Goal: Task Accomplishment & Management: Complete application form

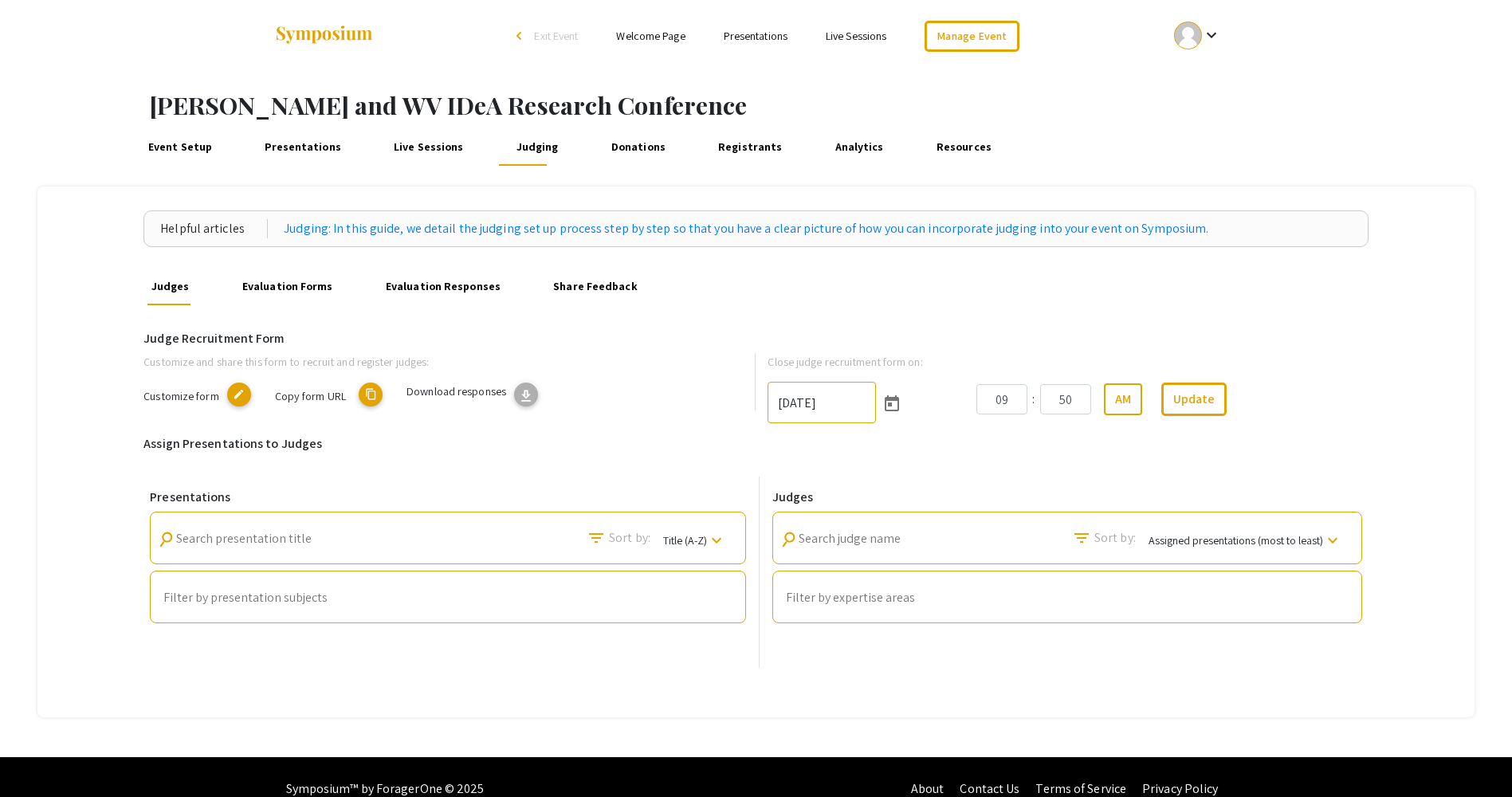
click at [1191, 31] on div at bounding box center [1188, 35] width 28 height 28
click at [1191, 156] on button "Sign out" at bounding box center [1206, 156] width 98 height 38
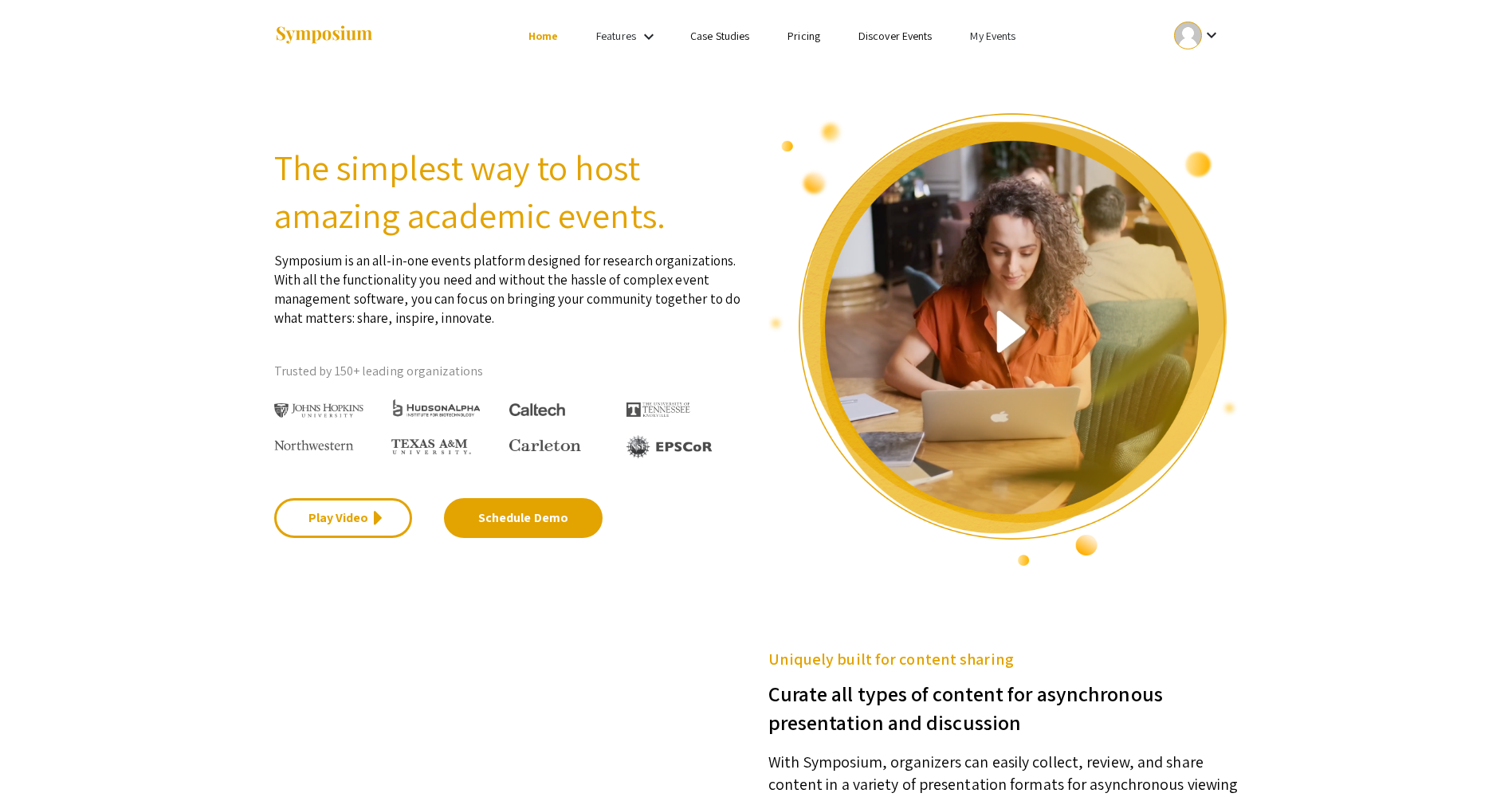
click at [1173, 26] on div "keyboard_arrow_down" at bounding box center [1197, 35] width 55 height 36
click at [1332, 74] on section "The simplest way to host amazing academic events. Symposium is an all-in-one ev…" at bounding box center [756, 319] width 1512 height 496
click at [1131, 35] on link "Login" at bounding box center [1133, 35] width 26 height 15
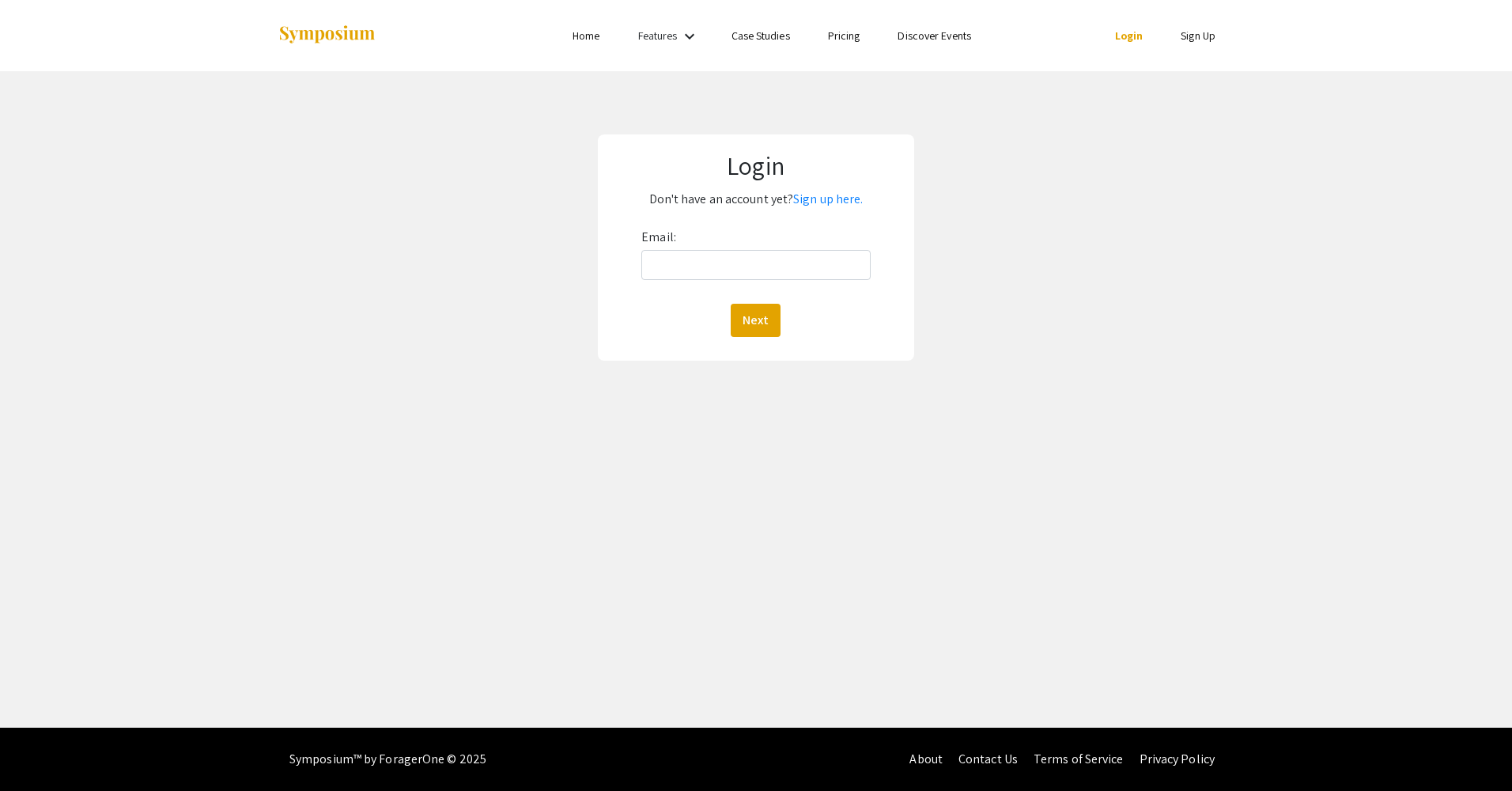
click at [750, 245] on div "Email: Next" at bounding box center [756, 281] width 229 height 113
click at [745, 266] on input "Email:" at bounding box center [756, 265] width 229 height 30
type input "mallory.weaver@hsc.wvu.edu"
click at [759, 325] on button "Next" at bounding box center [756, 320] width 49 height 33
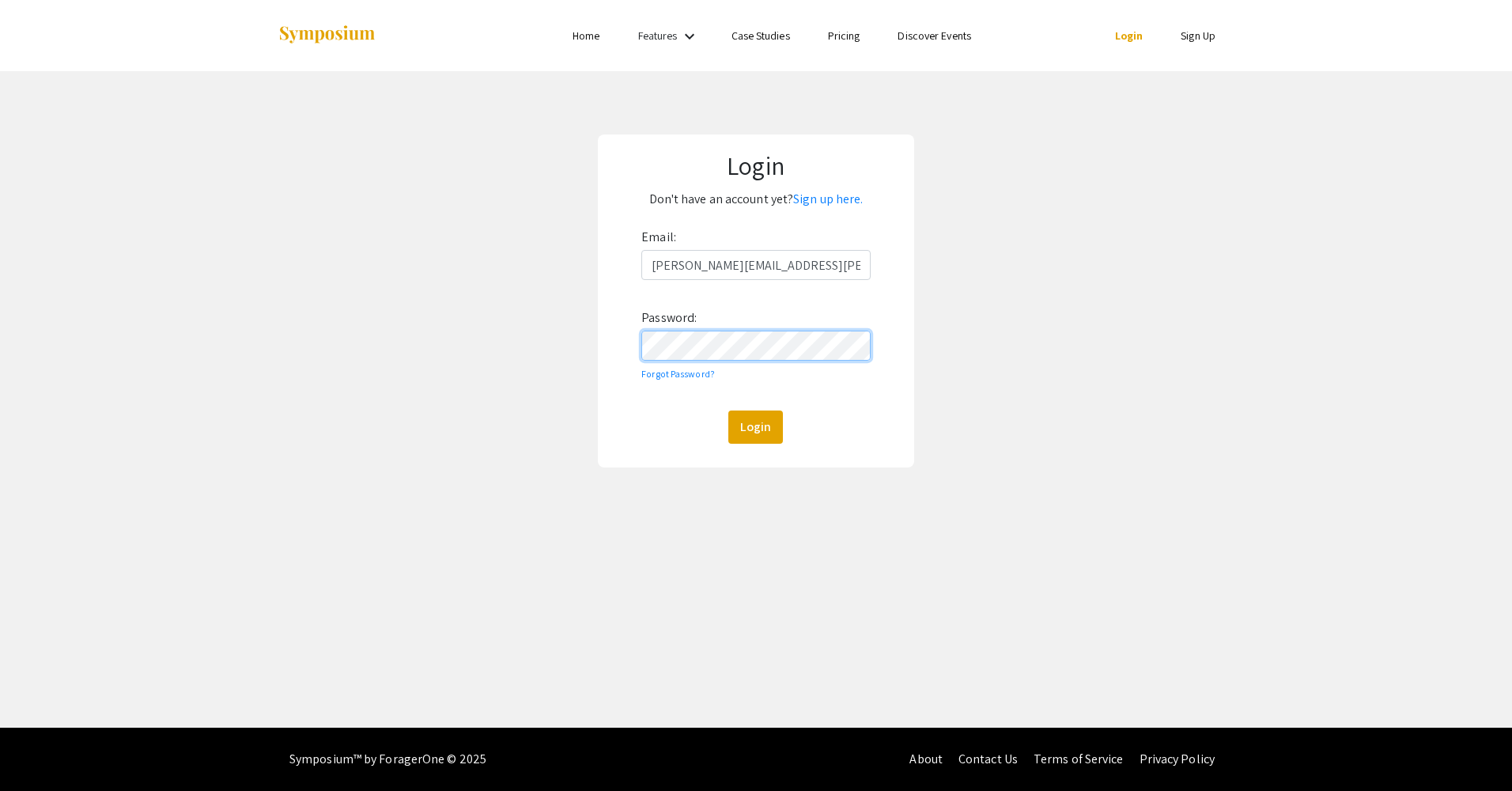
click at [729, 410] on button "Login" at bounding box center [756, 427] width 55 height 33
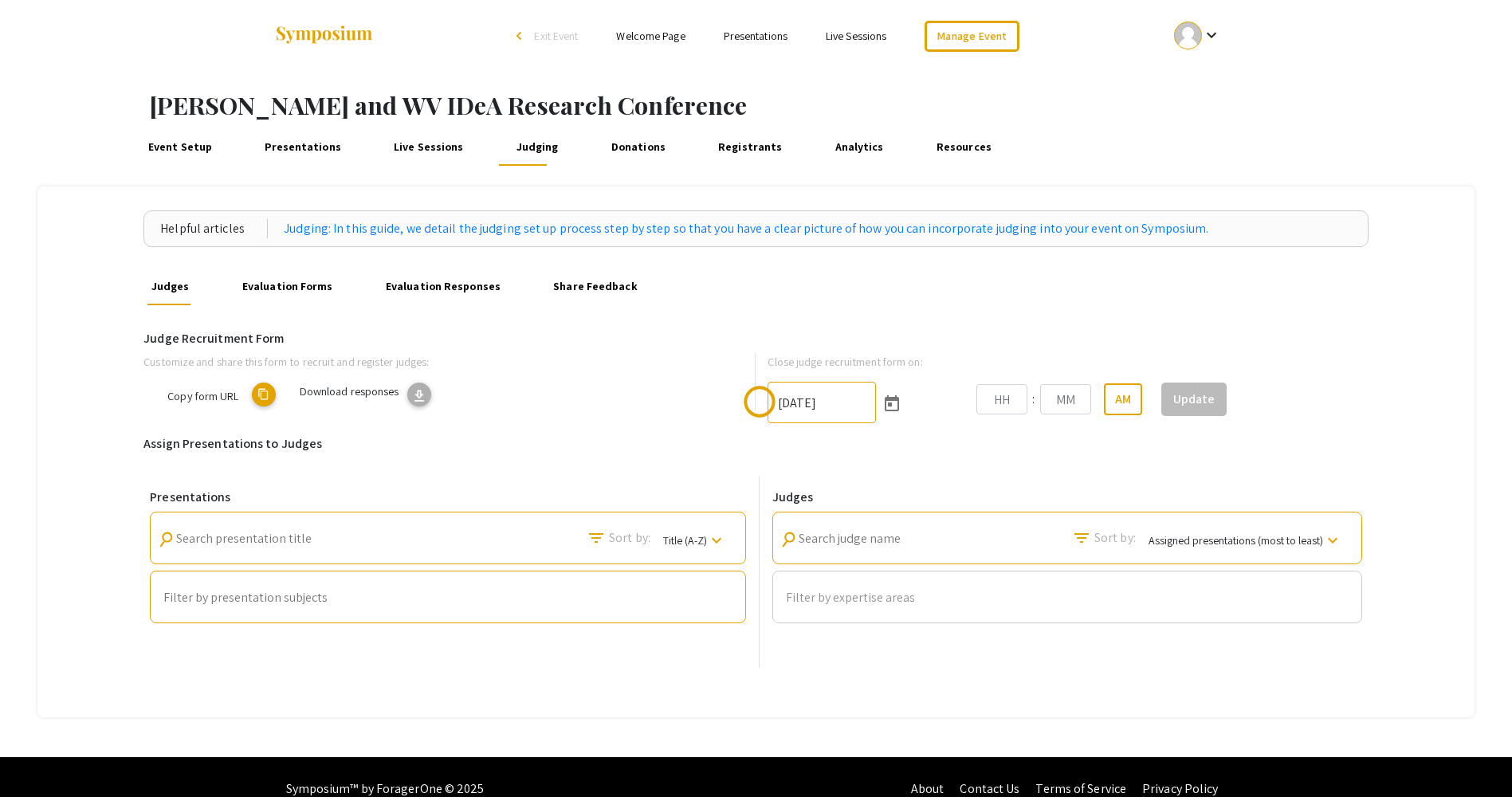
type input "6/29/2025"
type input "09"
type input "50"
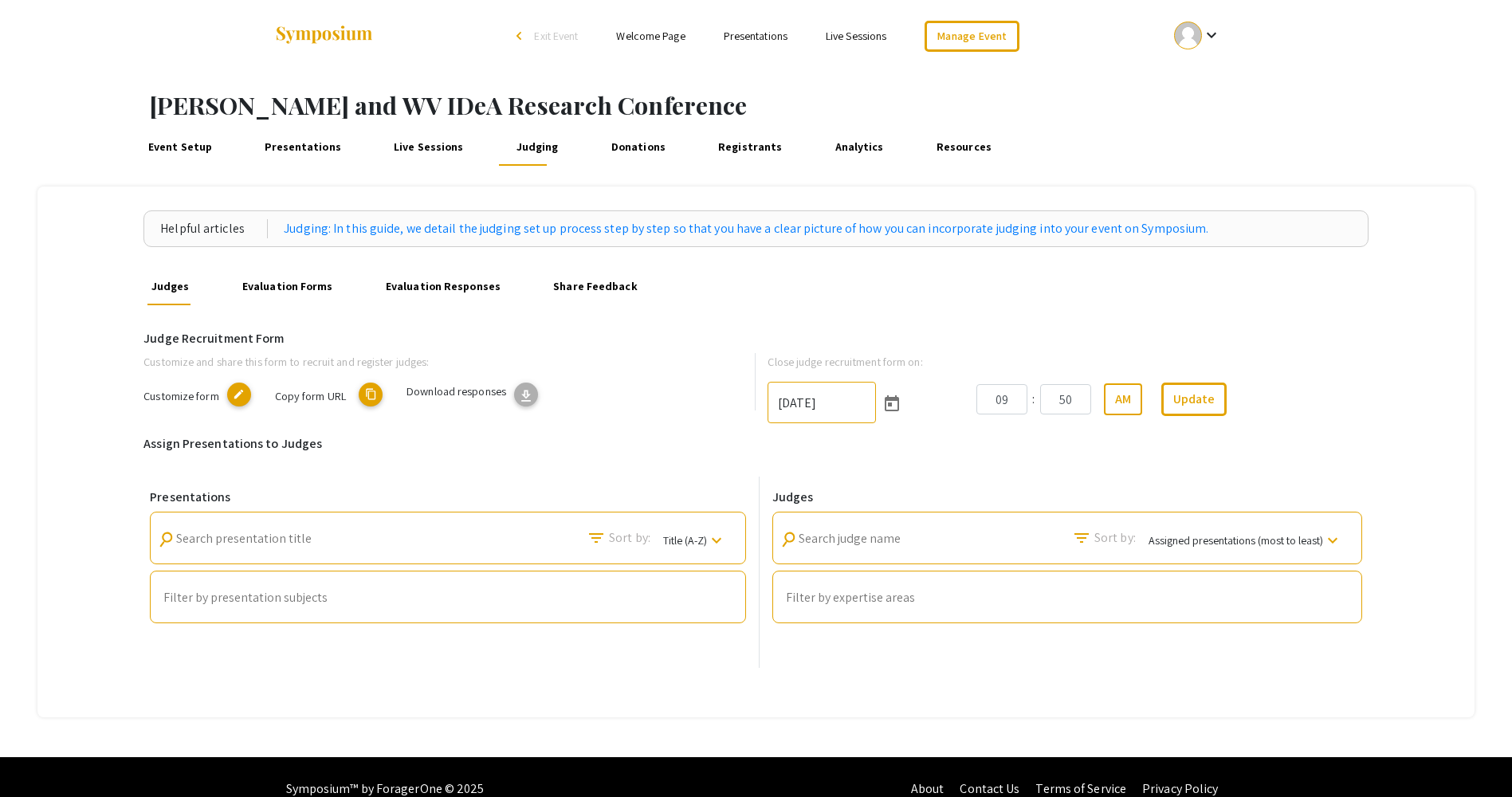
drag, startPoint x: 625, startPoint y: 328, endPoint x: 579, endPoint y: 780, distance: 454.3
click at [579, 780] on div "Skip navigation arrow_back_ios Exit Event Welcome Page Presentations Live Sessi…" at bounding box center [756, 410] width 1512 height 821
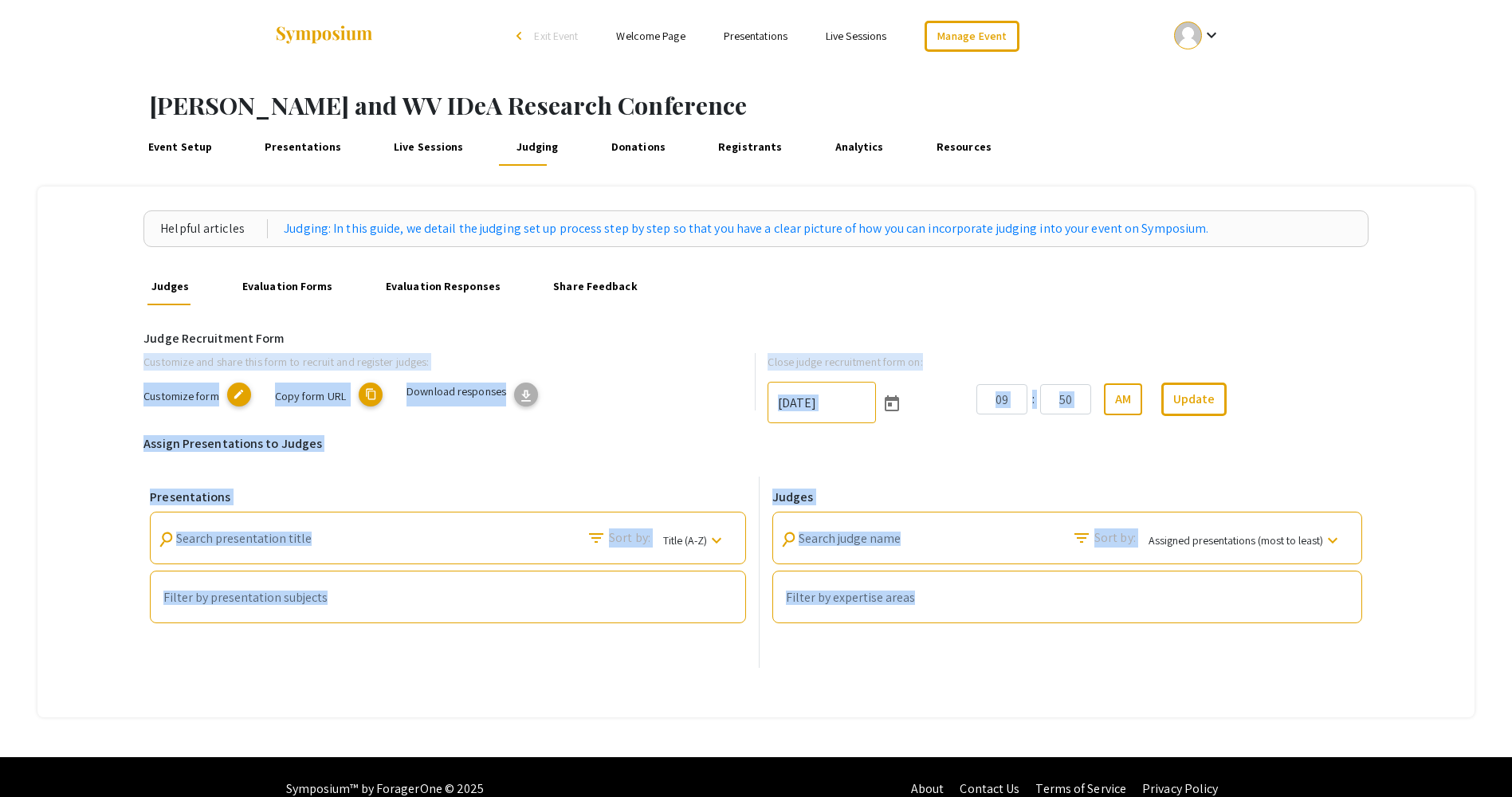
drag, startPoint x: 579, startPoint y: 780, endPoint x: 652, endPoint y: 449, distance: 339.0
click at [652, 449] on h6 "Assign Presentations to Judges" at bounding box center [756, 444] width 1225 height 15
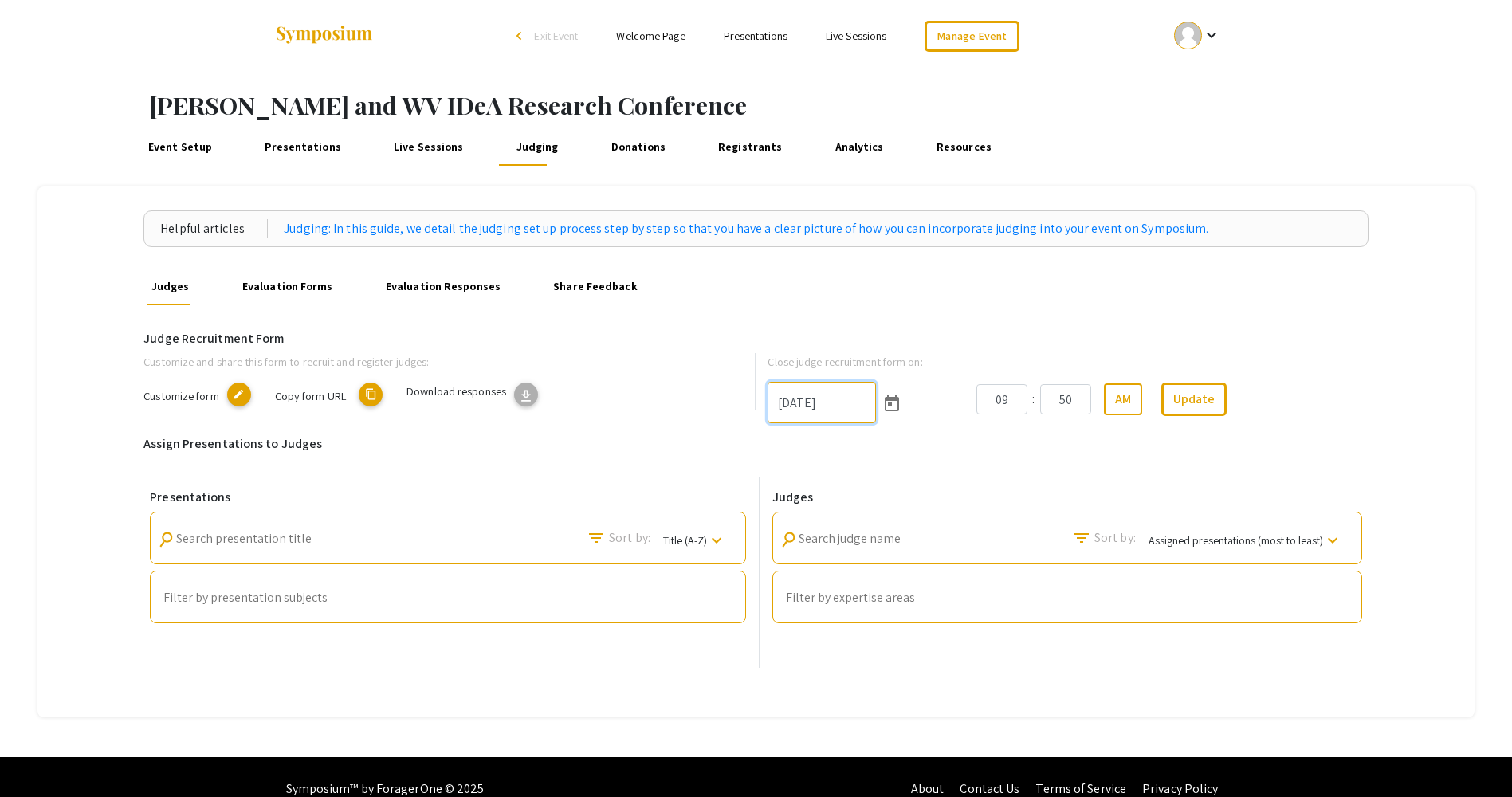
click at [792, 398] on input "6/29/2025" at bounding box center [822, 402] width 108 height 41
click at [804, 404] on input "9/29/2025" at bounding box center [822, 402] width 108 height 41
type input "9/26/2025"
drag, startPoint x: 1016, startPoint y: 397, endPoint x: 998, endPoint y: 394, distance: 18.2
click at [1012, 397] on input "09" at bounding box center [1001, 399] width 51 height 30
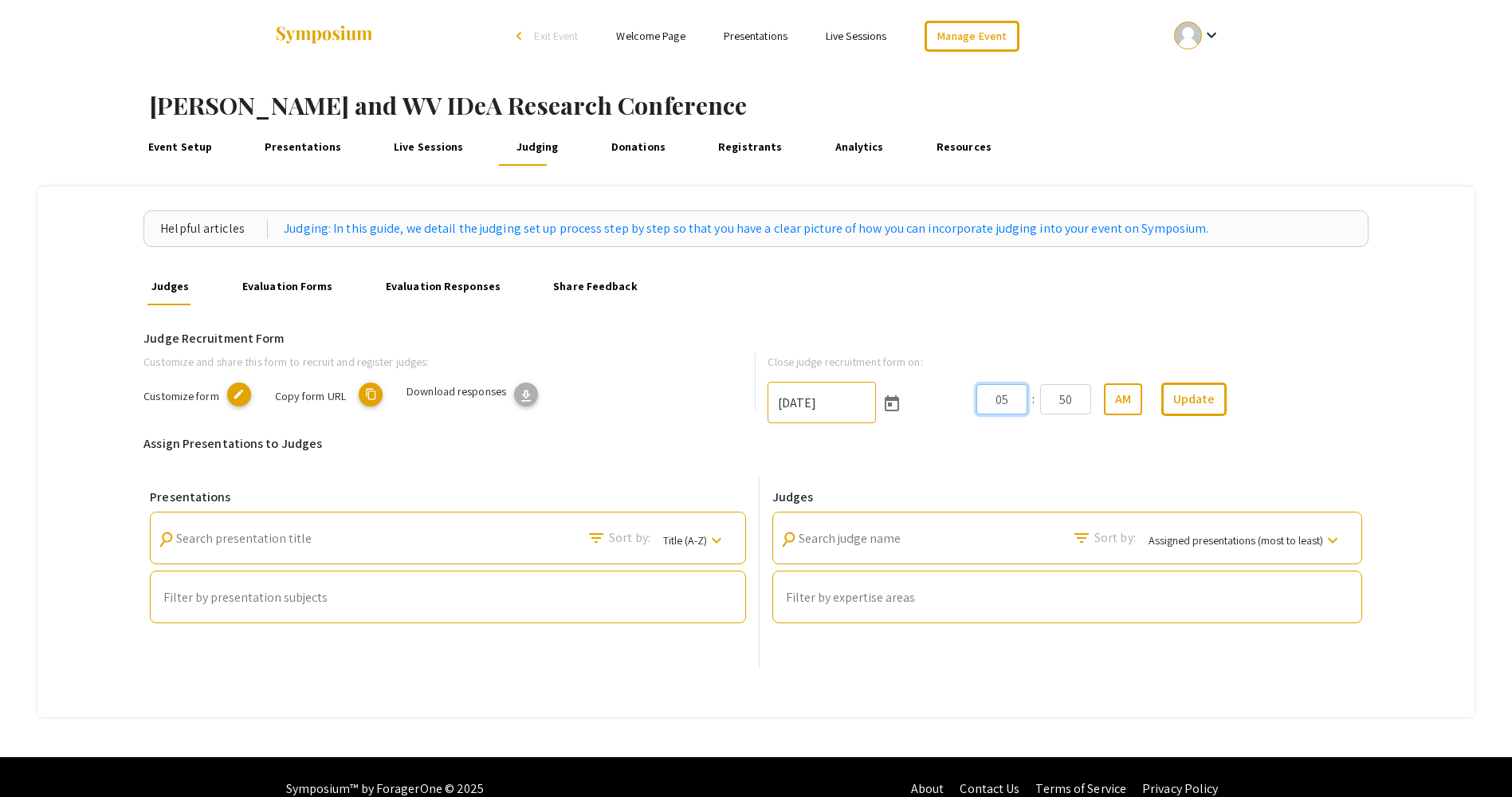
type input "05"
type input "00"
click at [1136, 397] on button "AM" at bounding box center [1123, 399] width 38 height 32
click at [1010, 399] on input "05" at bounding box center [1001, 399] width 51 height 30
type input "0"
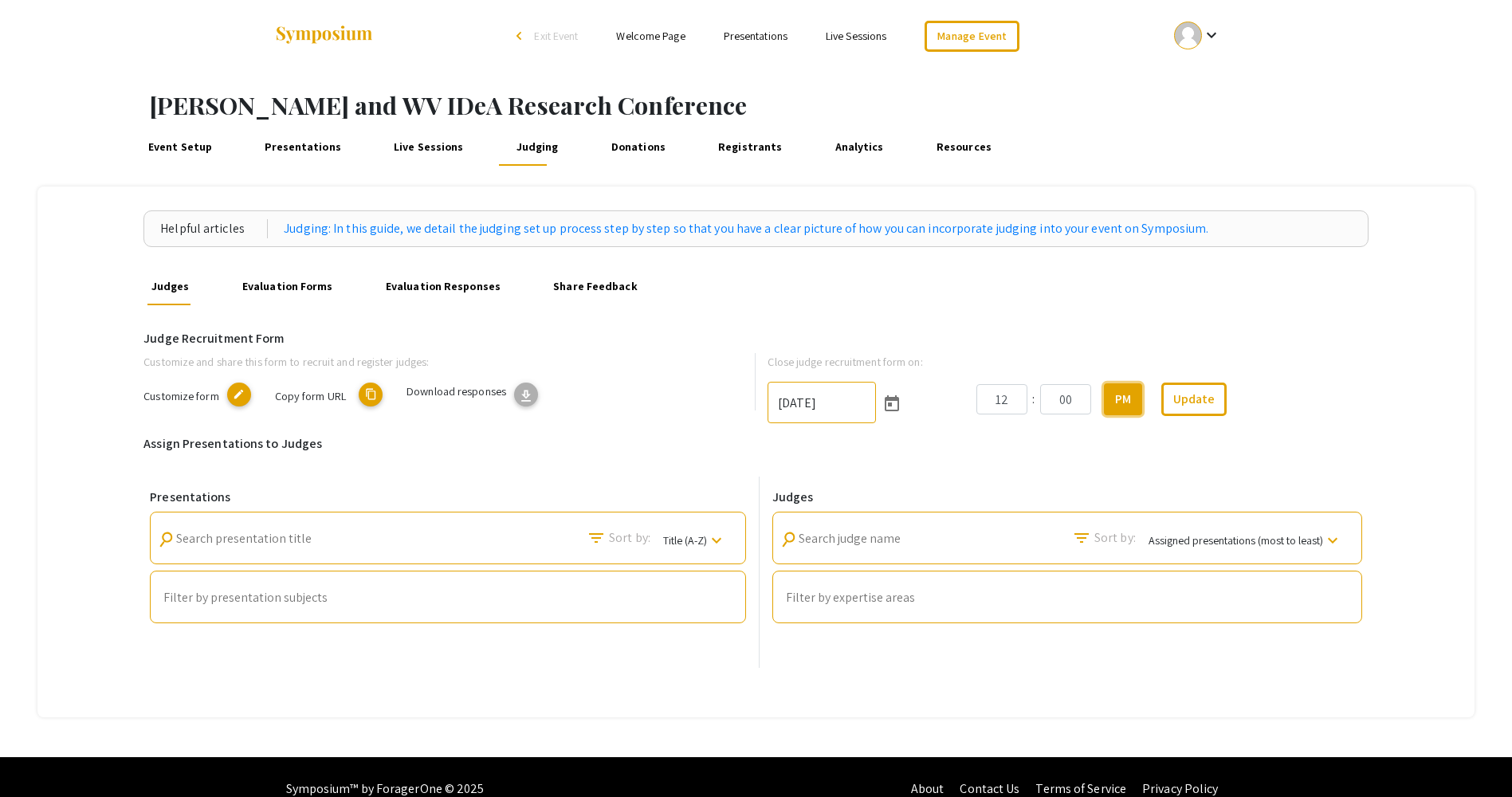
click at [1136, 407] on button "PM" at bounding box center [1123, 399] width 38 height 32
click at [1002, 399] on input "12" at bounding box center [1001, 399] width 51 height 30
click at [1007, 398] on input "12" at bounding box center [1001, 399] width 51 height 30
type input "11"
click at [1072, 401] on input "00" at bounding box center [1065, 399] width 51 height 30
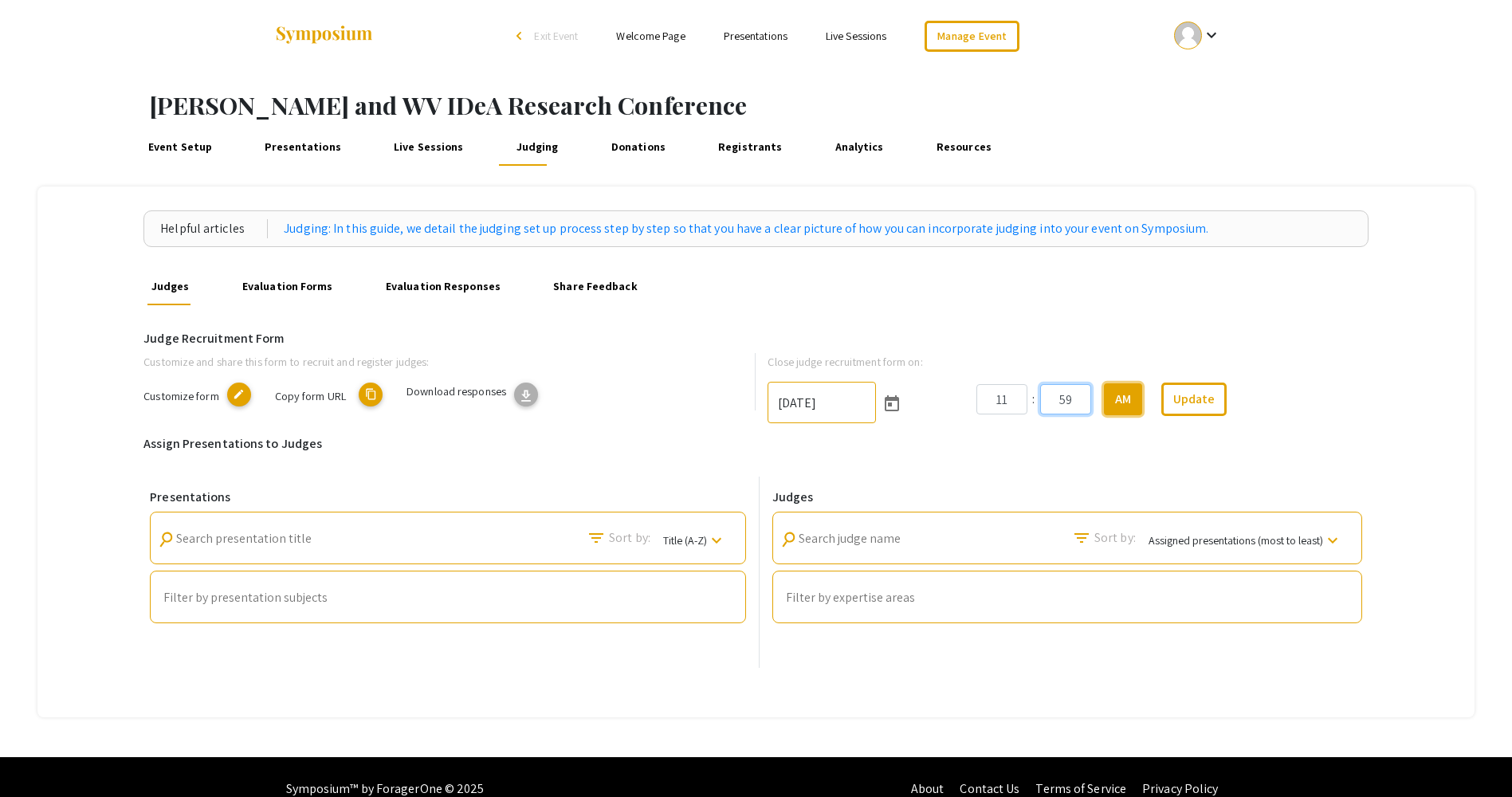
type input "59"
click at [1119, 394] on button "AM" at bounding box center [1123, 399] width 38 height 32
click at [1215, 399] on button "Update" at bounding box center [1194, 399] width 65 height 34
click at [359, 395] on span "Copy form URL content_copy" at bounding box center [329, 395] width 108 height 16
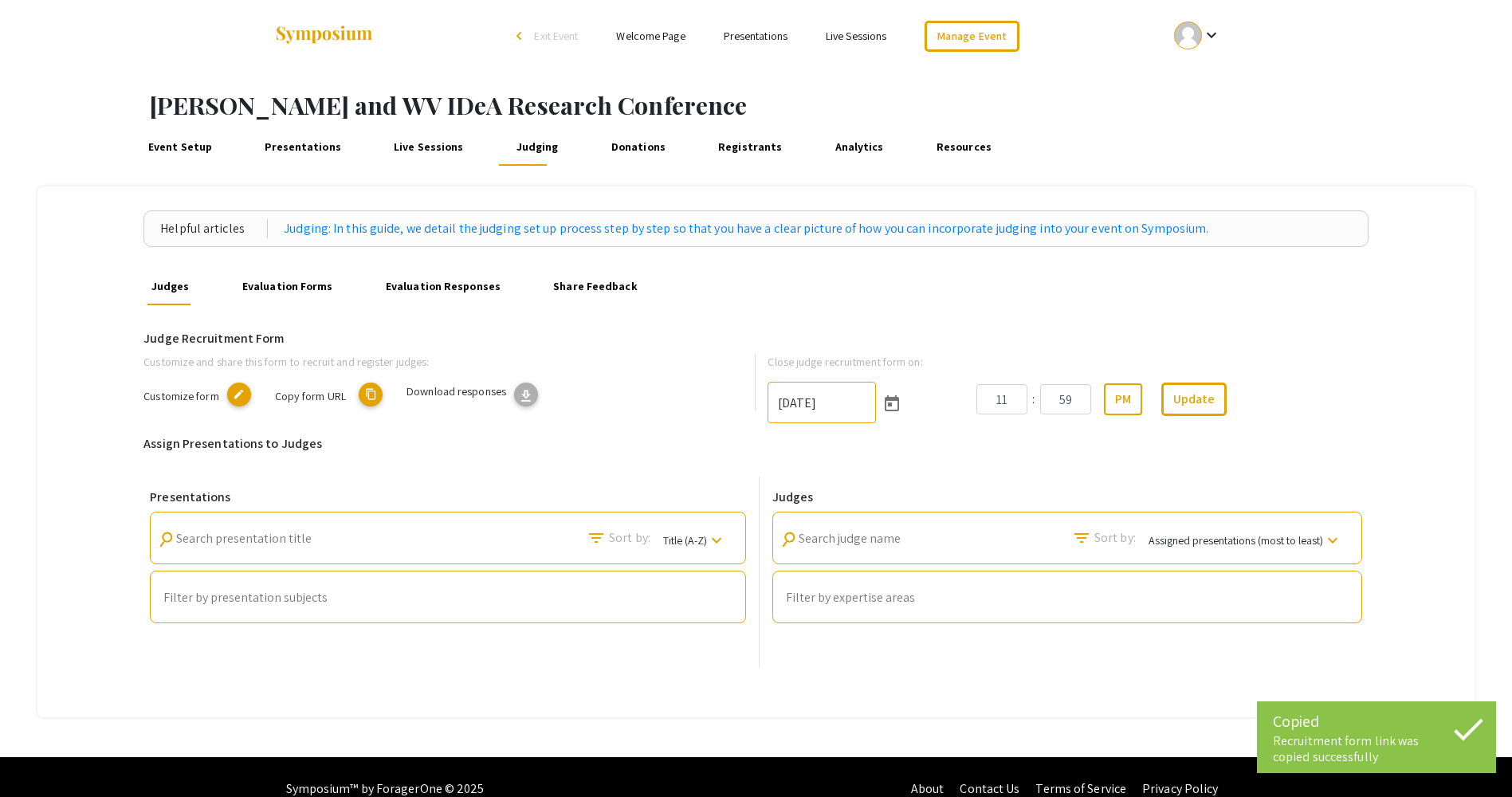
click at [368, 390] on mat-icon "content_copy" at bounding box center [370, 395] width 24 height 24
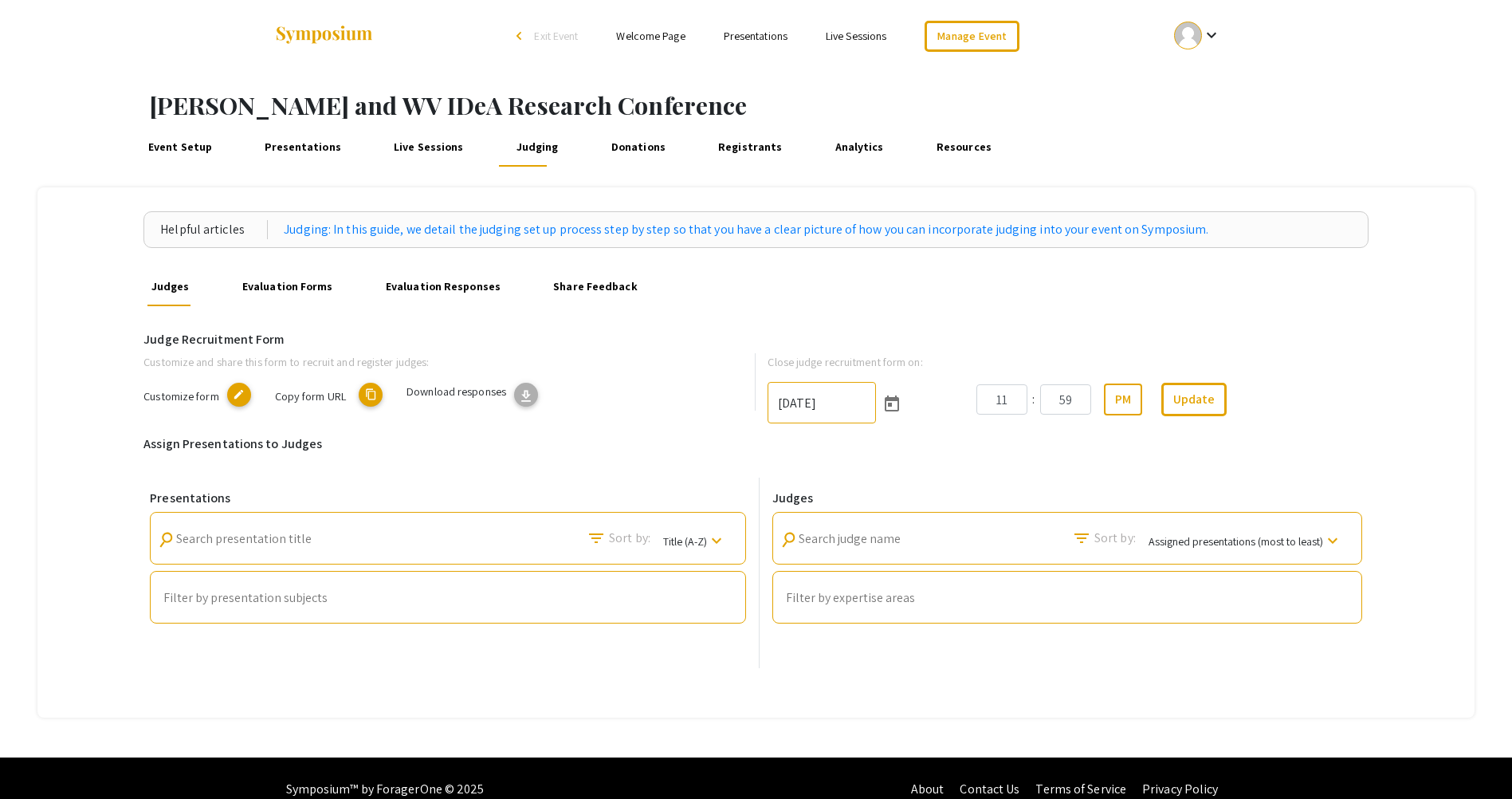
click at [235, 394] on mat-icon "edit" at bounding box center [239, 395] width 24 height 24
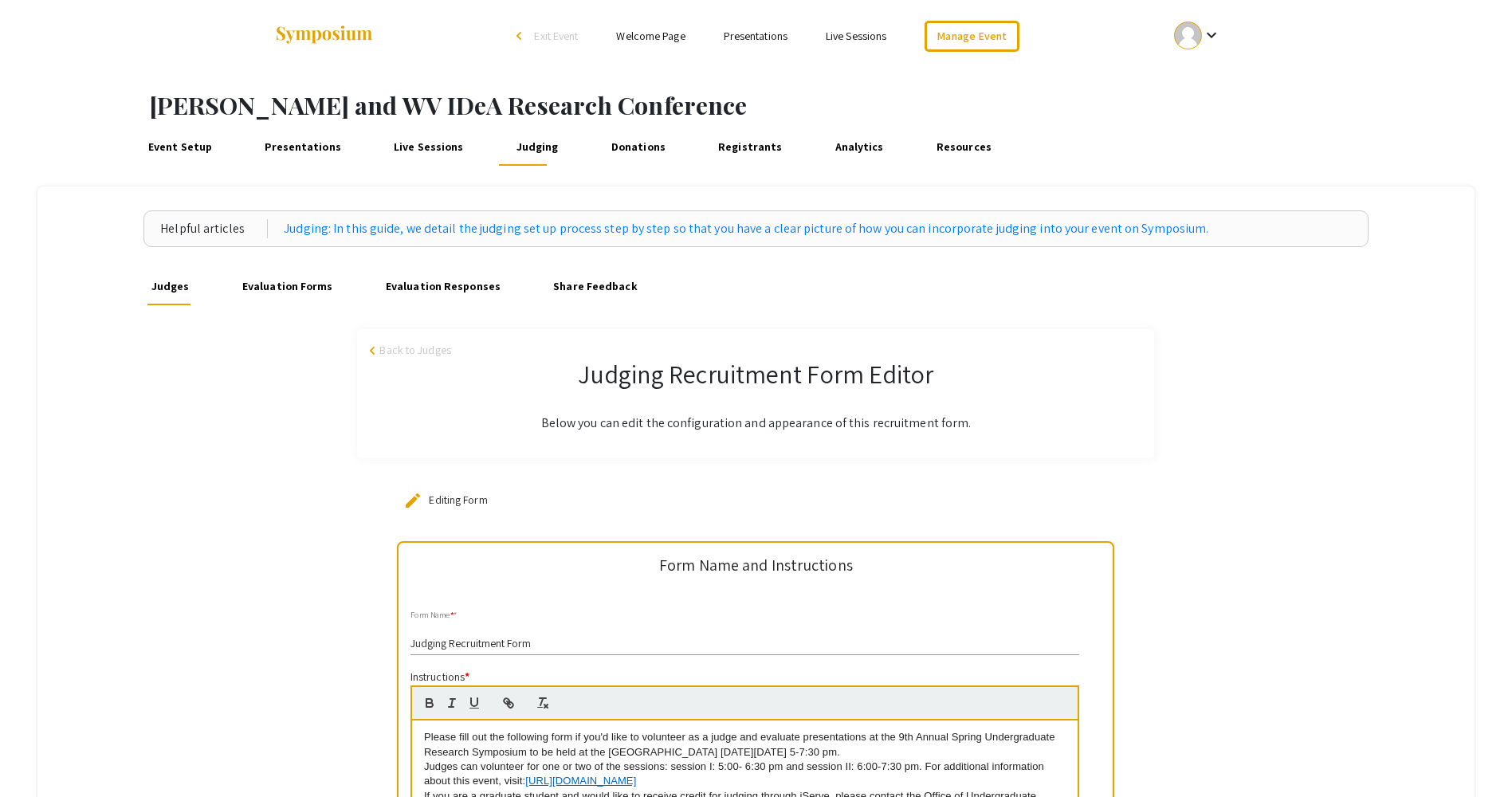
click at [284, 145] on link "Presentations" at bounding box center [303, 146] width 83 height 38
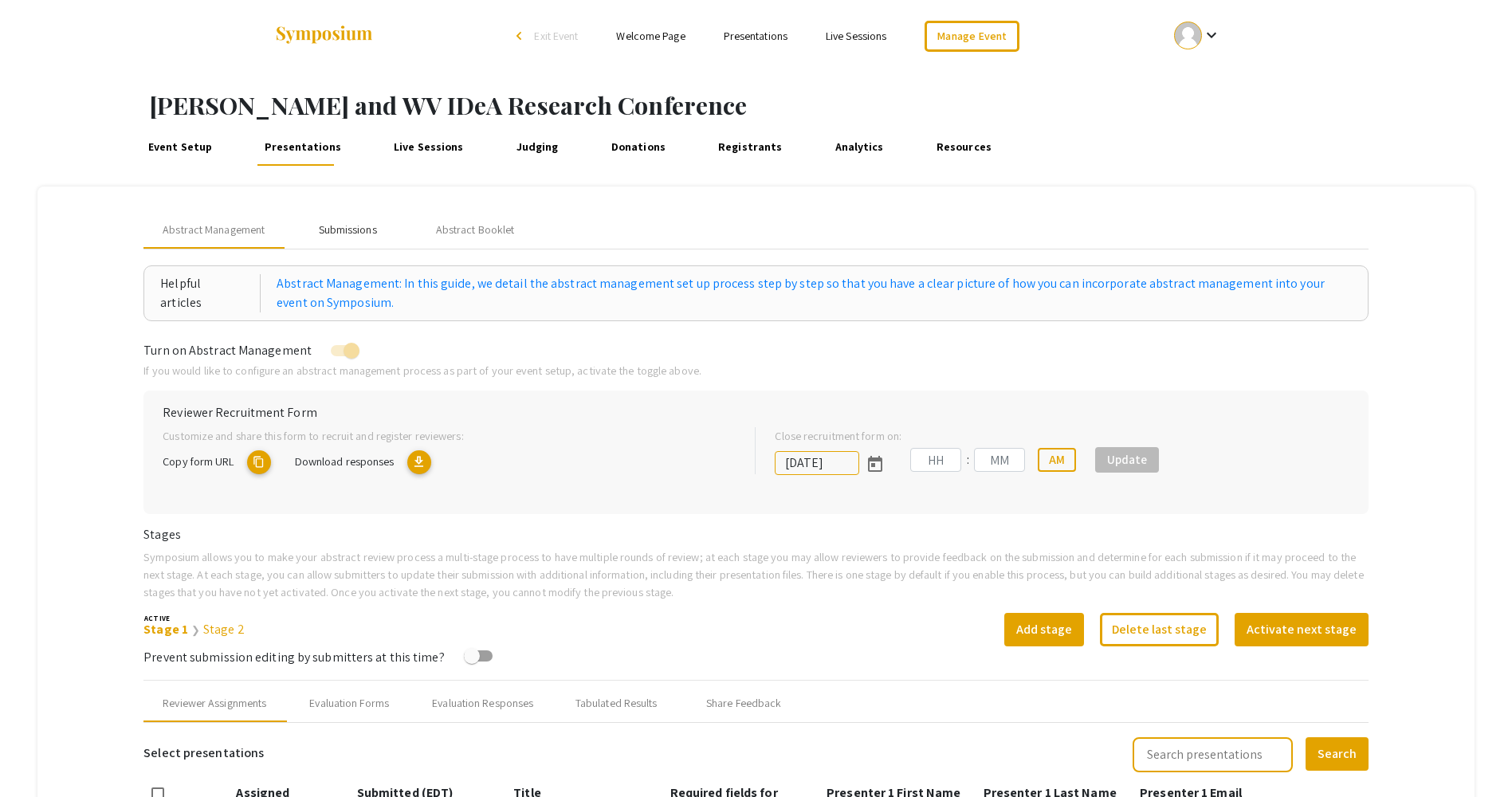
click at [346, 231] on div "Submissions" at bounding box center [348, 230] width 58 height 16
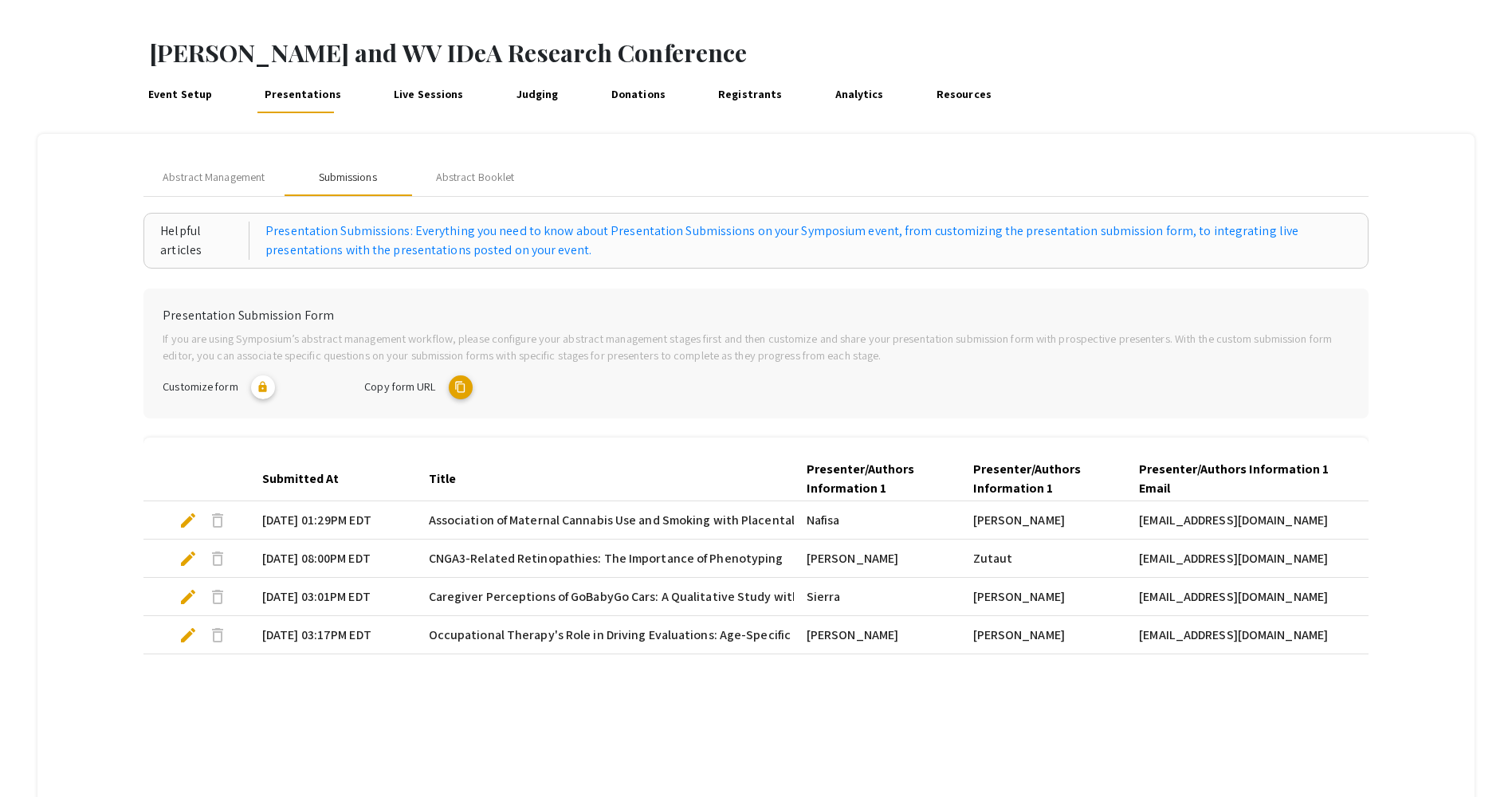
scroll to position [80, 0]
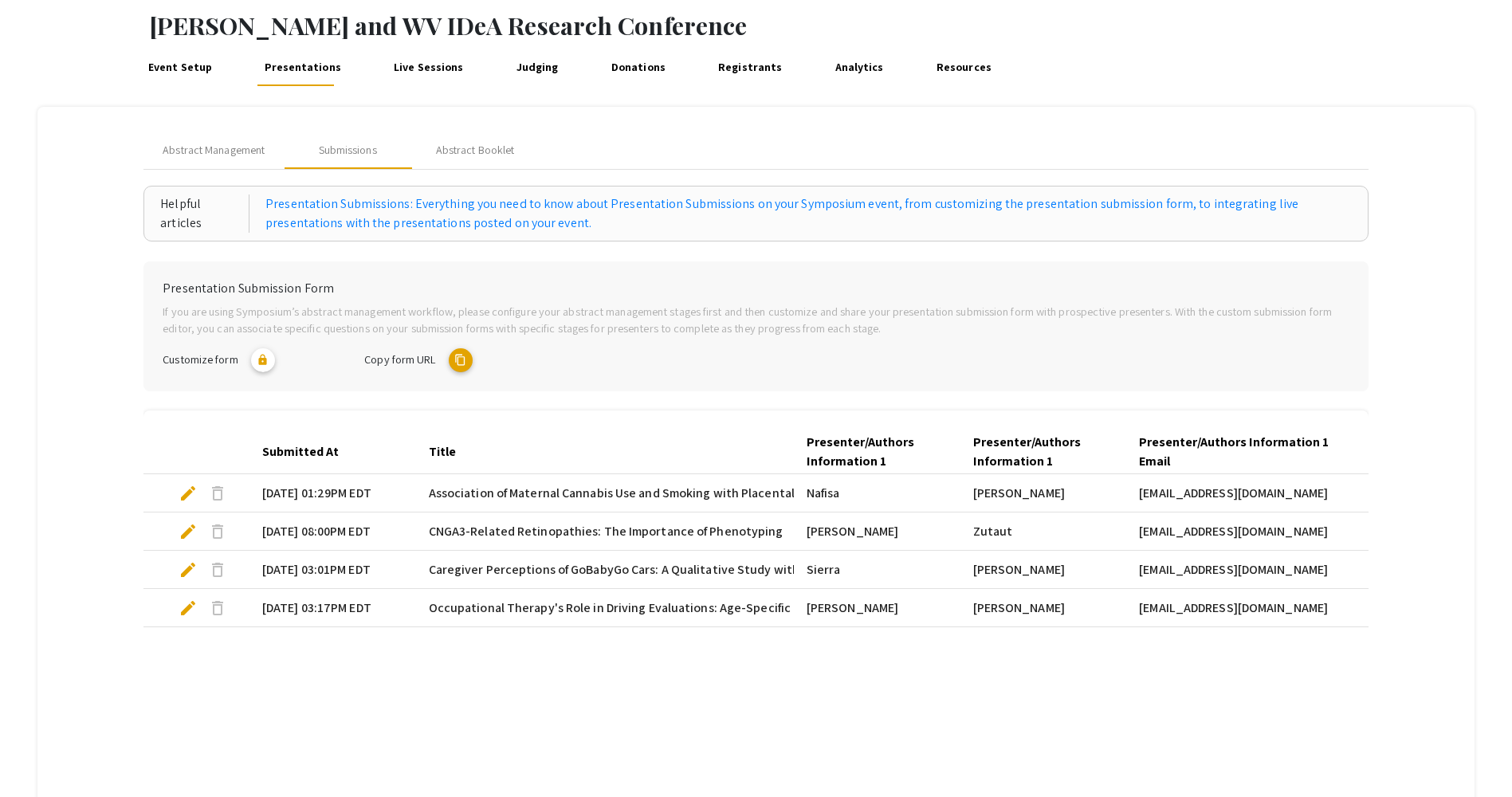
click at [458, 355] on mat-icon "content_copy" at bounding box center [461, 360] width 24 height 24
type textarea "symposium.foragerone.com/van-liere-and-wv-idea-research-conference/submission"
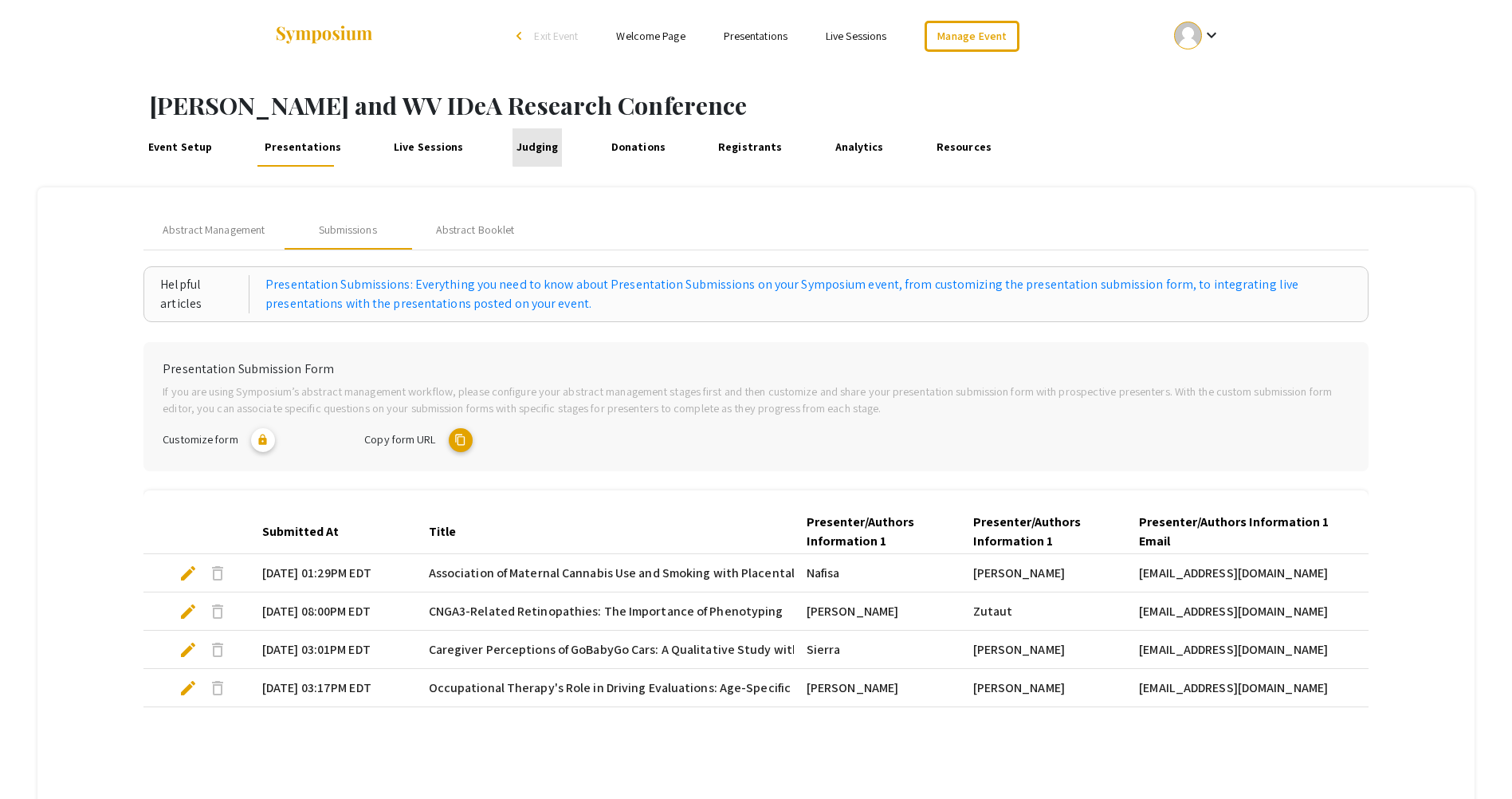
click at [528, 144] on link "Judging" at bounding box center [536, 147] width 49 height 38
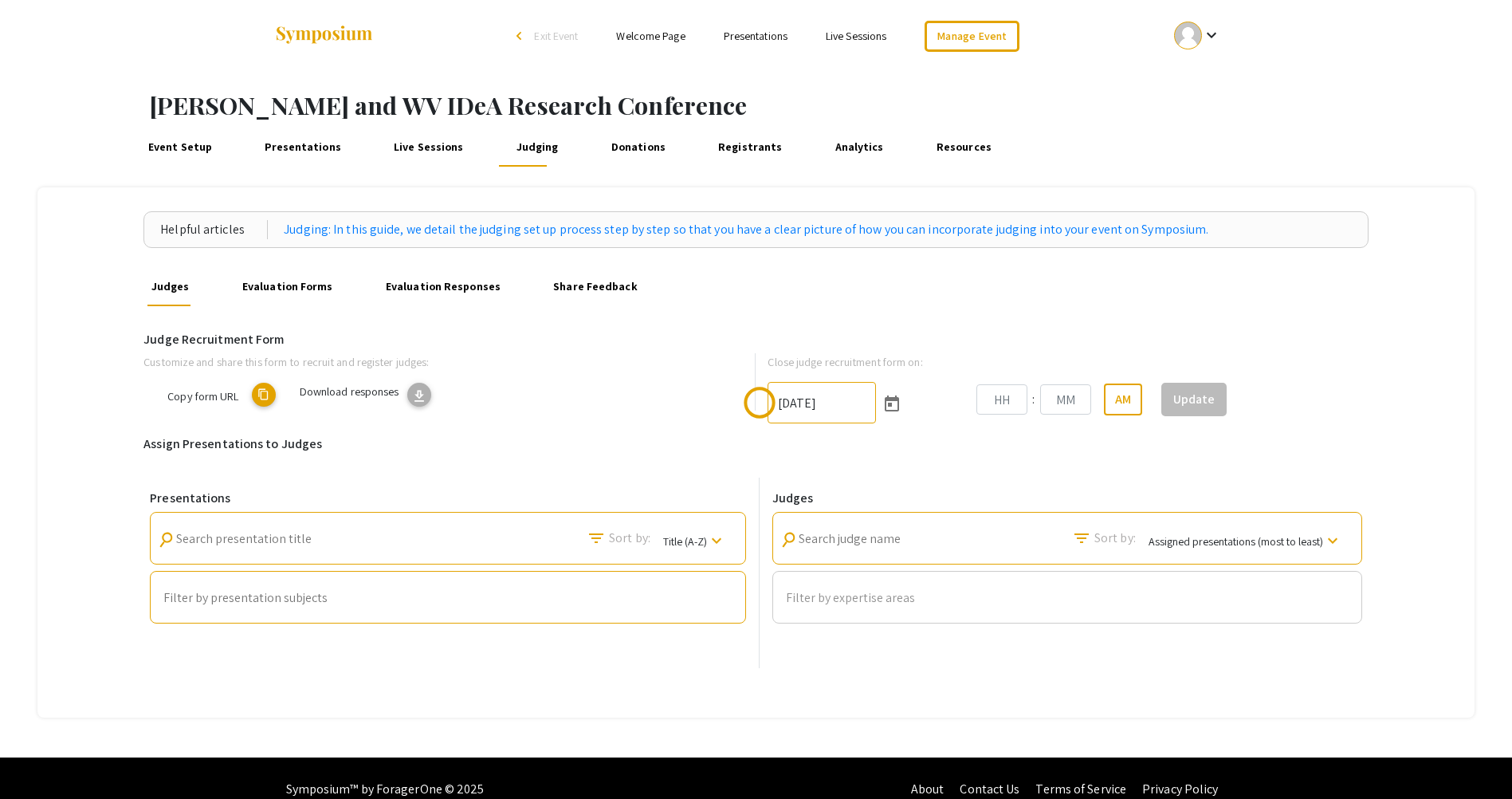
type input "9/26/2025"
type input "11"
type input "59"
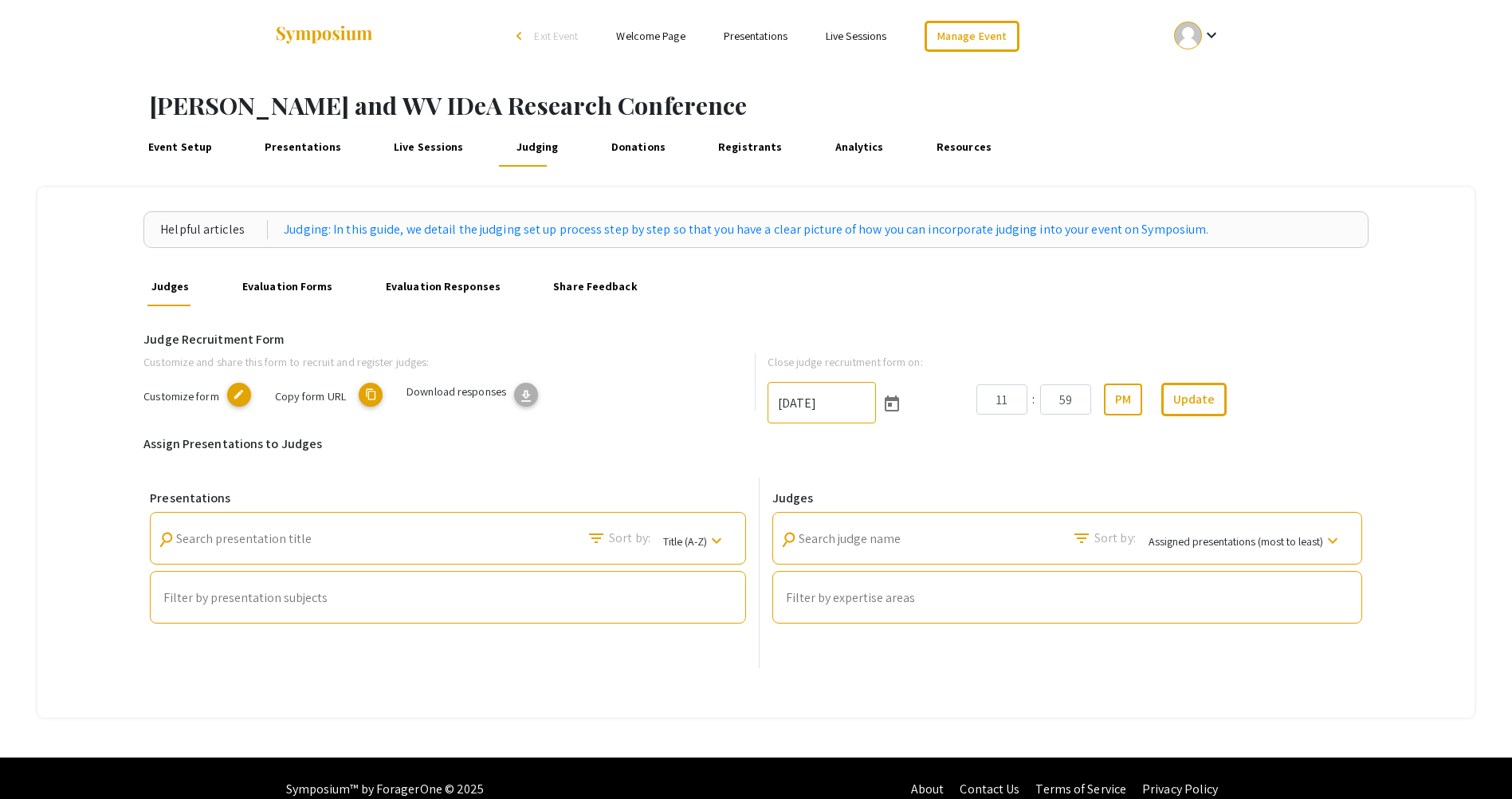
click at [211, 394] on span "Customize form" at bounding box center [181, 396] width 75 height 15
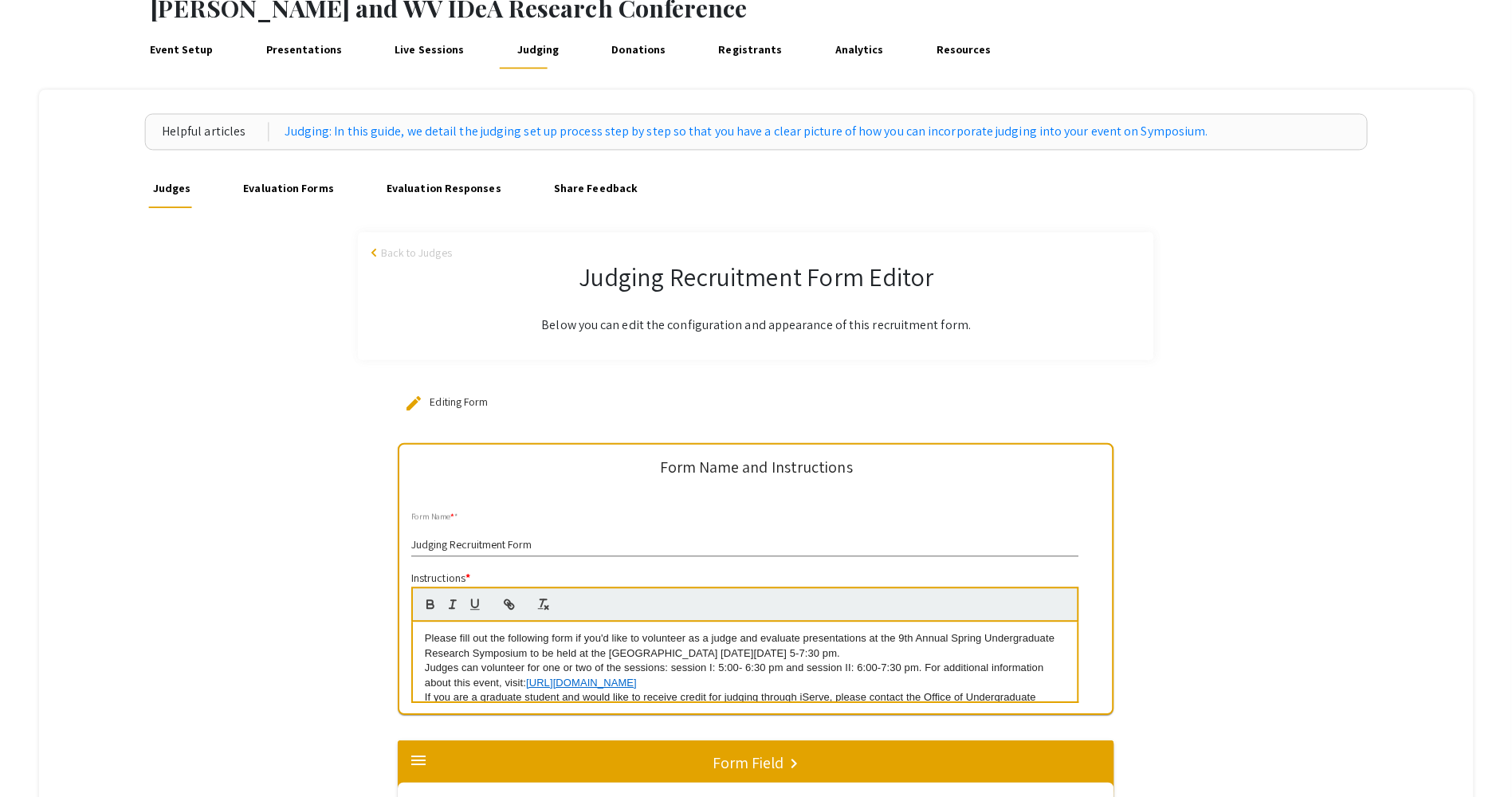
scroll to position [239, 0]
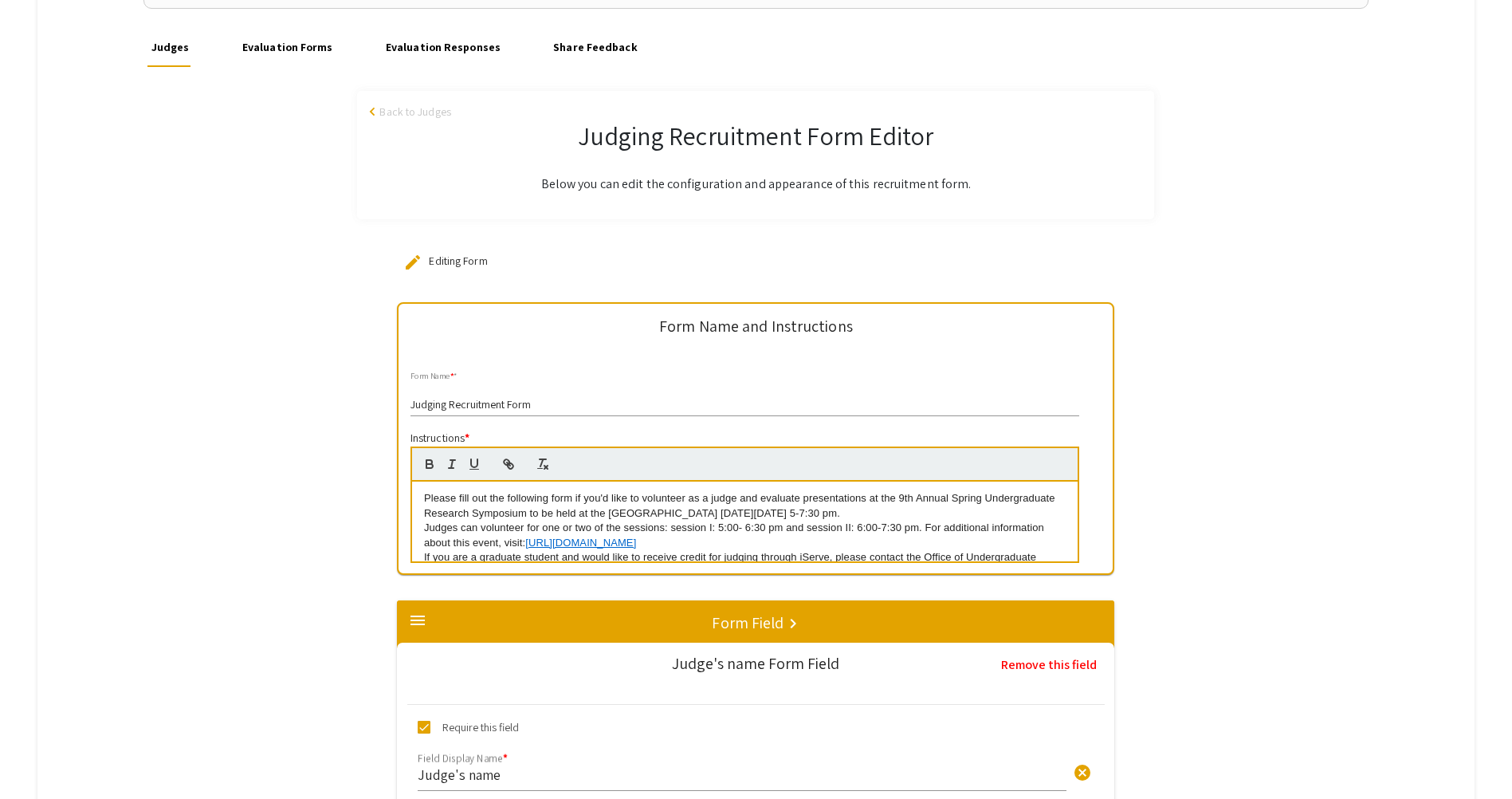
drag, startPoint x: 903, startPoint y: 497, endPoint x: 952, endPoint y: 513, distance: 51.5
click at [952, 513] on p "Please fill out the following form if you'd like to volunteer as a judge and ev…" at bounding box center [744, 506] width 641 height 29
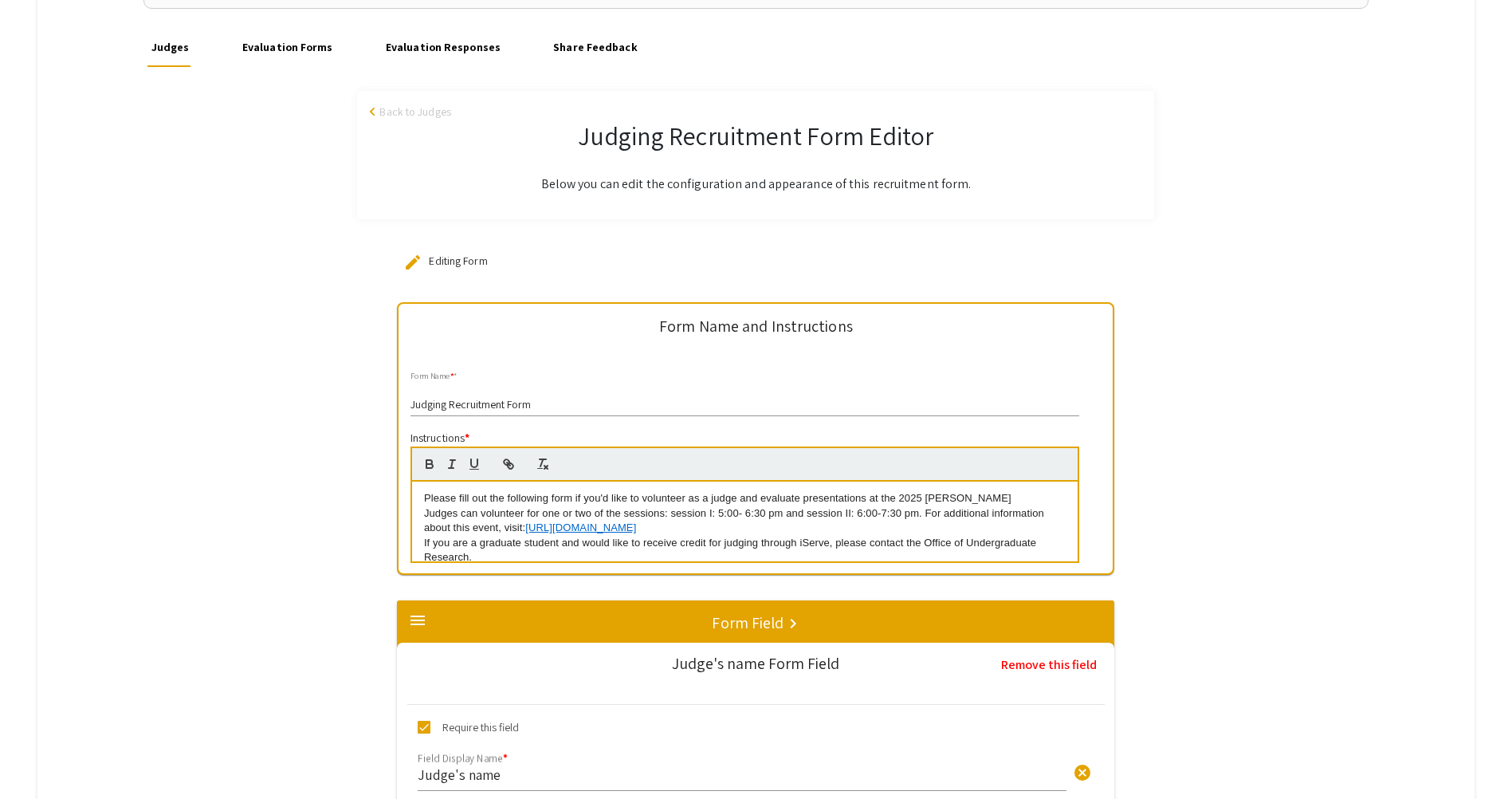
click at [996, 500] on p "Please fill out the following form if you'd like to volunteer as a judge and ev…" at bounding box center [744, 498] width 641 height 15
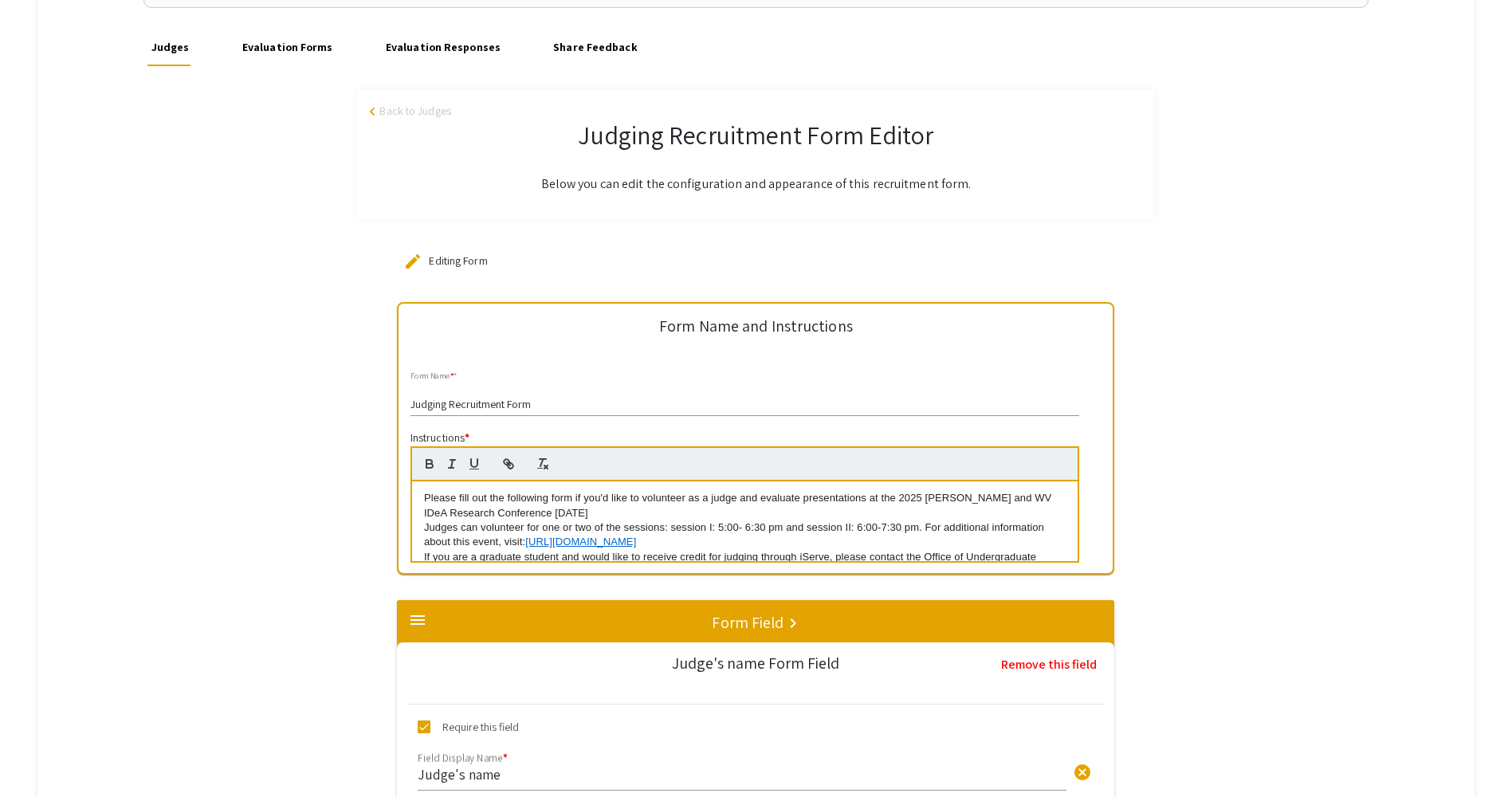
click at [631, 511] on p "Please fill out the following form if you'd like to volunteer as a judge and ev…" at bounding box center [744, 506] width 641 height 29
drag, startPoint x: 507, startPoint y: 544, endPoint x: 763, endPoint y: 513, distance: 257.9
click at [763, 513] on div "Please fill out the following form if you'd like to volunteer as a judge and ev…" at bounding box center [744, 521] width 665 height 80
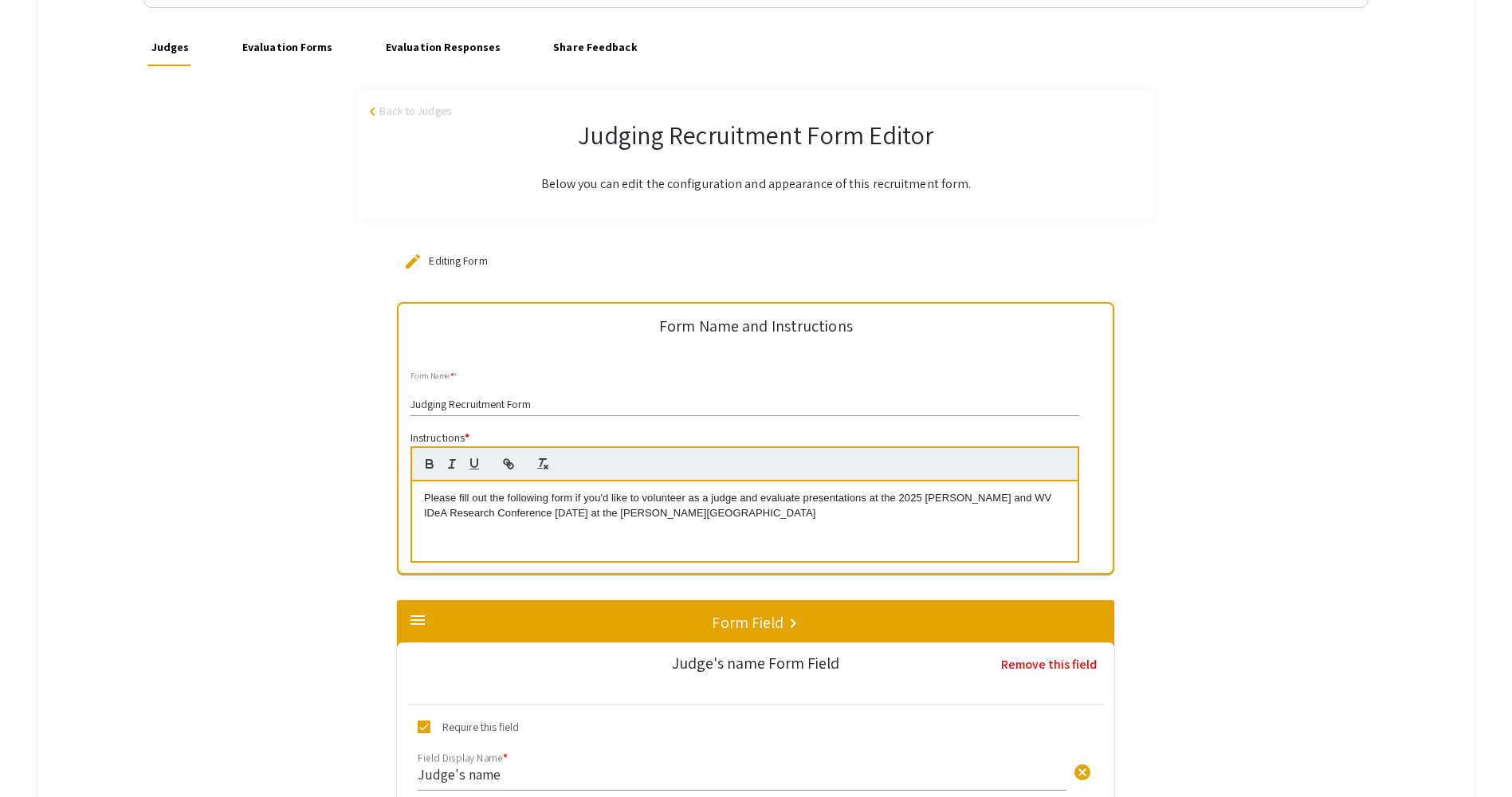
click at [771, 514] on p "Please fill out the following form if you'd like to volunteer as a judge and ev…" at bounding box center [744, 506] width 641 height 29
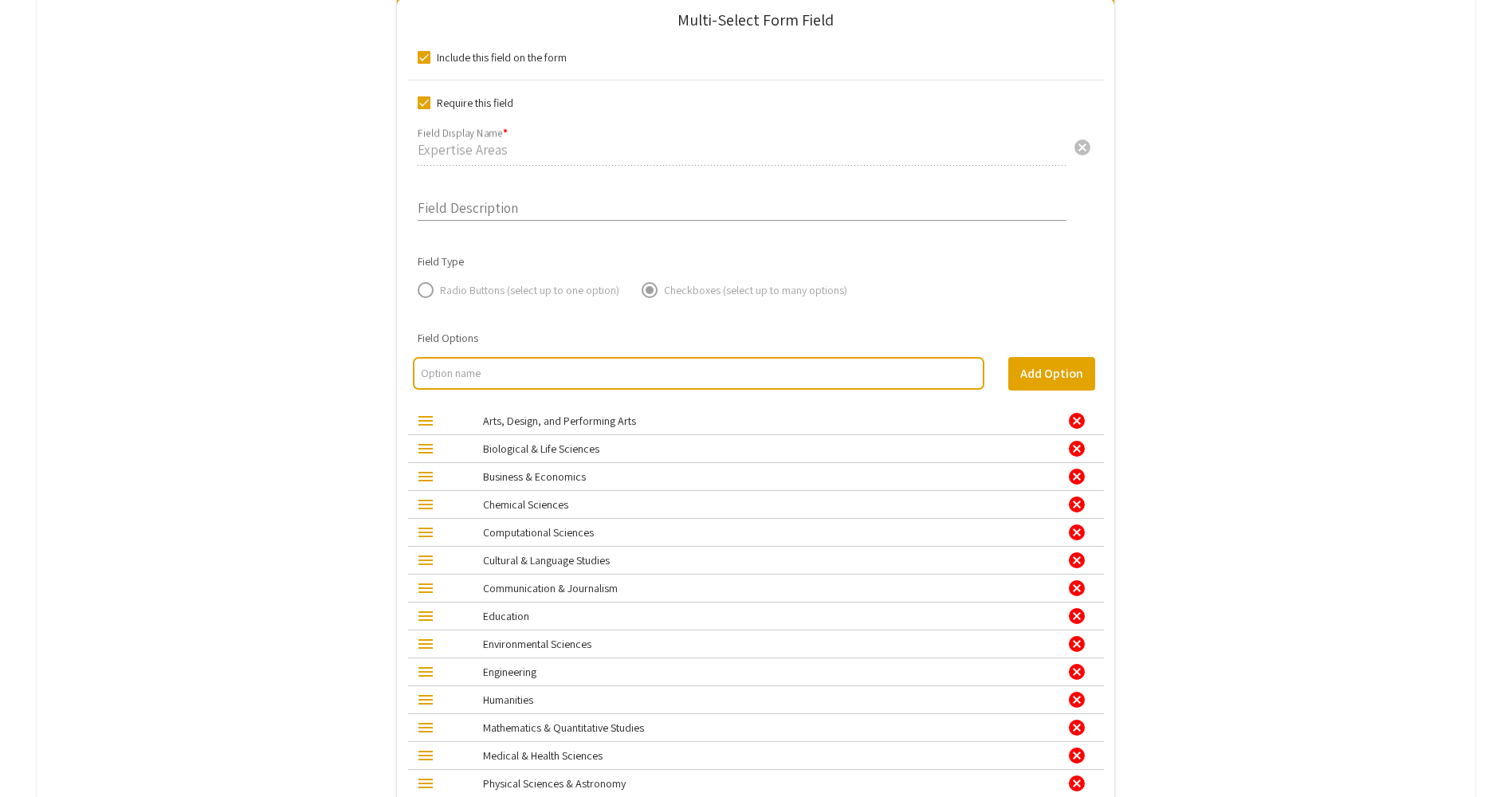
scroll to position [1993, 0]
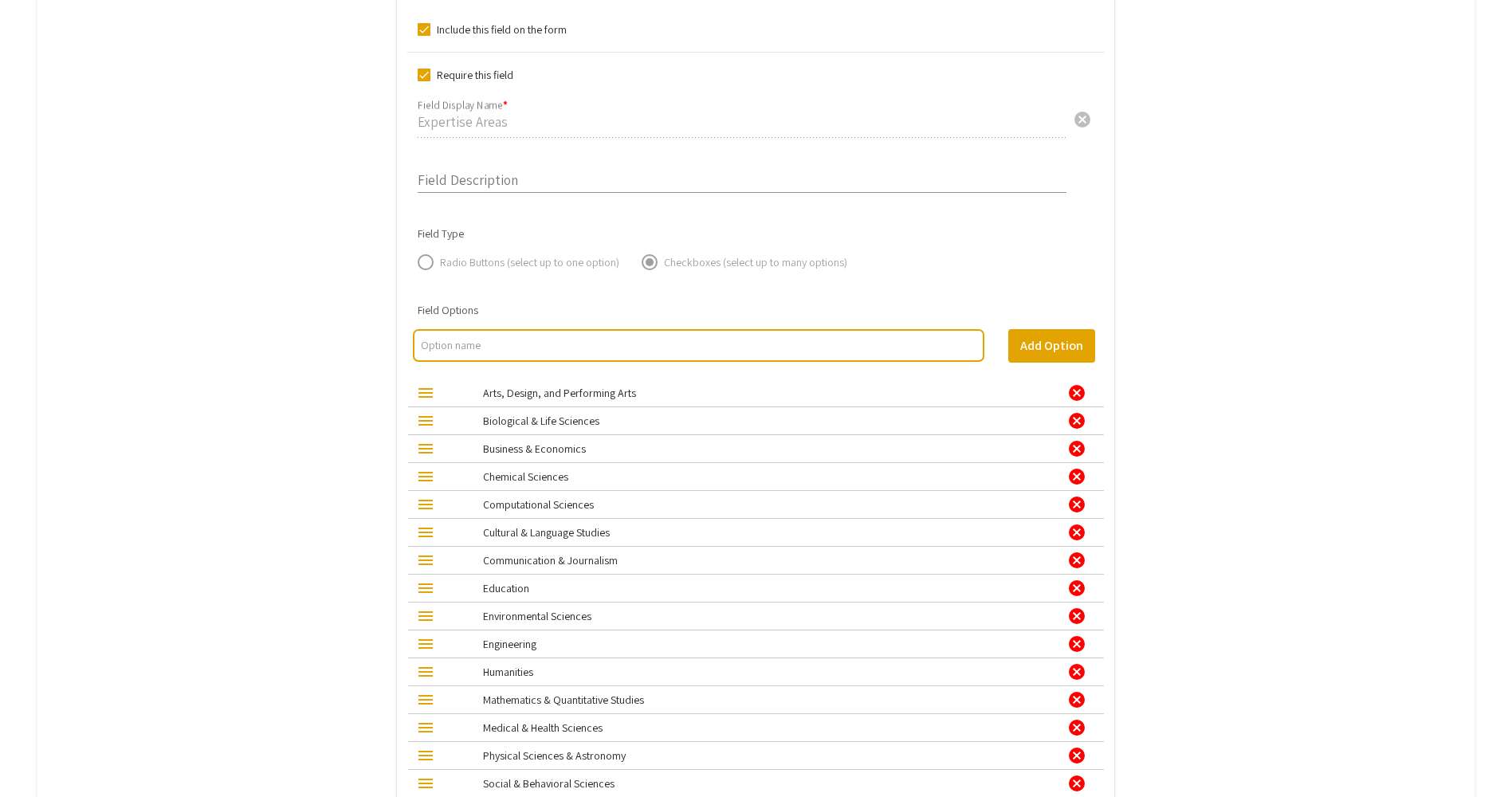
click at [1081, 397] on div "cancel" at bounding box center [1076, 393] width 19 height 19
click at [1082, 394] on div "cancel" at bounding box center [1076, 393] width 19 height 19
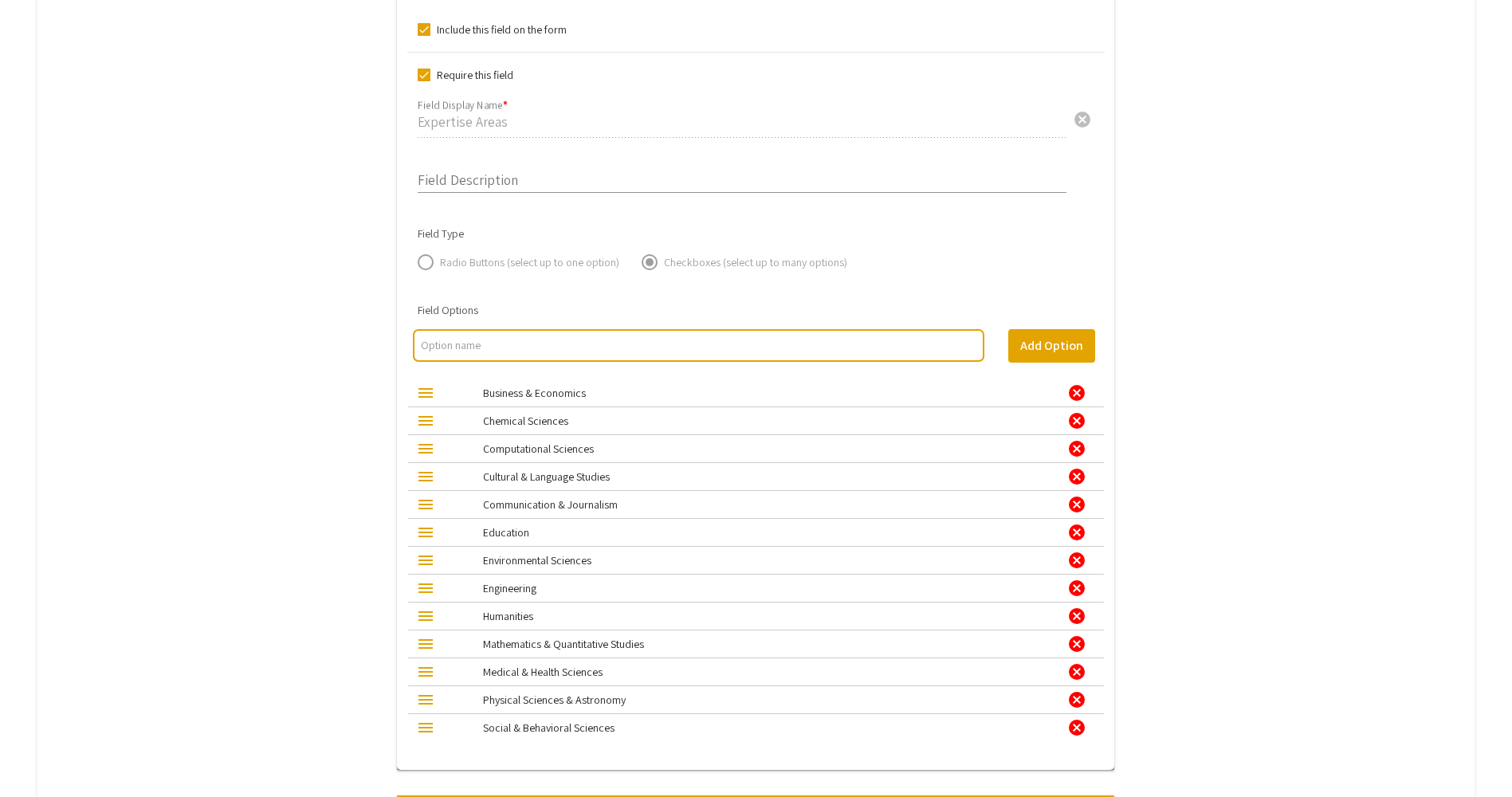
click at [1082, 394] on div "cancel" at bounding box center [1076, 393] width 19 height 19
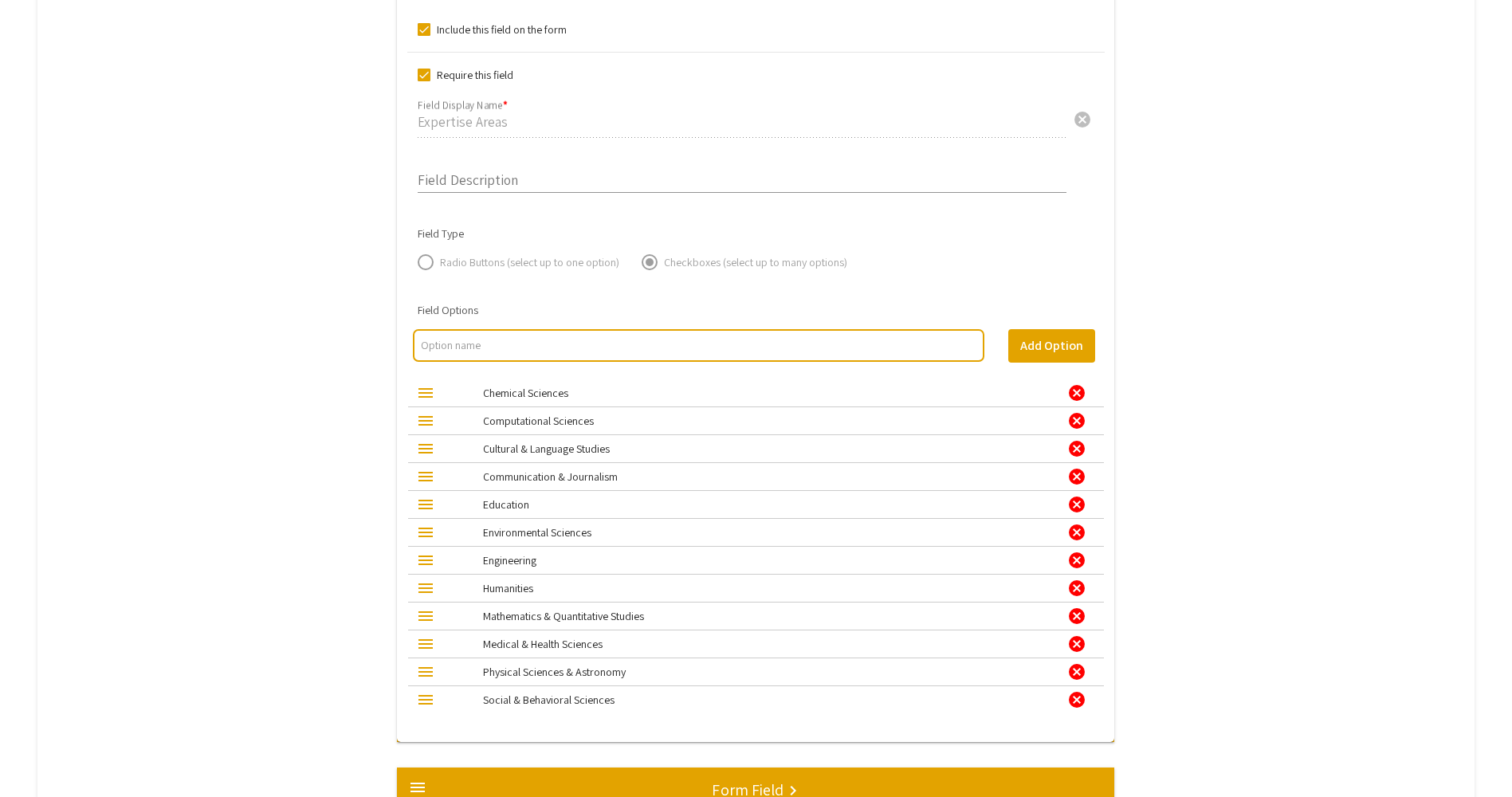
click at [1082, 394] on div "cancel" at bounding box center [1076, 393] width 19 height 19
click at [1082, 411] on div "cancel" at bounding box center [1076, 420] width 19 height 19
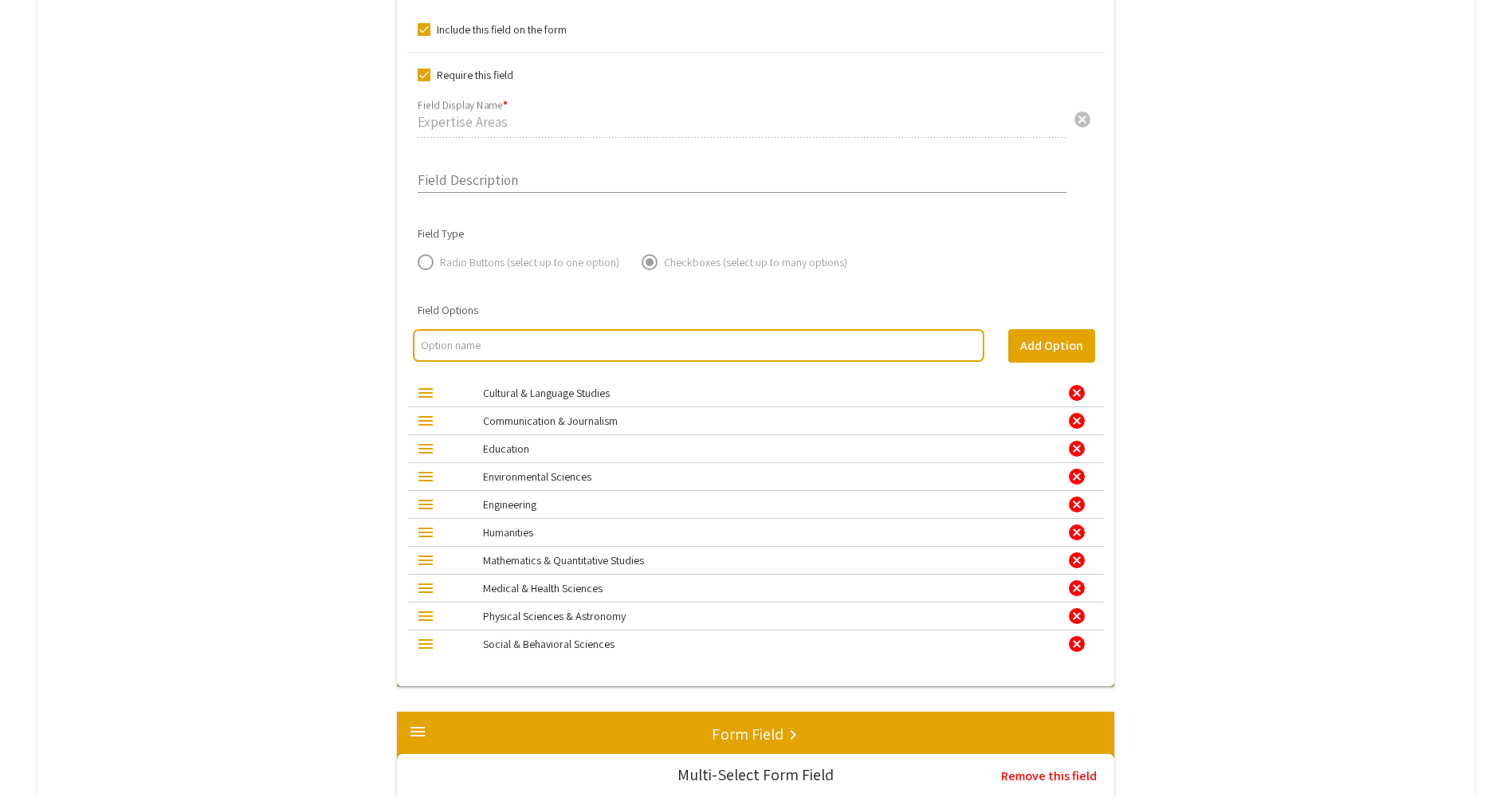
click at [1082, 394] on div "cancel" at bounding box center [1076, 393] width 19 height 19
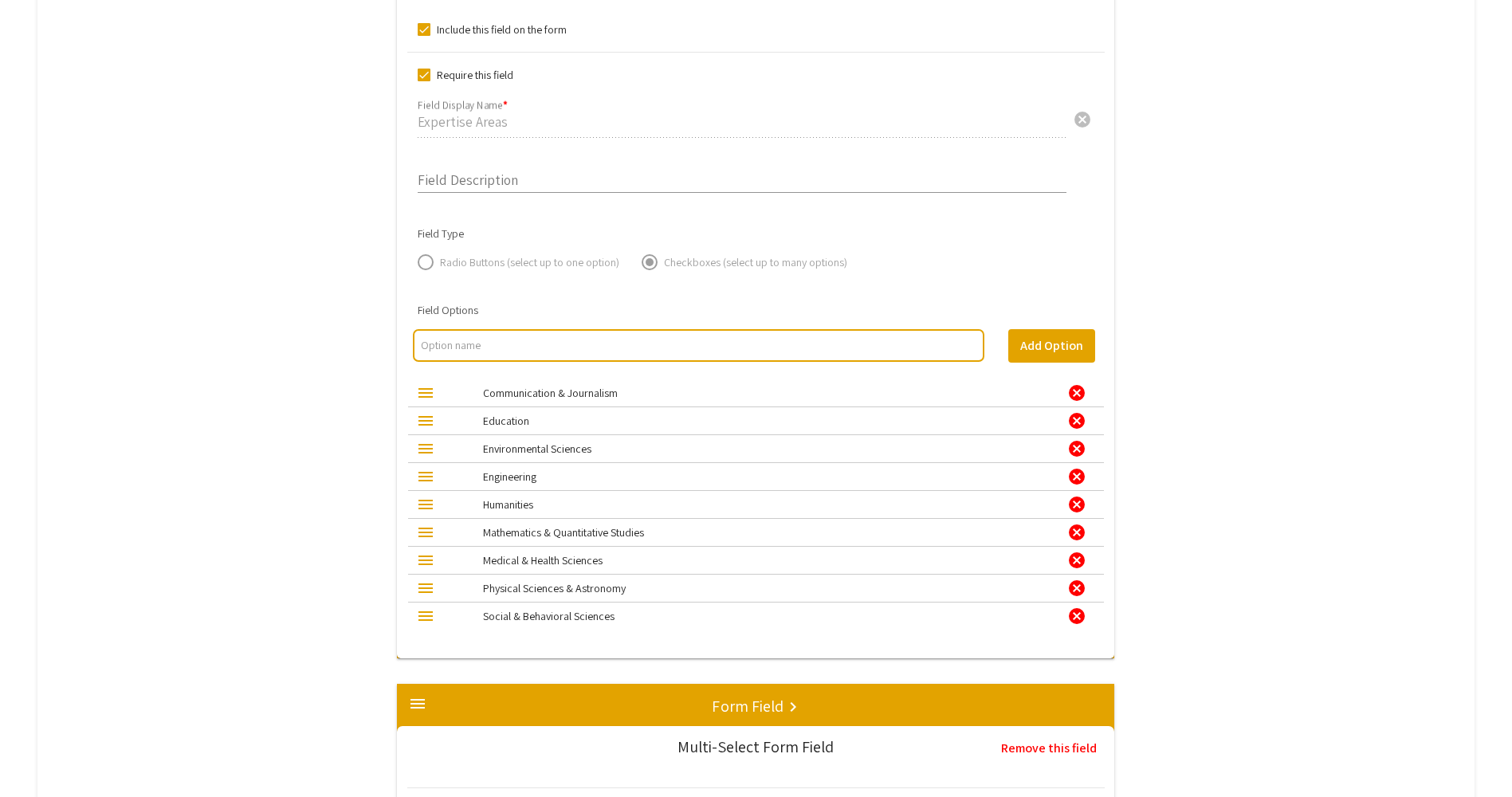
click at [1082, 394] on div "cancel" at bounding box center [1076, 393] width 19 height 19
click at [1082, 411] on div "cancel" at bounding box center [1076, 420] width 19 height 19
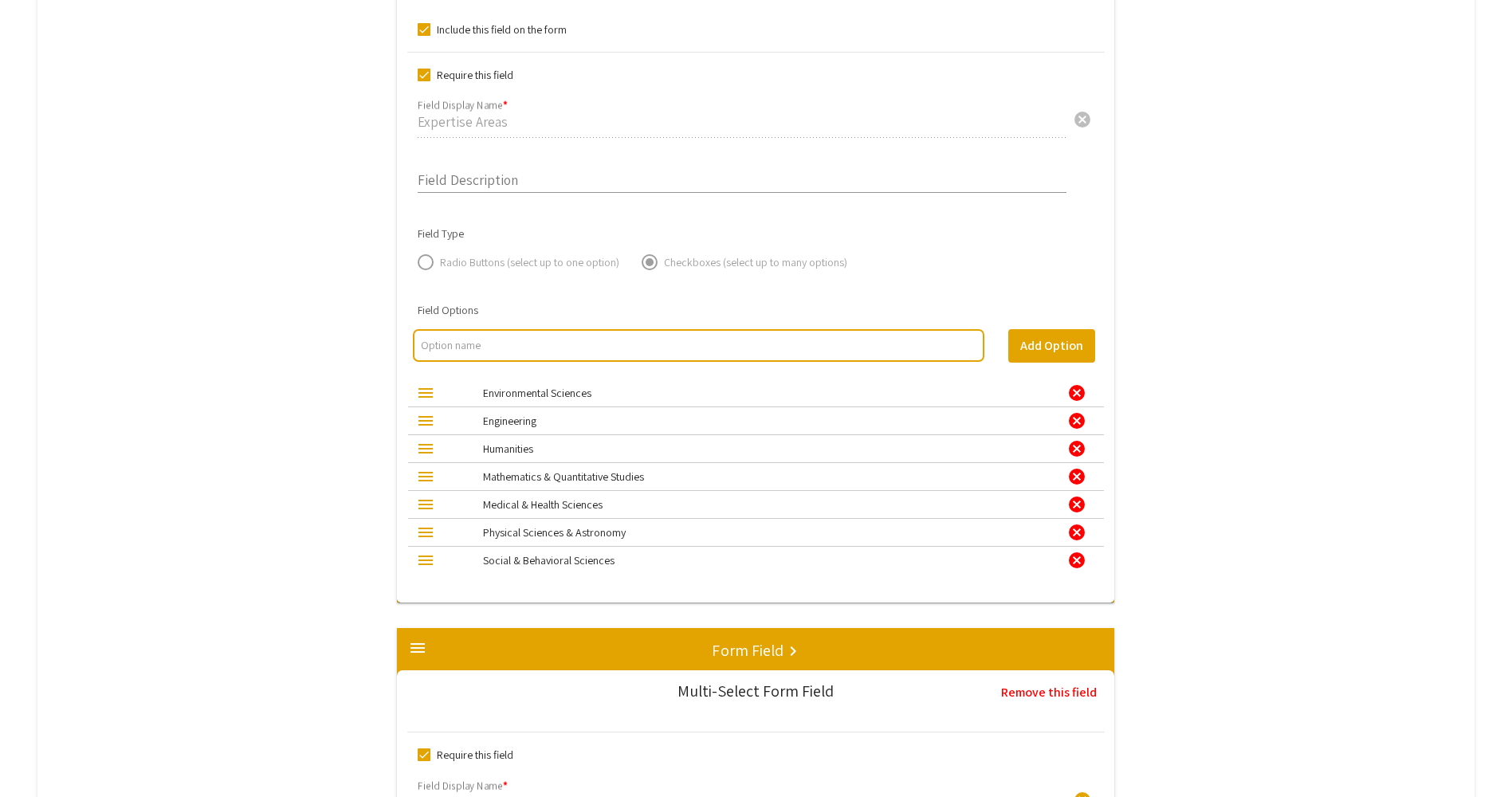
click at [1082, 394] on div "cancel" at bounding box center [1076, 393] width 19 height 19
click at [1082, 411] on div "cancel" at bounding box center [1076, 420] width 19 height 19
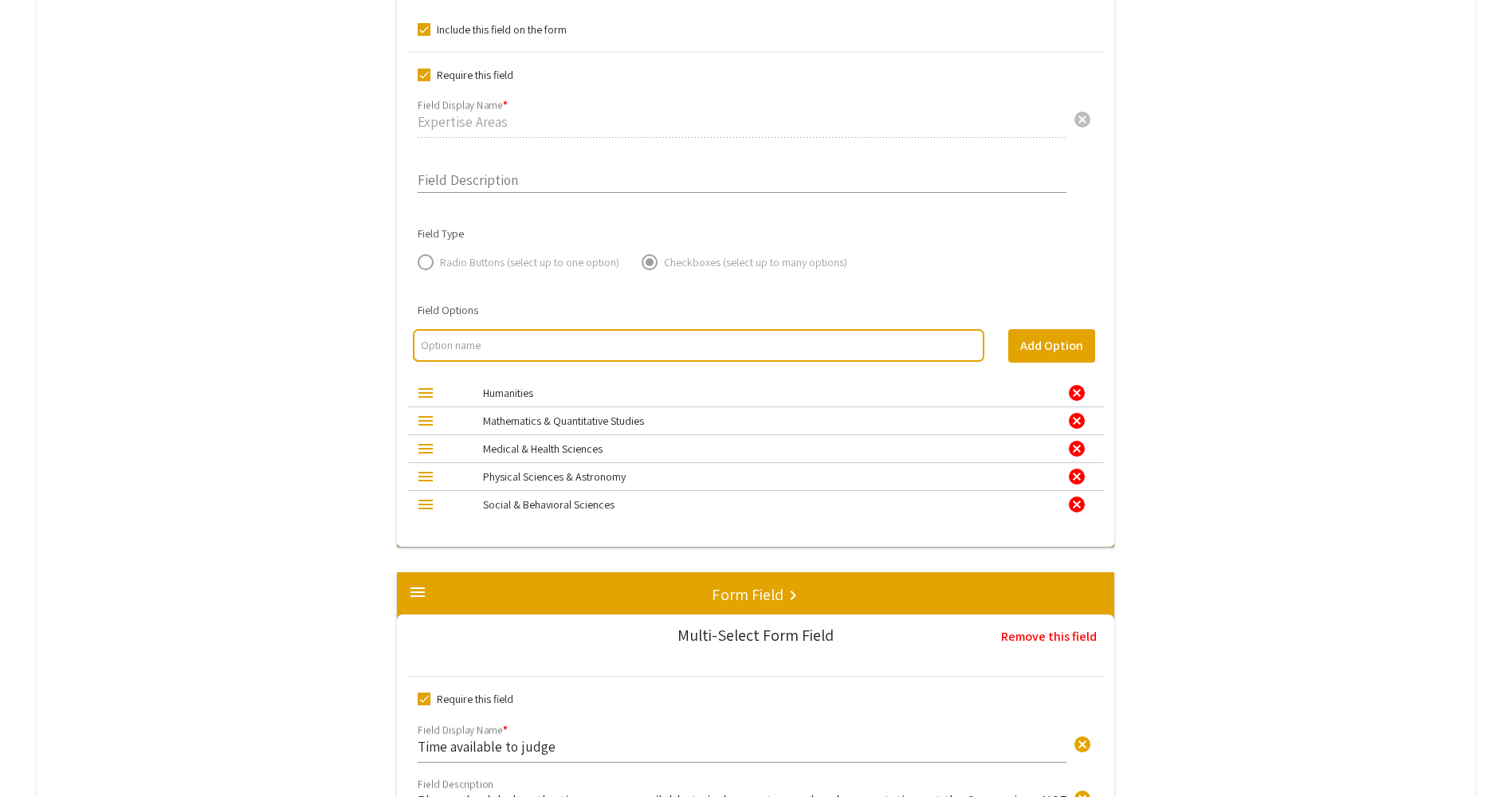
click at [1082, 394] on div "cancel" at bounding box center [1076, 393] width 19 height 19
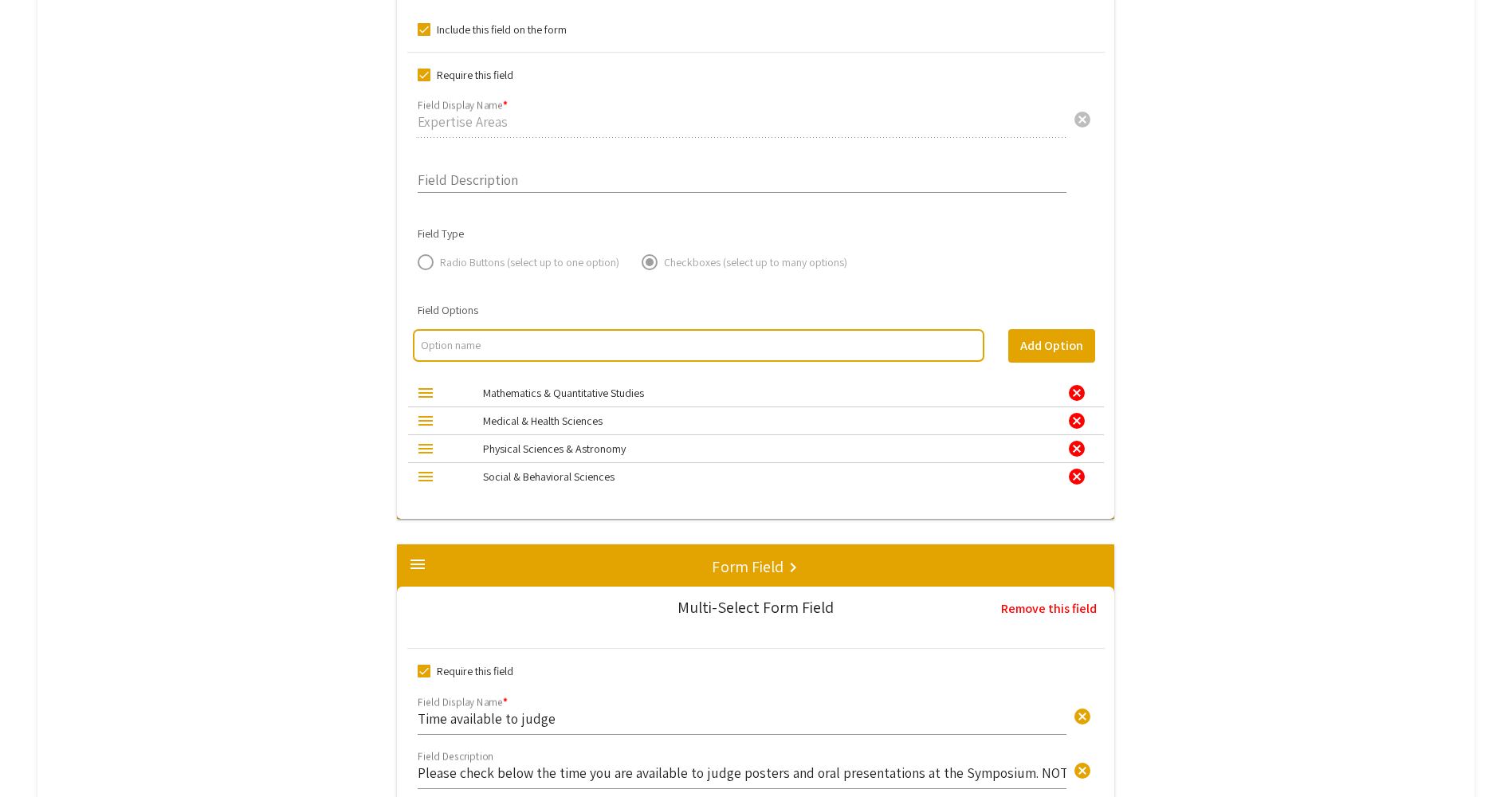
click at [1082, 394] on div "cancel" at bounding box center [1076, 393] width 19 height 19
click at [1082, 411] on div "cancel" at bounding box center [1076, 420] width 19 height 19
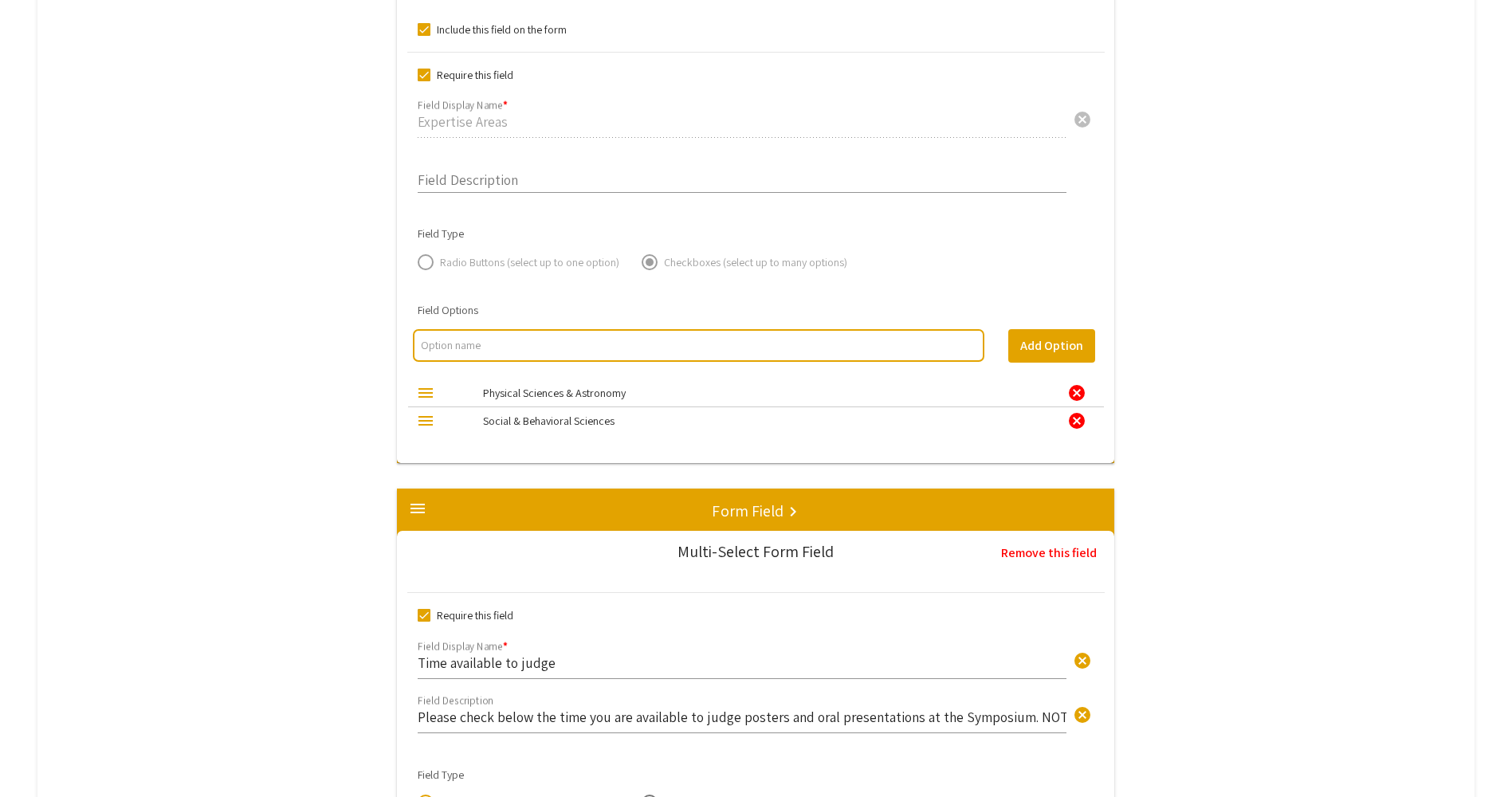
click at [1082, 394] on div "cancel" at bounding box center [1076, 393] width 19 height 19
click at [1082, 411] on div "cancel" at bounding box center [1076, 420] width 19 height 19
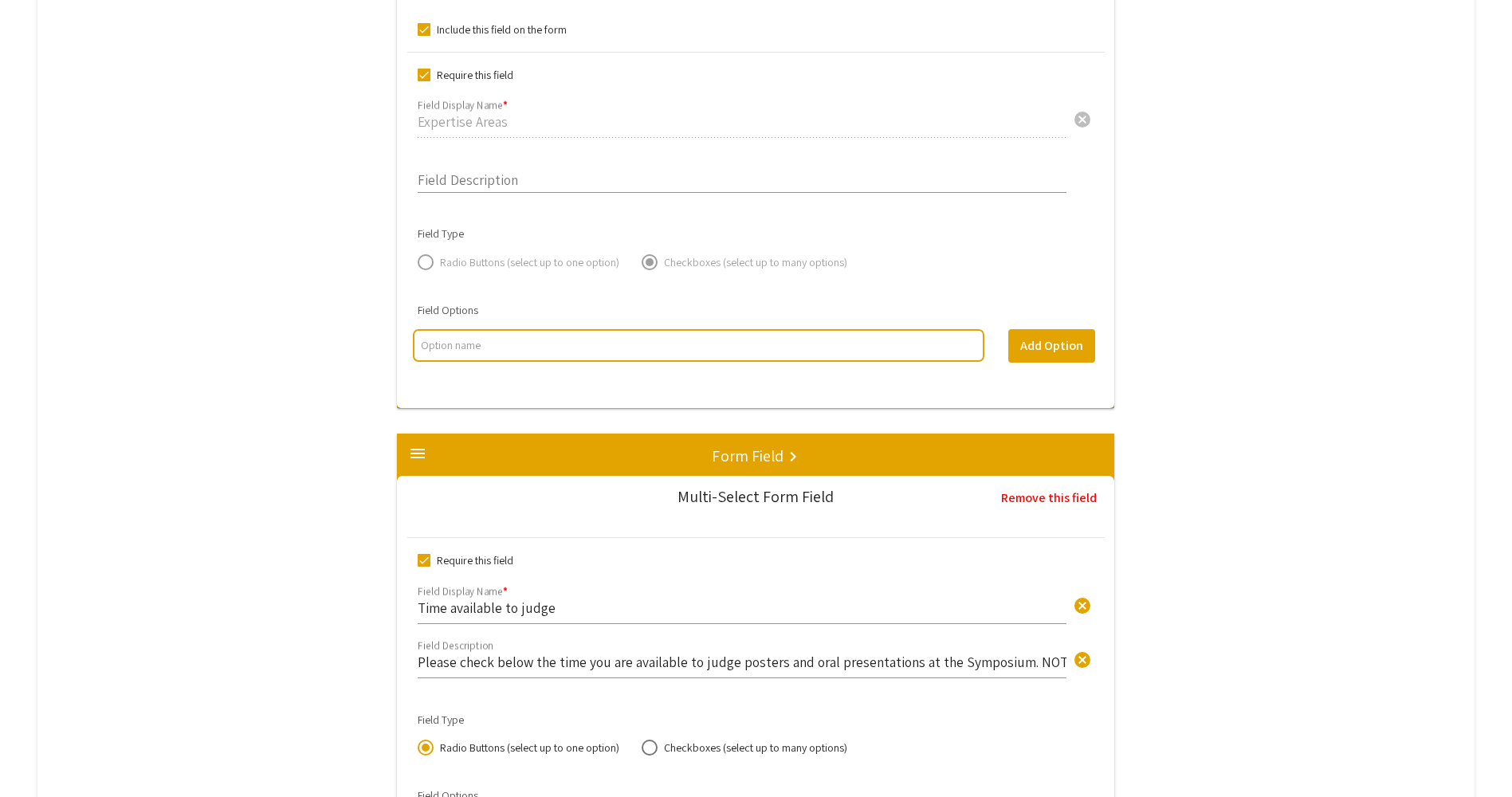
click at [542, 345] on input "multi select option input" at bounding box center [697, 345] width 554 height 16
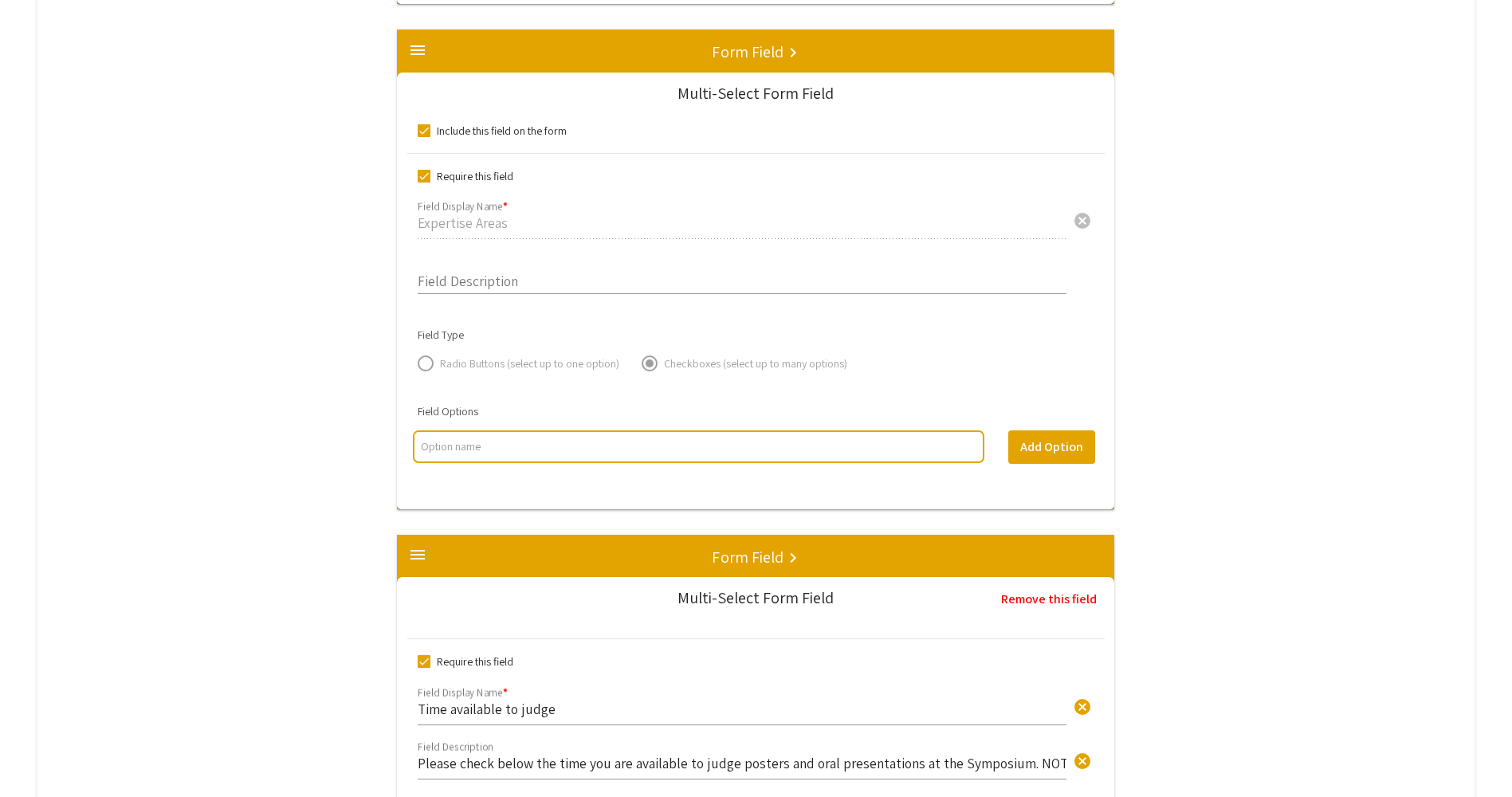
scroll to position [1674, 0]
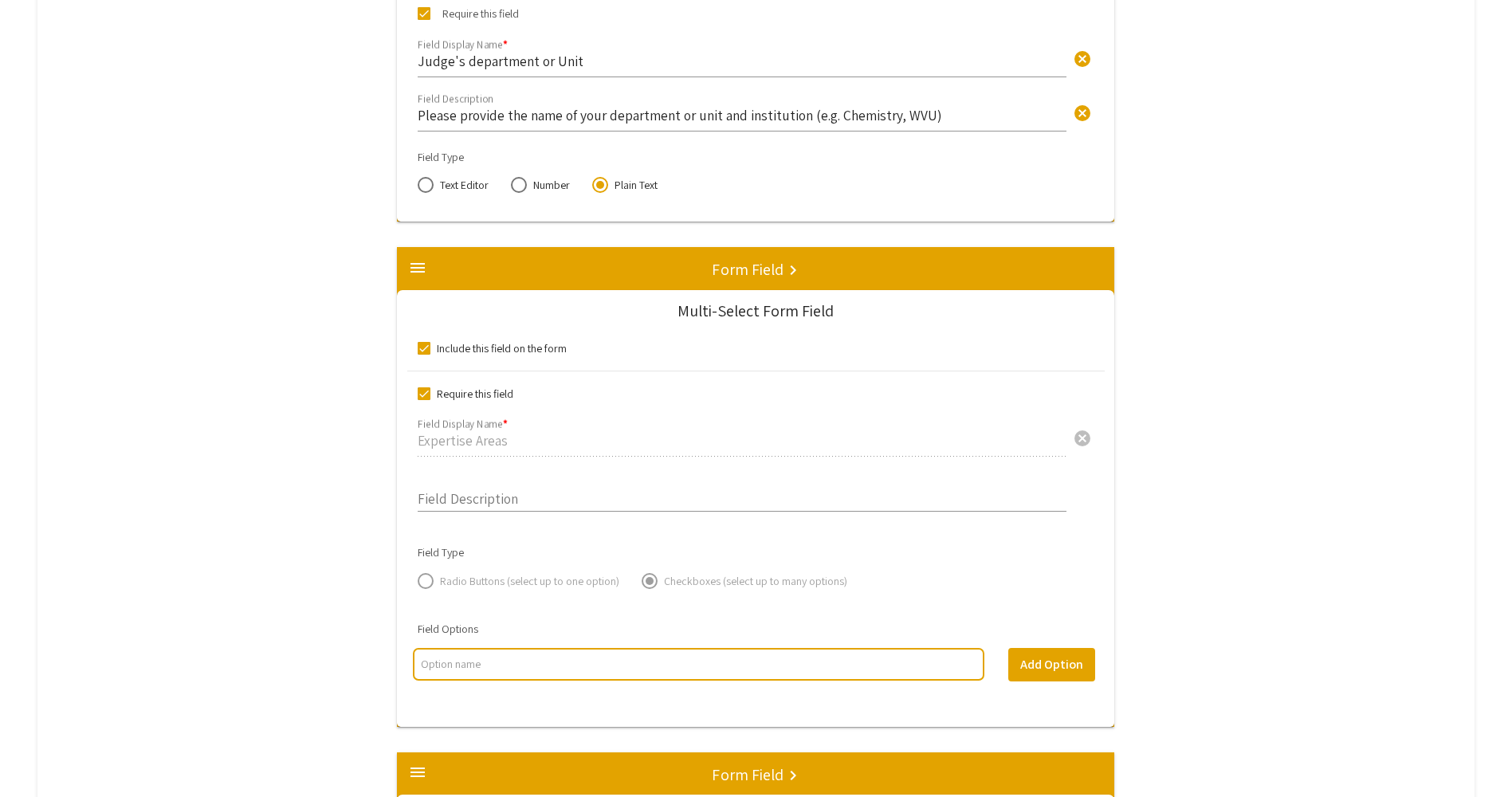
click at [475, 430] on div "Expertise Areas cancel Field Display Name *" at bounding box center [742, 435] width 649 height 42
click at [420, 265] on mat-icon "menu" at bounding box center [418, 267] width 19 height 19
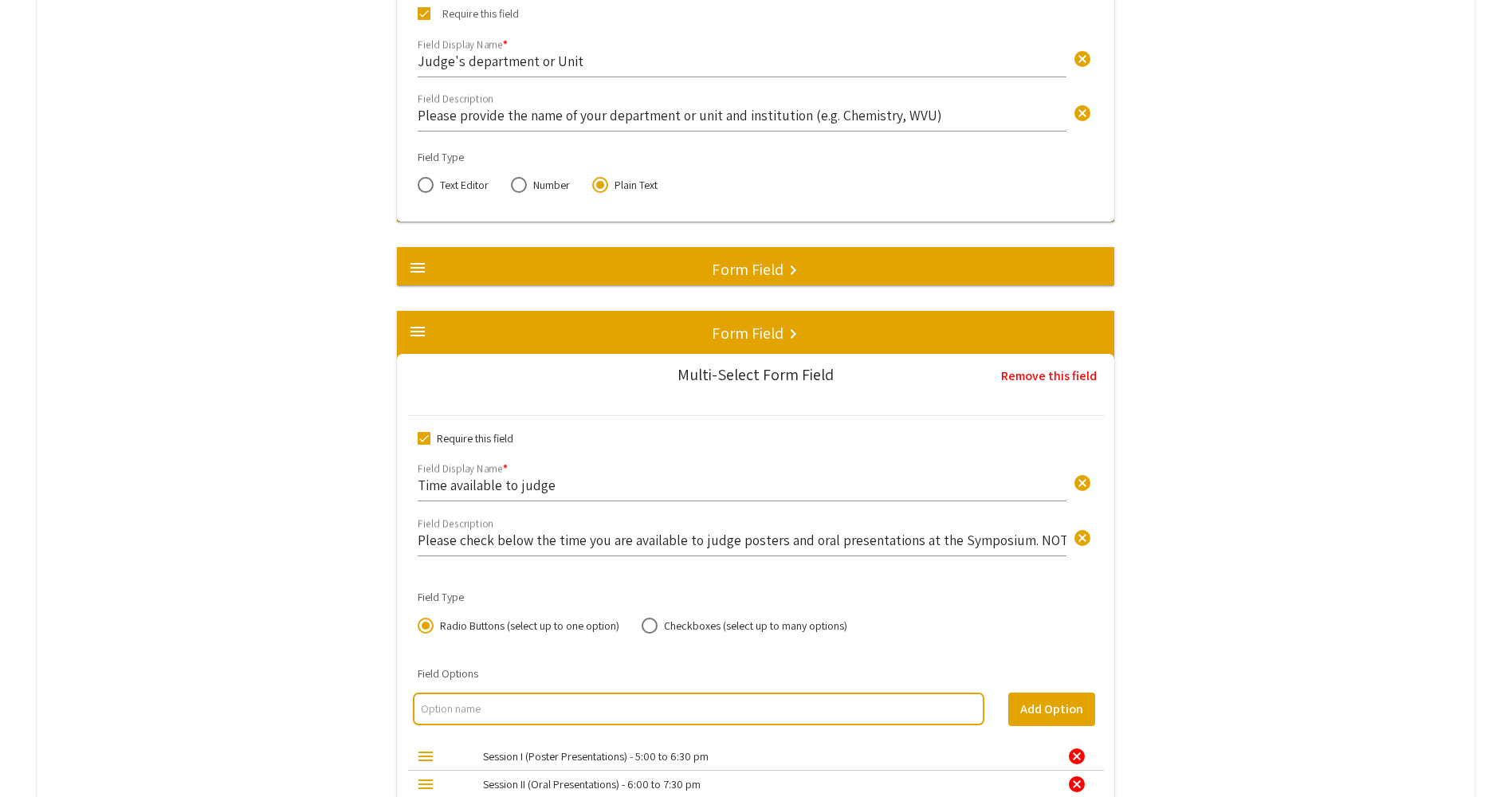
click at [420, 265] on mat-icon "menu" at bounding box center [418, 267] width 19 height 19
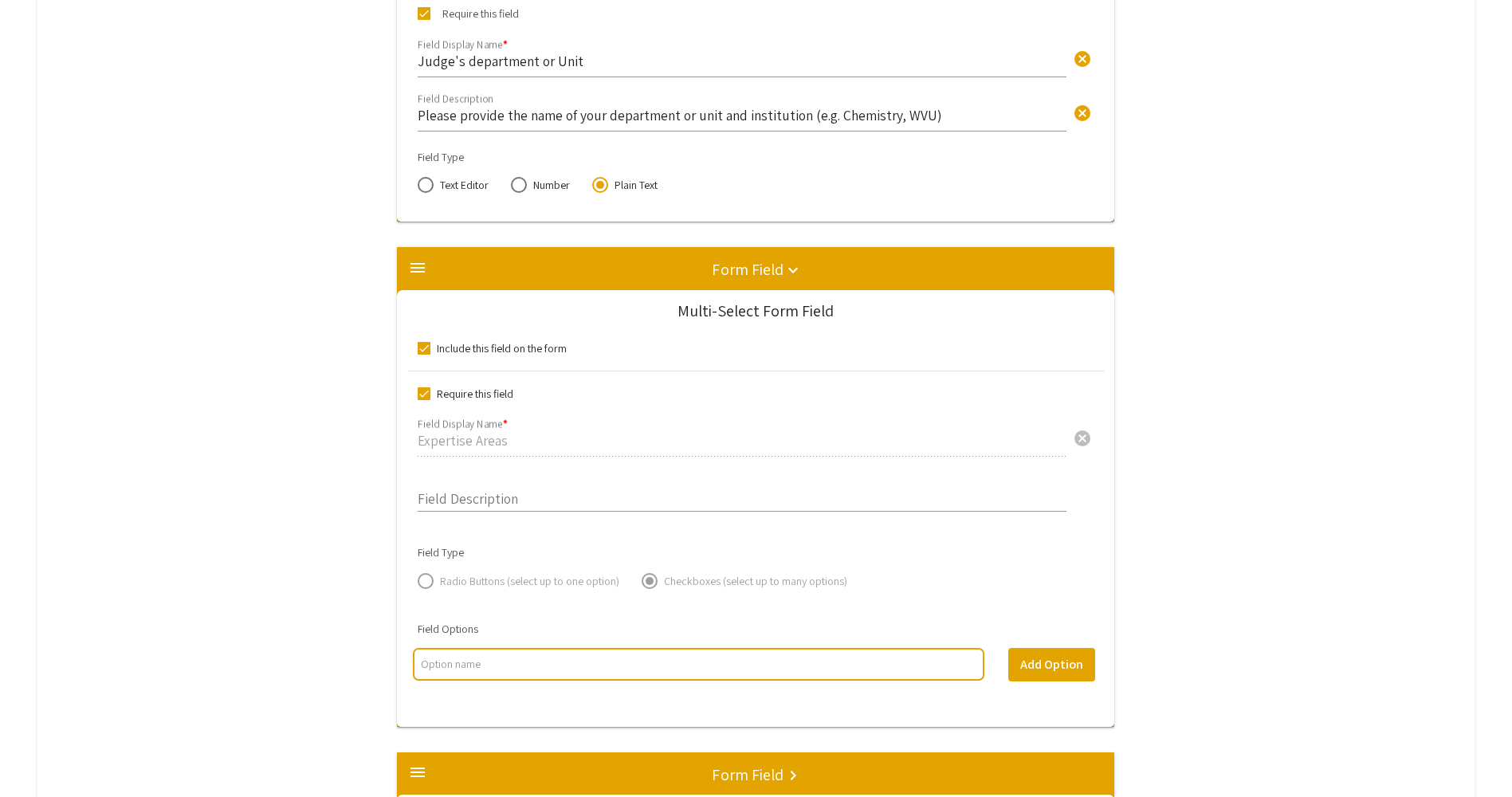
click at [487, 668] on input "multi select option input" at bounding box center [697, 664] width 554 height 16
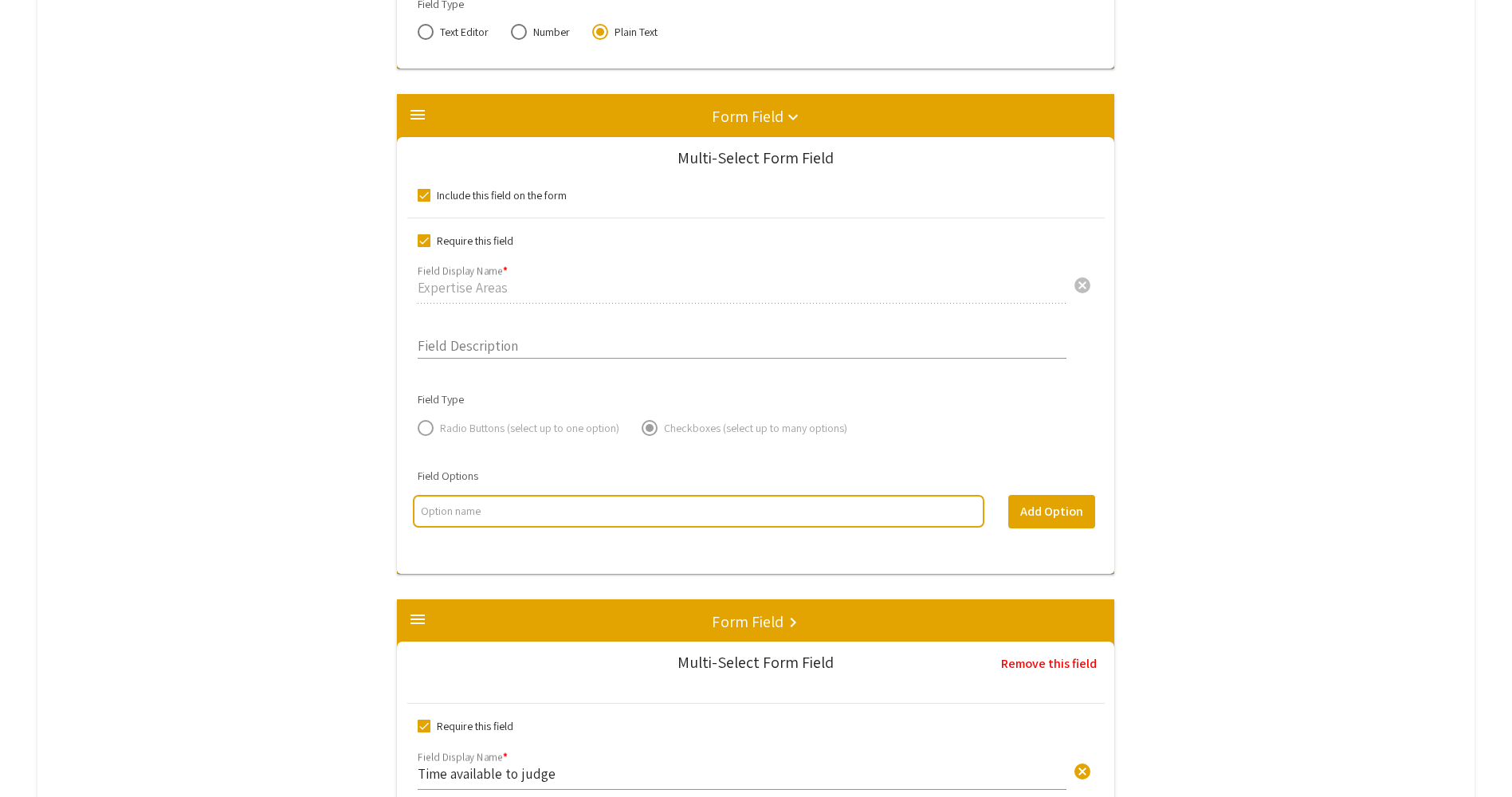
scroll to position [1833, 0]
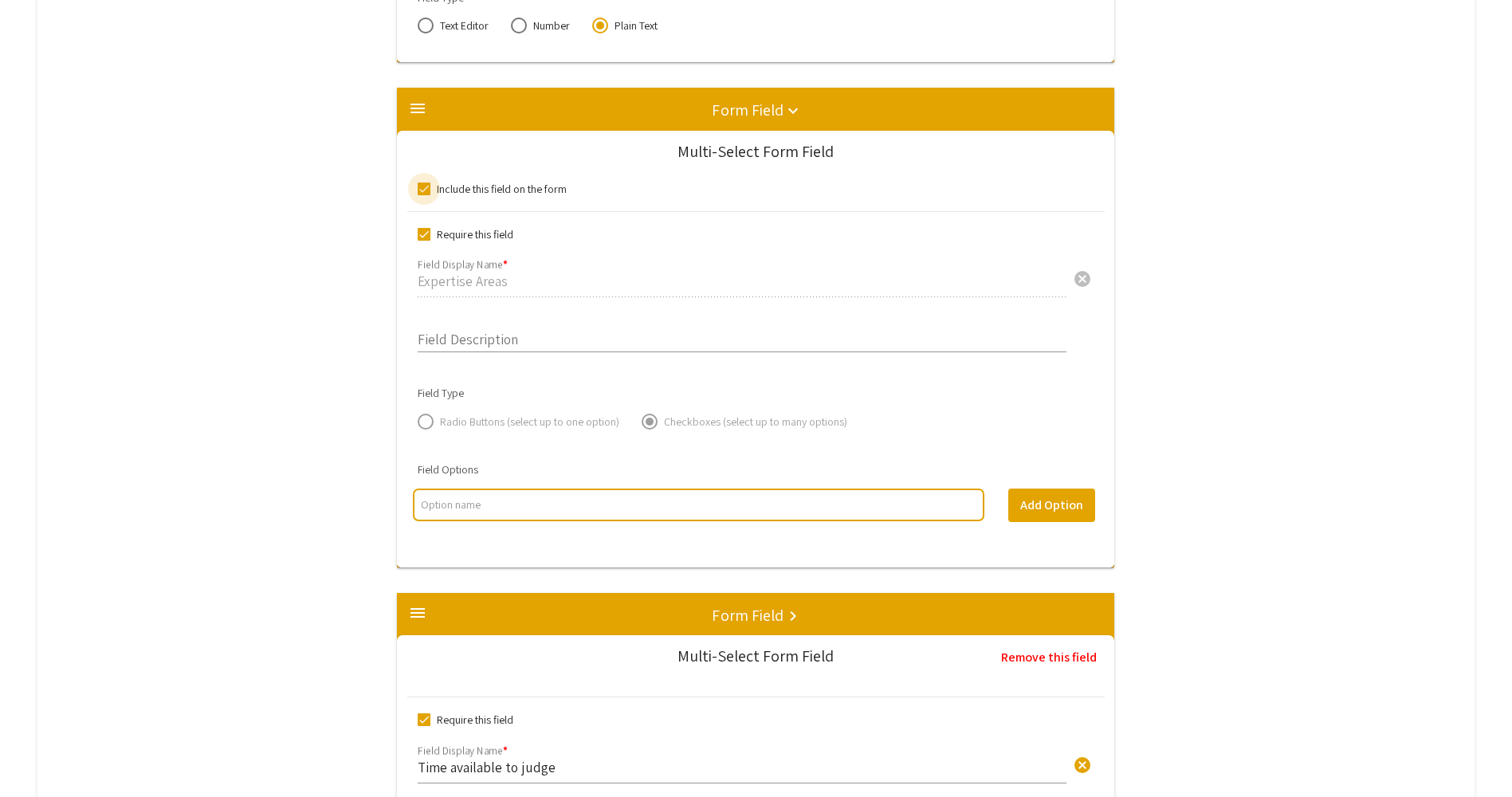
click at [428, 190] on span at bounding box center [424, 188] width 13 height 13
click at [424, 195] on input "Include this field on the form" at bounding box center [423, 195] width 1 height 1
checkbox input "false"
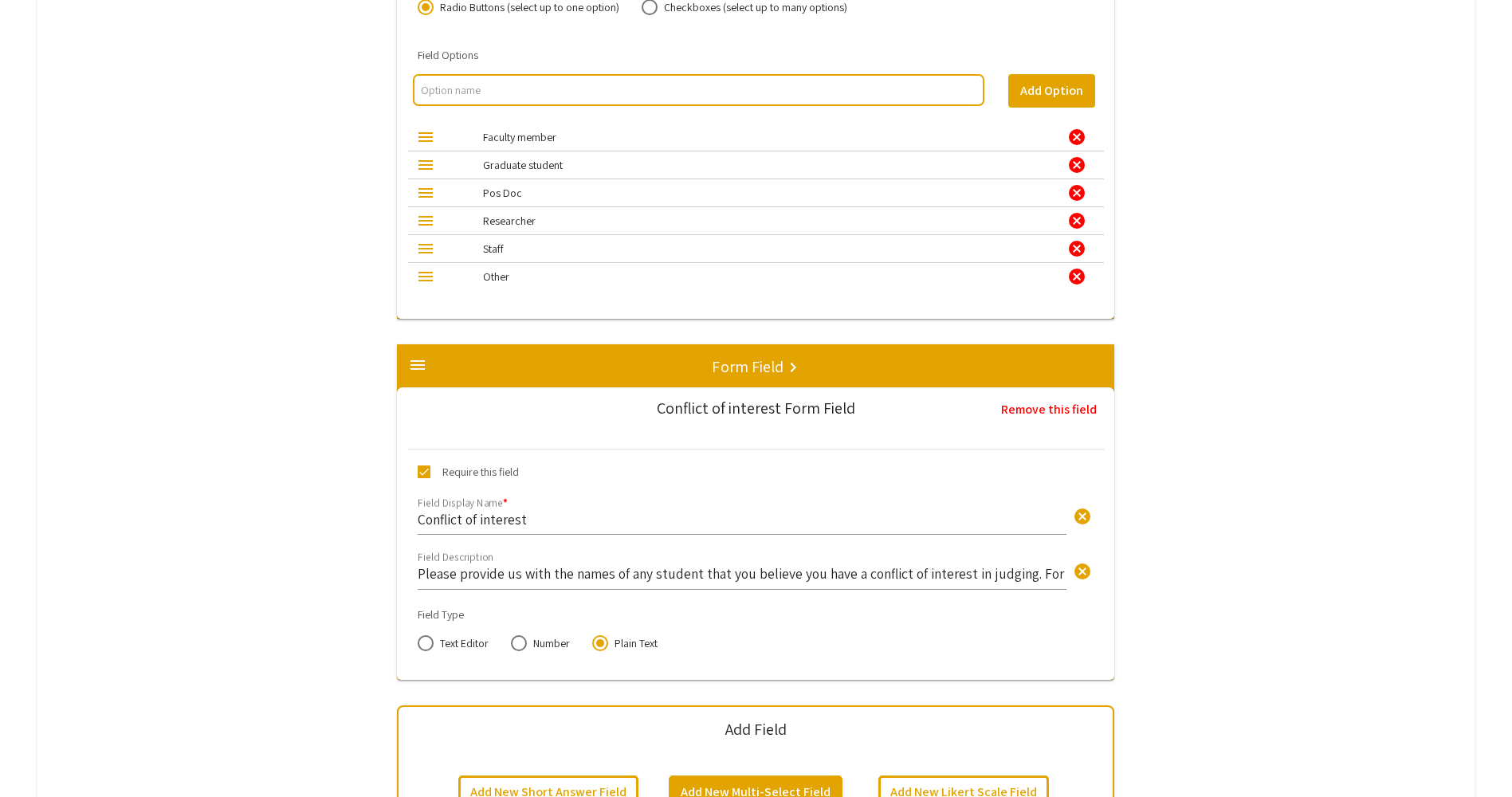
scroll to position [3621, 0]
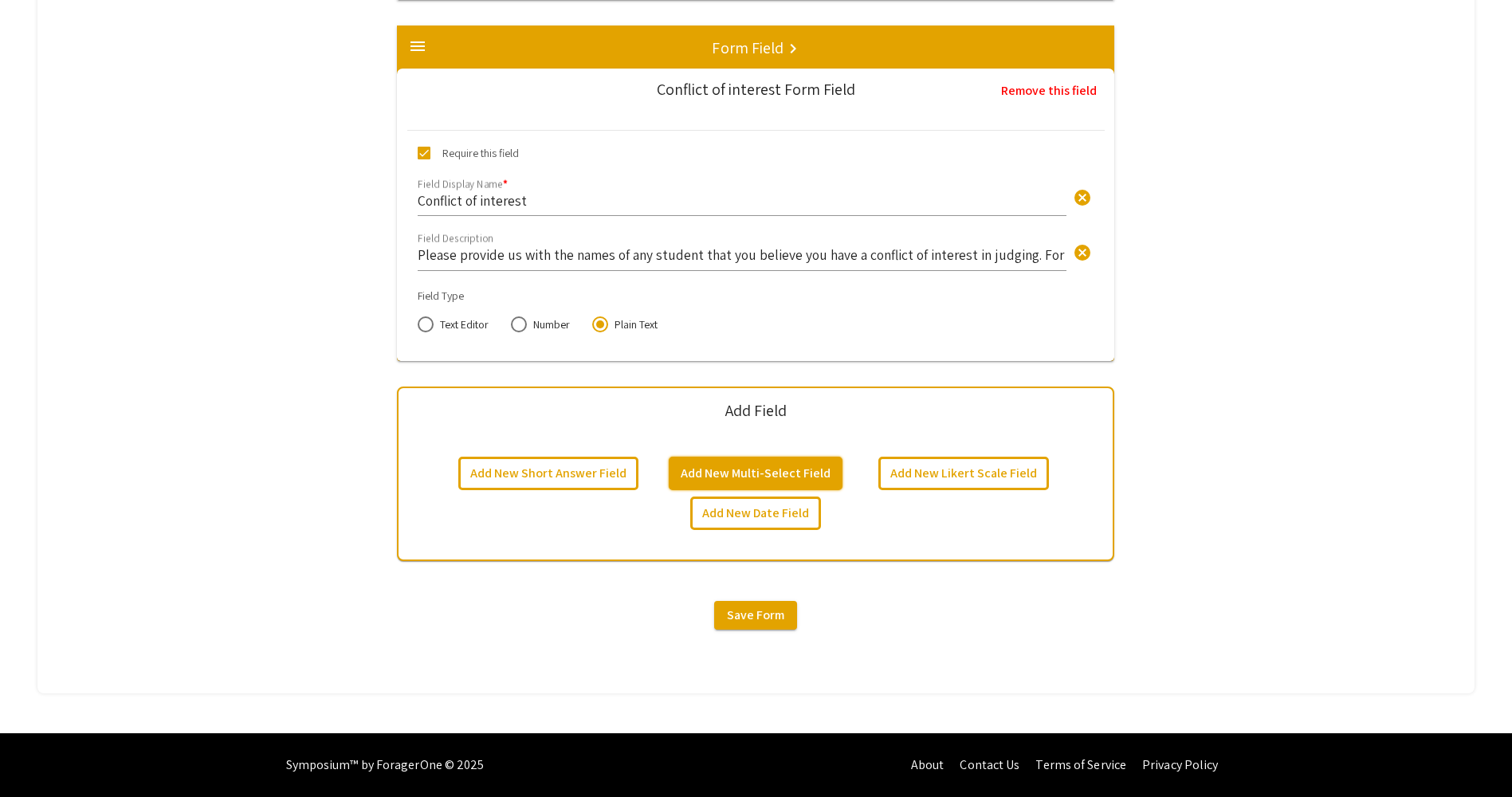
click at [756, 473] on button "Add New Multi-Select Field" at bounding box center [756, 473] width 174 height 34
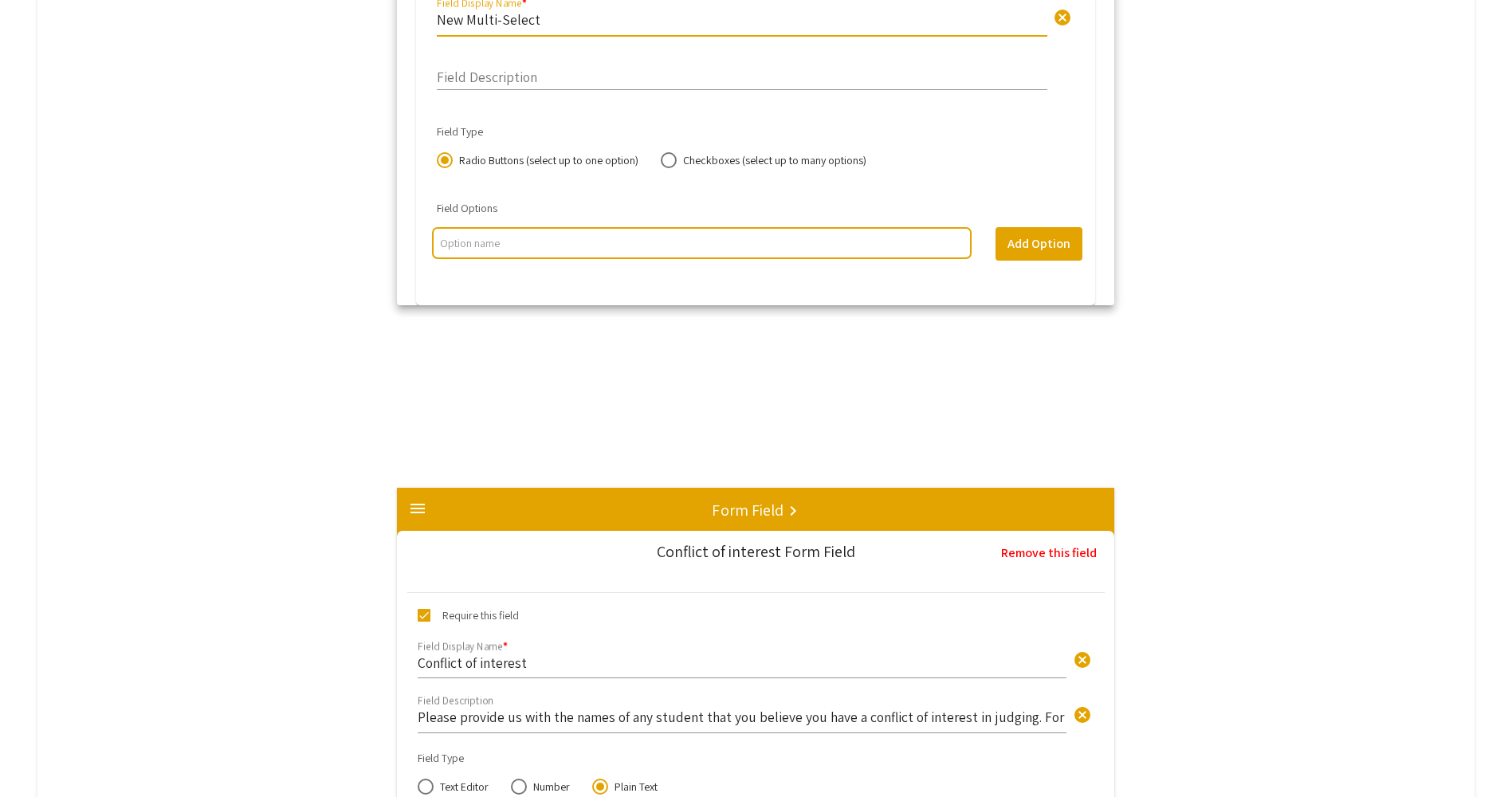
scroll to position [3621, 0]
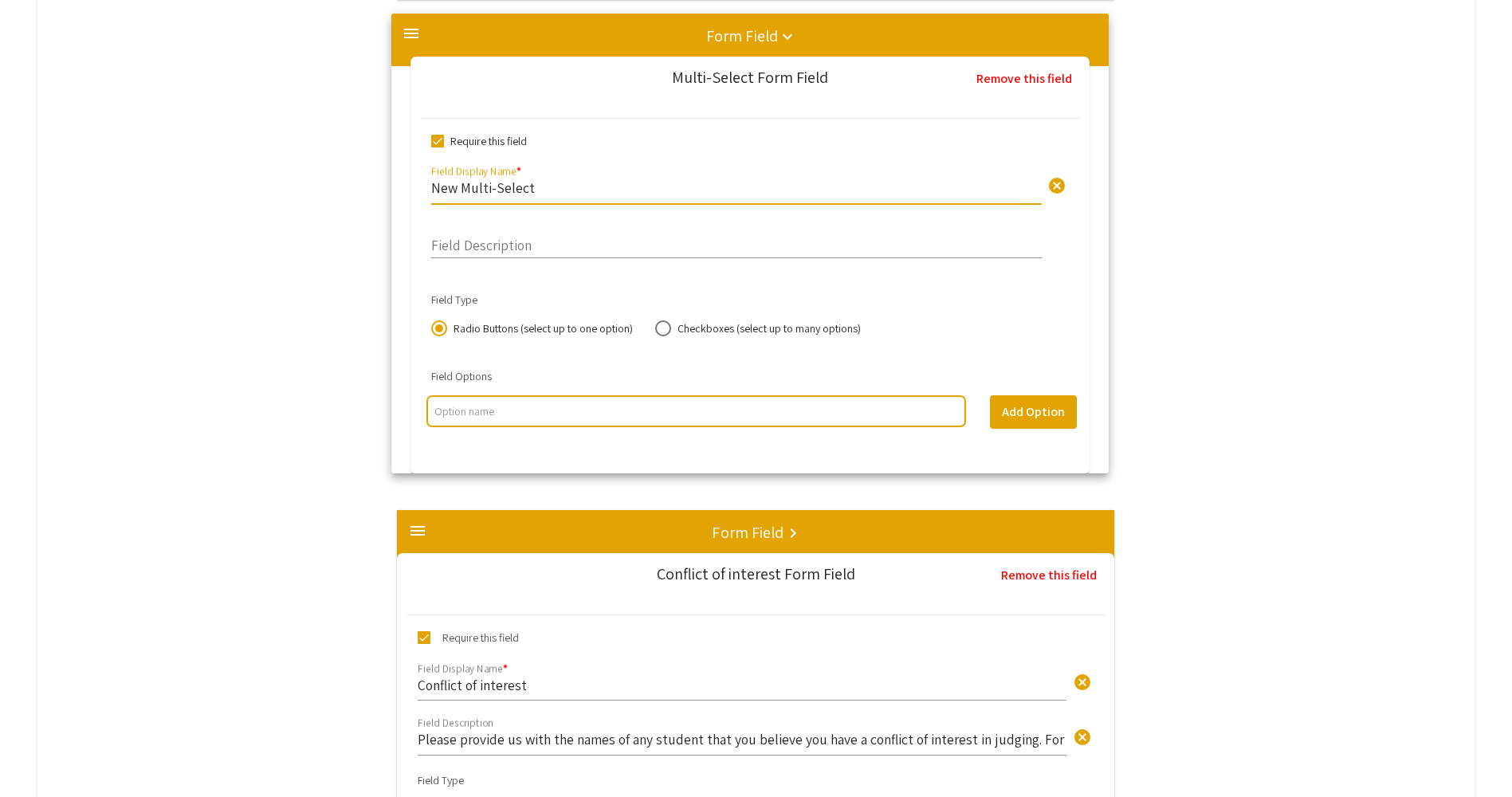
drag, startPoint x: 743, startPoint y: 490, endPoint x: 731, endPoint y: 185, distance: 305.2
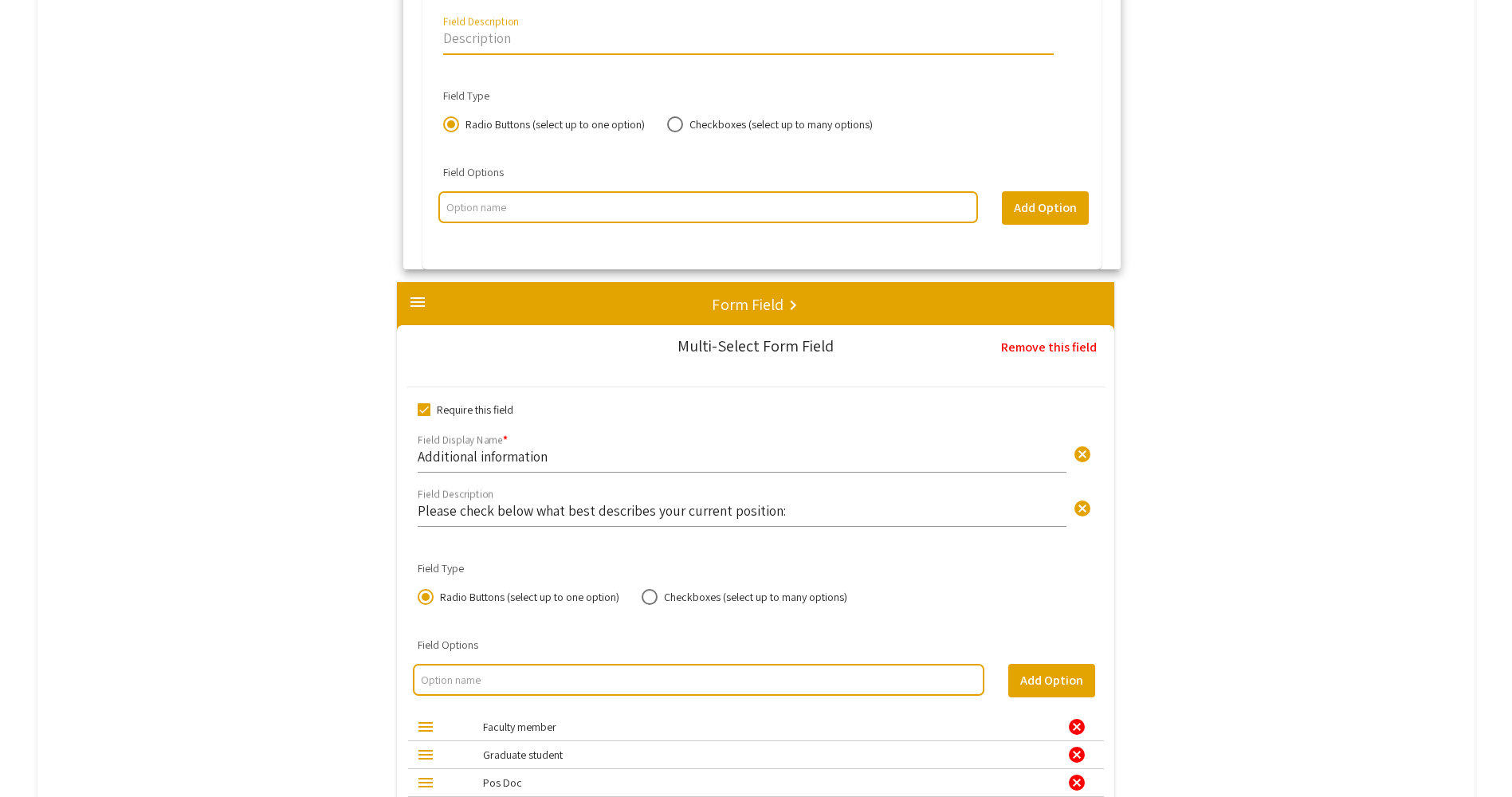
scroll to position [3173, 0]
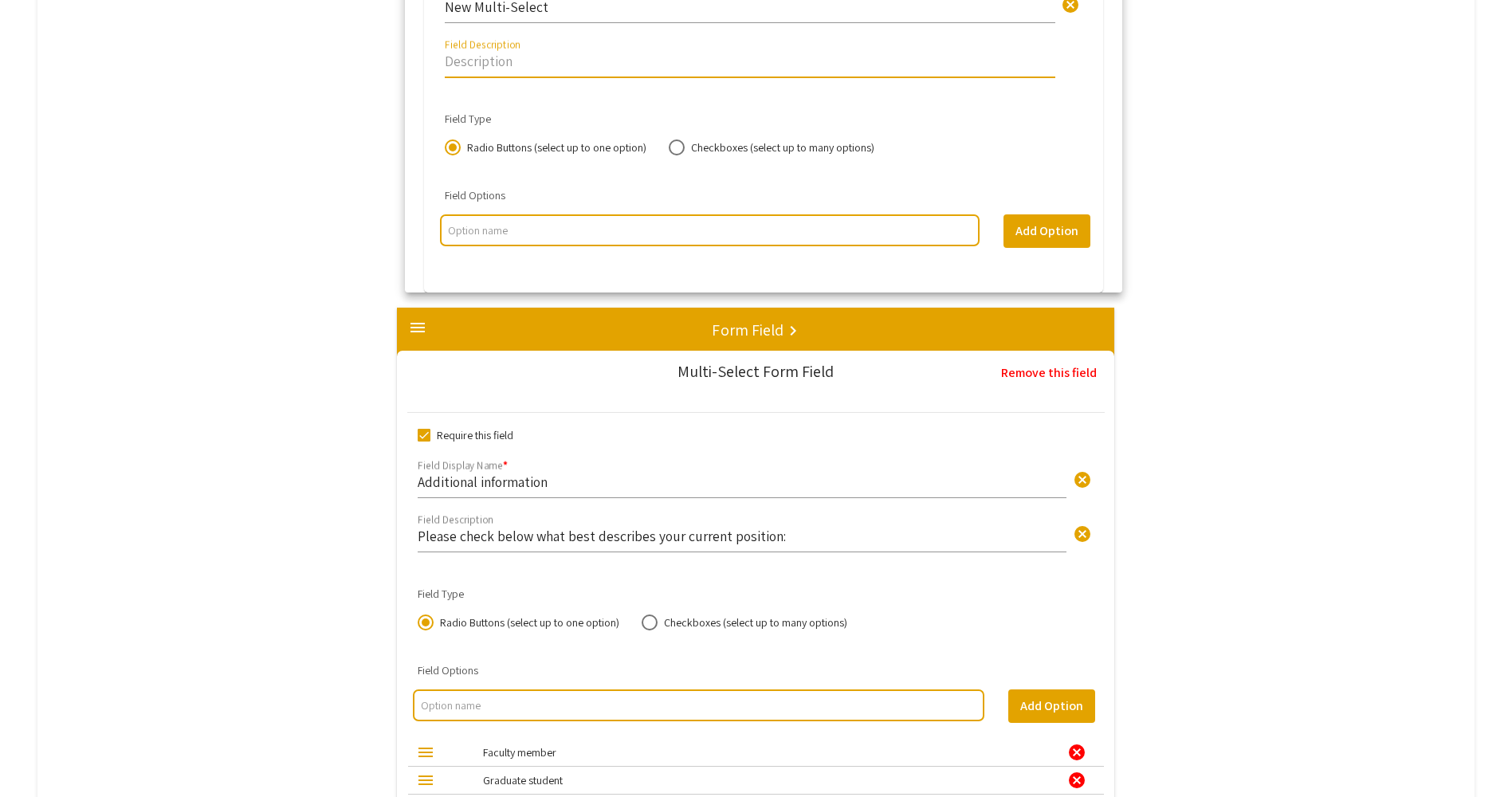
drag, startPoint x: 704, startPoint y: 486, endPoint x: 706, endPoint y: 55, distance: 431.0
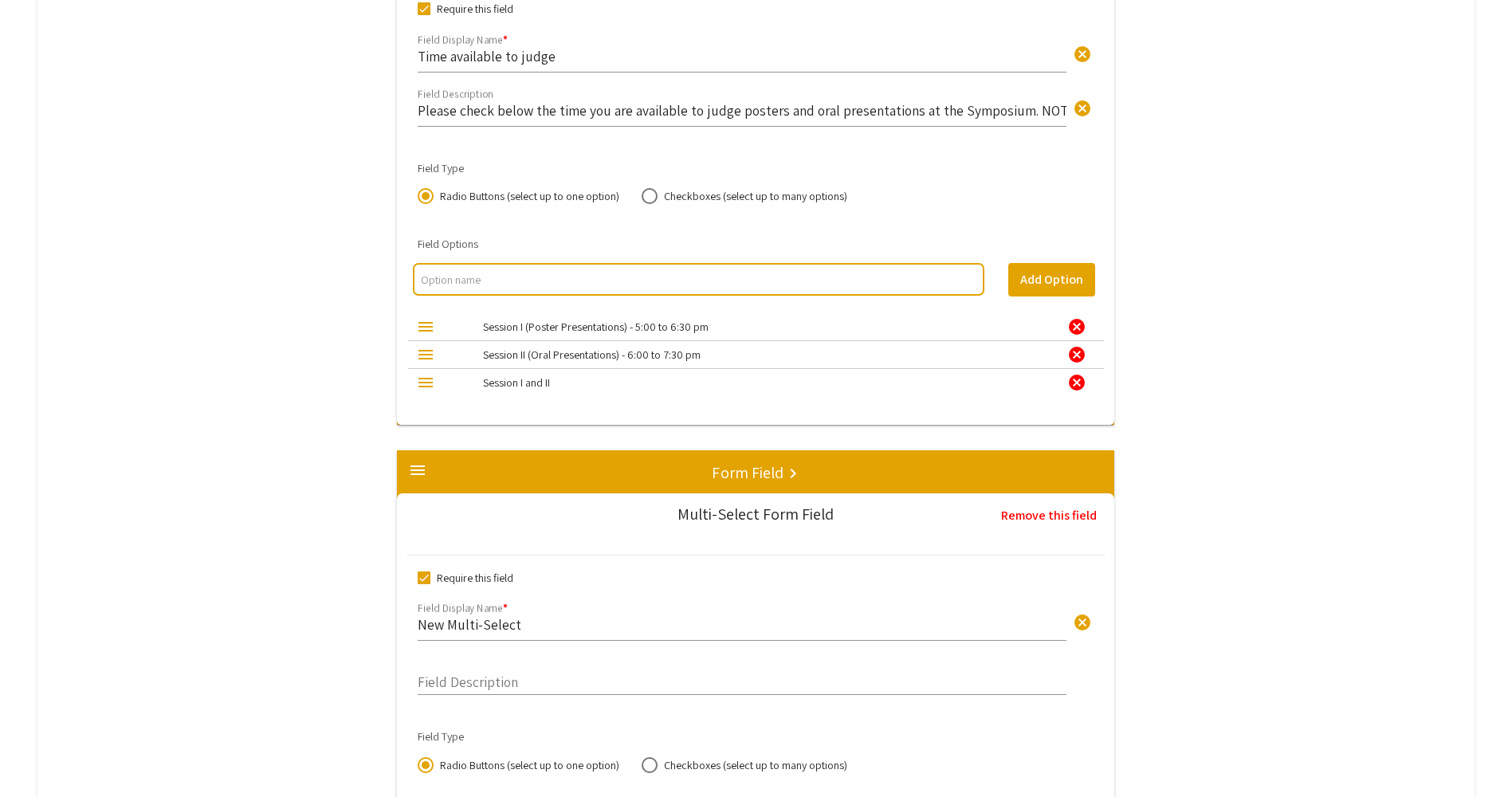
scroll to position [2535, 0]
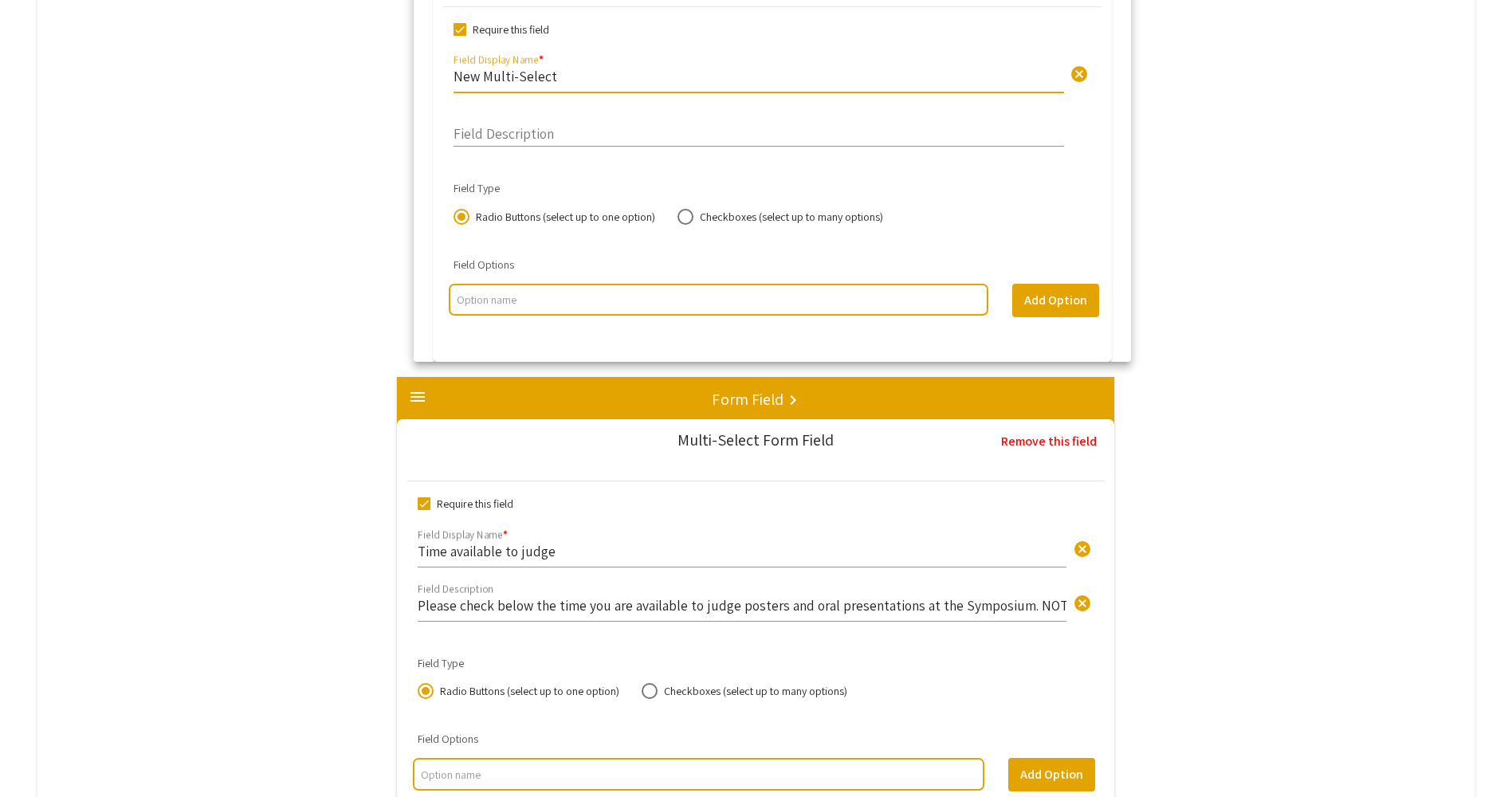
drag, startPoint x: 717, startPoint y: 642, endPoint x: 724, endPoint y: 86, distance: 556.0
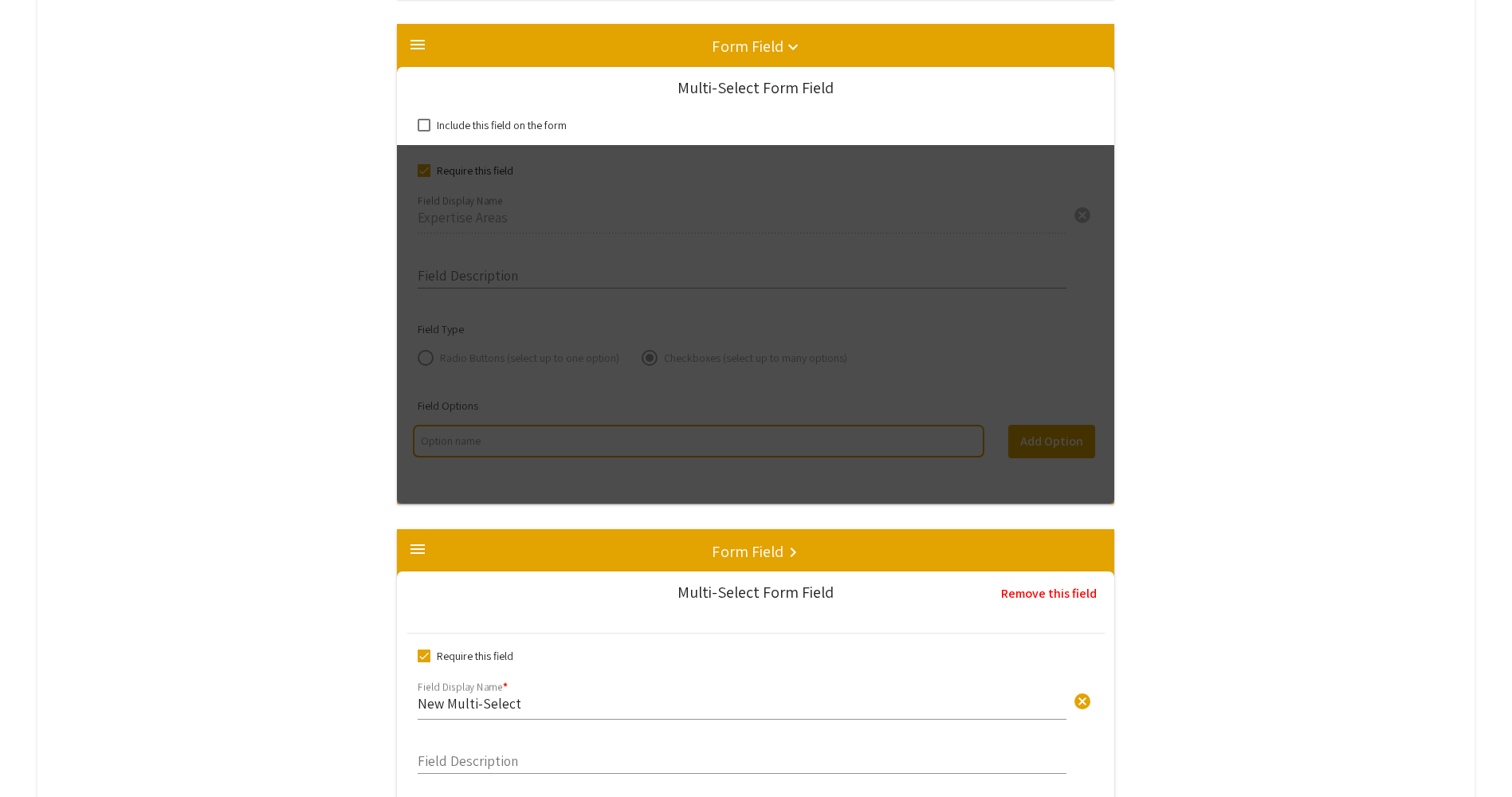
scroll to position [2136, 0]
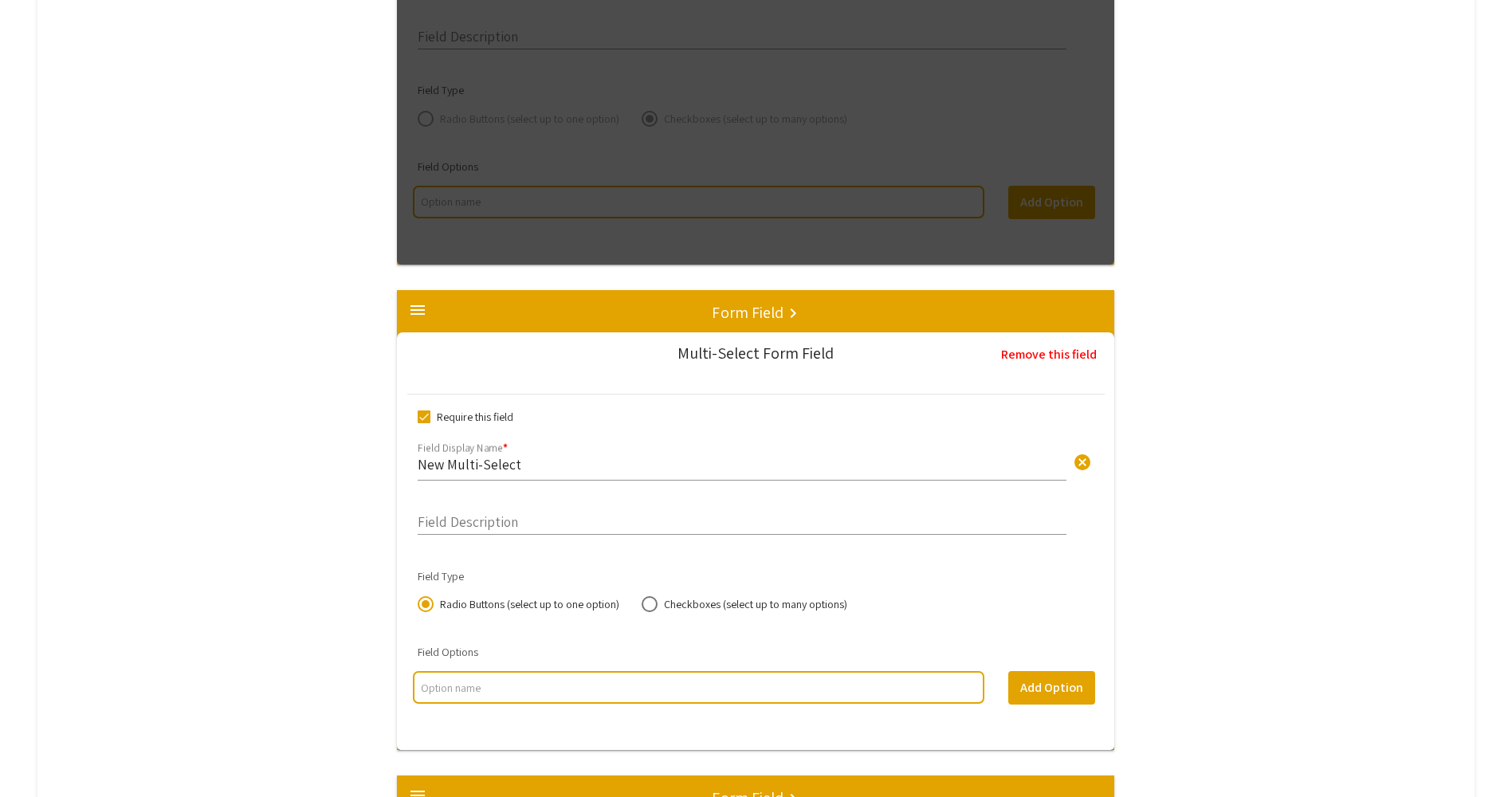
click at [537, 464] on input "New Multi-Select" at bounding box center [742, 463] width 649 height 18
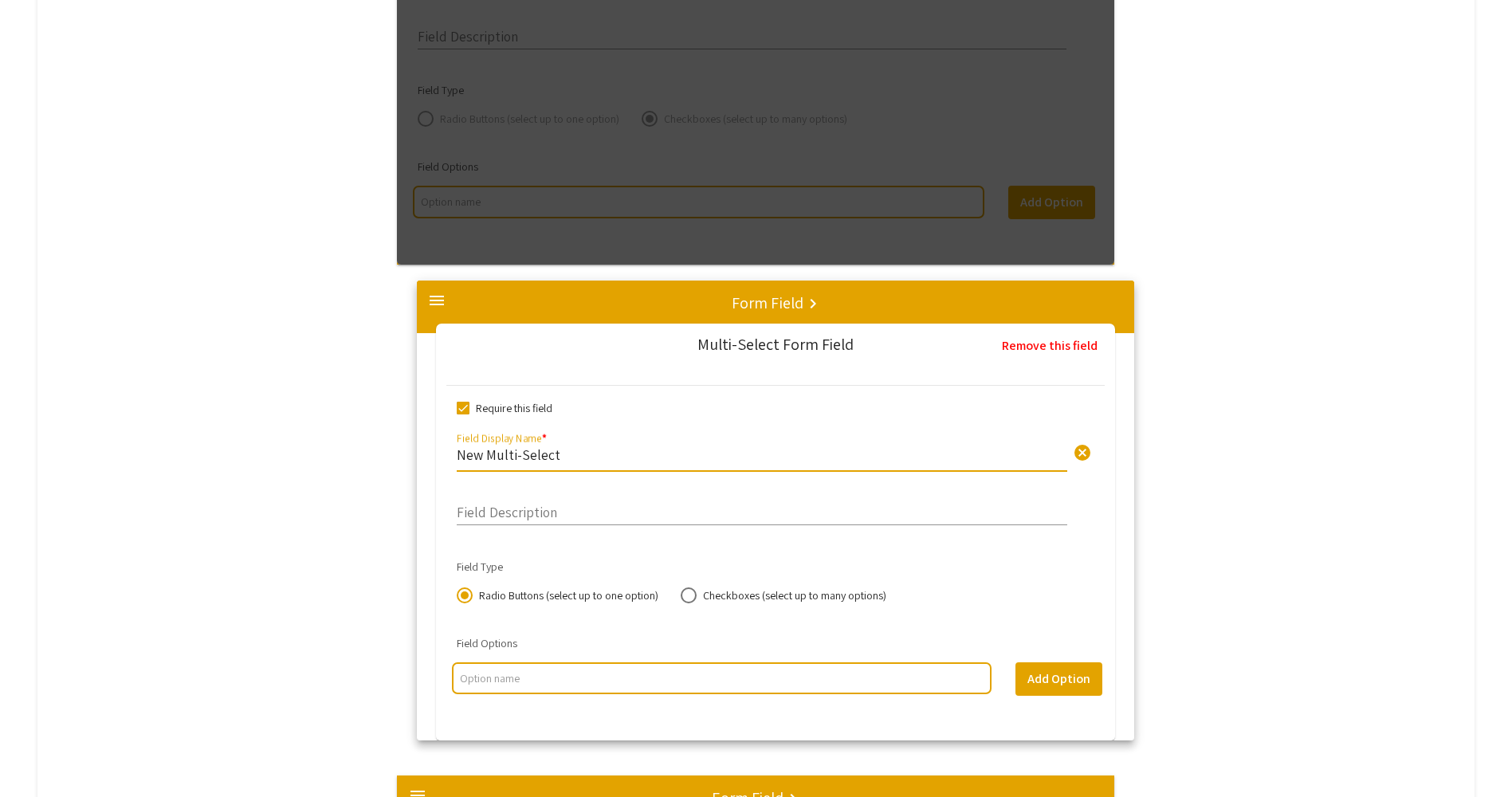
drag, startPoint x: 537, startPoint y: 464, endPoint x: 528, endPoint y: 443, distance: 22.8
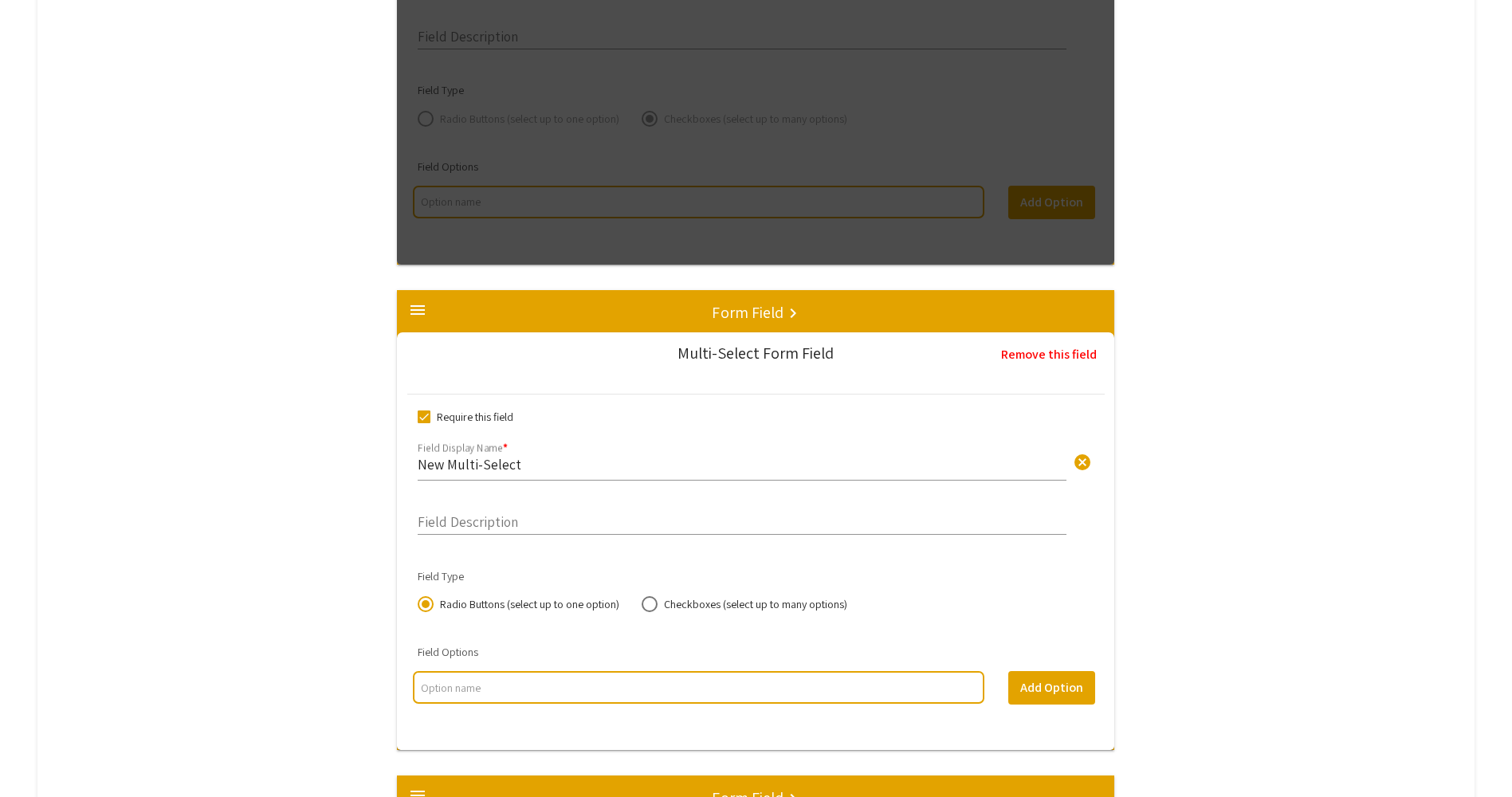
click at [540, 460] on input "New Multi-Select" at bounding box center [742, 463] width 649 height 18
type input "N"
type input "{"
type input "Please select the area of research that your work most represents"
click at [518, 520] on input "Field Description" at bounding box center [742, 518] width 649 height 18
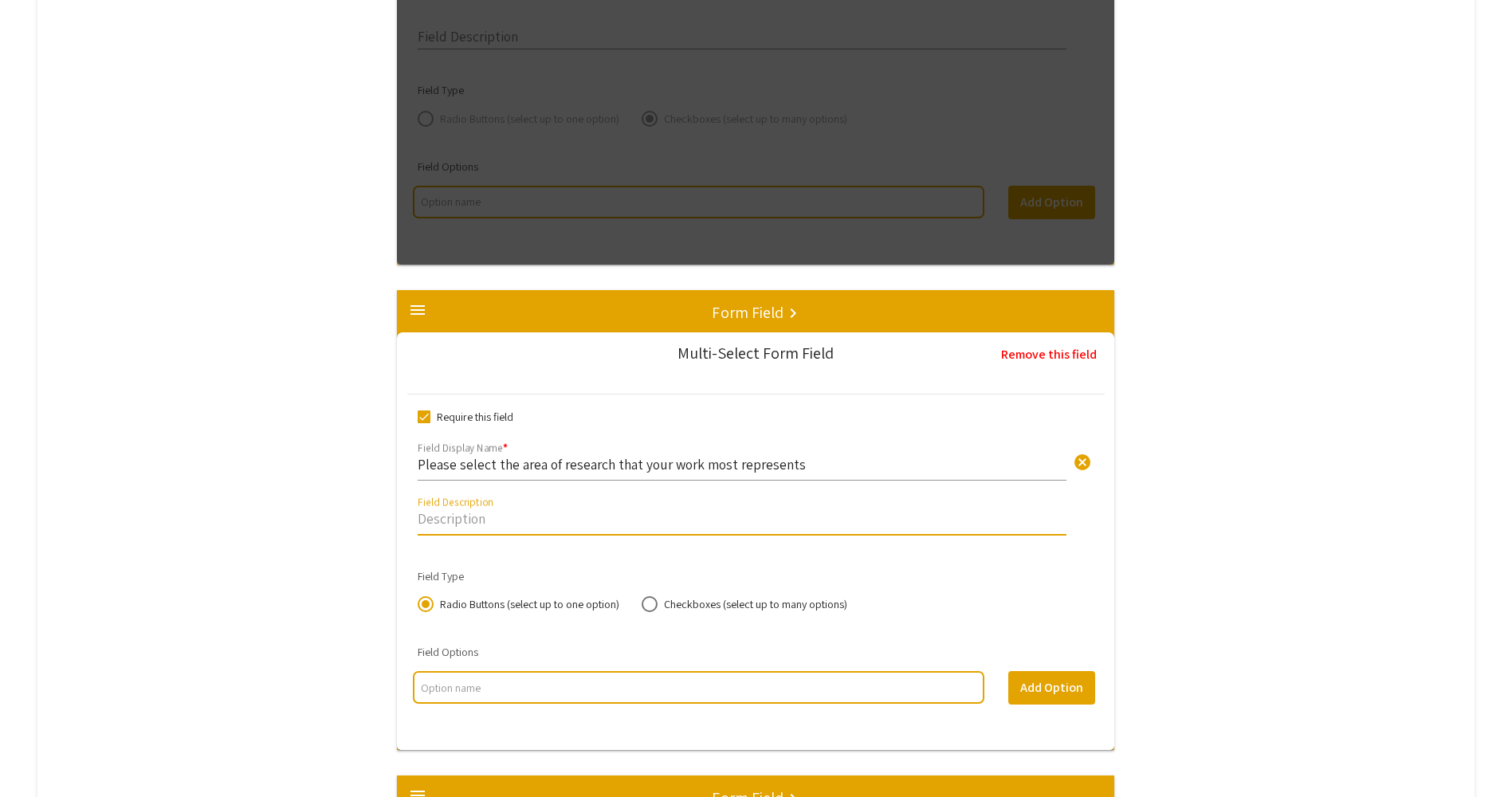
click at [514, 677] on div at bounding box center [698, 688] width 572 height 33
click at [508, 686] on input "multi select option input" at bounding box center [697, 688] width 554 height 16
type input "Health Policy/Health Outcomes"
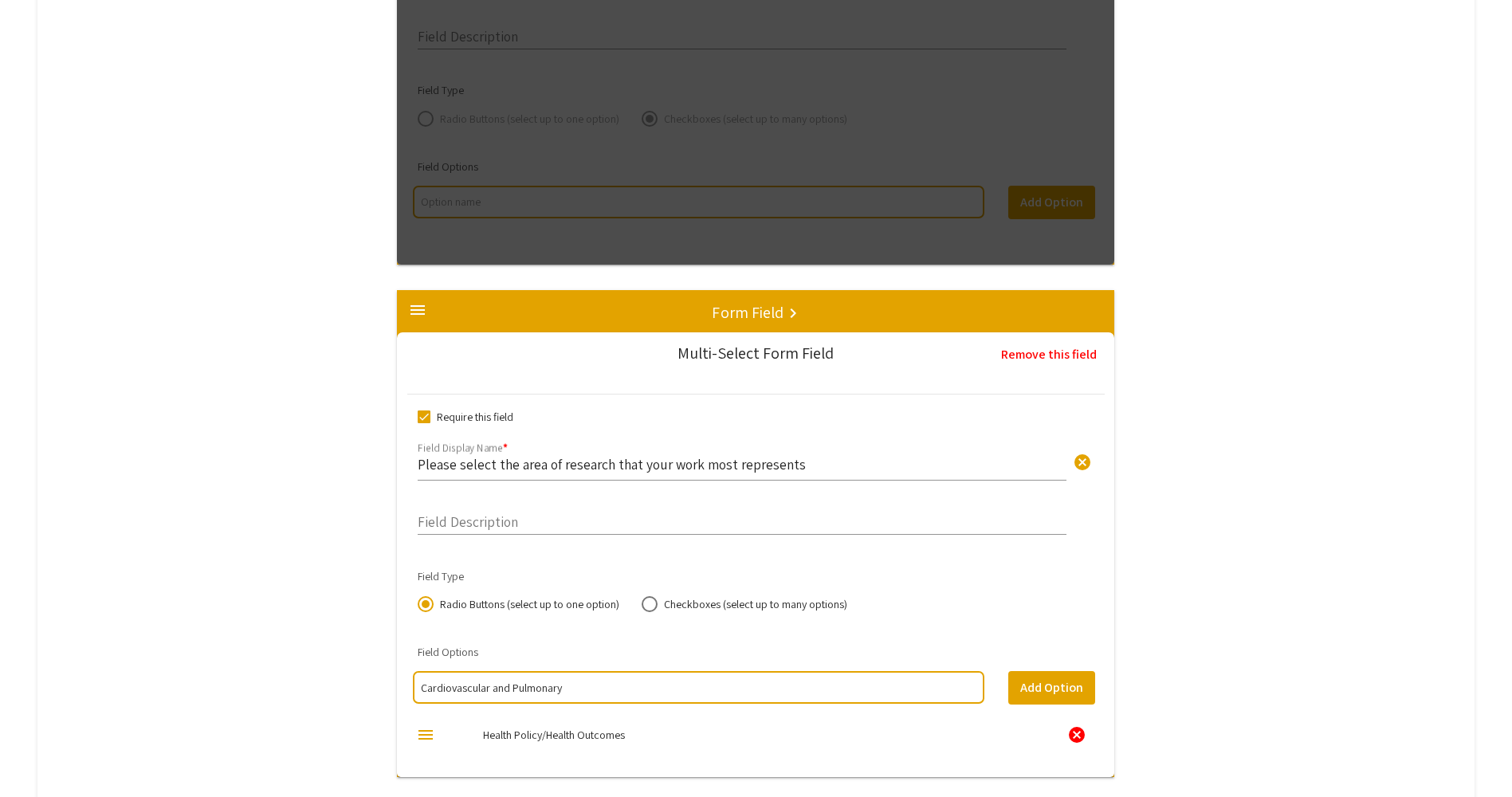
type input "Cardiovascular and Pulmonary"
type input "Epidemiology & Public Health"
type input "[MEDICAL_DATA]"
type input "Opthalmology"
type input "Neuroscience"
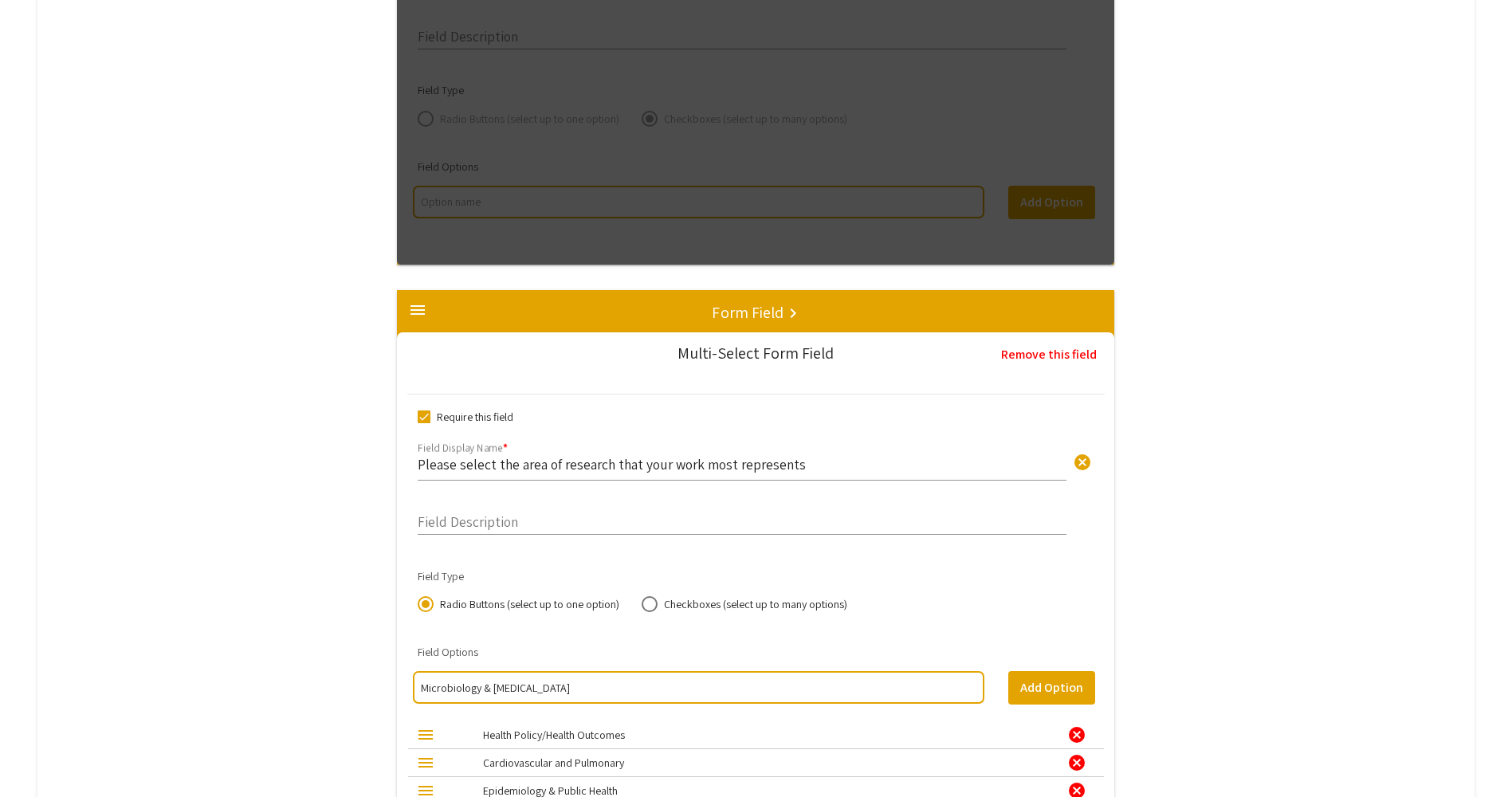
type input "Microbiology & [MEDICAL_DATA]"
type input "Clinical and Translational Science"
type input "General Medicine"
type input "Case Studies"
type input "[MEDICAL_DATA] & Stroke"
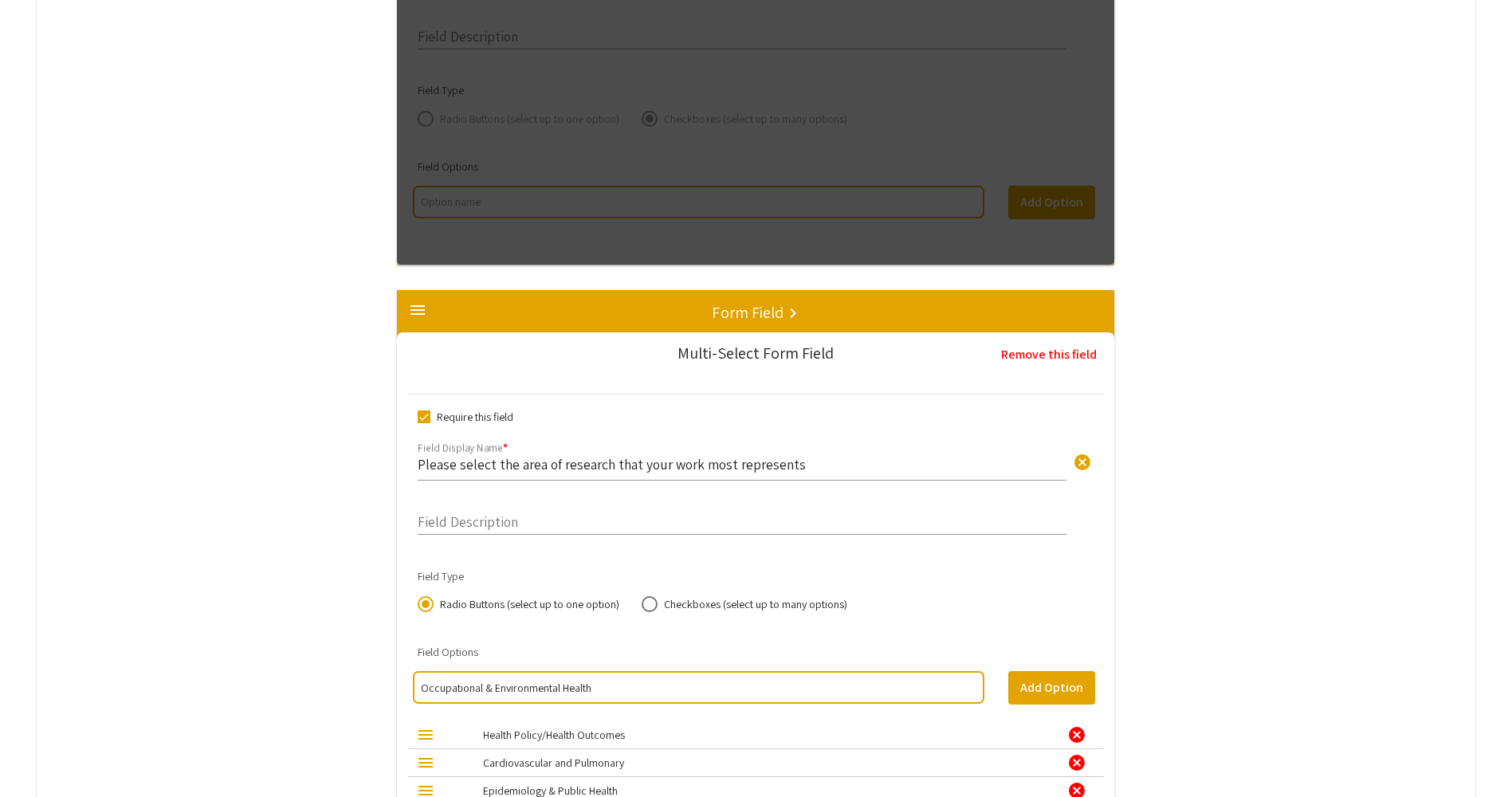
type input "Occupational & Environmental Health"
type input "Cellular & Molecular Sciences"
type input "Educatoin"
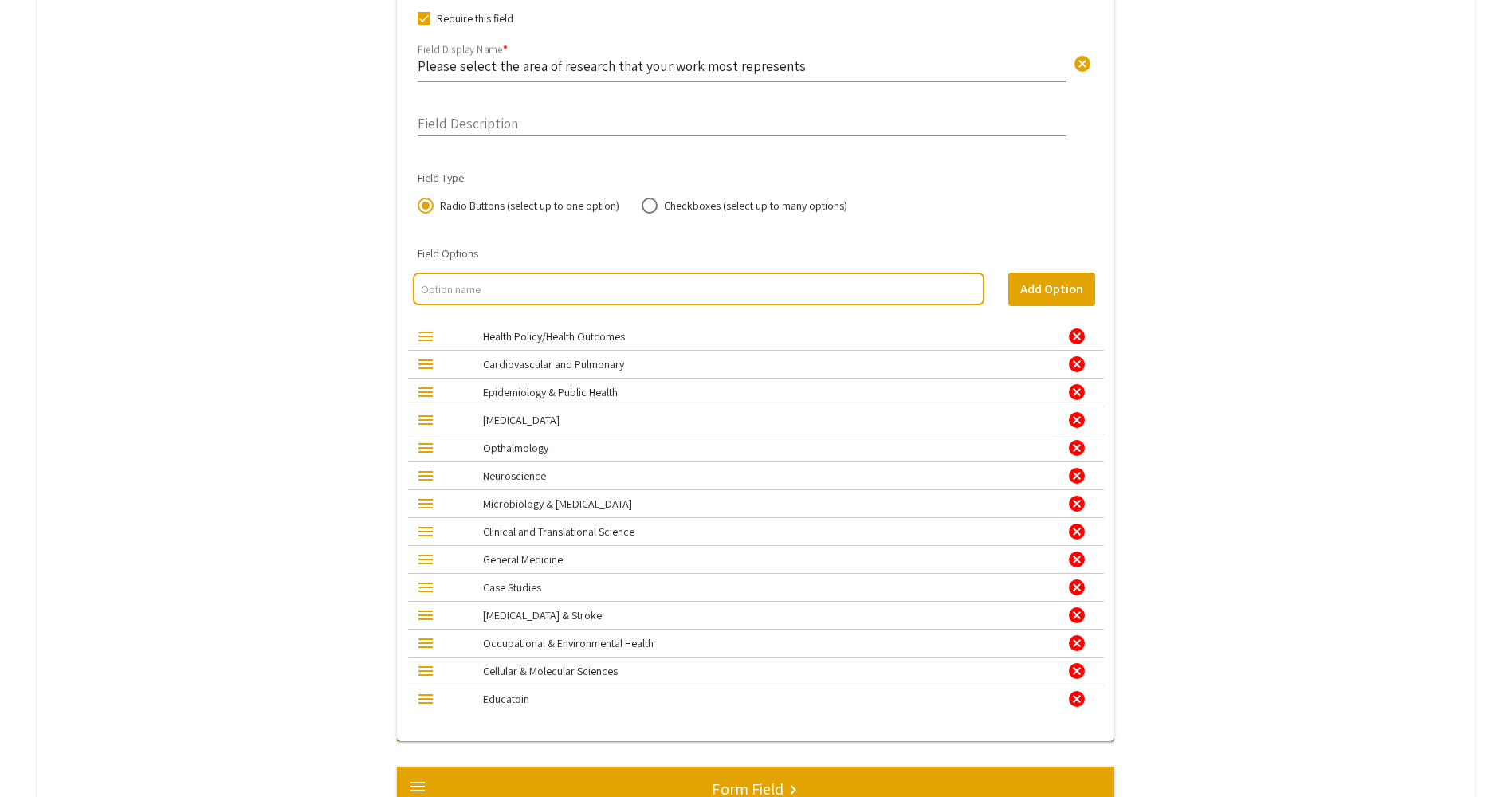
scroll to position [2694, 0]
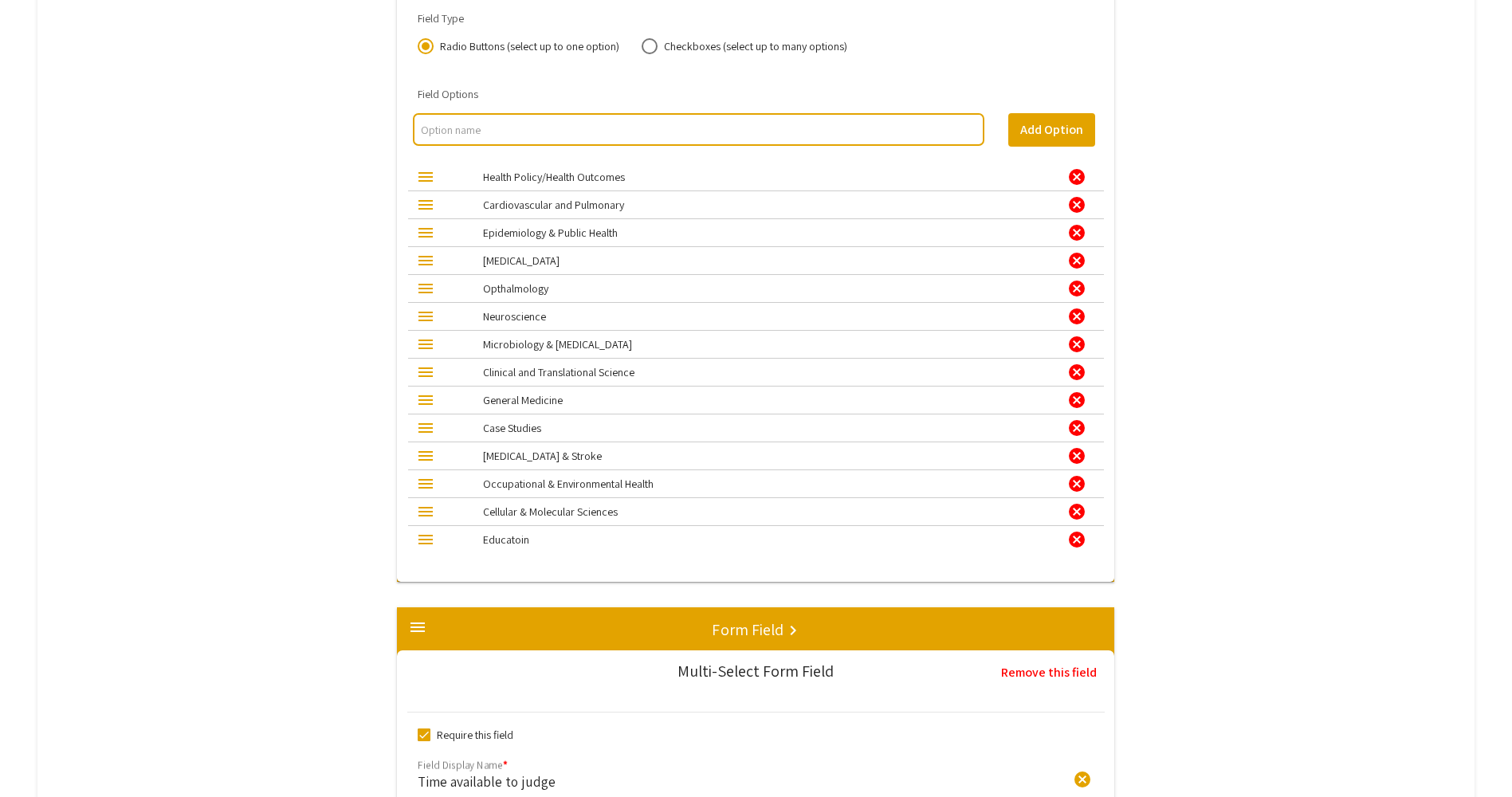
click at [435, 541] on div "menu" at bounding box center [425, 539] width 19 height 19
click at [1080, 543] on div "cancel" at bounding box center [1076, 539] width 19 height 19
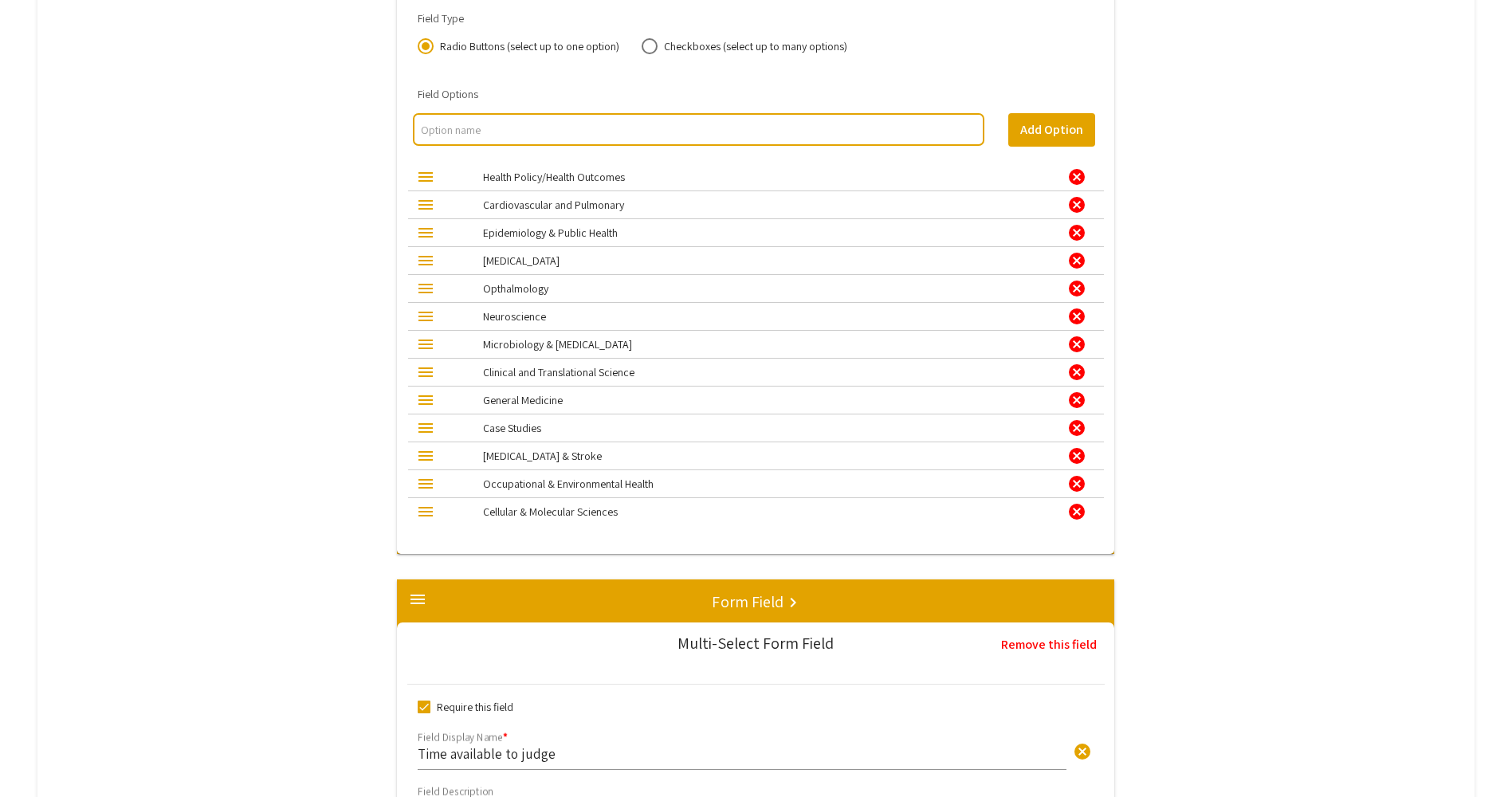
click at [566, 119] on div at bounding box center [698, 130] width 572 height 33
click at [562, 126] on input "multi select option input" at bounding box center [697, 130] width 554 height 16
type input "Education"
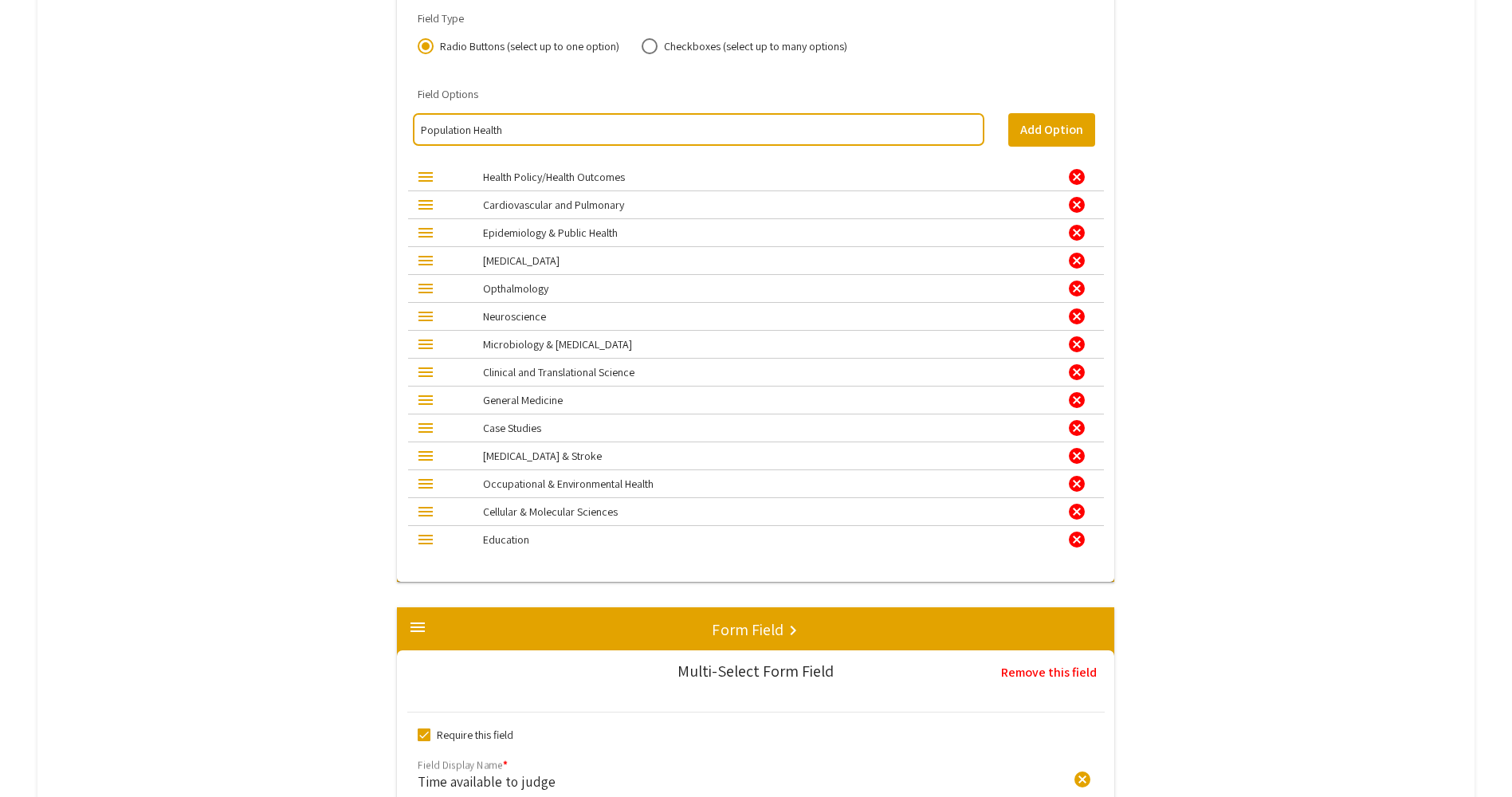
type input "Population Health"
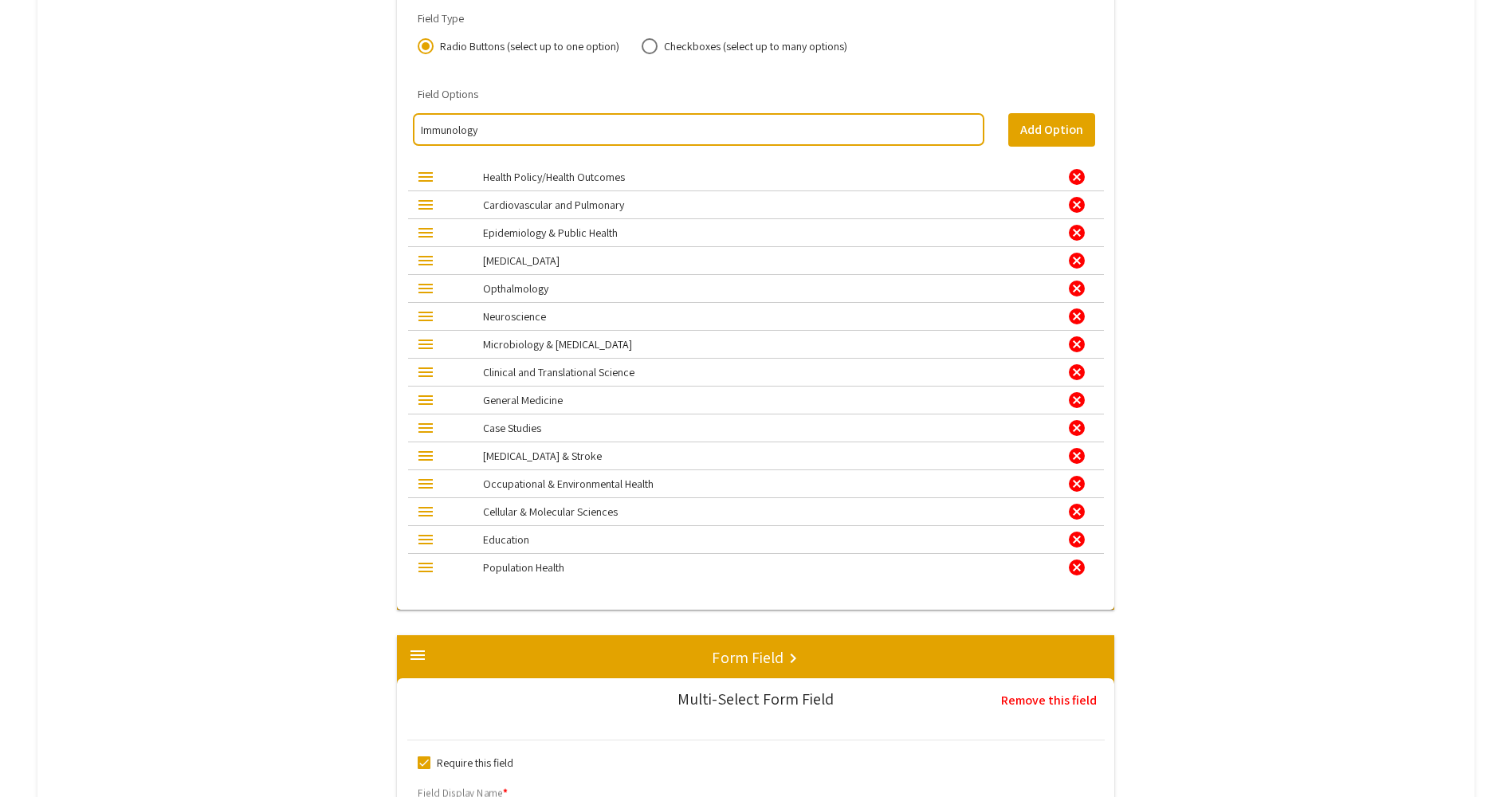
type input "Immunology"
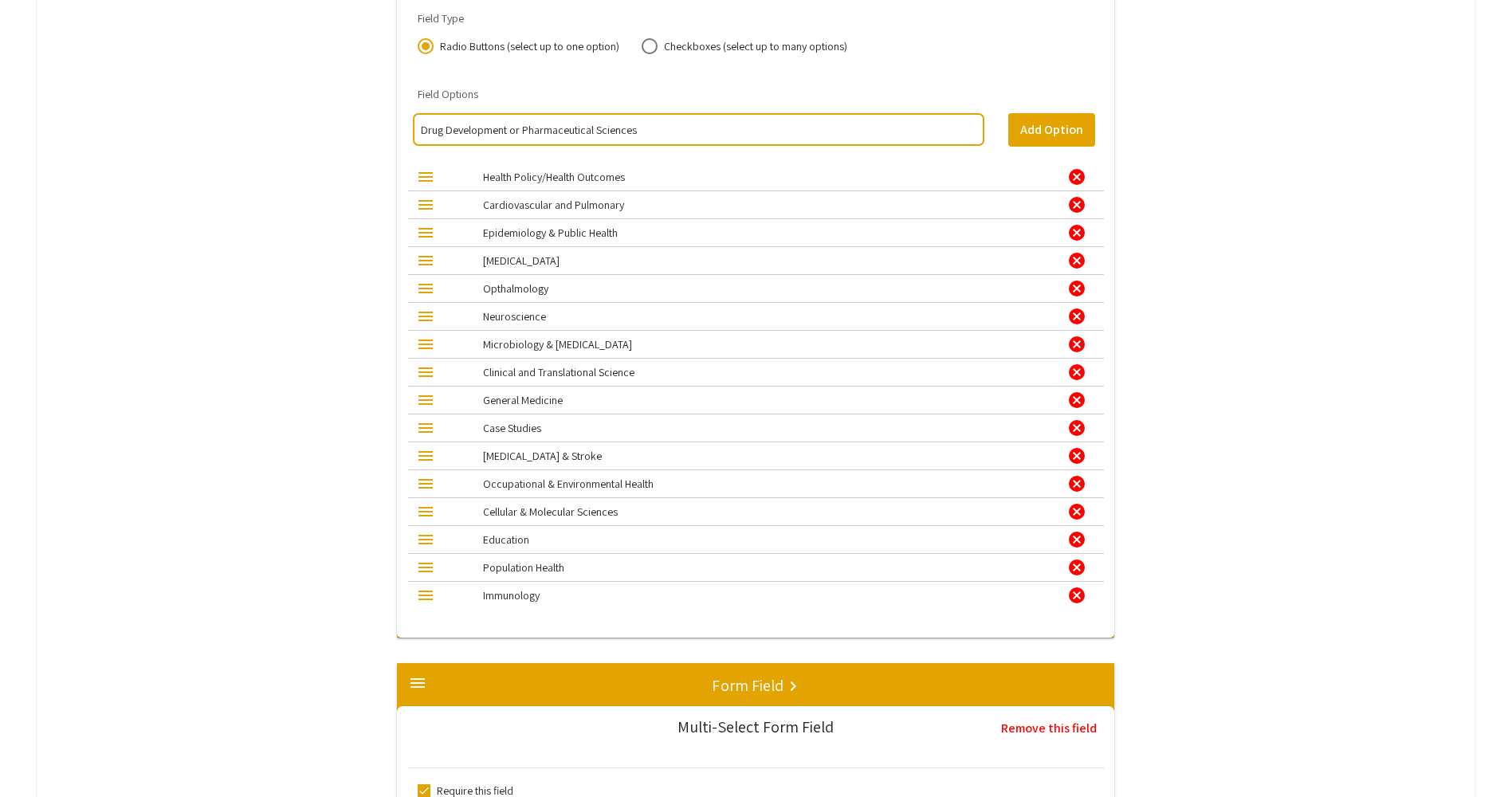
type input "Drug Development or Pharmaceutical Sciences"
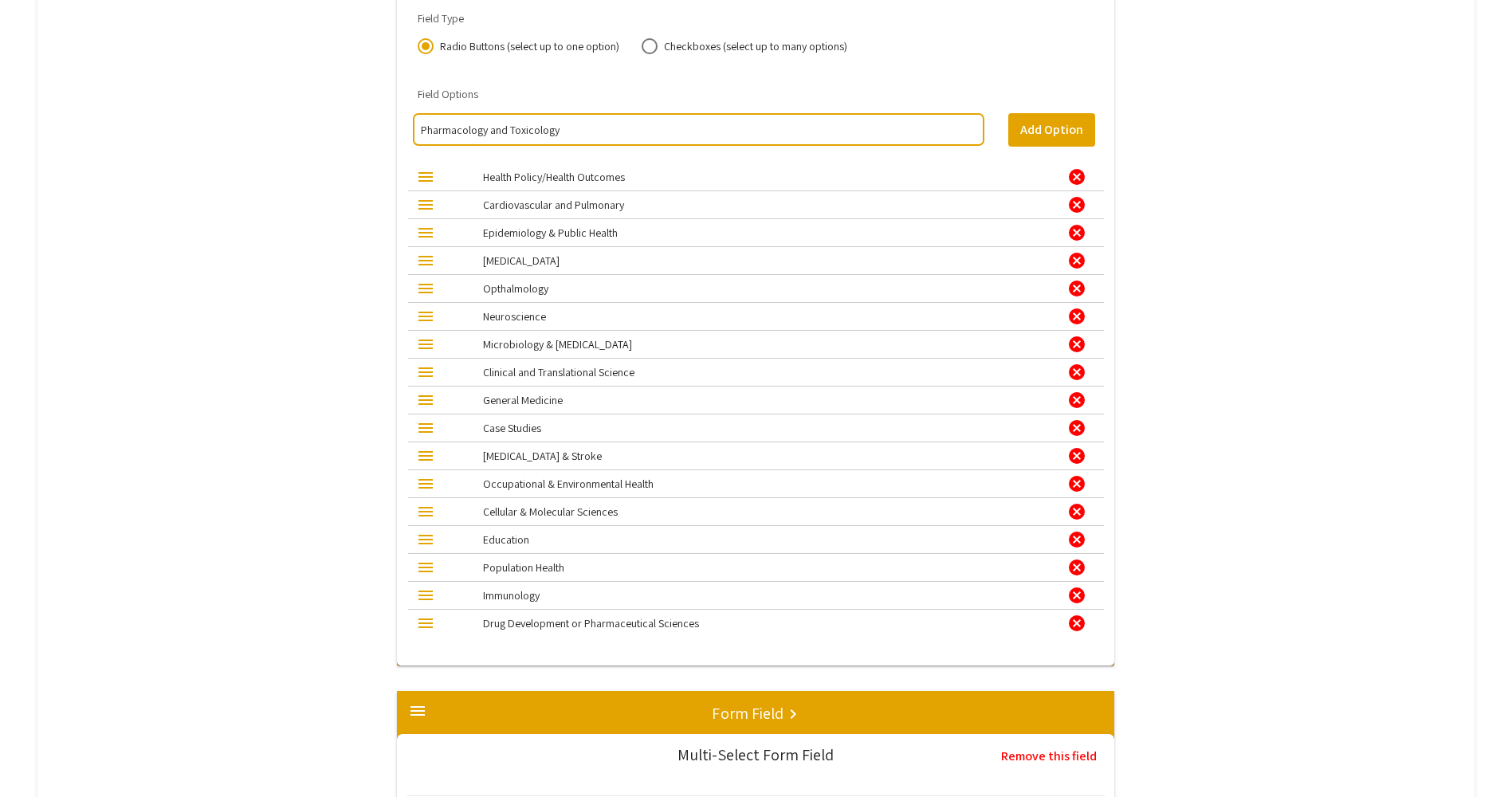
type input "Pharmacology and Toxicology"
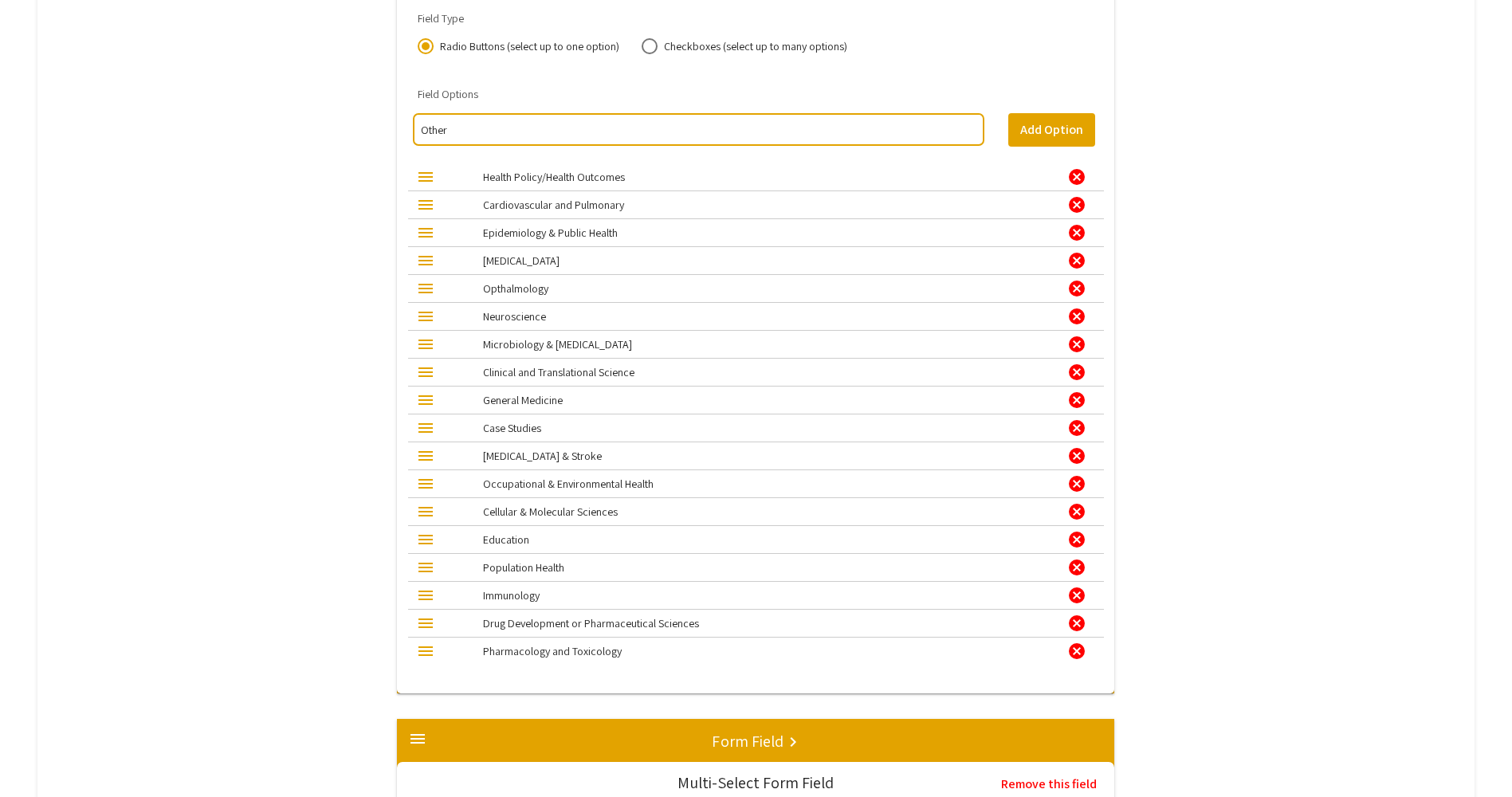
type input "Other"
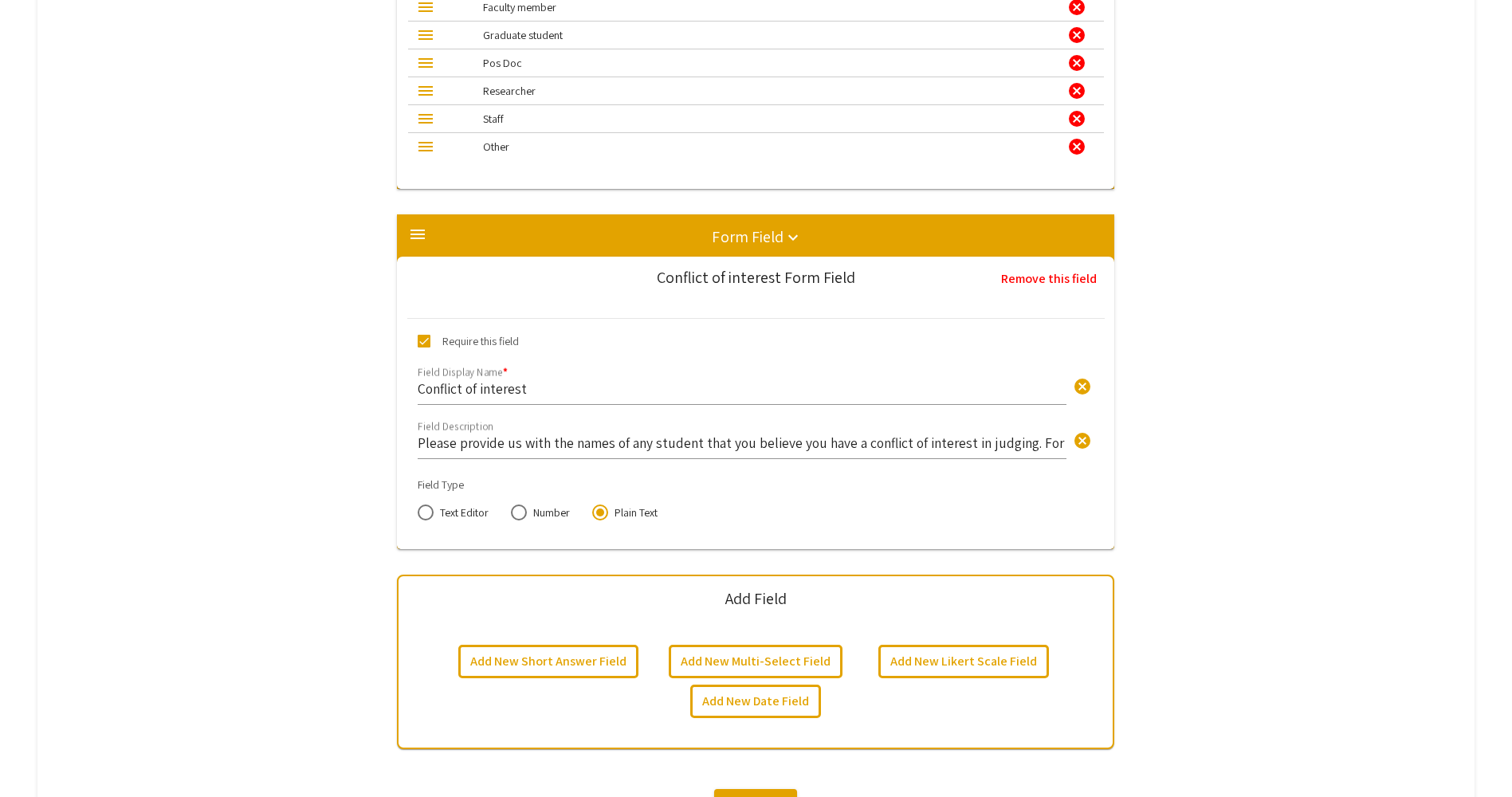
scroll to position [4636, 0]
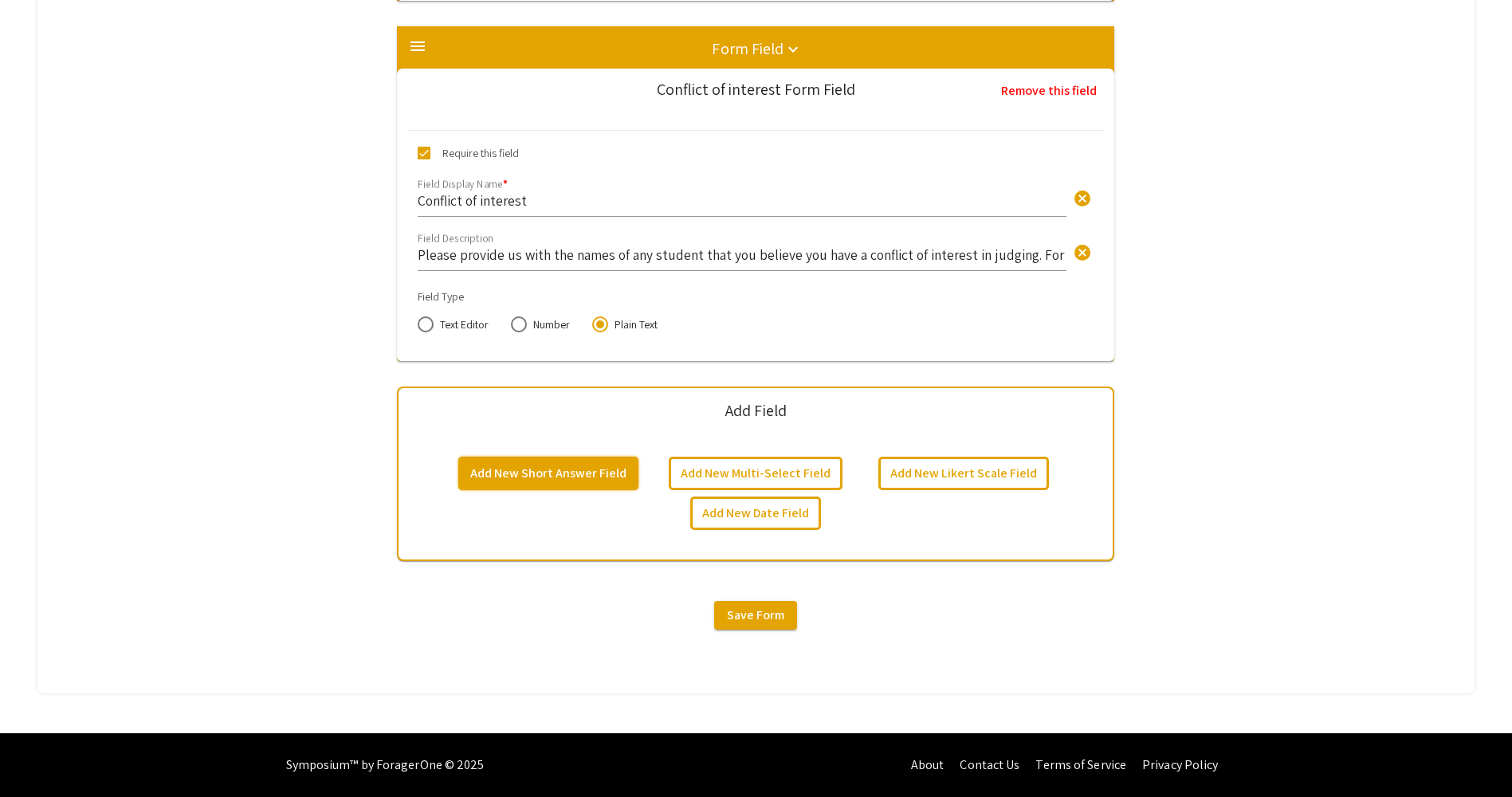
click at [562, 475] on button "Add New Short Answer Field" at bounding box center [548, 473] width 181 height 34
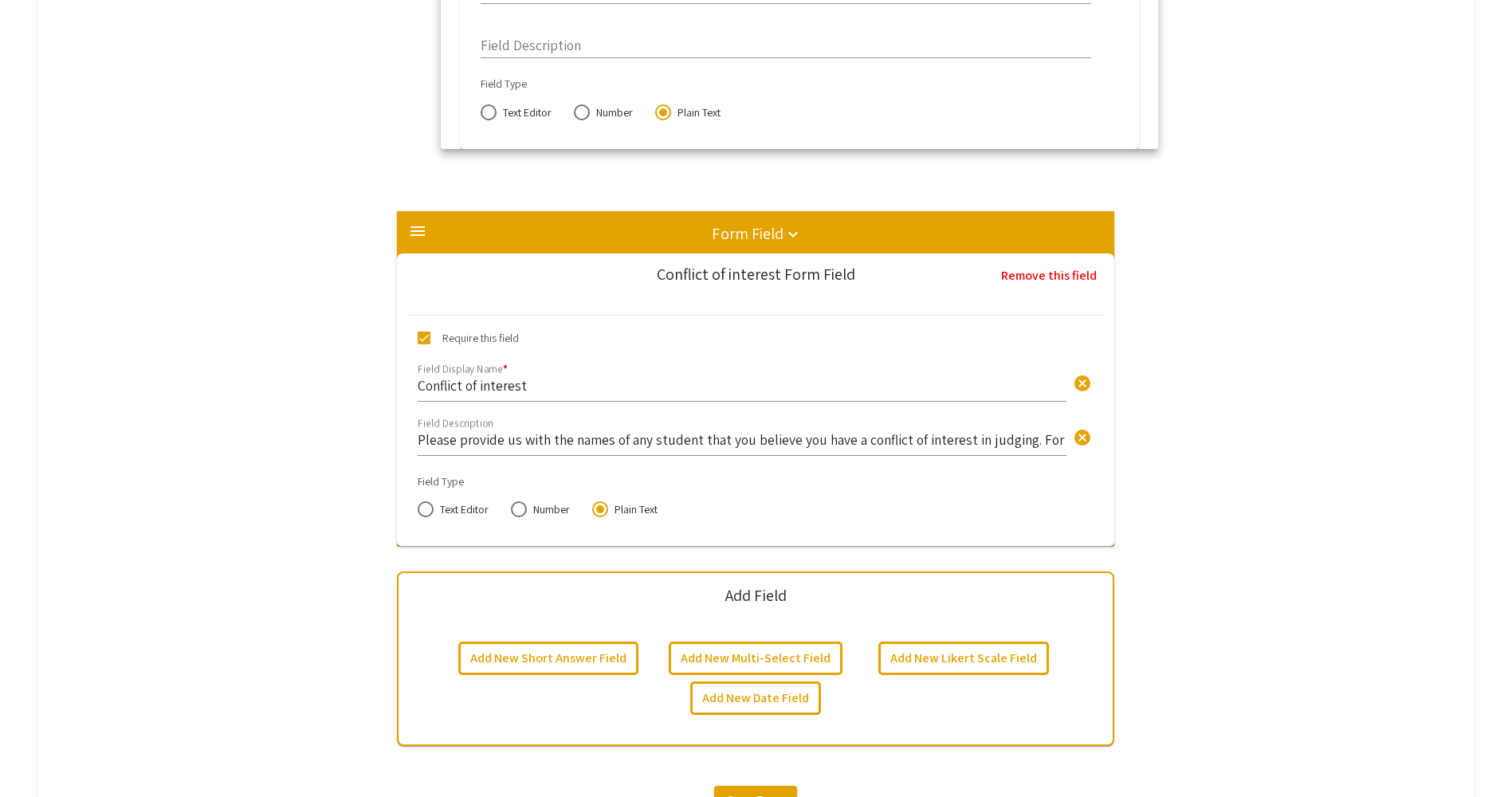
scroll to position [4796, 0]
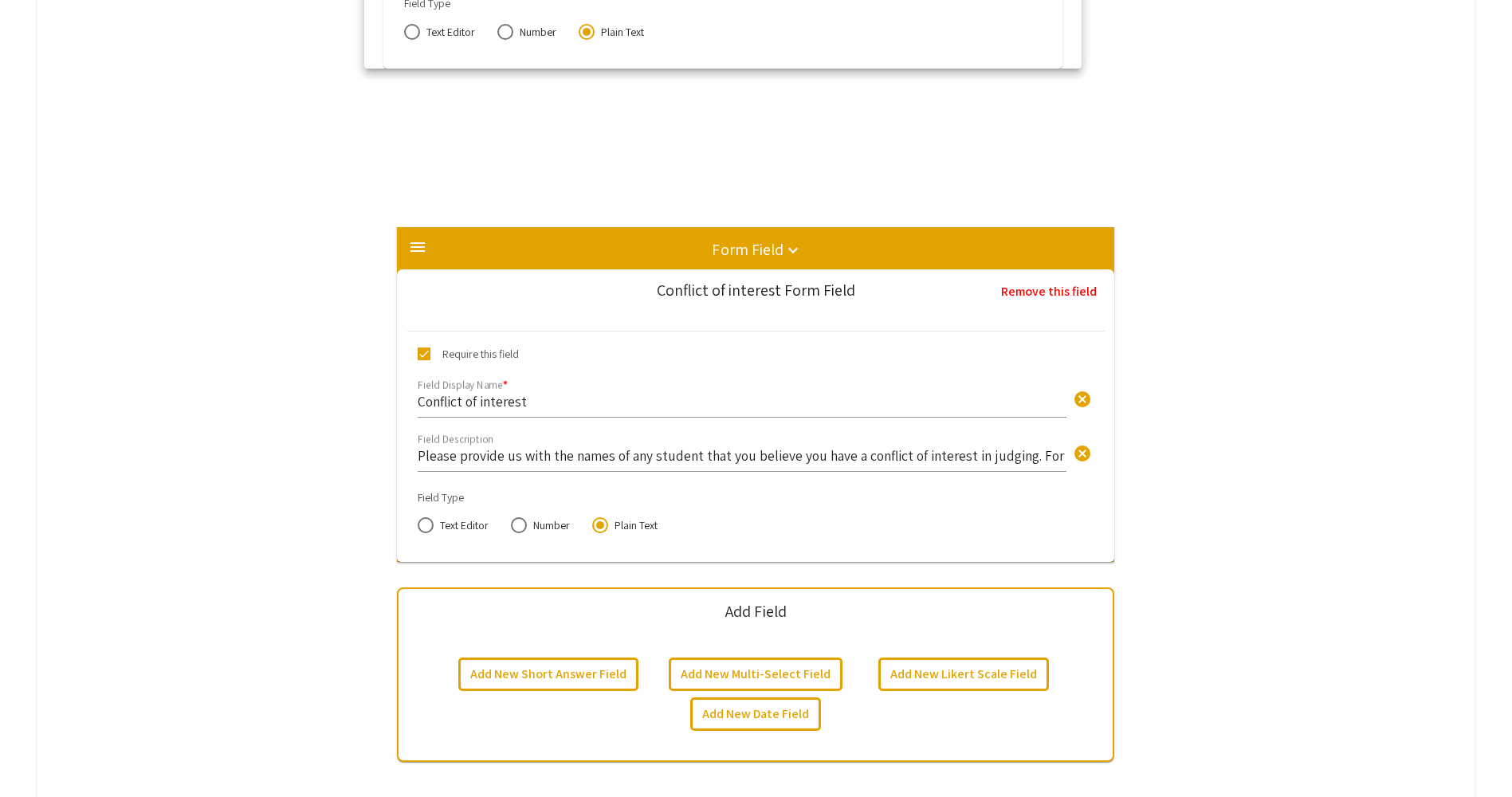
drag, startPoint x: 763, startPoint y: 234, endPoint x: 781, endPoint y: 46, distance: 188.9
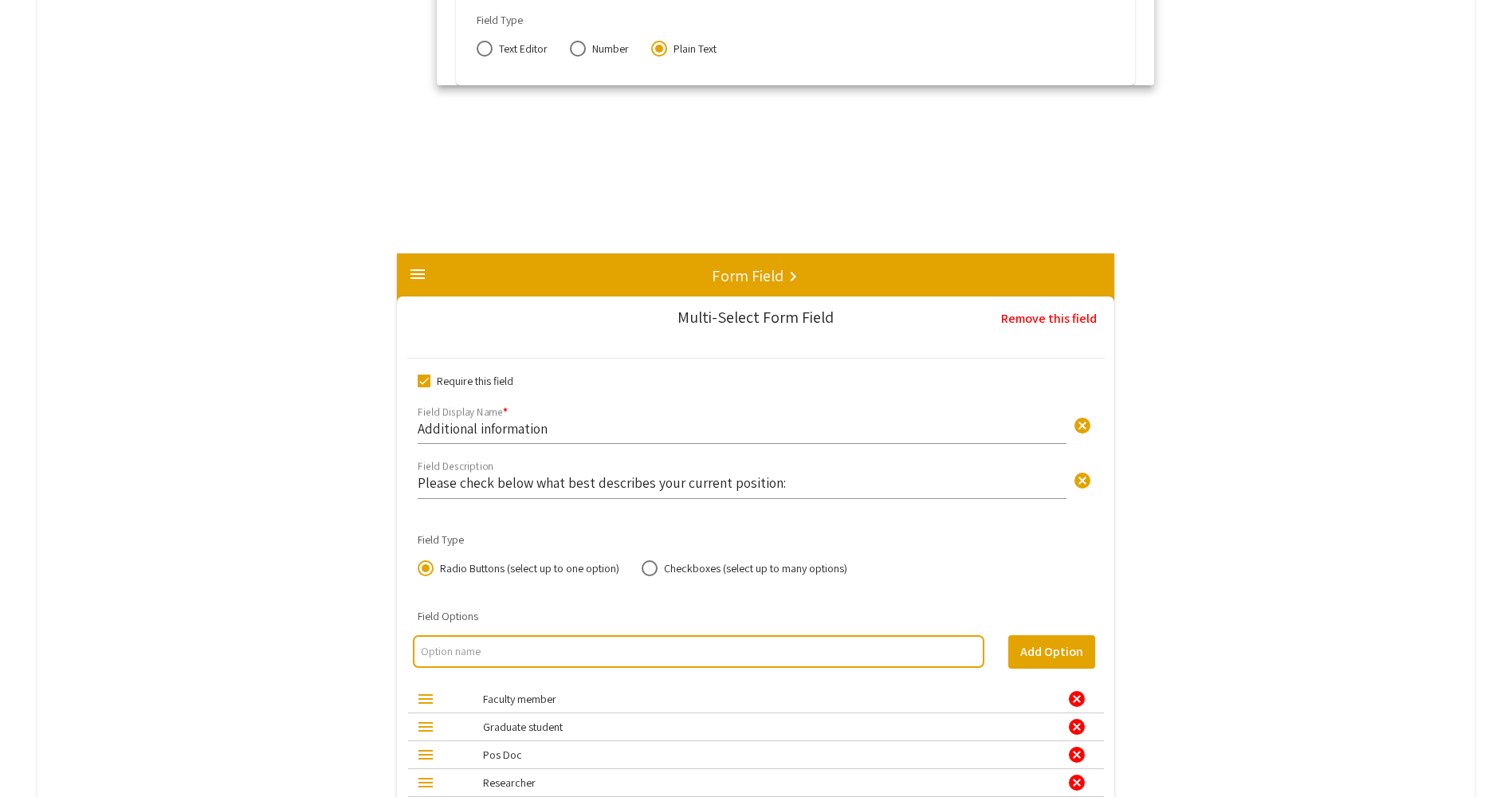
scroll to position [4113, 0]
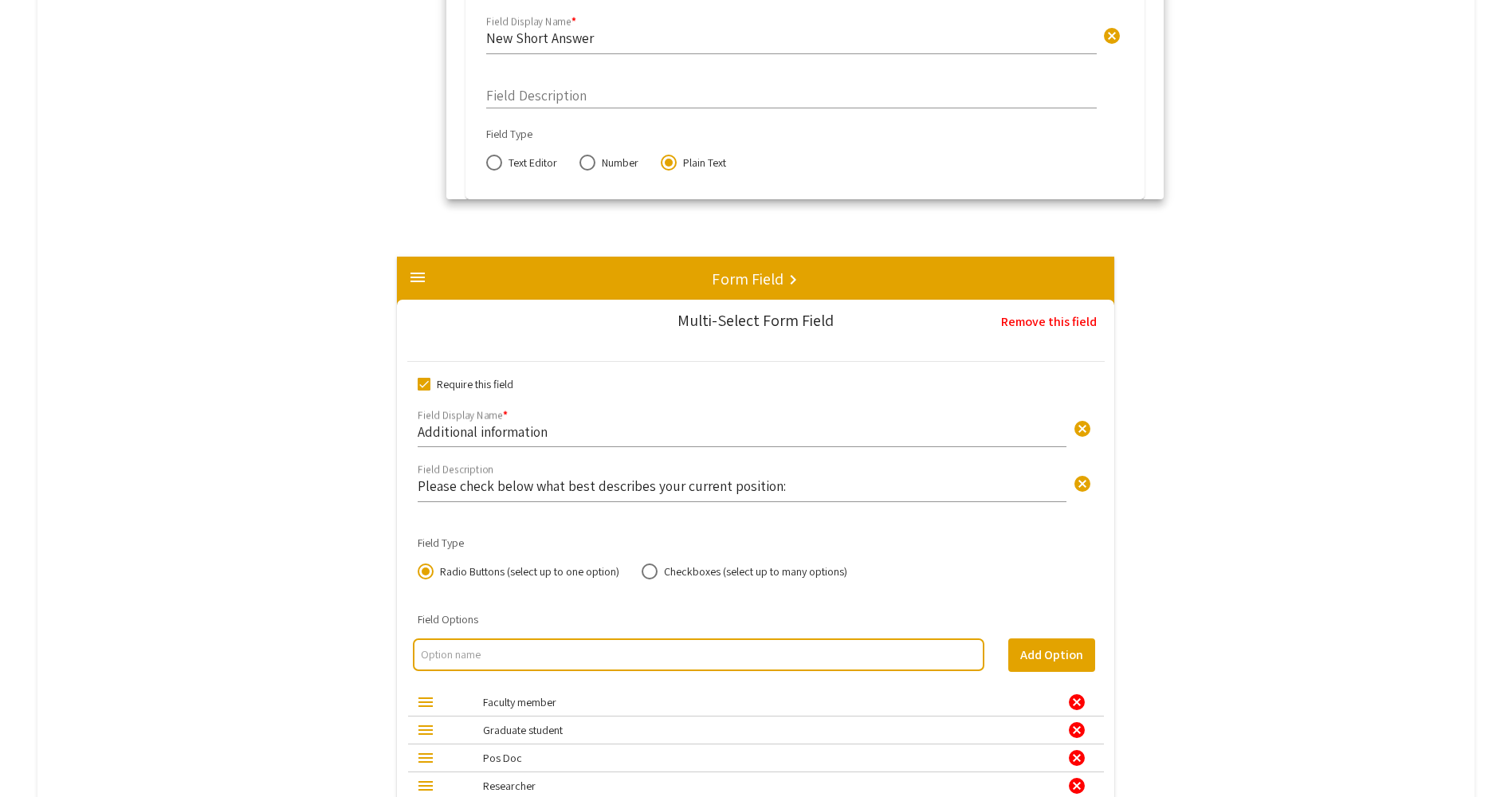
drag, startPoint x: 664, startPoint y: 767, endPoint x: 710, endPoint y: 135, distance: 633.7
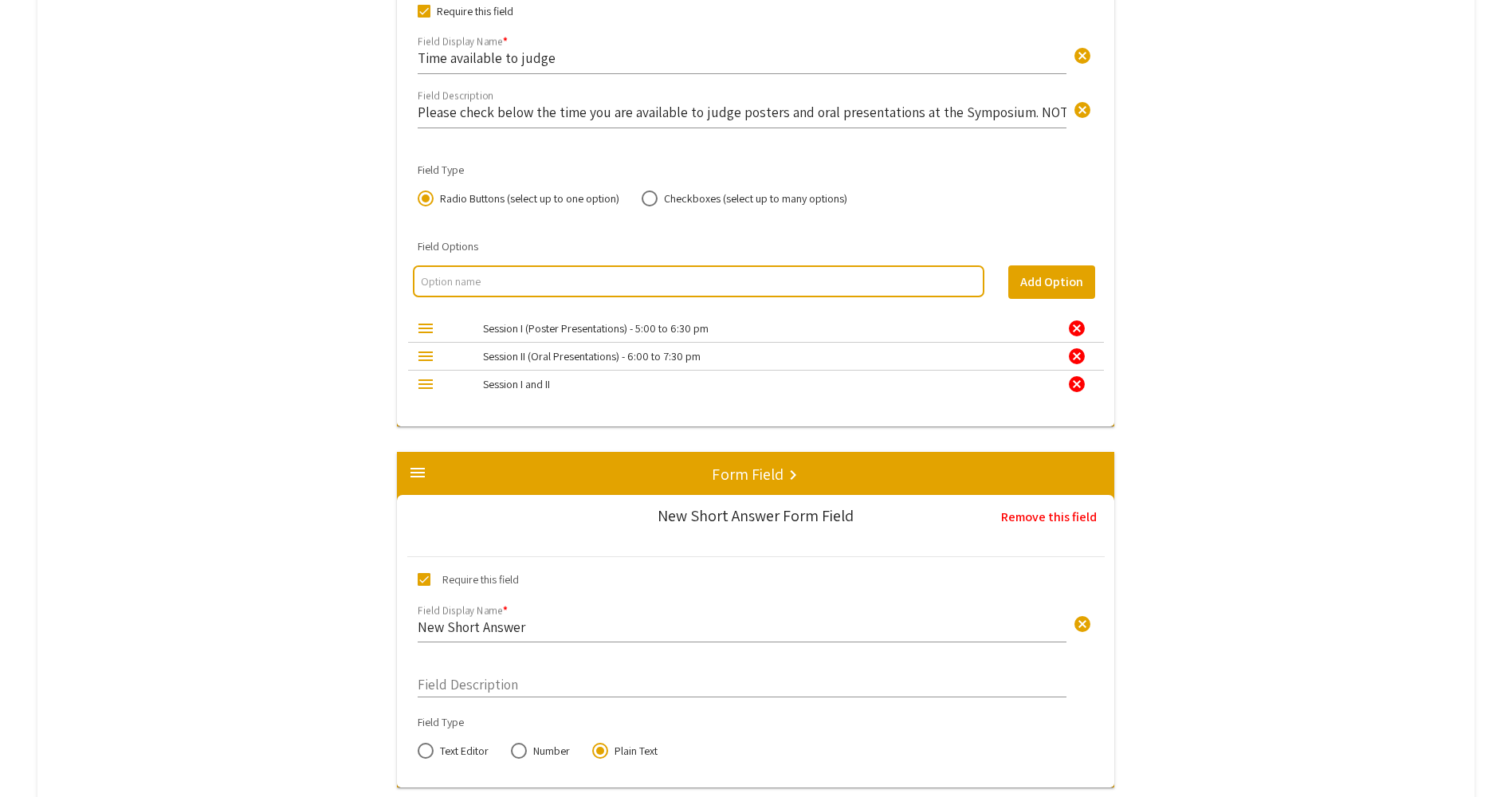
scroll to position [3556, 0]
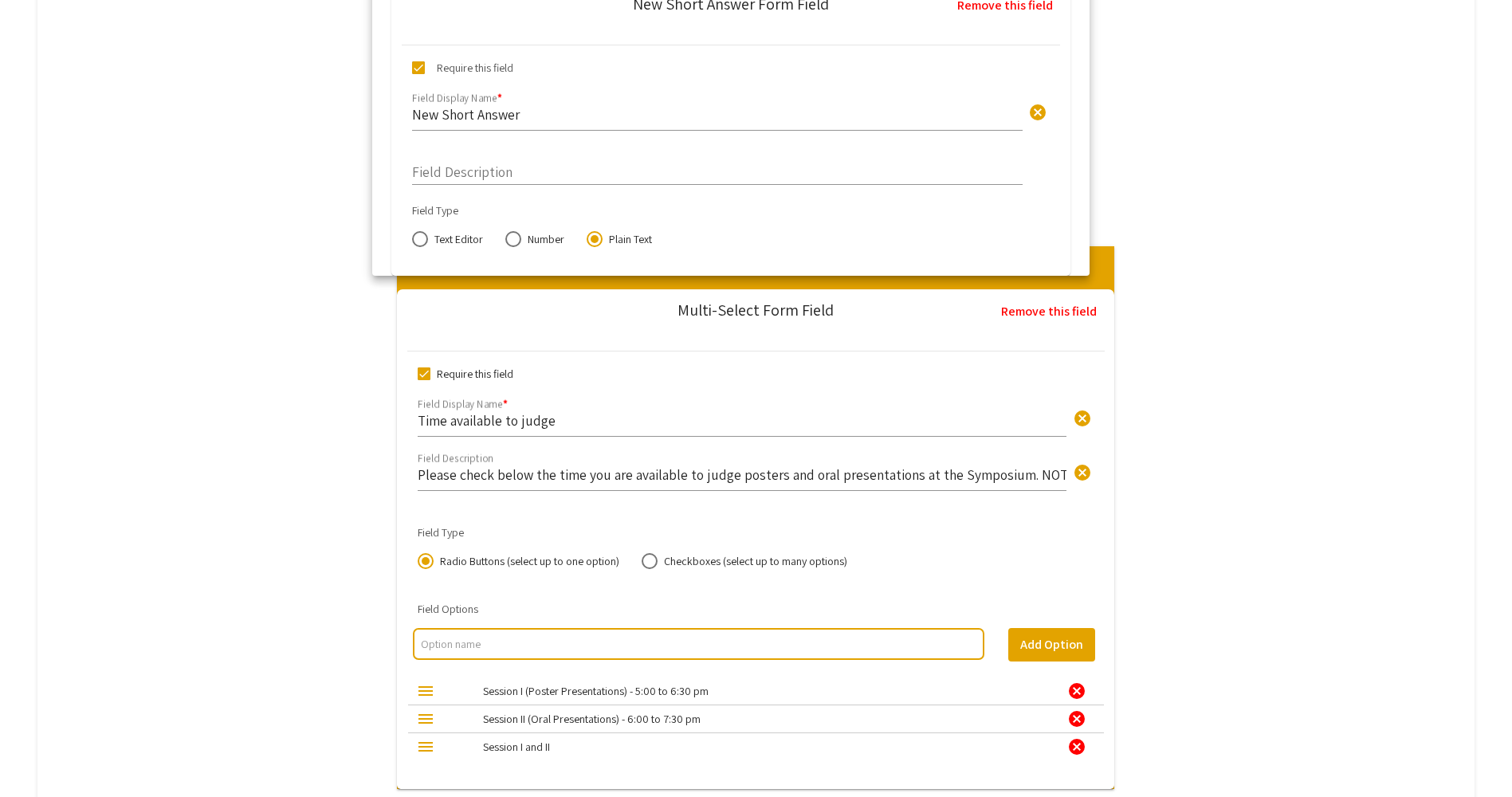
drag, startPoint x: 727, startPoint y: 583, endPoint x: 748, endPoint y: 51, distance: 532.4
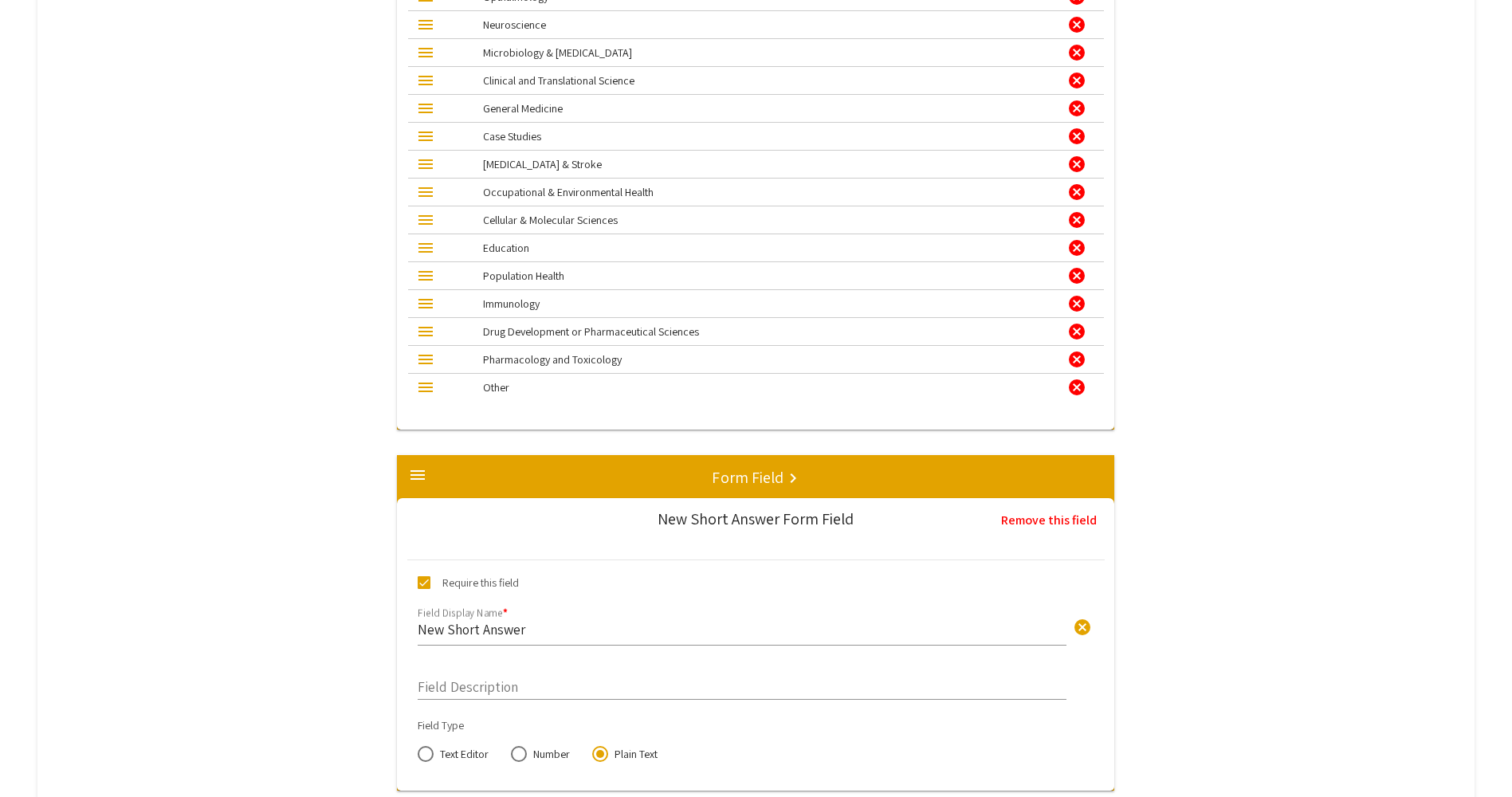
scroll to position [3157, 0]
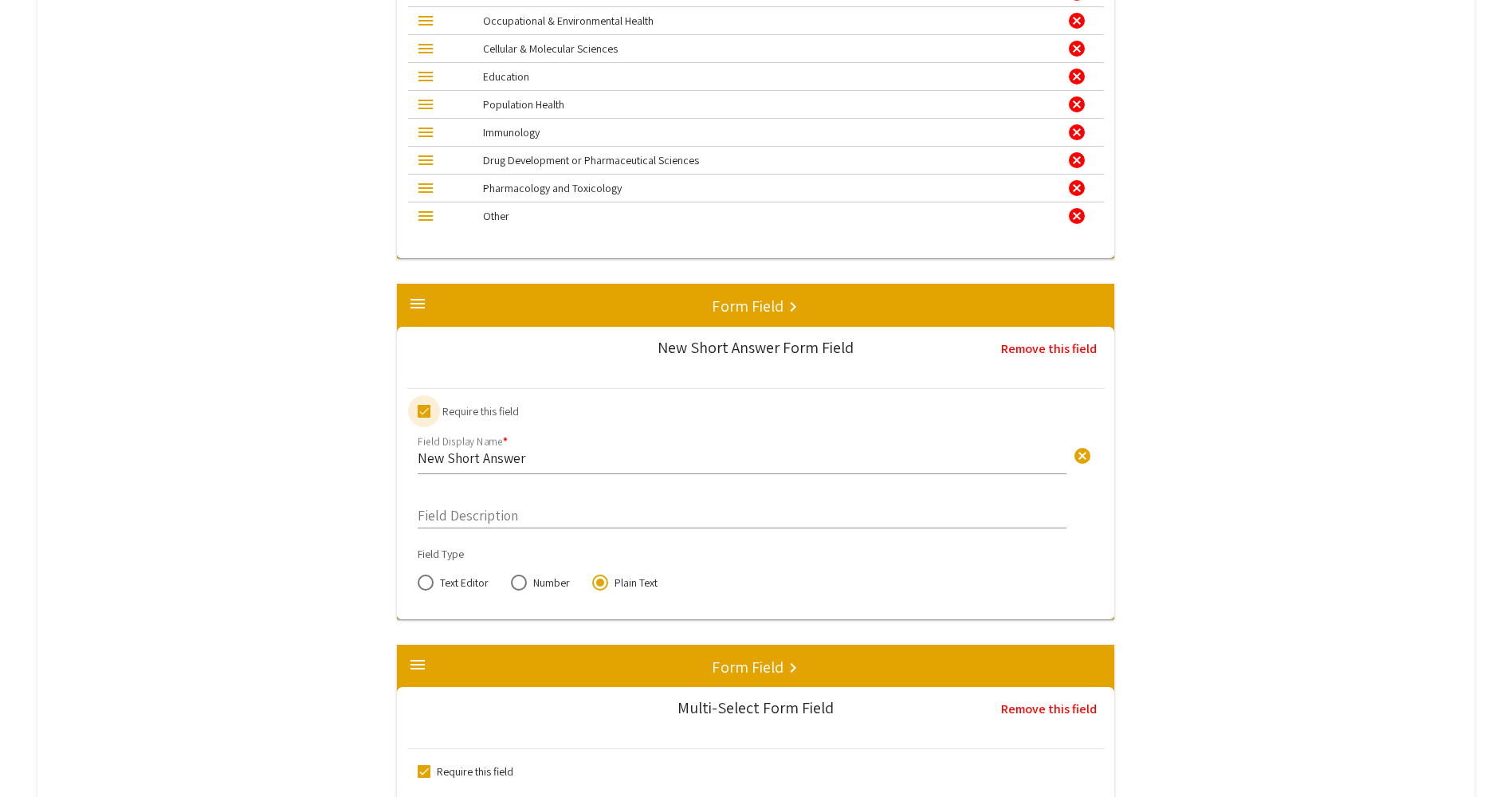
click at [430, 414] on span at bounding box center [424, 411] width 13 height 13
click at [424, 418] on input "Require this field" at bounding box center [423, 418] width 1 height 1
checkbox input "false"
click at [472, 457] on input "New Short Answer" at bounding box center [742, 457] width 649 height 18
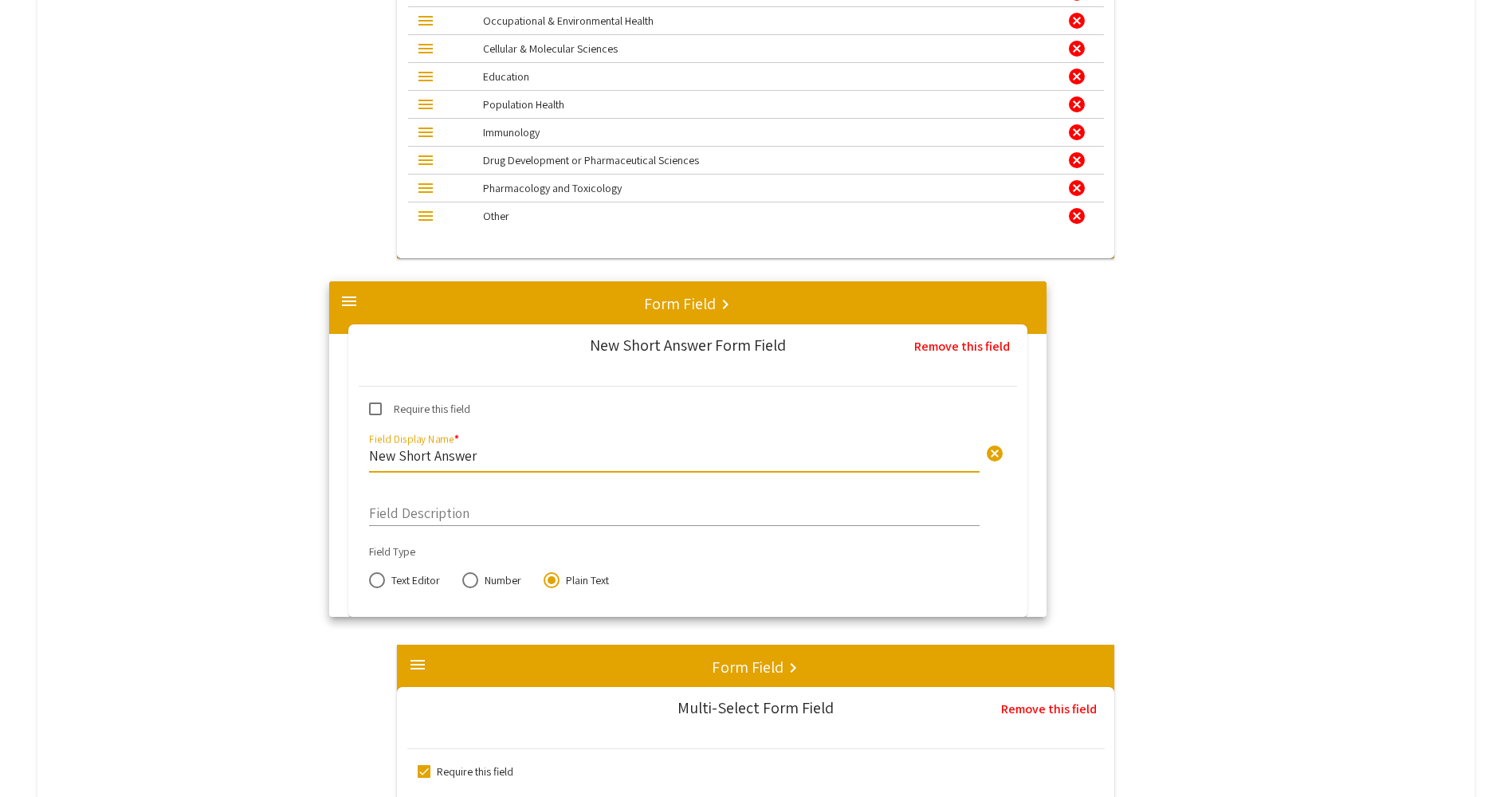
drag, startPoint x: 531, startPoint y: 463, endPoint x: 553, endPoint y: 480, distance: 27.8
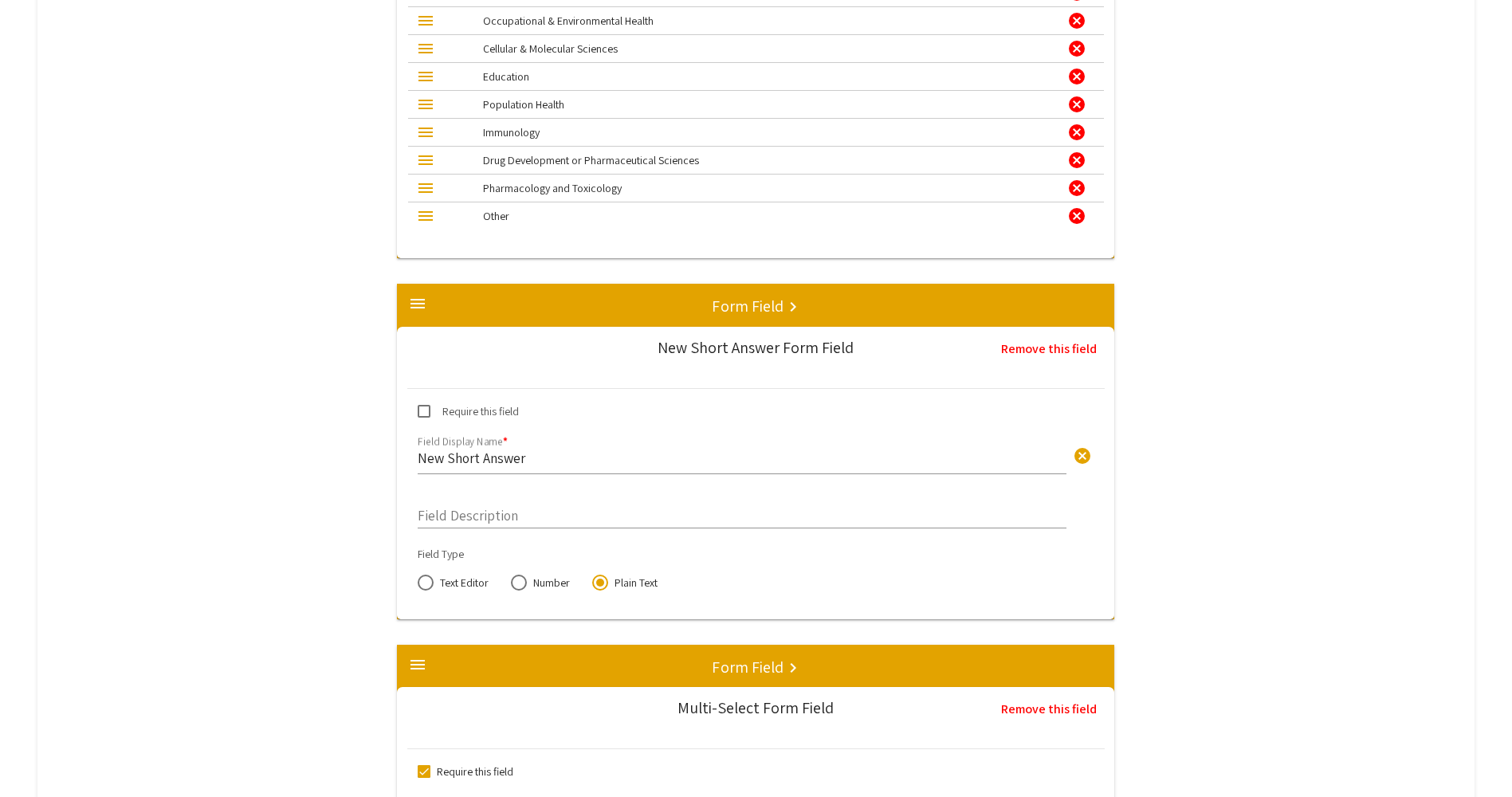
drag, startPoint x: 553, startPoint y: 480, endPoint x: 530, endPoint y: 461, distance: 29.8
click at [530, 461] on input "New Short Answer" at bounding box center [742, 457] width 649 height 18
type input "N"
type input "If "other", please specifiy"
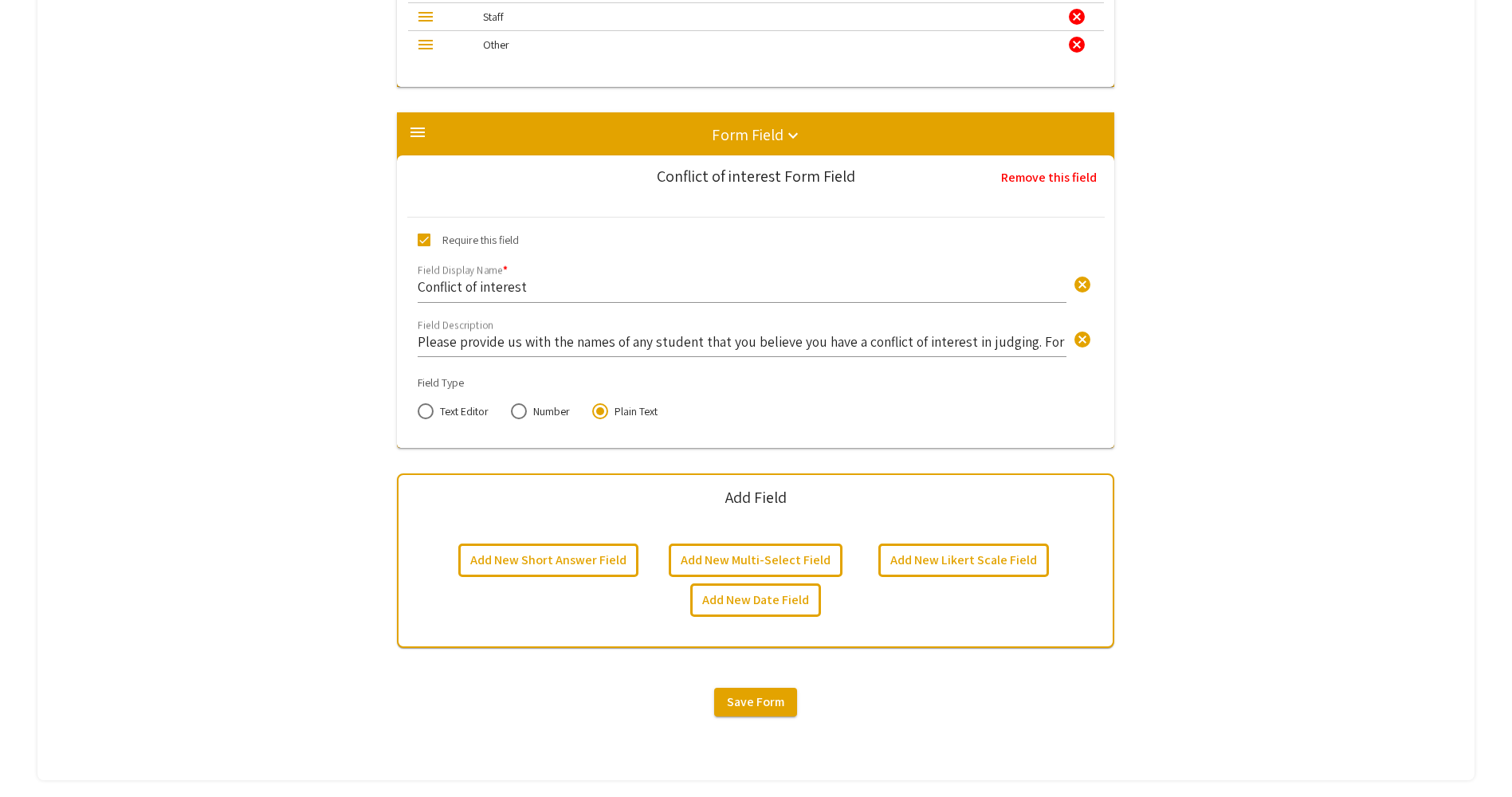
scroll to position [4997, 0]
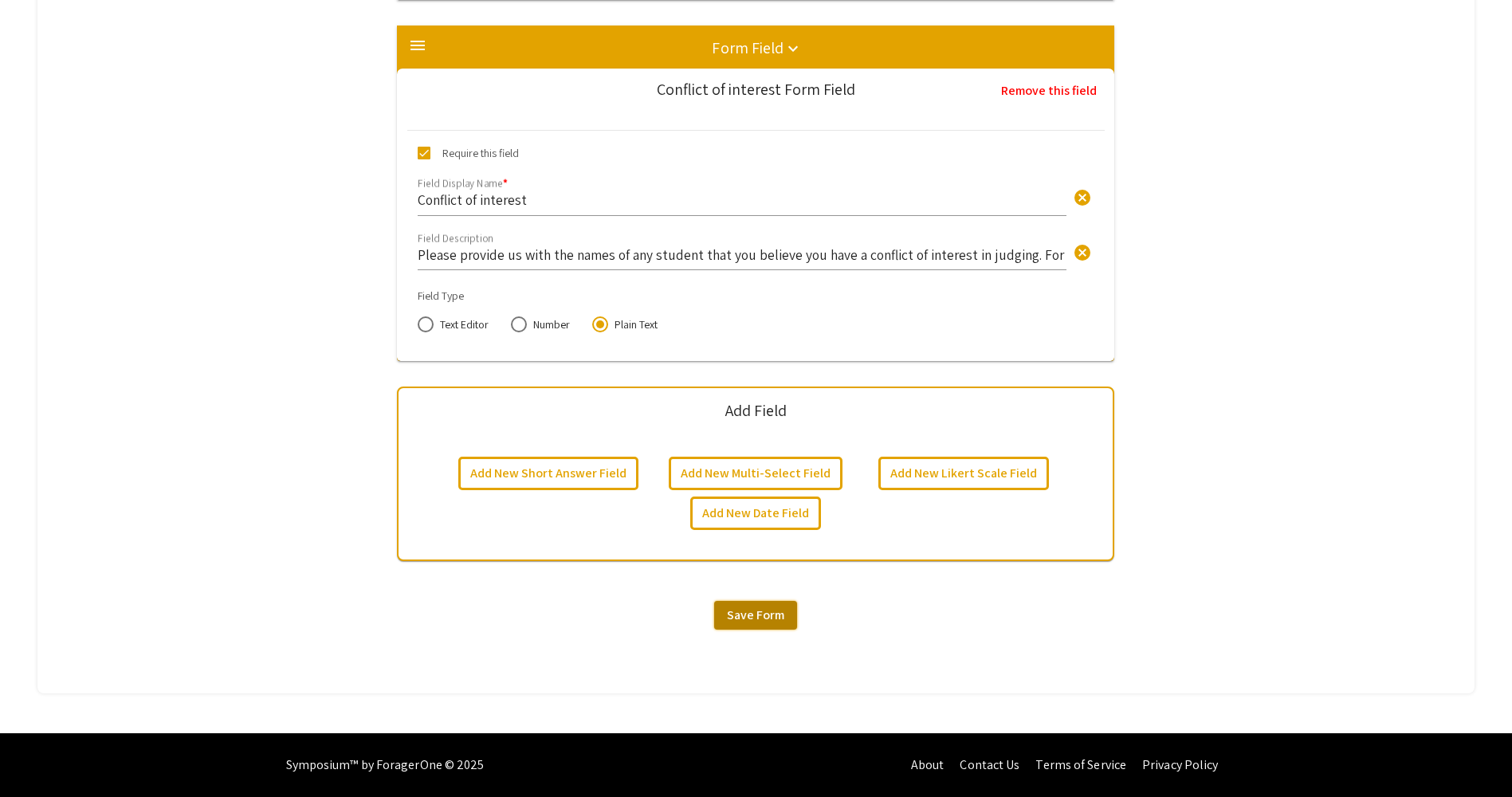
click at [769, 610] on span "Save Form" at bounding box center [755, 614] width 58 height 16
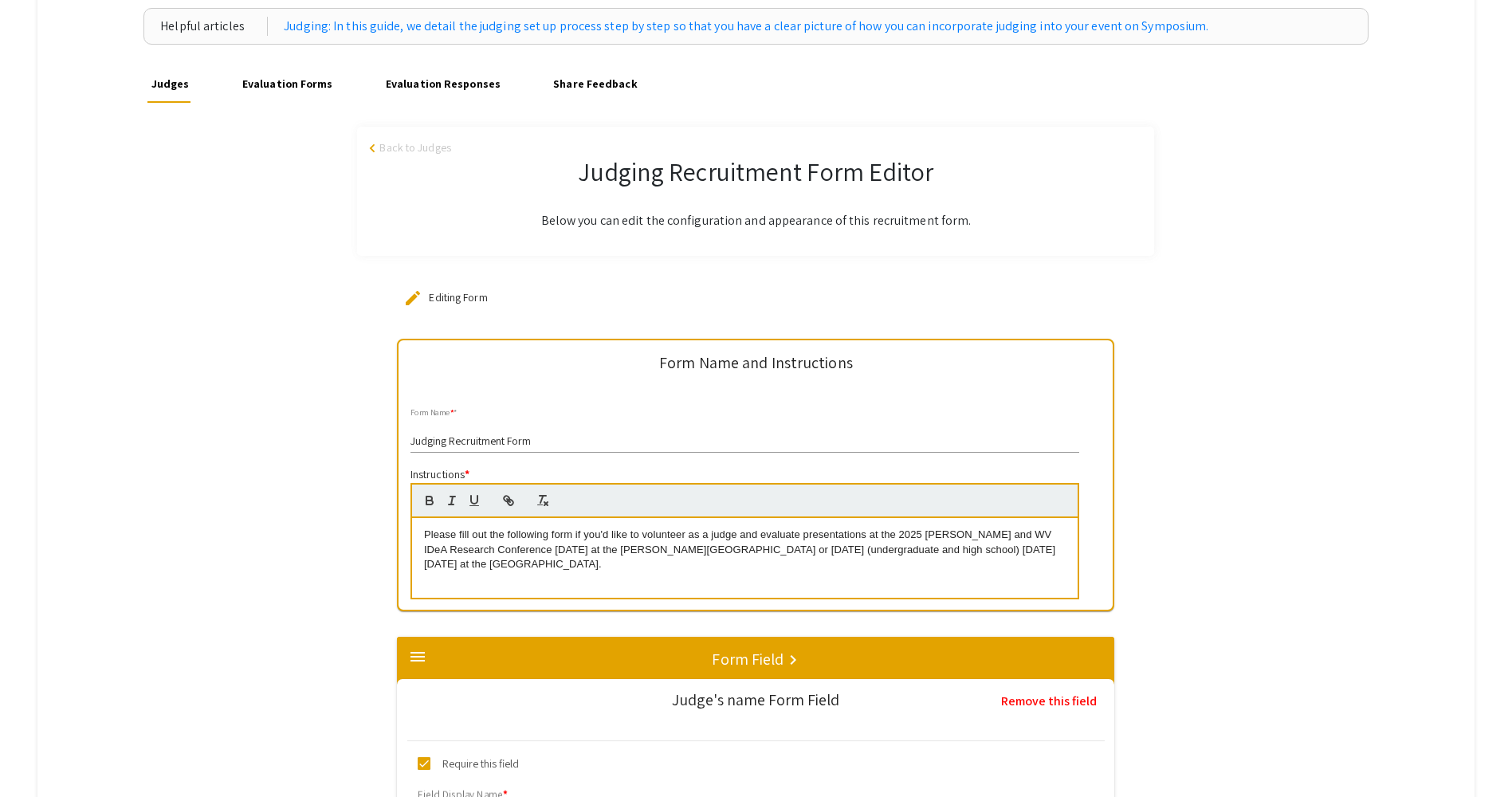
scroll to position [319, 0]
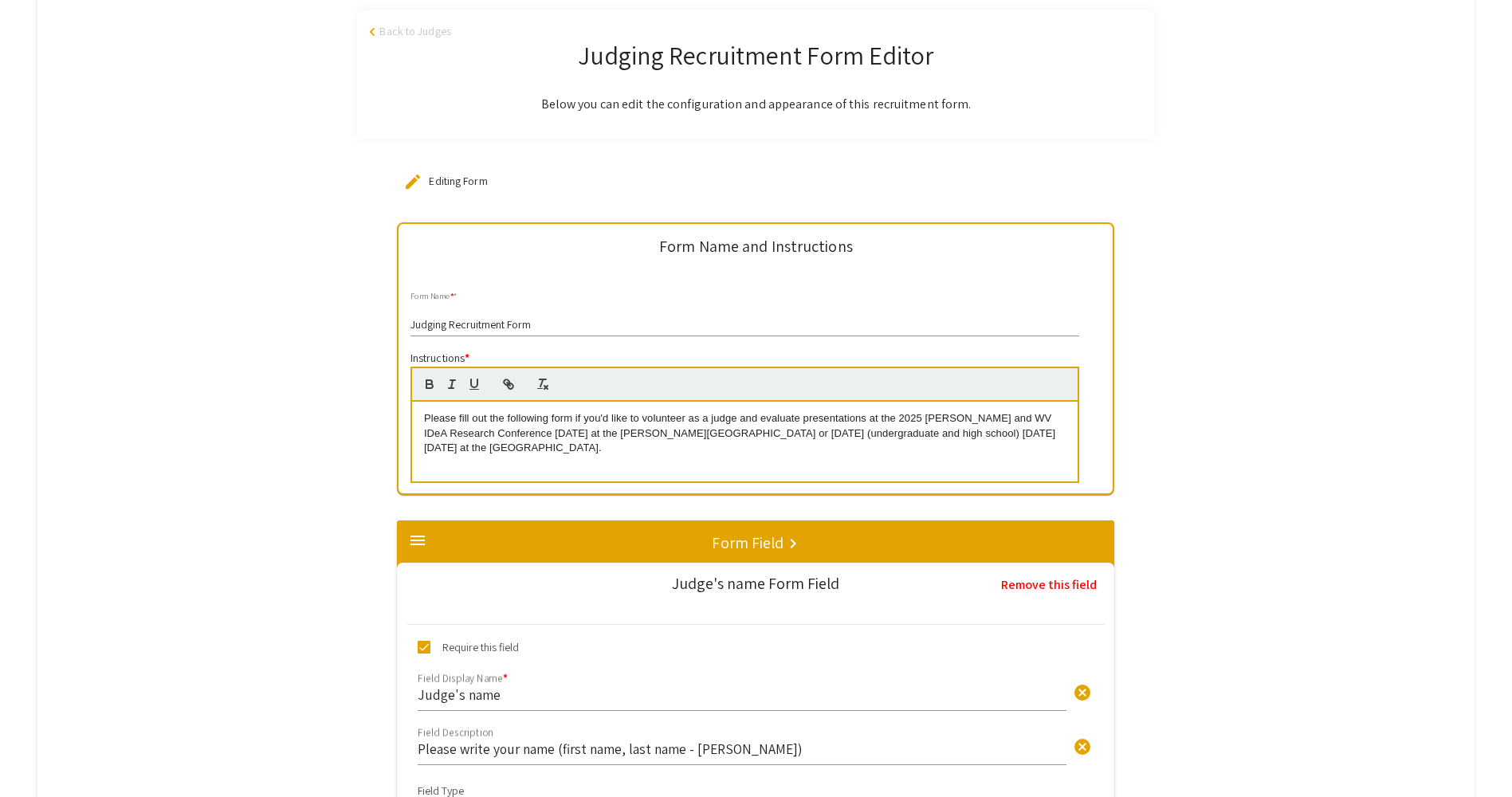
drag, startPoint x: 979, startPoint y: 432, endPoint x: 1035, endPoint y: 432, distance: 56.0
click at [1035, 432] on p "Please fill out the following form if you'd like to volunteer as a judge and ev…" at bounding box center [744, 432] width 641 height 44
click at [1019, 457] on div "Please fill out the following form if you'd like to volunteer as a judge and ev…" at bounding box center [744, 441] width 665 height 80
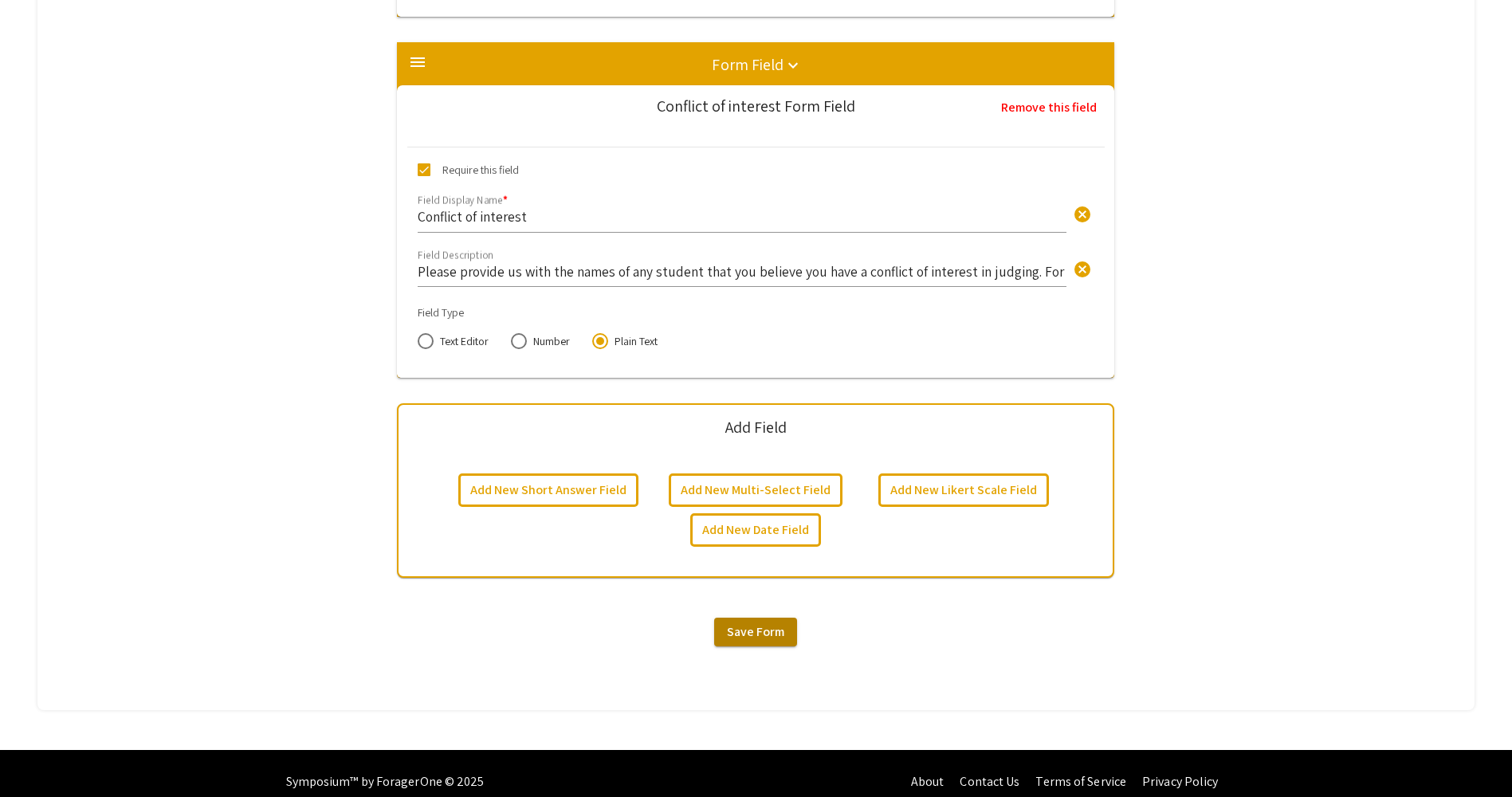
scroll to position [4997, 0]
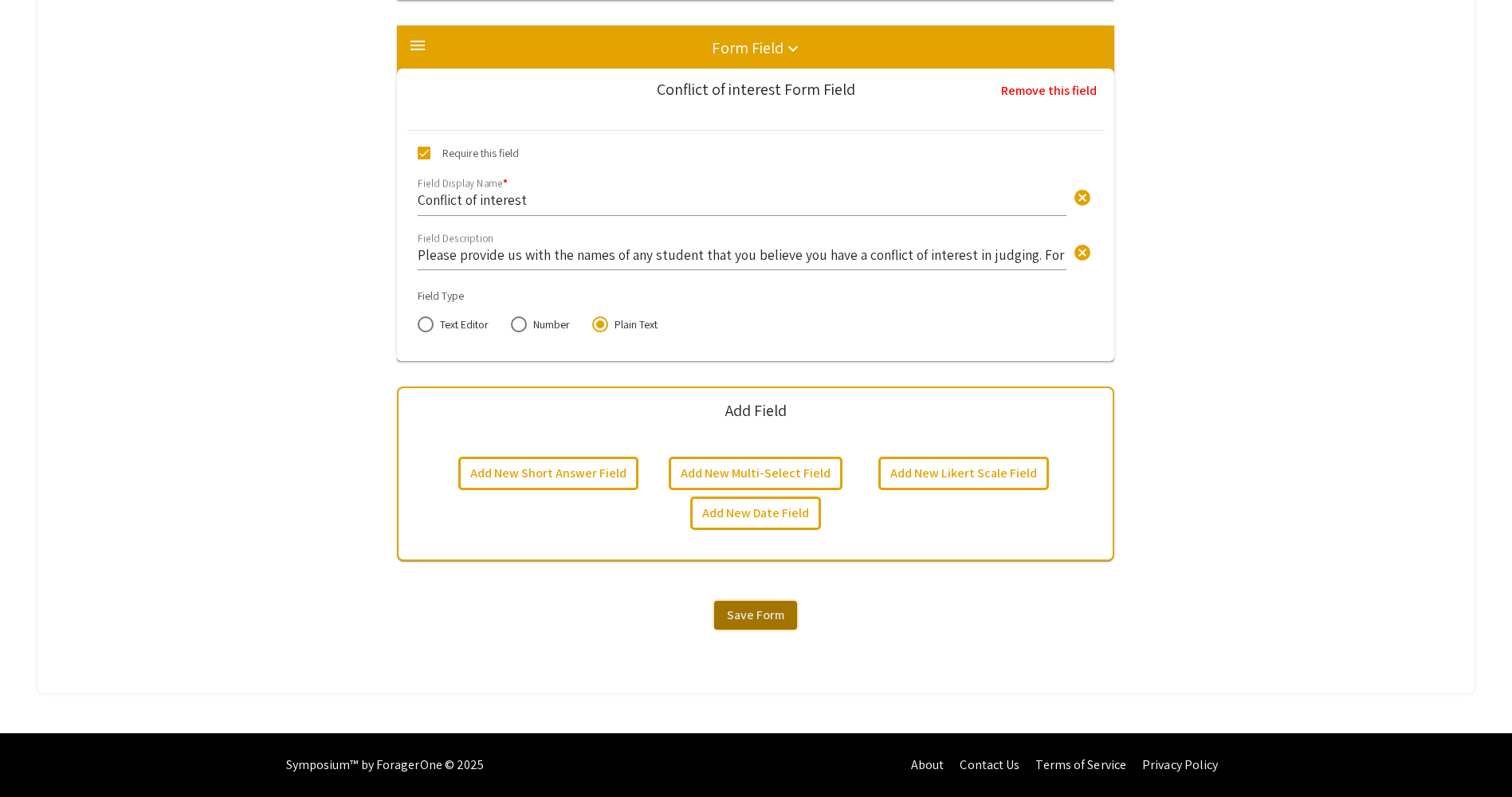
click at [748, 624] on button "Save Form" at bounding box center [756, 615] width 83 height 28
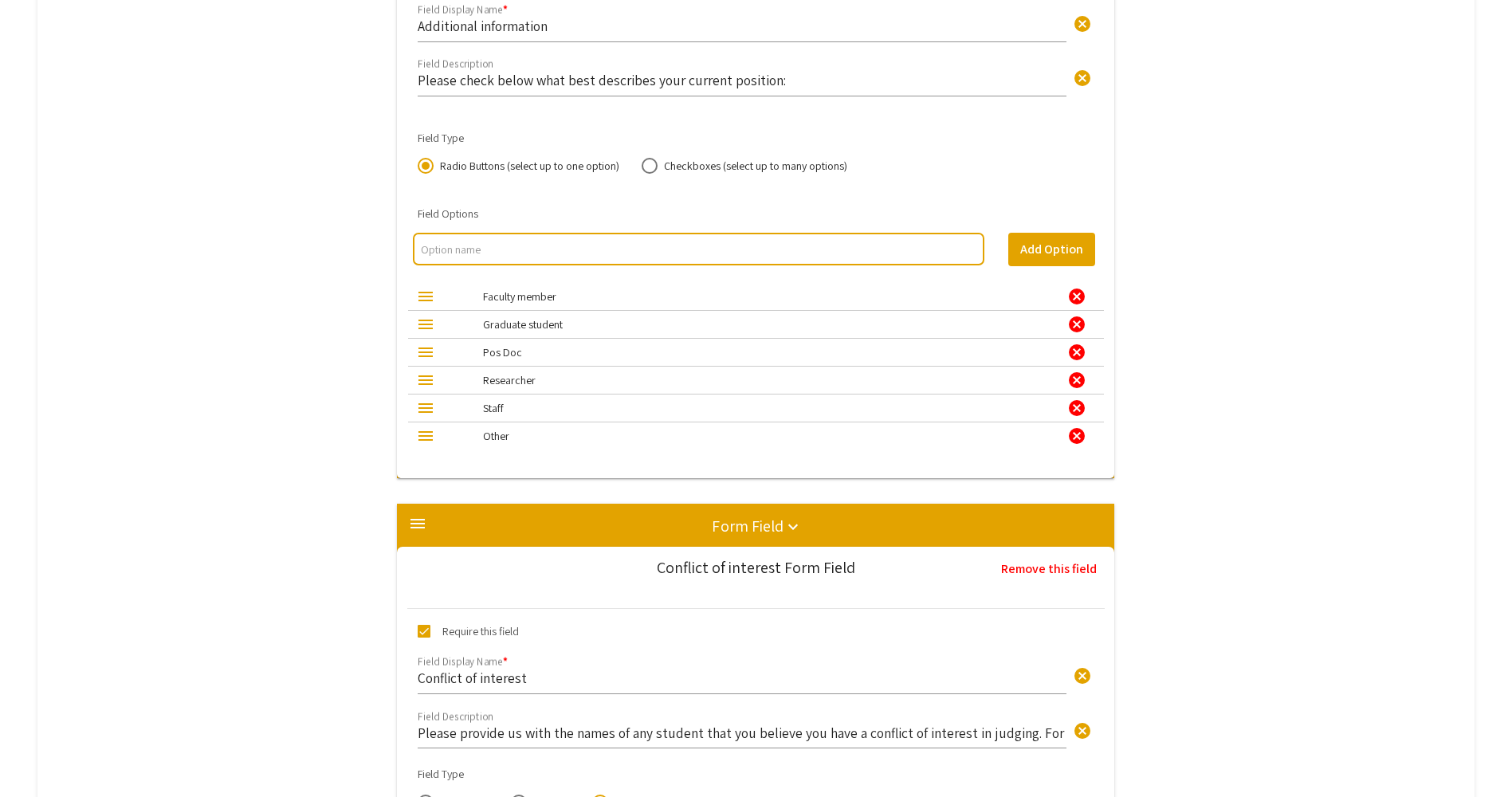
scroll to position [4439, 0]
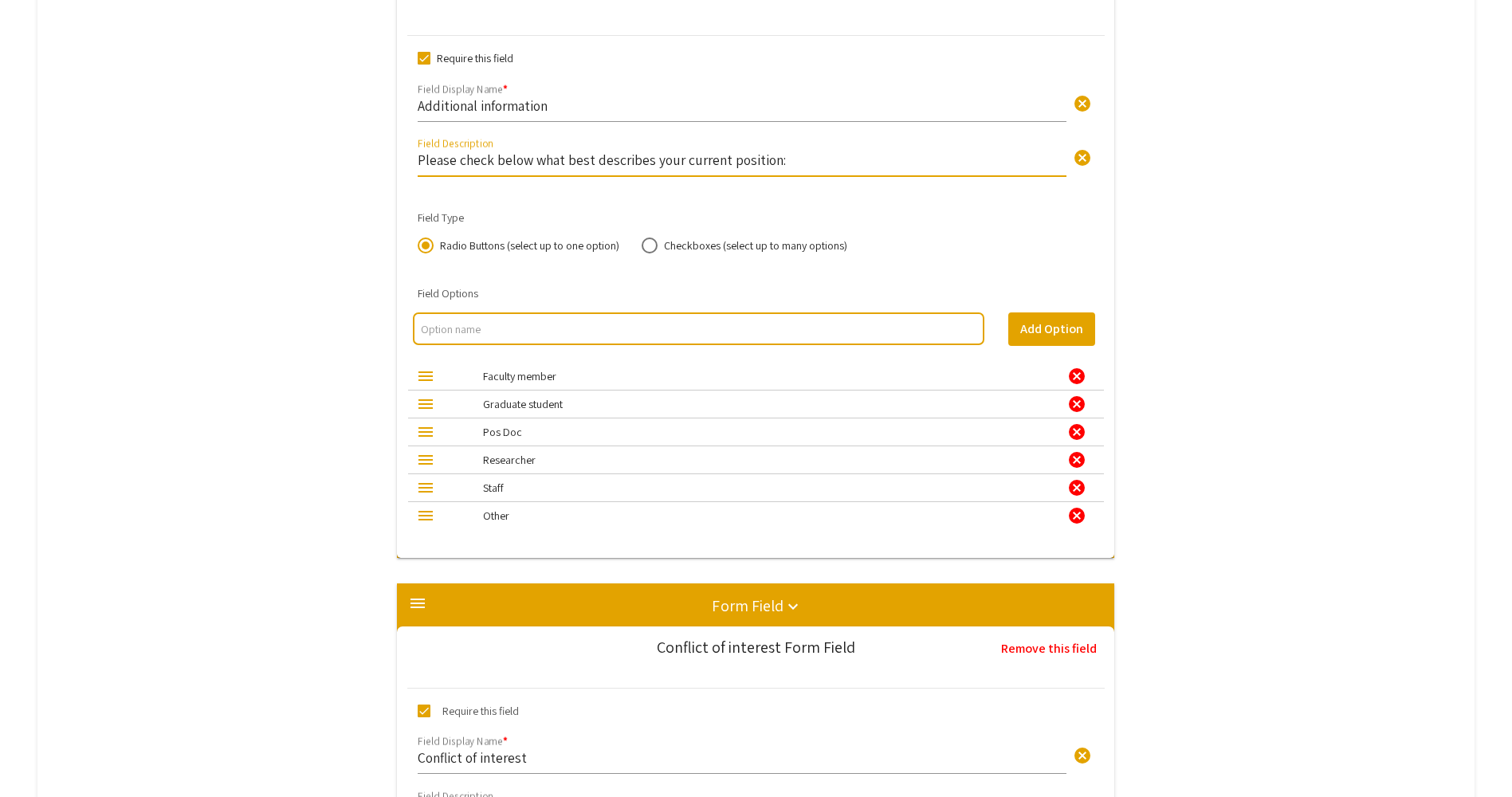
drag, startPoint x: 723, startPoint y: 151, endPoint x: 757, endPoint y: 157, distance: 34.5
click at [723, 150] on input "Please check below what best describes your current position:" at bounding box center [742, 159] width 649 height 18
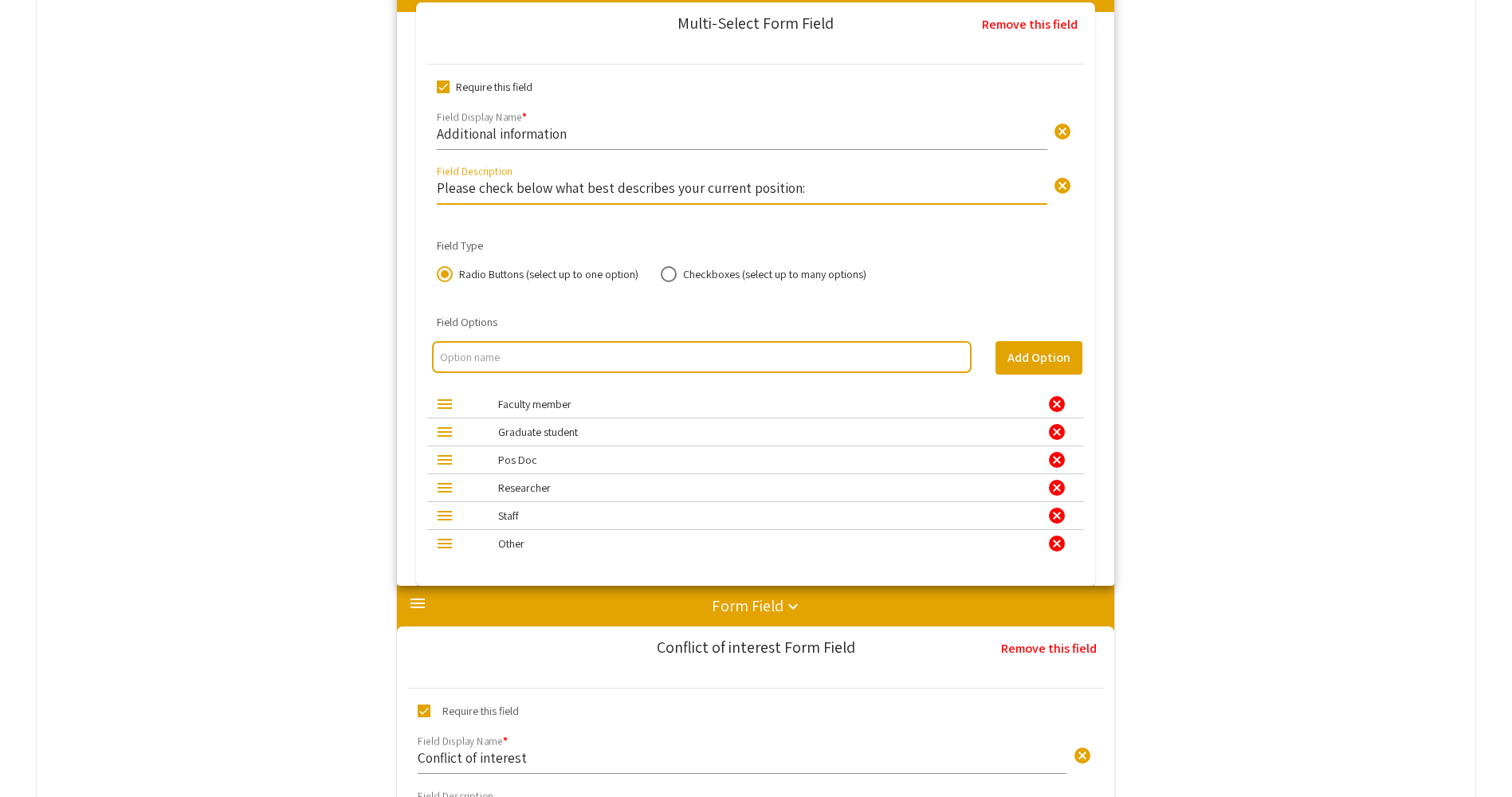
drag, startPoint x: 792, startPoint y: 161, endPoint x: 780, endPoint y: 176, distance: 19.2
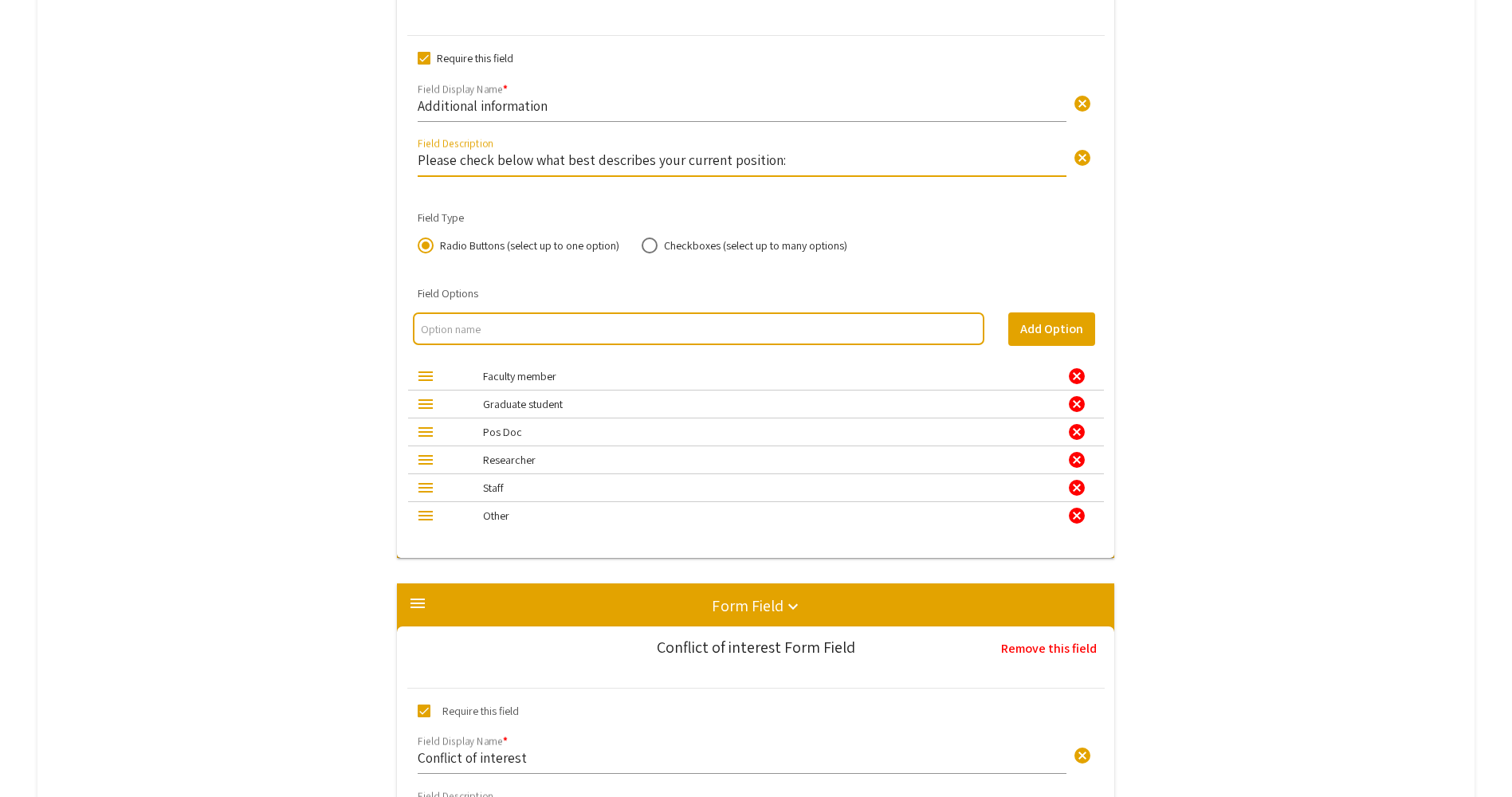
drag, startPoint x: 780, startPoint y: 176, endPoint x: 758, endPoint y: 161, distance: 26.6
click at [758, 161] on input "Please check below what best describes your current position:" at bounding box center [742, 159] width 649 height 18
click at [787, 159] on input "Please check below what best describes your current position:" at bounding box center [742, 159] width 649 height 18
type input "P"
type input "How would you describe yourself?"
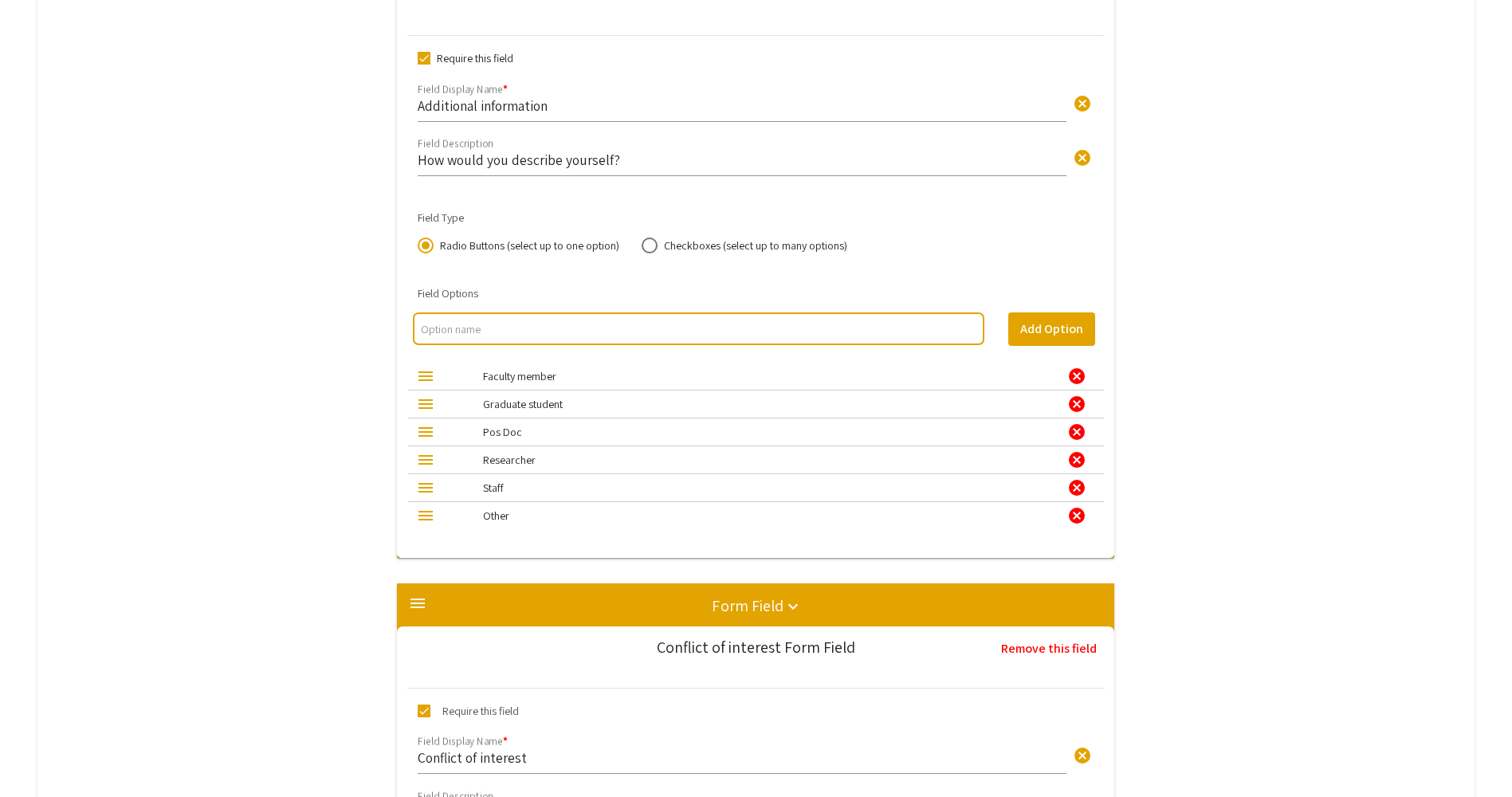
click at [506, 326] on input "multi select option input" at bounding box center [697, 329] width 554 height 16
click at [1083, 371] on div "cancel" at bounding box center [1076, 376] width 19 height 19
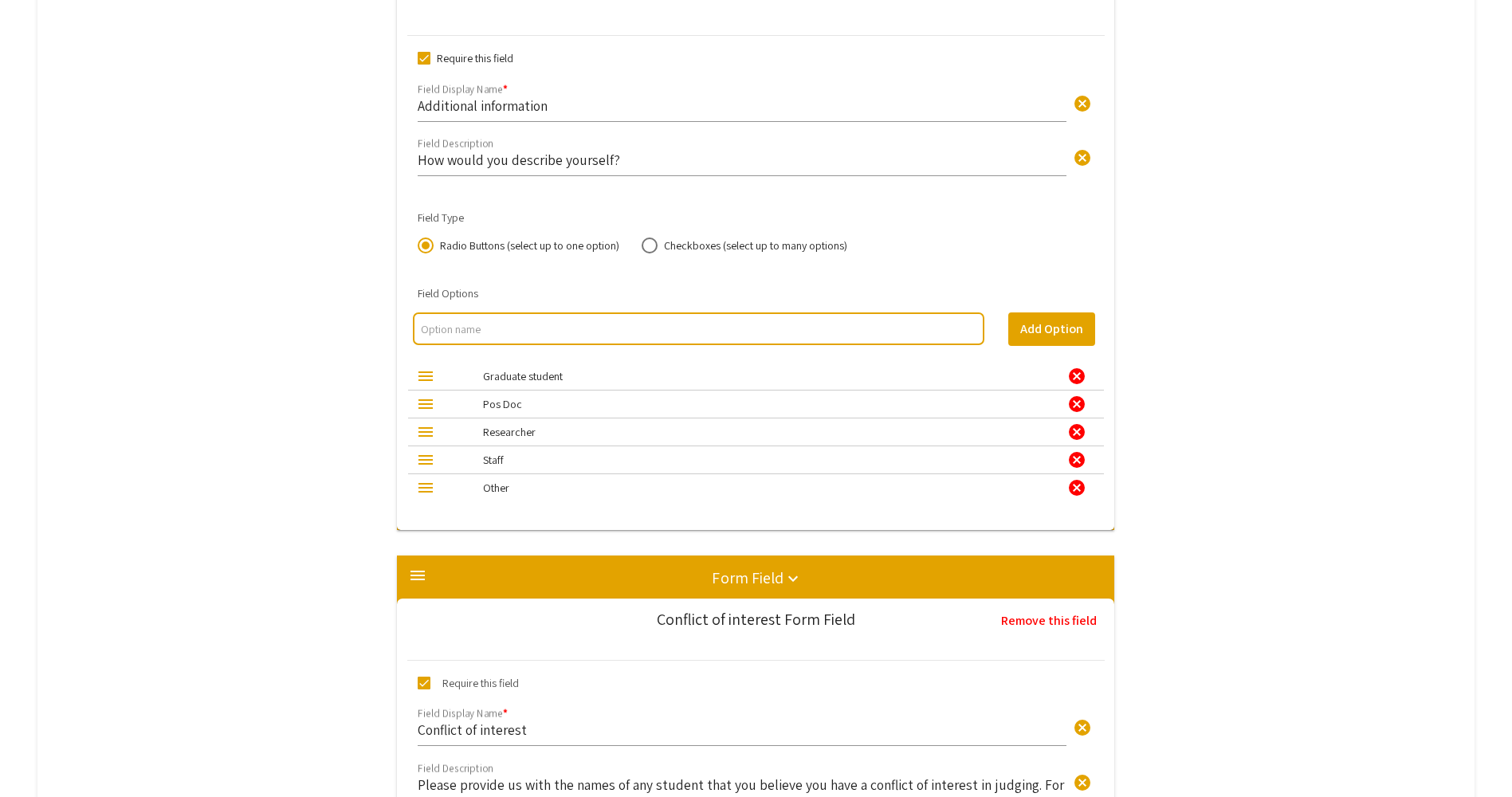
click at [1083, 371] on div "cancel" at bounding box center [1076, 376] width 19 height 19
click at [1083, 395] on div "cancel" at bounding box center [1076, 404] width 19 height 19
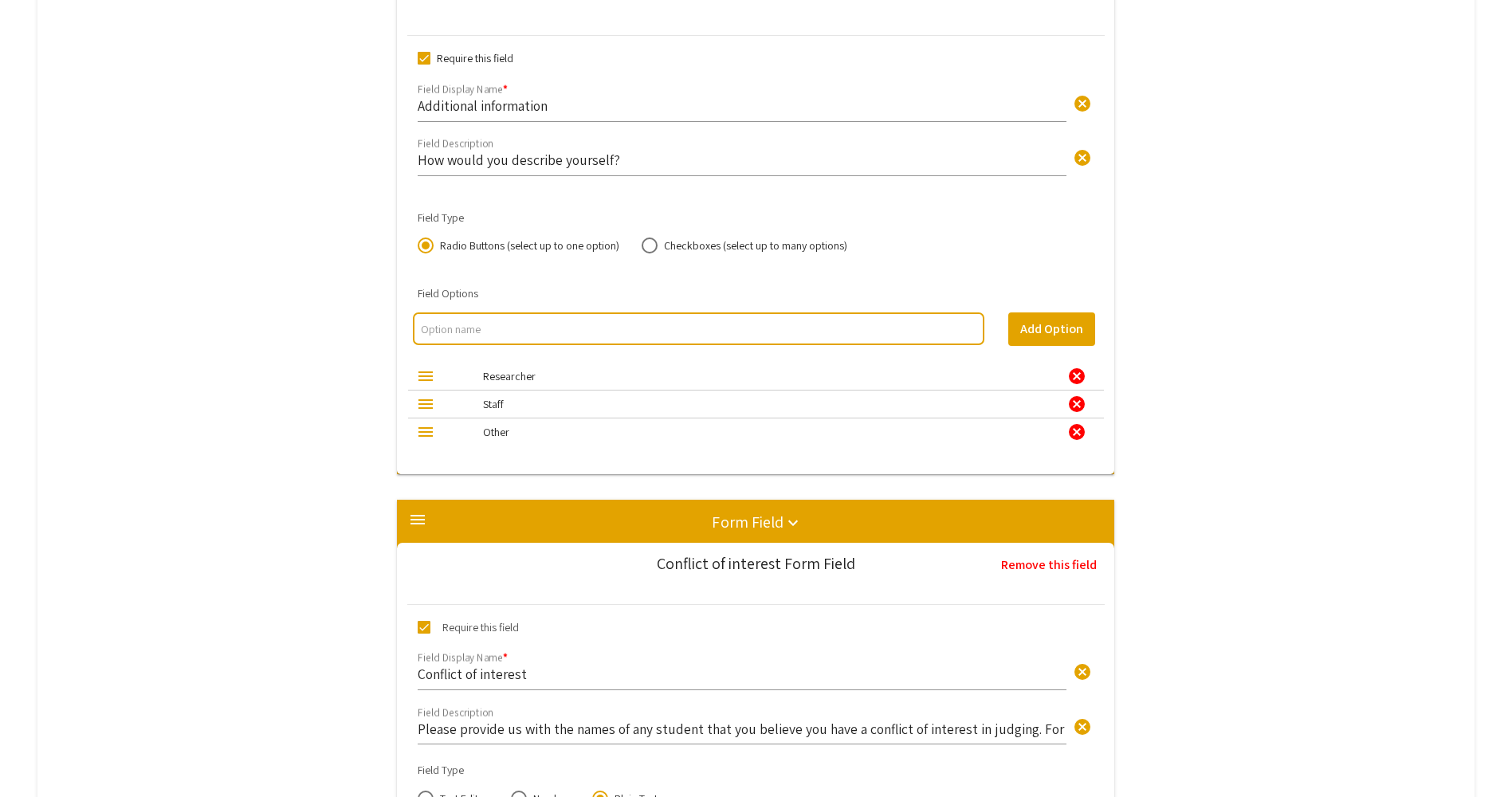
click at [1083, 371] on div "cancel" at bounding box center [1076, 376] width 19 height 19
click at [1083, 395] on div "cancel" at bounding box center [1076, 404] width 19 height 19
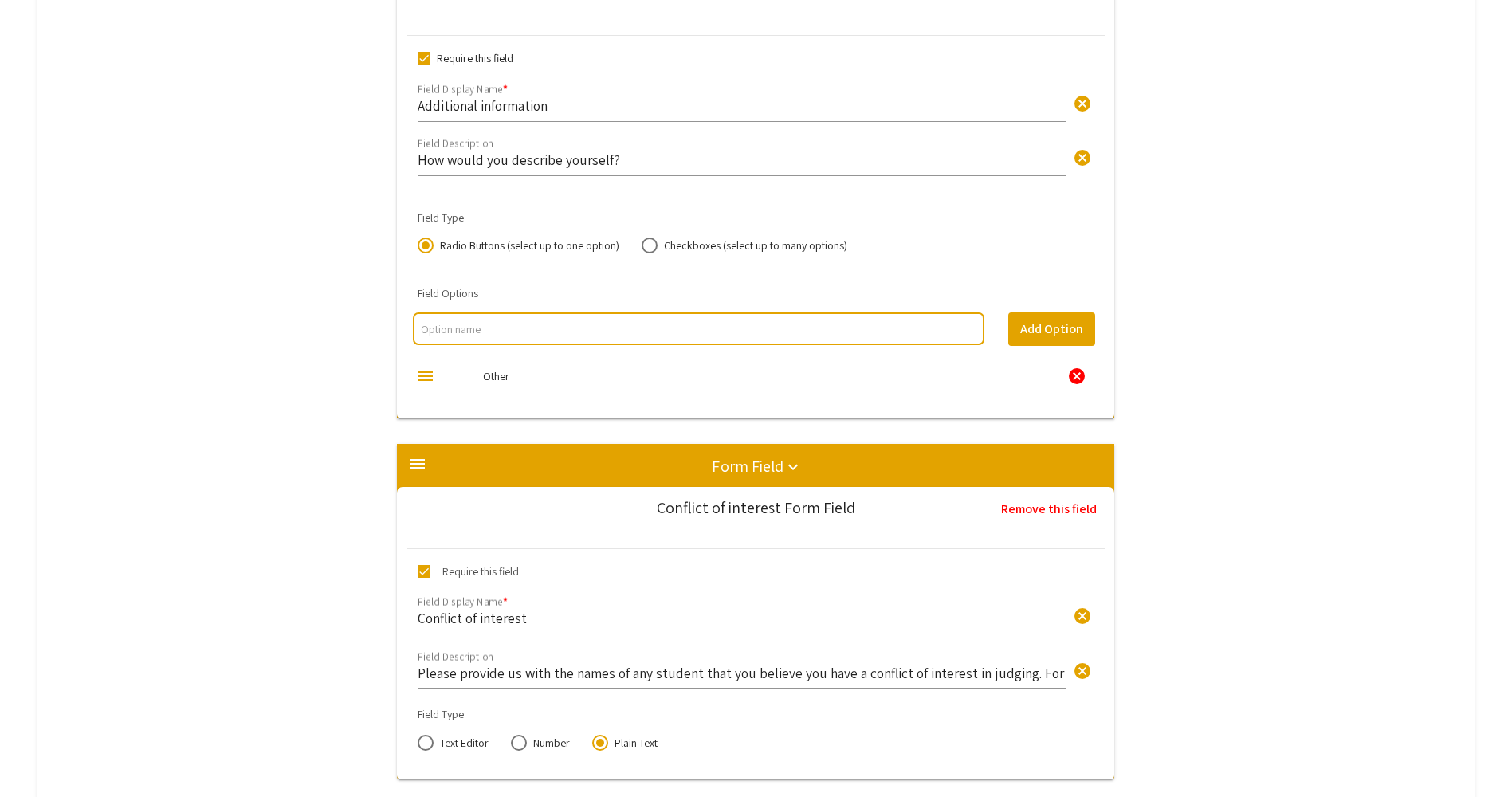
click at [1083, 371] on div "cancel" at bounding box center [1076, 376] width 19 height 19
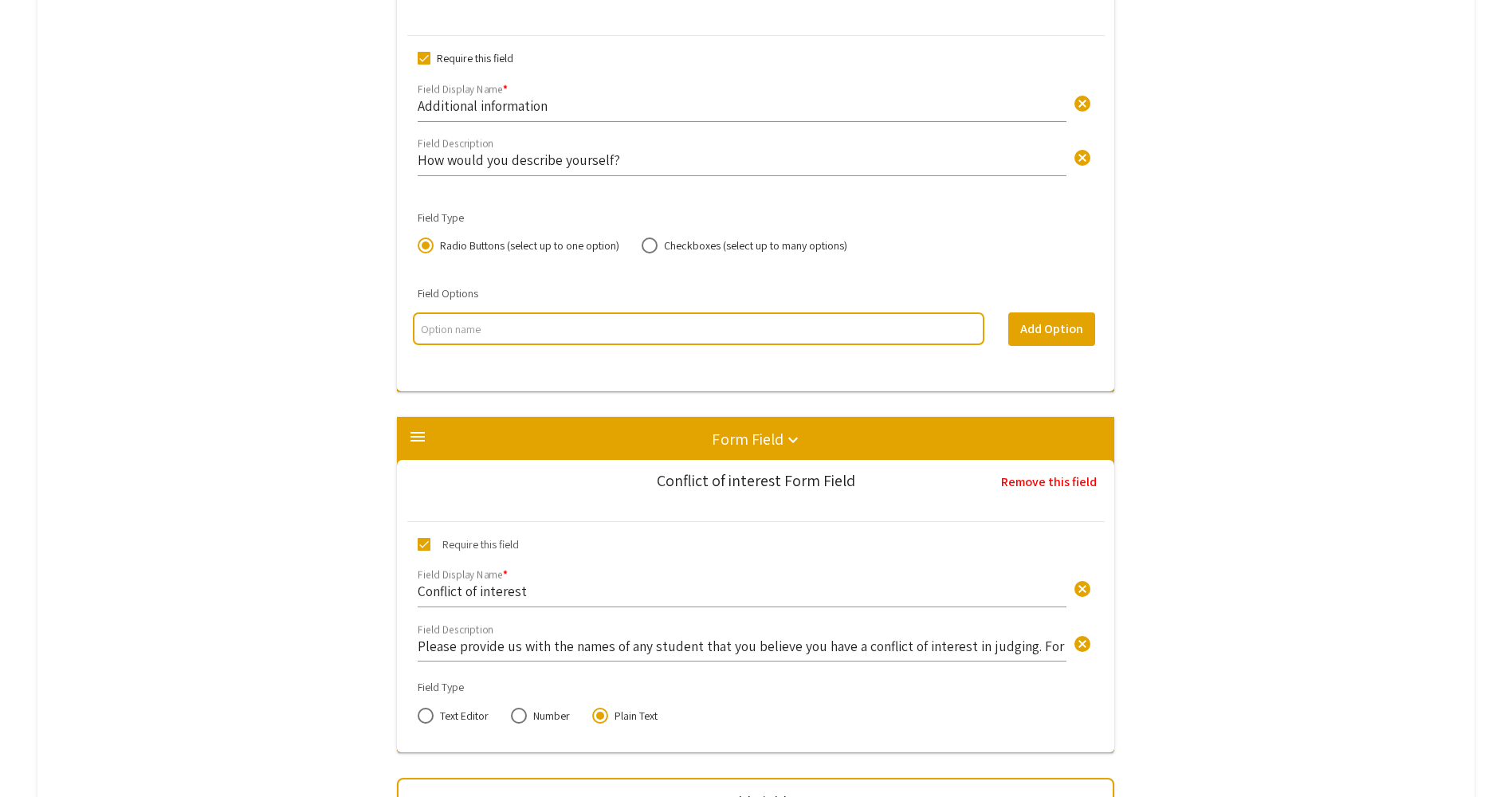
click at [1083, 371] on div "Require this field Additional information cancel Field Display Name * Field dis…" at bounding box center [756, 214] width 697 height 330
click at [523, 318] on div at bounding box center [698, 328] width 572 height 33
click at [530, 332] on input "multi select option input" at bounding box center [697, 329] width 554 height 16
type input "B"
click at [481, 323] on input "multi select option input" at bounding box center [697, 329] width 554 height 16
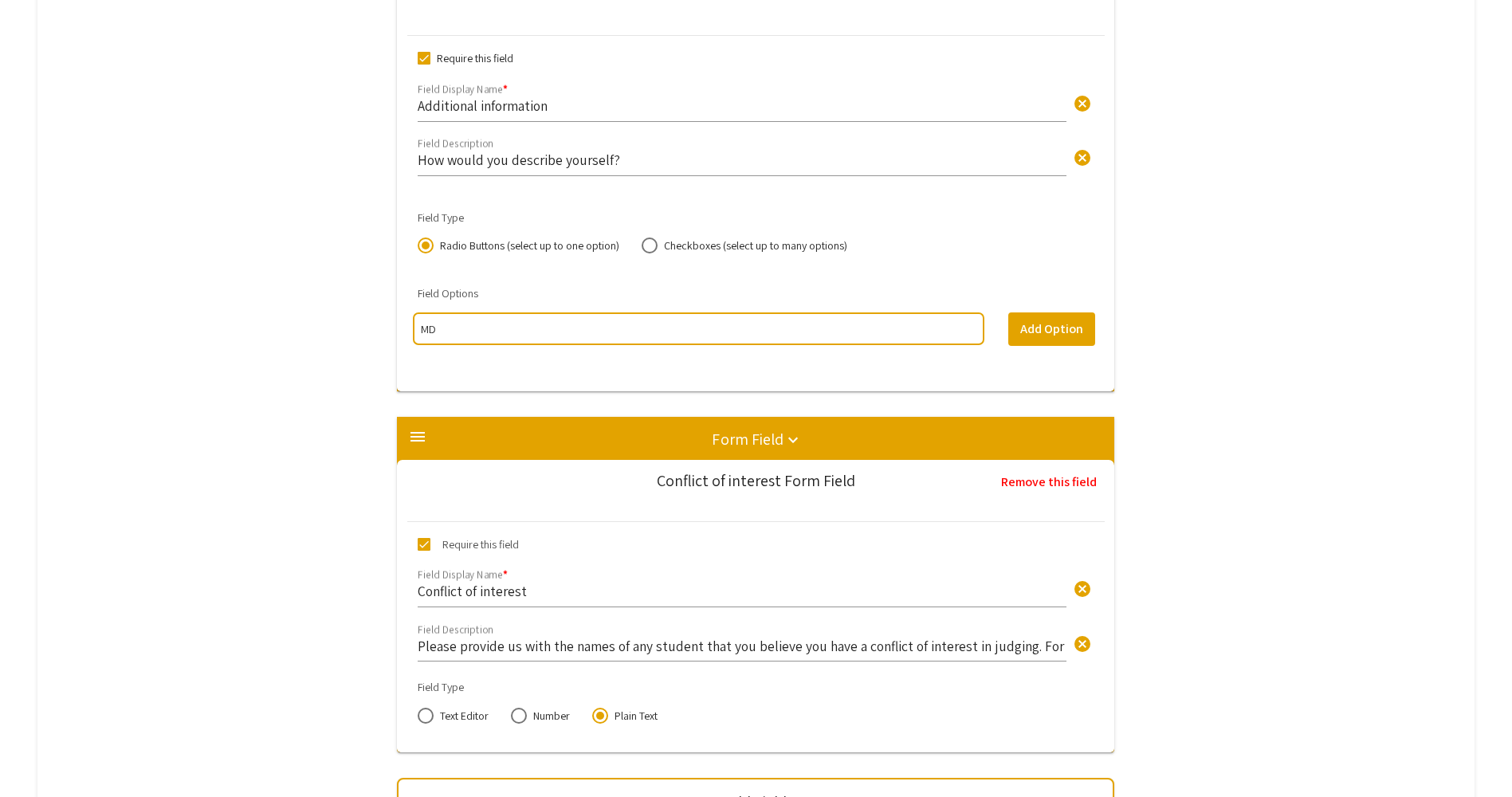
type input "M"
type input "Faculty"
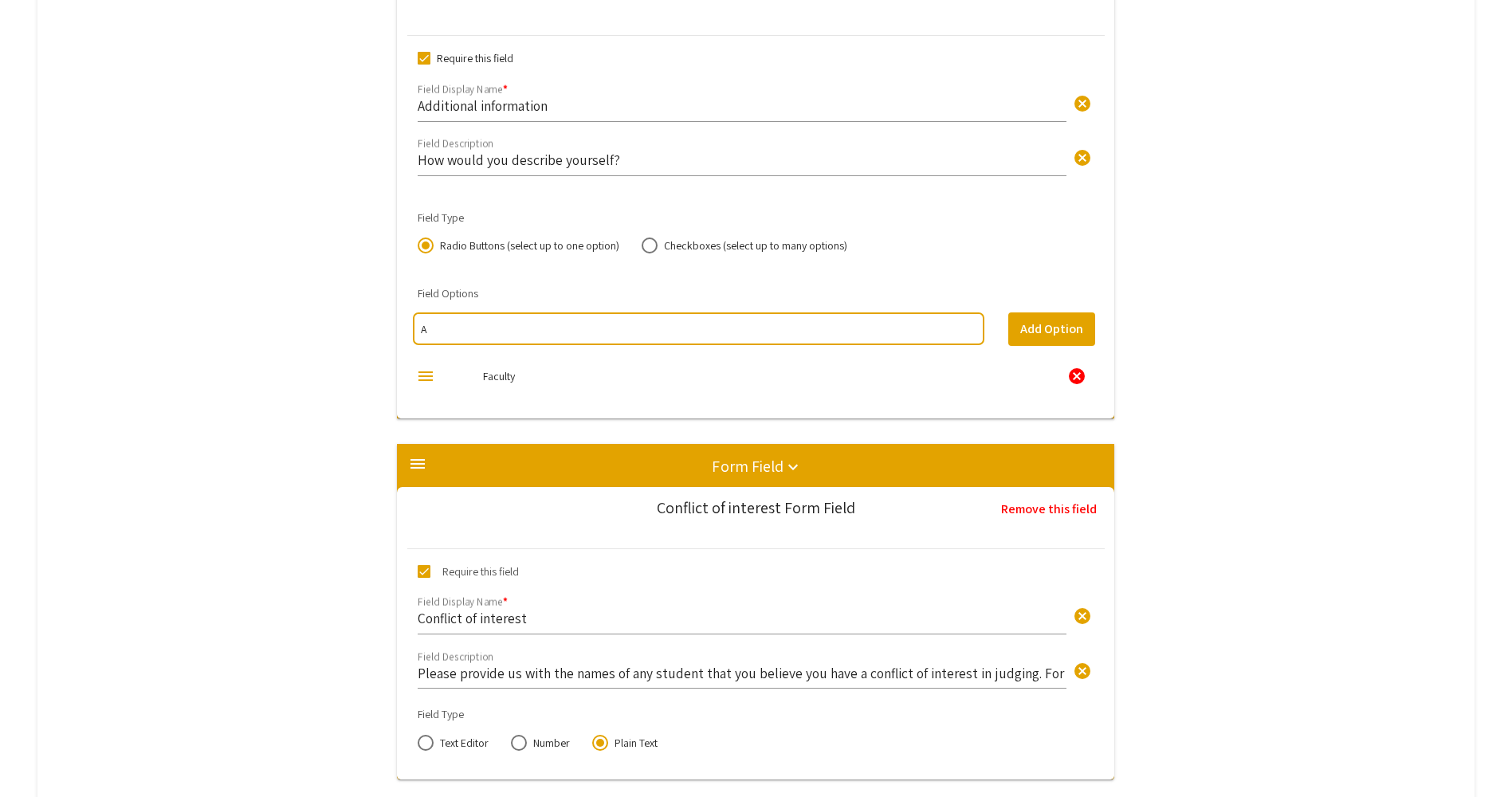
type input "A"
click at [1086, 378] on div "cancel" at bounding box center [1076, 376] width 19 height 19
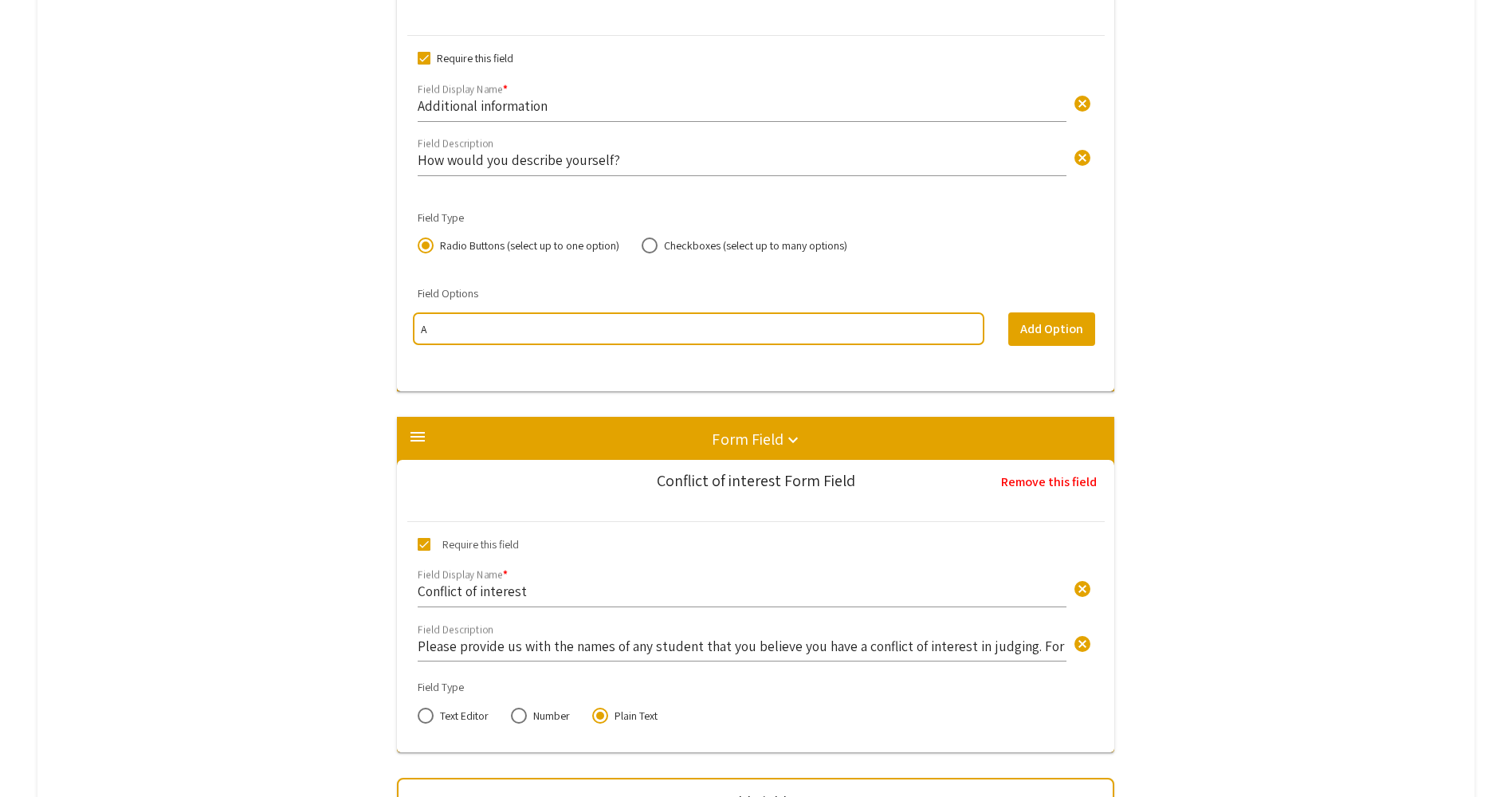
click at [480, 326] on input "A" at bounding box center [697, 329] width 554 height 16
type input "MD/PhD Student"
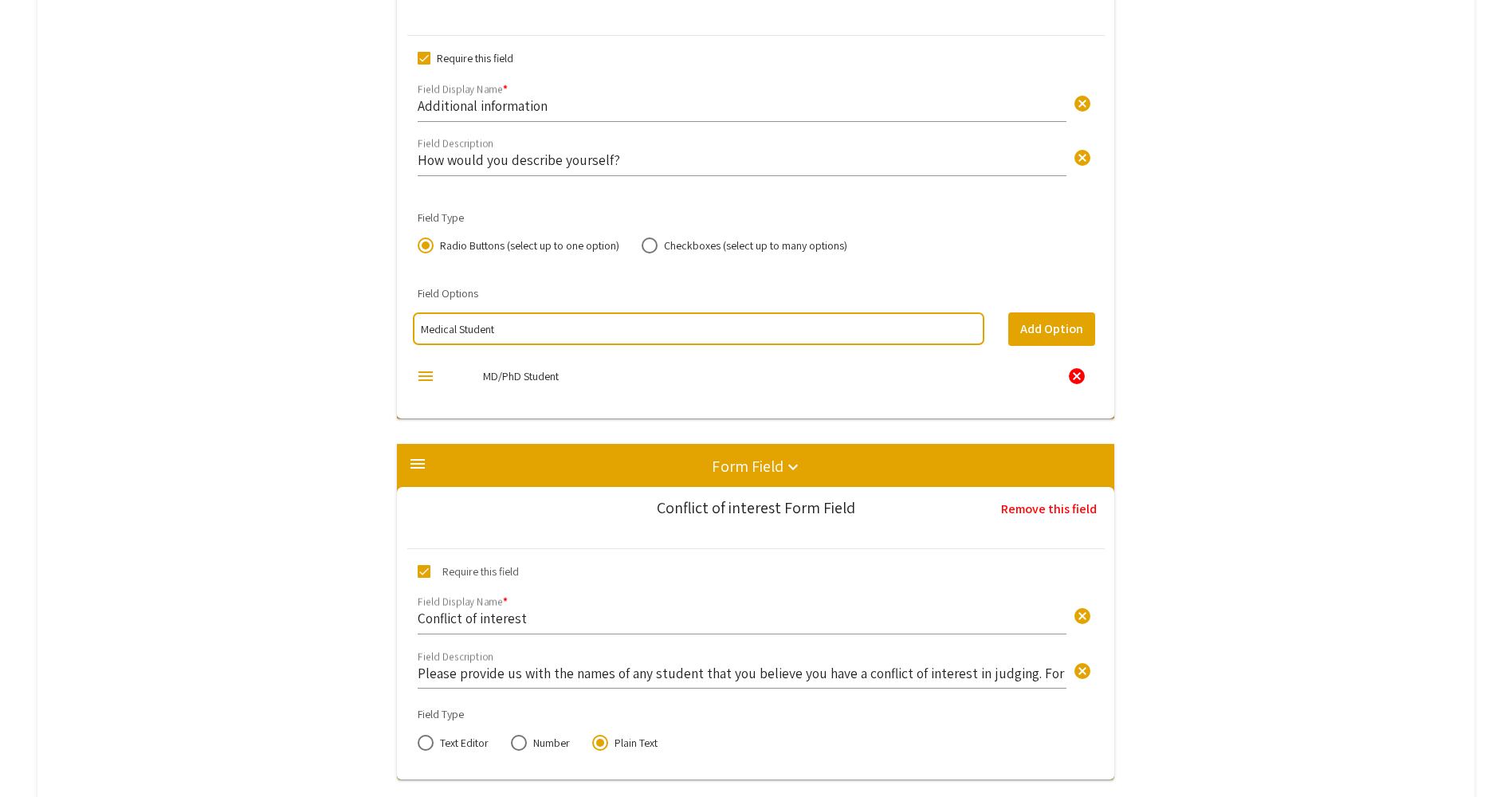
type input "Medical Student"
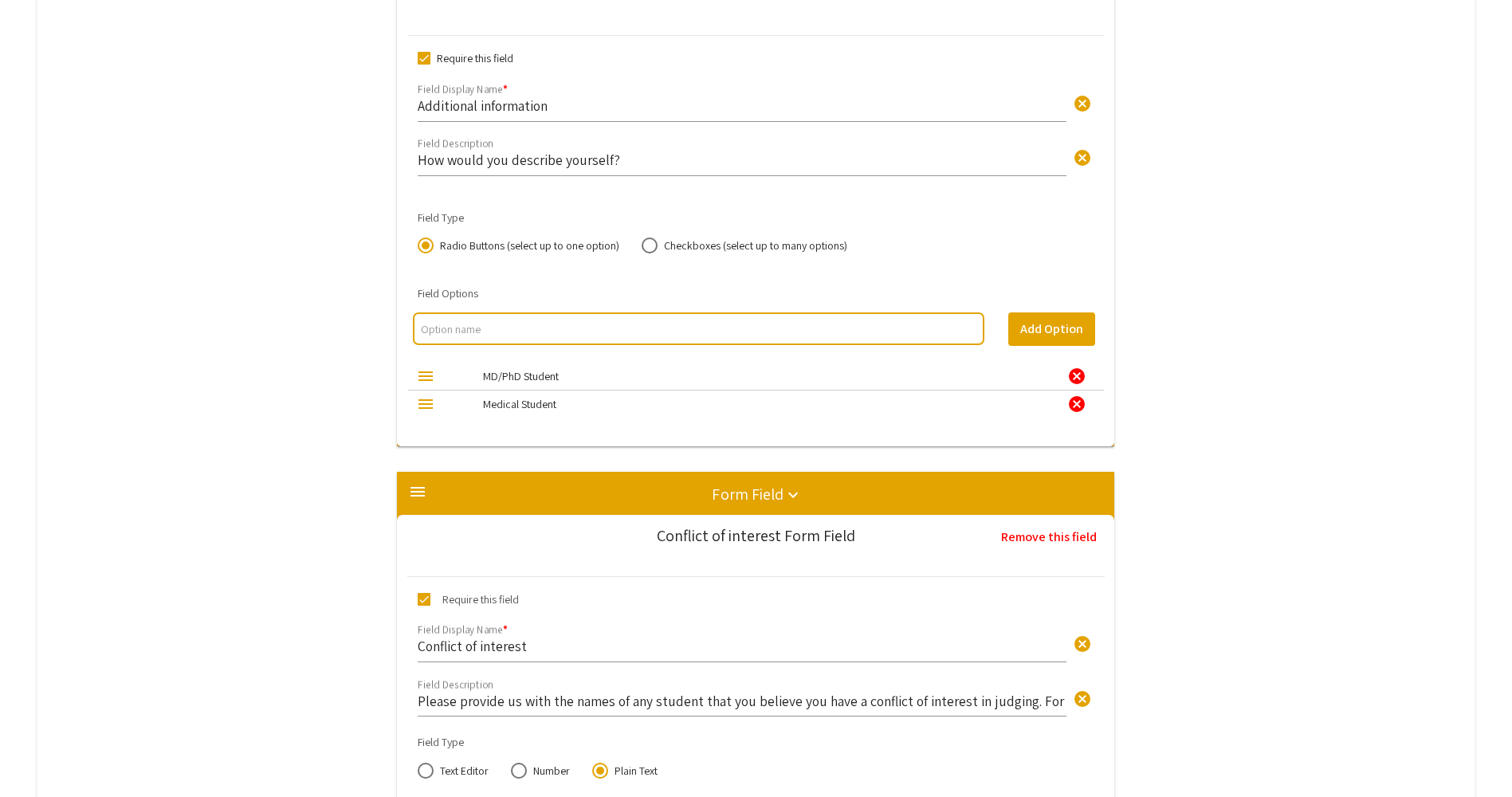
type input "C"
type input "Clinical Fellow/Resident"
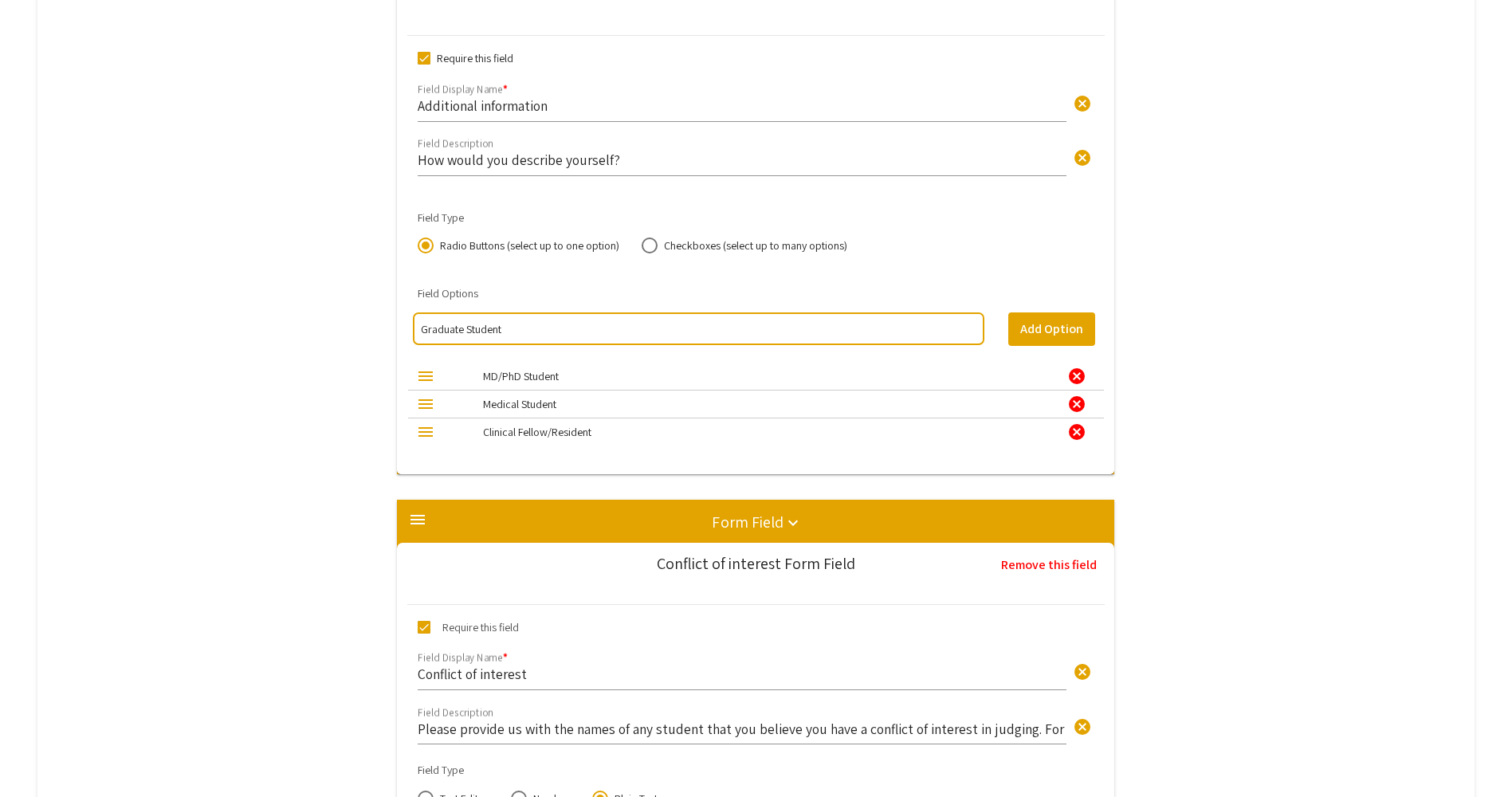
type input "Graduate Student"
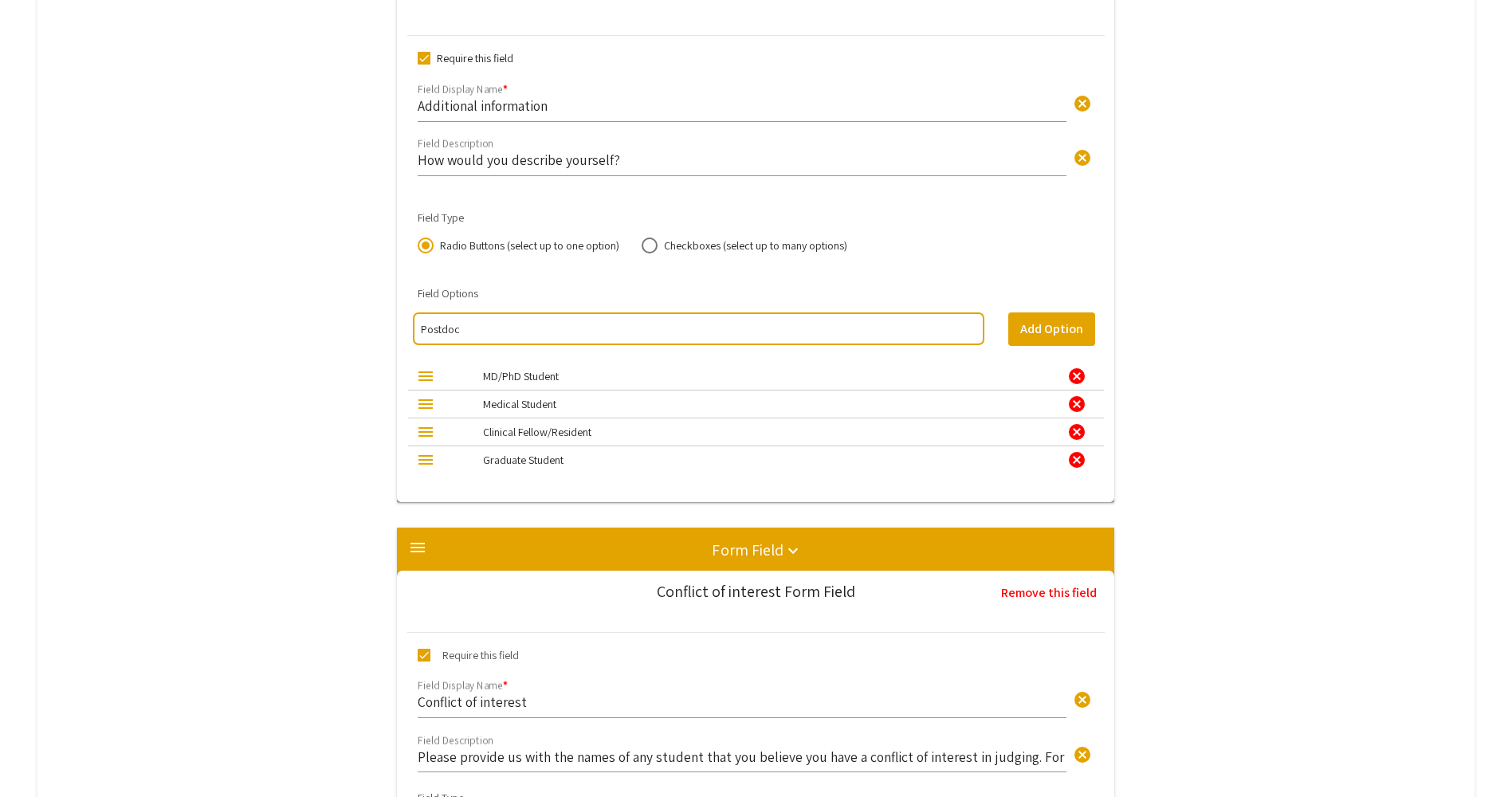
type input "Postdoc"
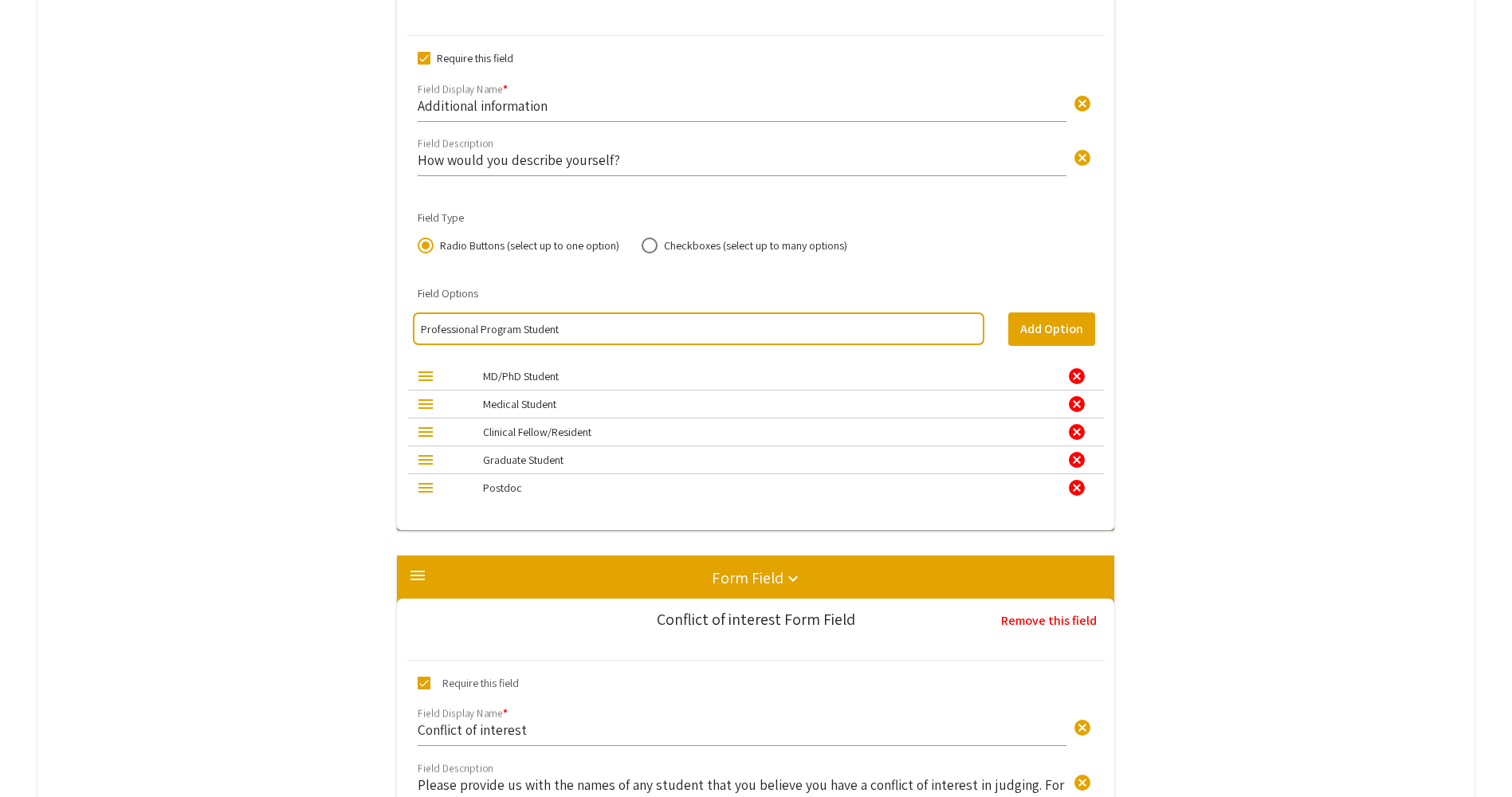
type input "Professional Program Student"
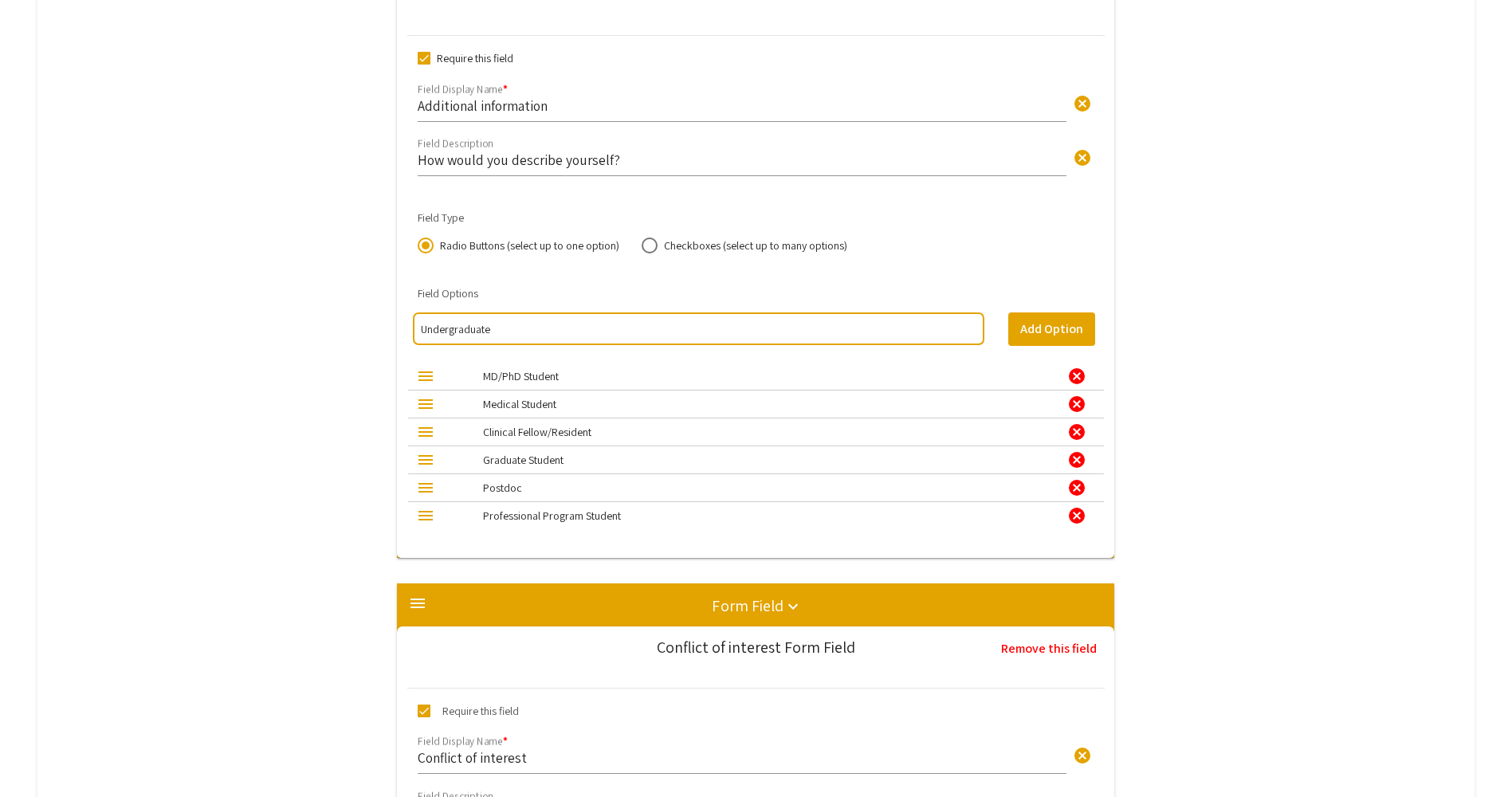
type input "Undergraduate"
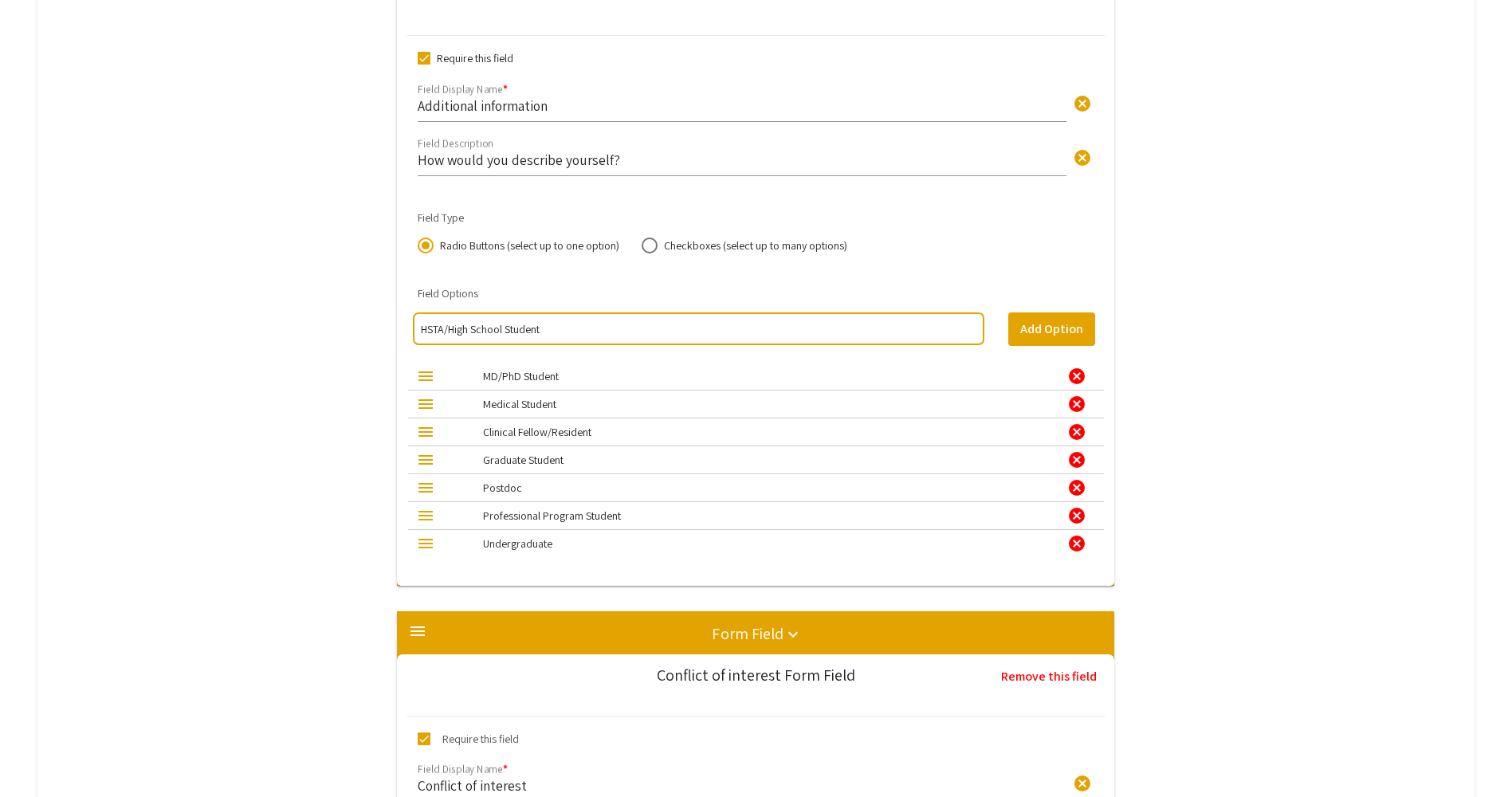
type input "HSTA/High School Student"
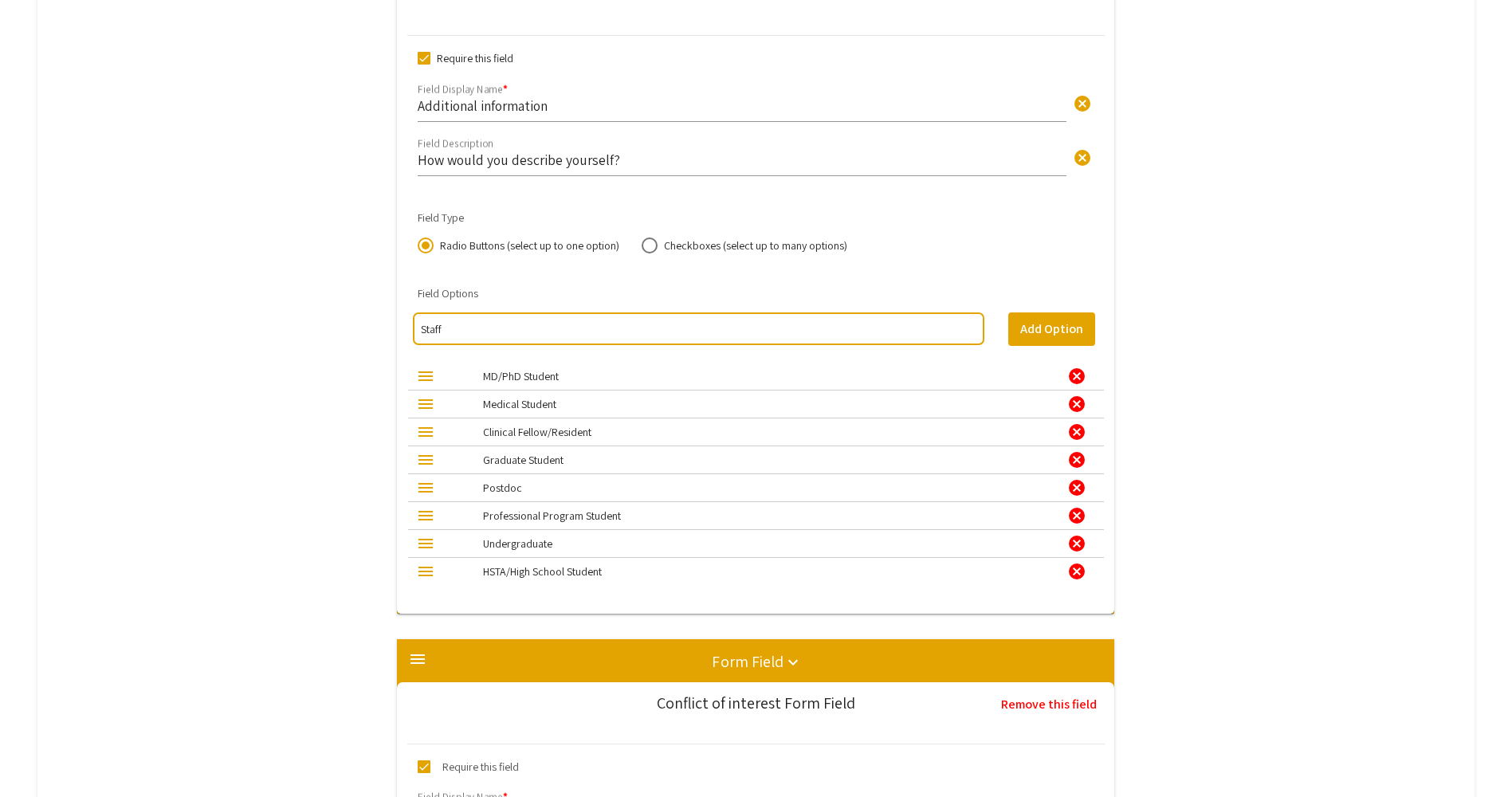
type input "Staff"
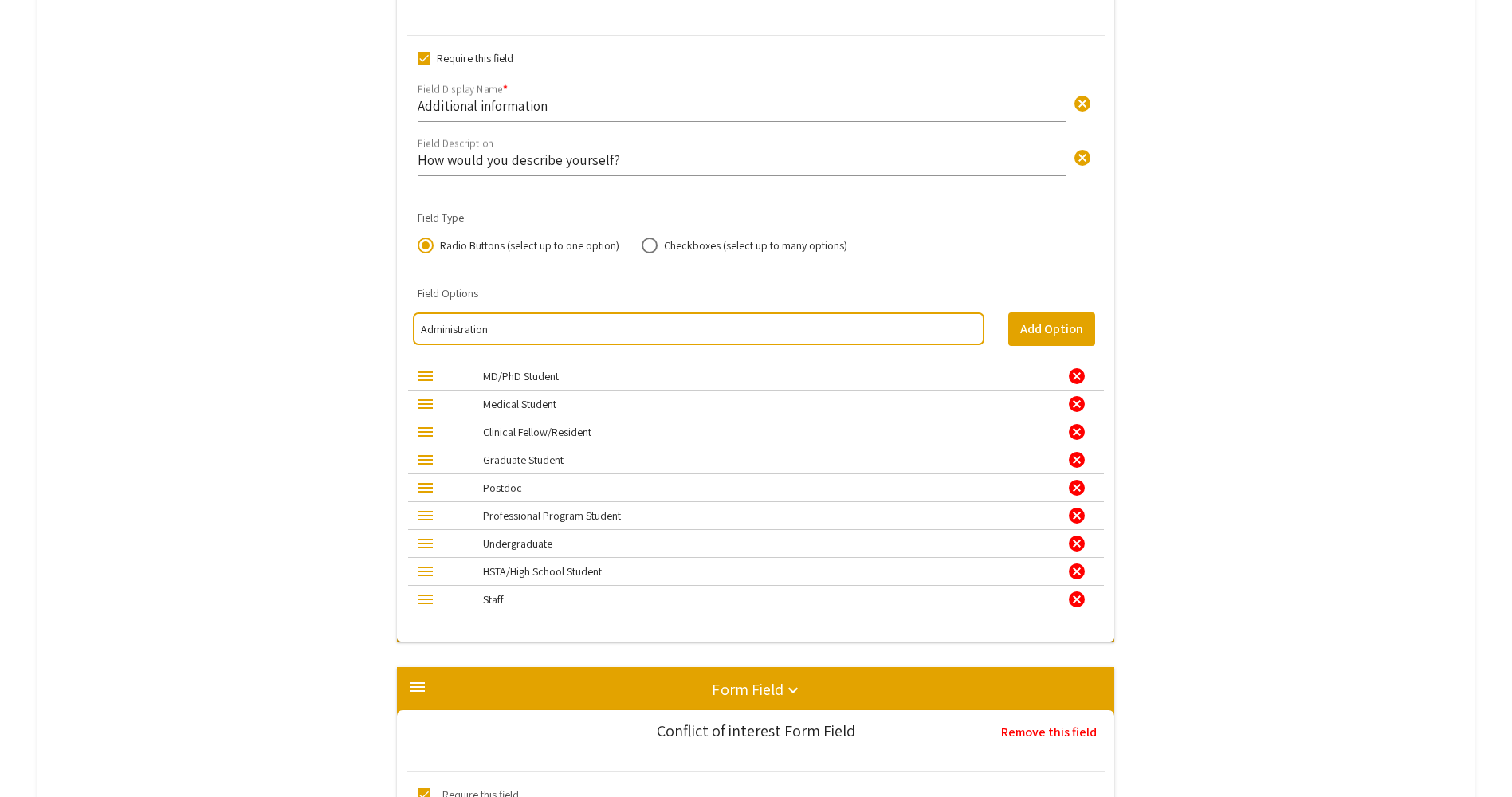
type input "Administration"
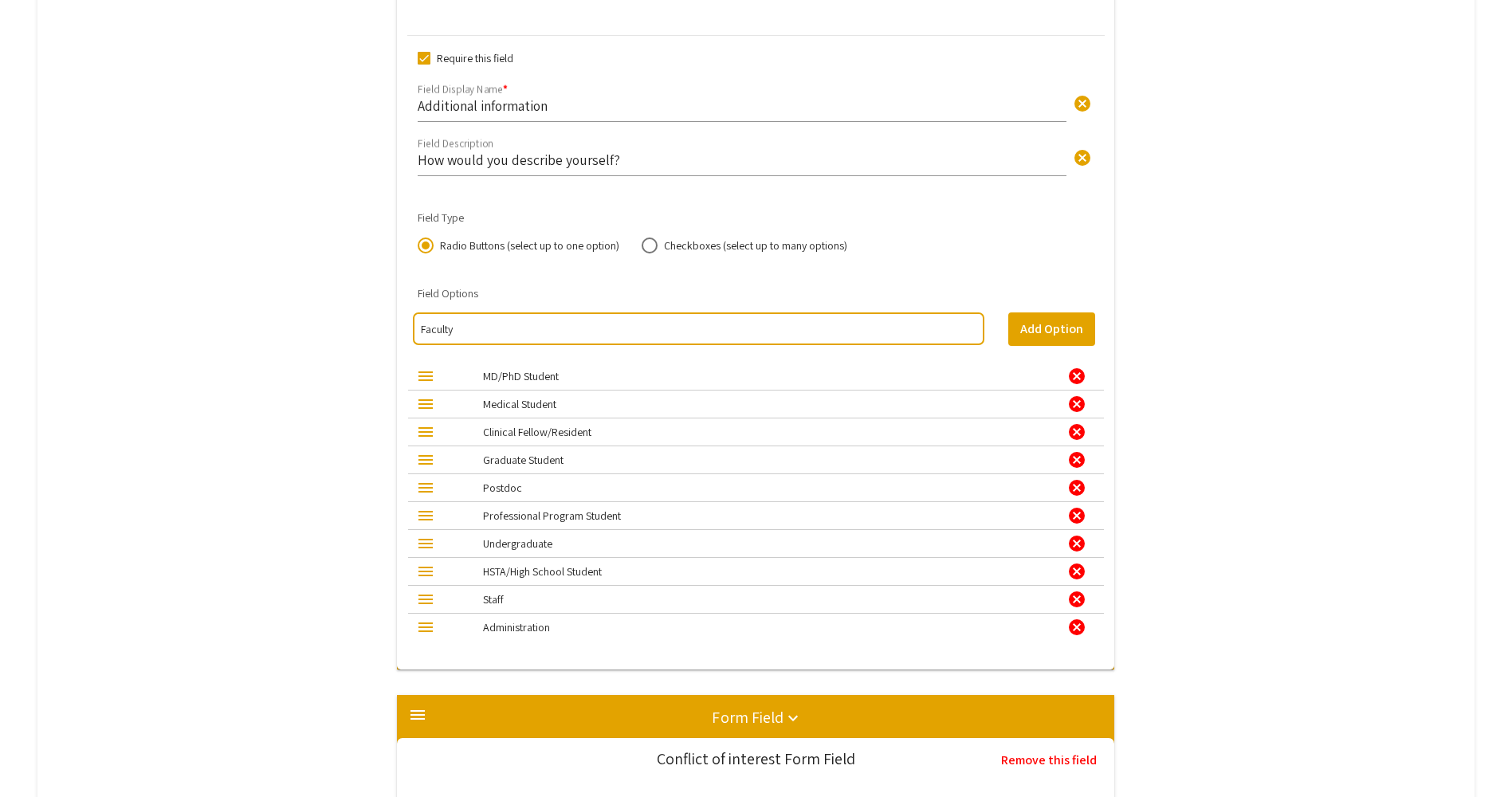
type input "Faculty"
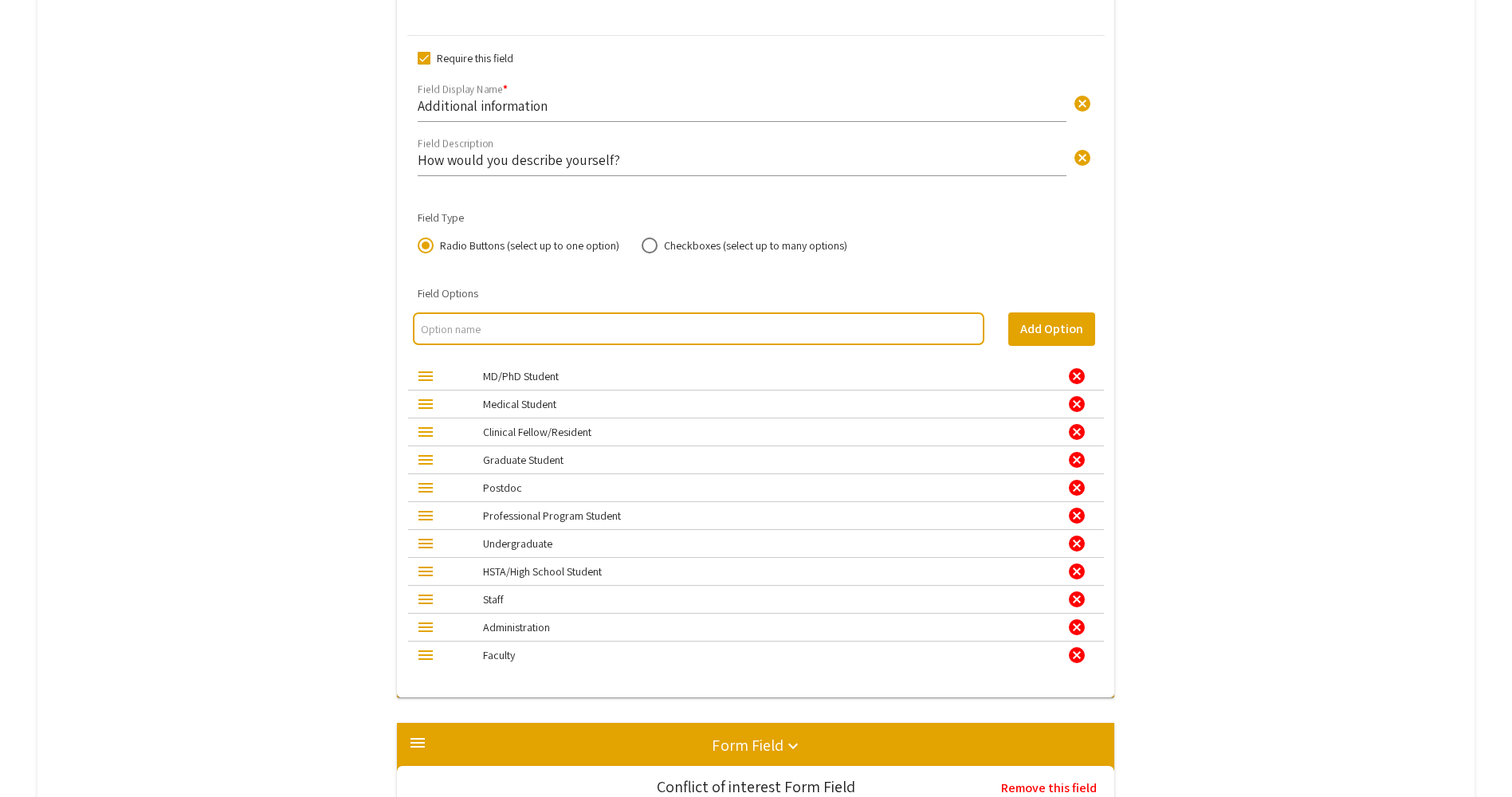
click at [1083, 377] on div "cancel" at bounding box center [1076, 376] width 19 height 19
click at [1083, 395] on div "cancel" at bounding box center [1076, 404] width 19 height 19
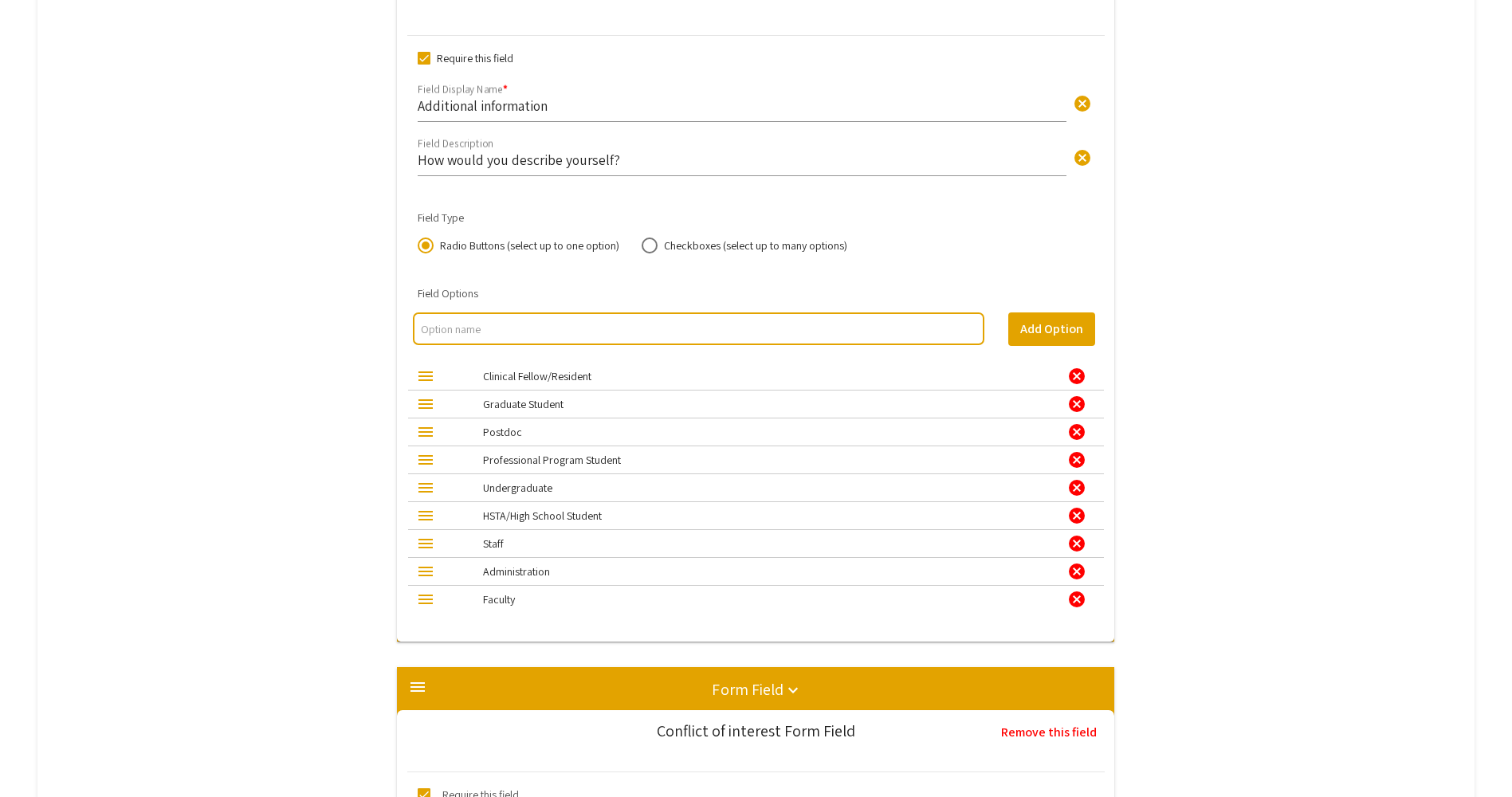
click at [1083, 377] on div "cancel" at bounding box center [1076, 376] width 19 height 19
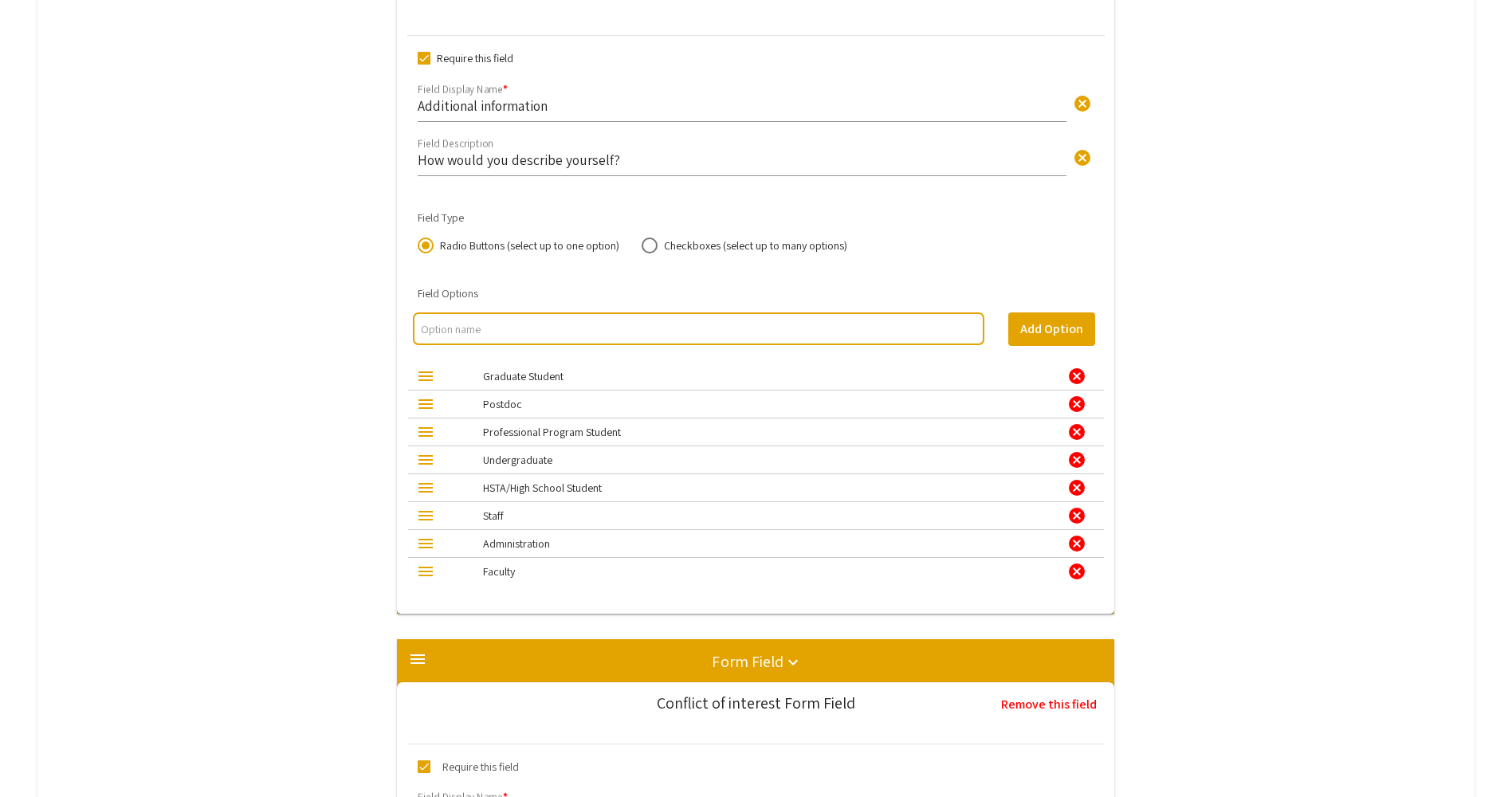
click at [1083, 377] on div "cancel" at bounding box center [1076, 376] width 19 height 19
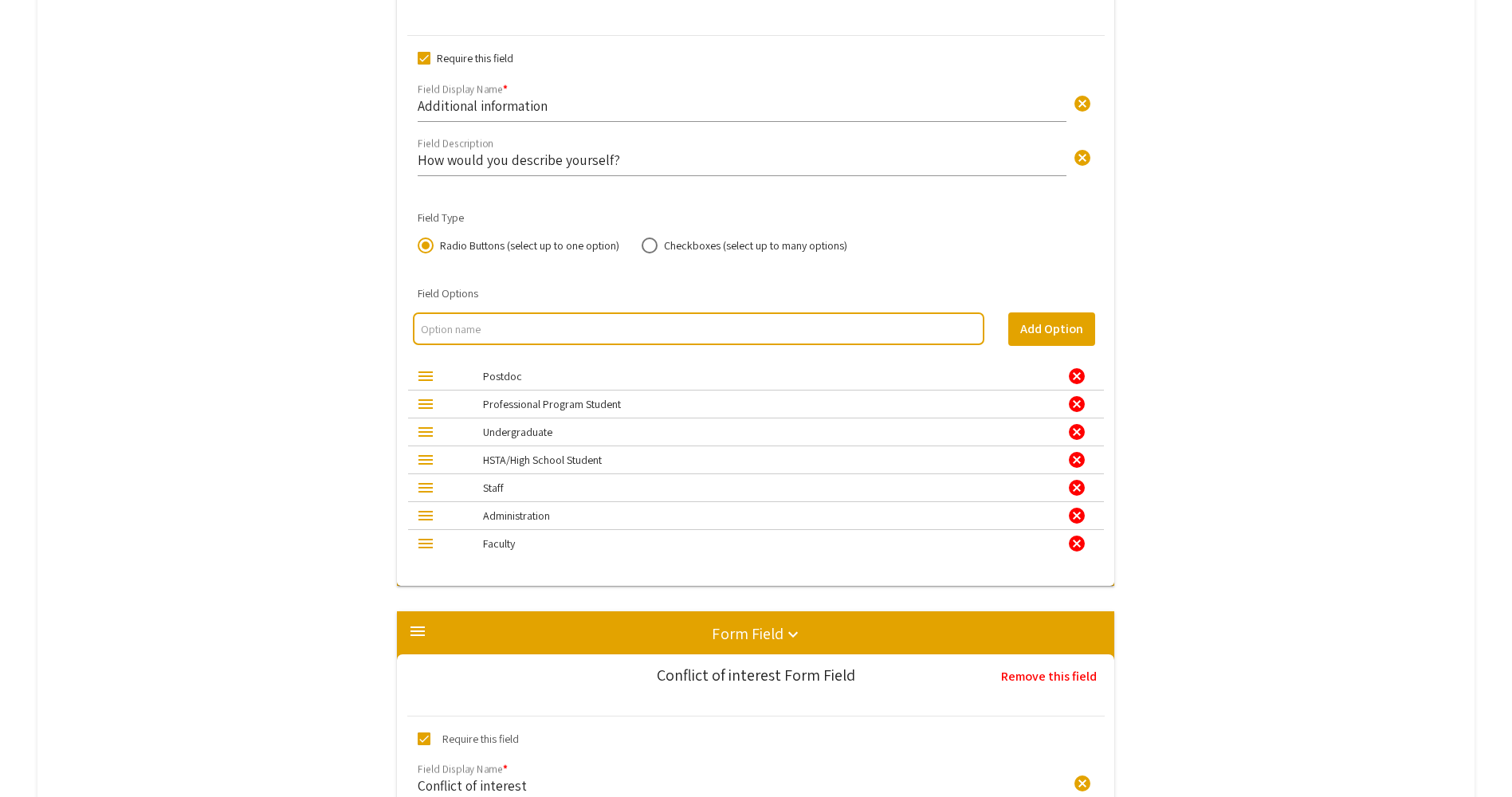
click at [1083, 377] on div "cancel" at bounding box center [1076, 376] width 19 height 19
click at [1083, 395] on div "cancel" at bounding box center [1076, 404] width 19 height 19
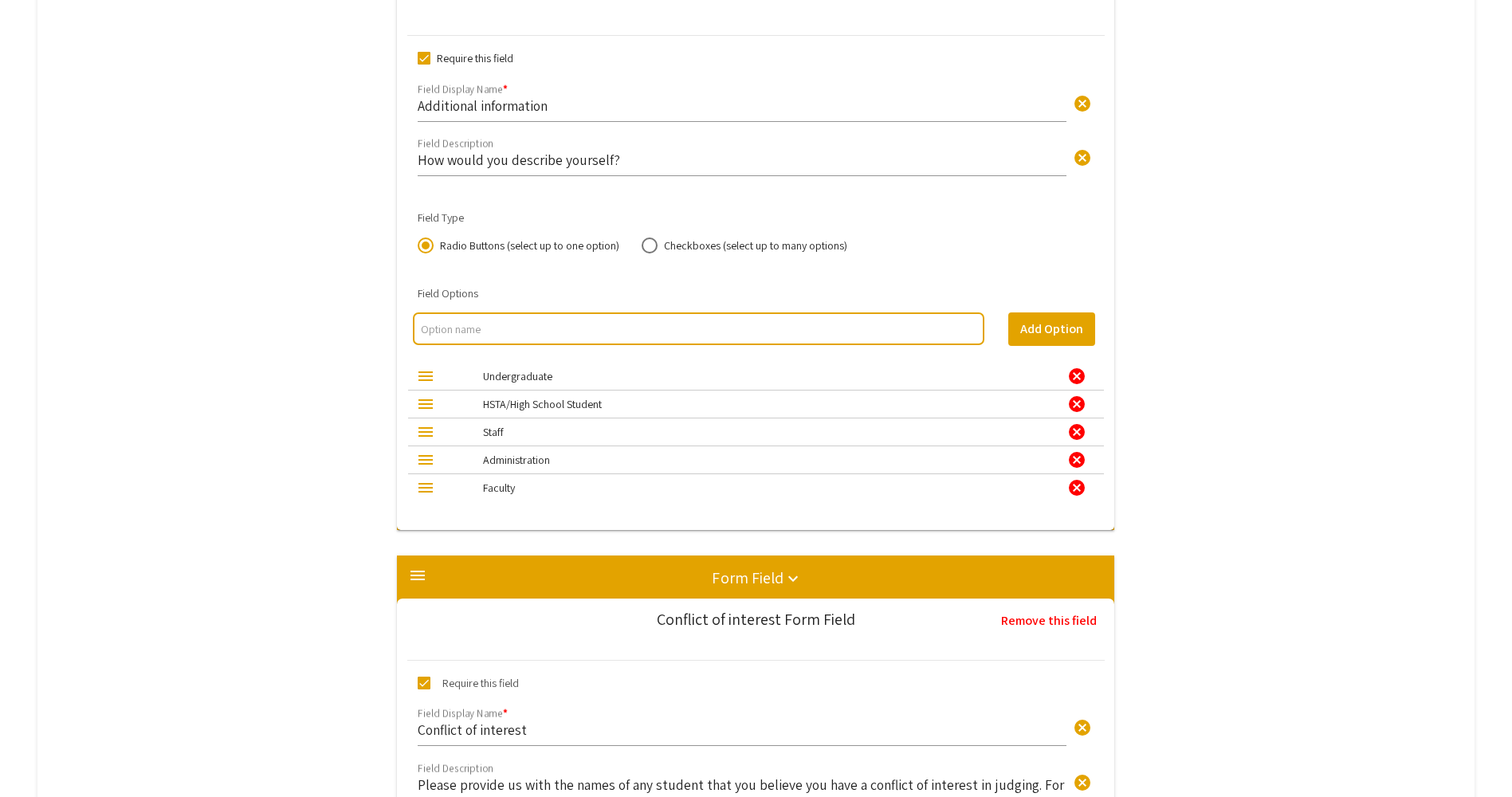
click at [1083, 377] on div "cancel" at bounding box center [1076, 376] width 19 height 19
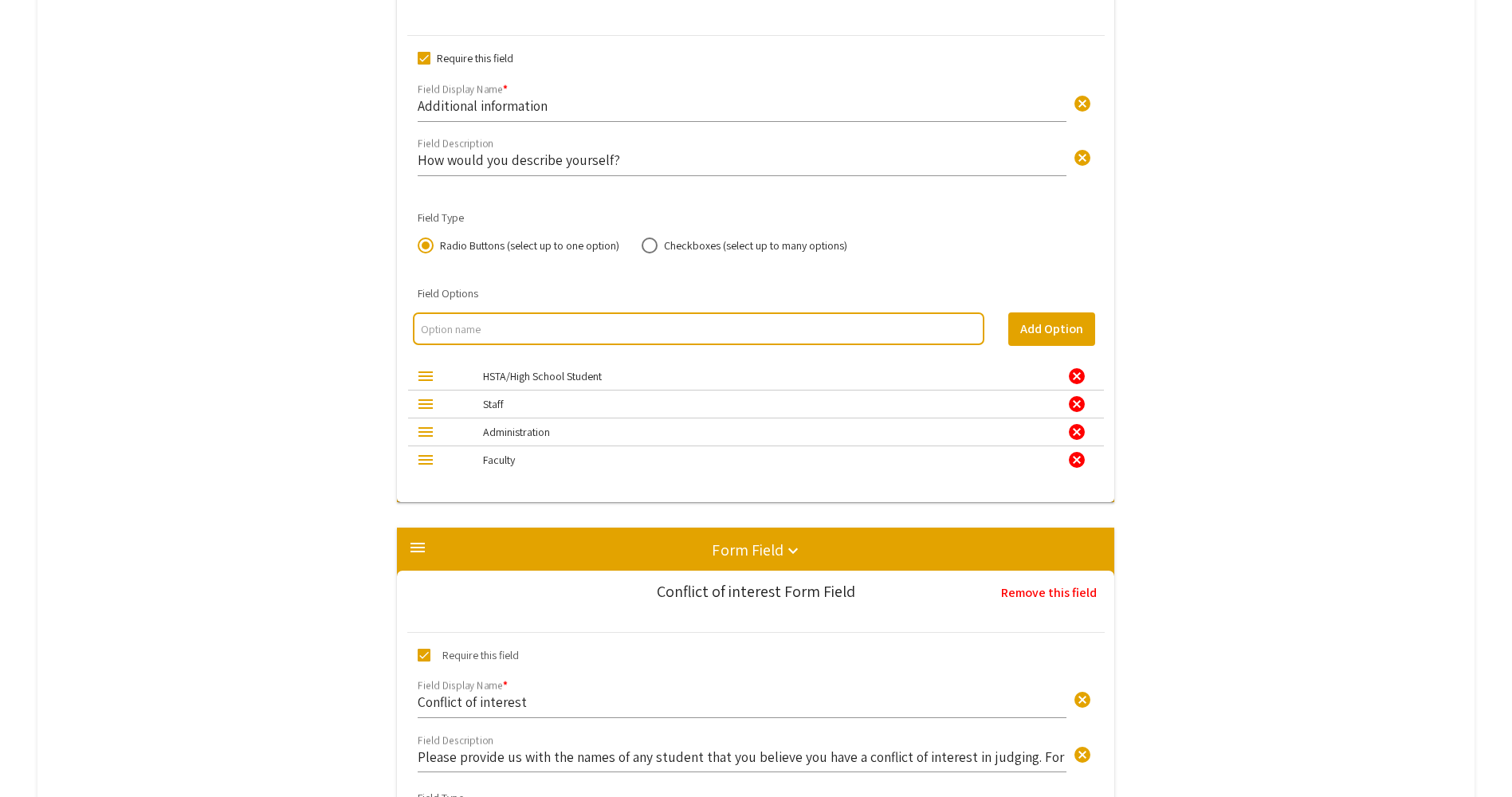
click at [1083, 377] on div "cancel" at bounding box center [1076, 376] width 19 height 19
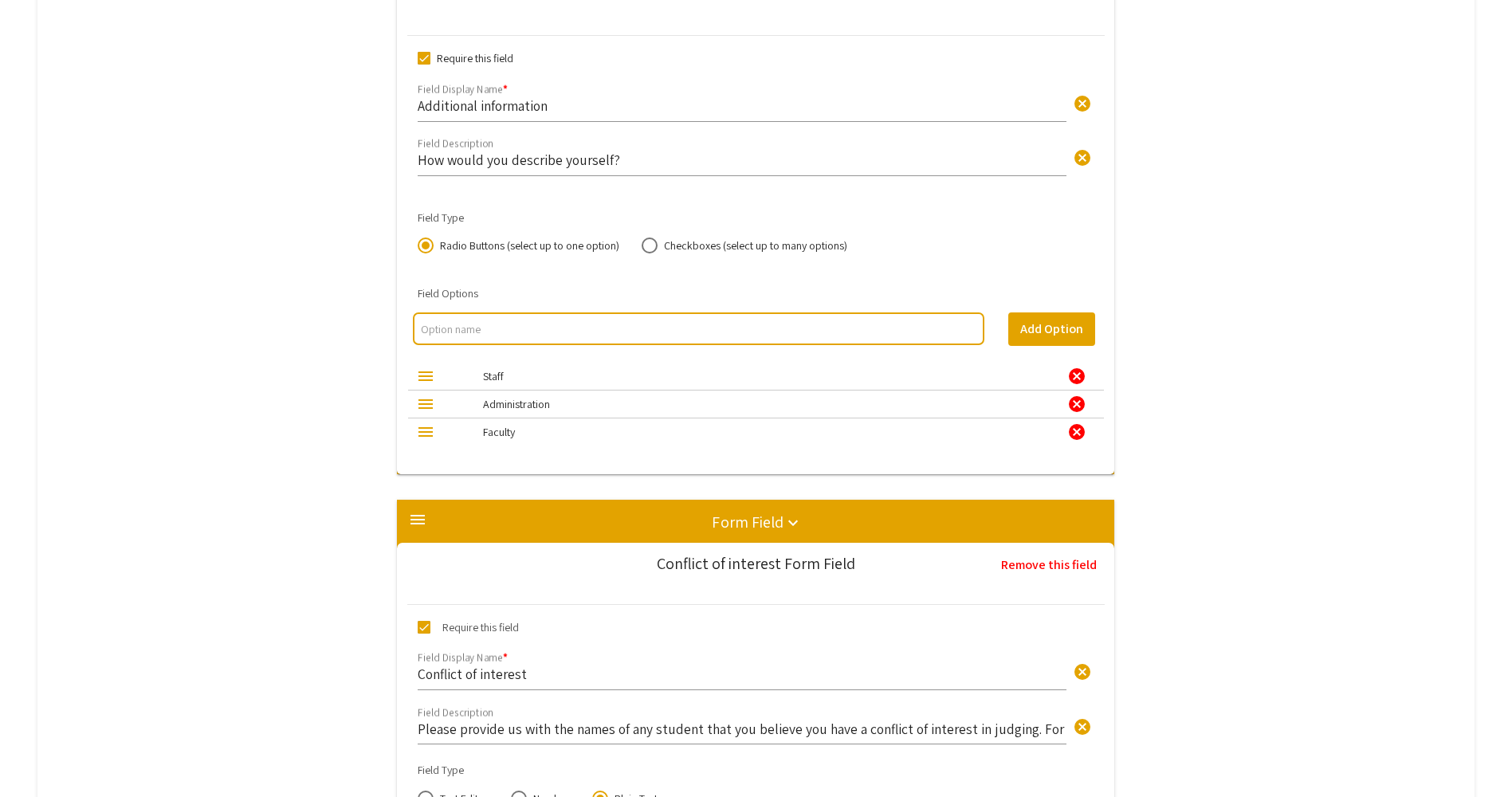
click at [468, 322] on input "multi select option input" at bounding box center [697, 329] width 554 height 16
type input "MD/PhD Student"
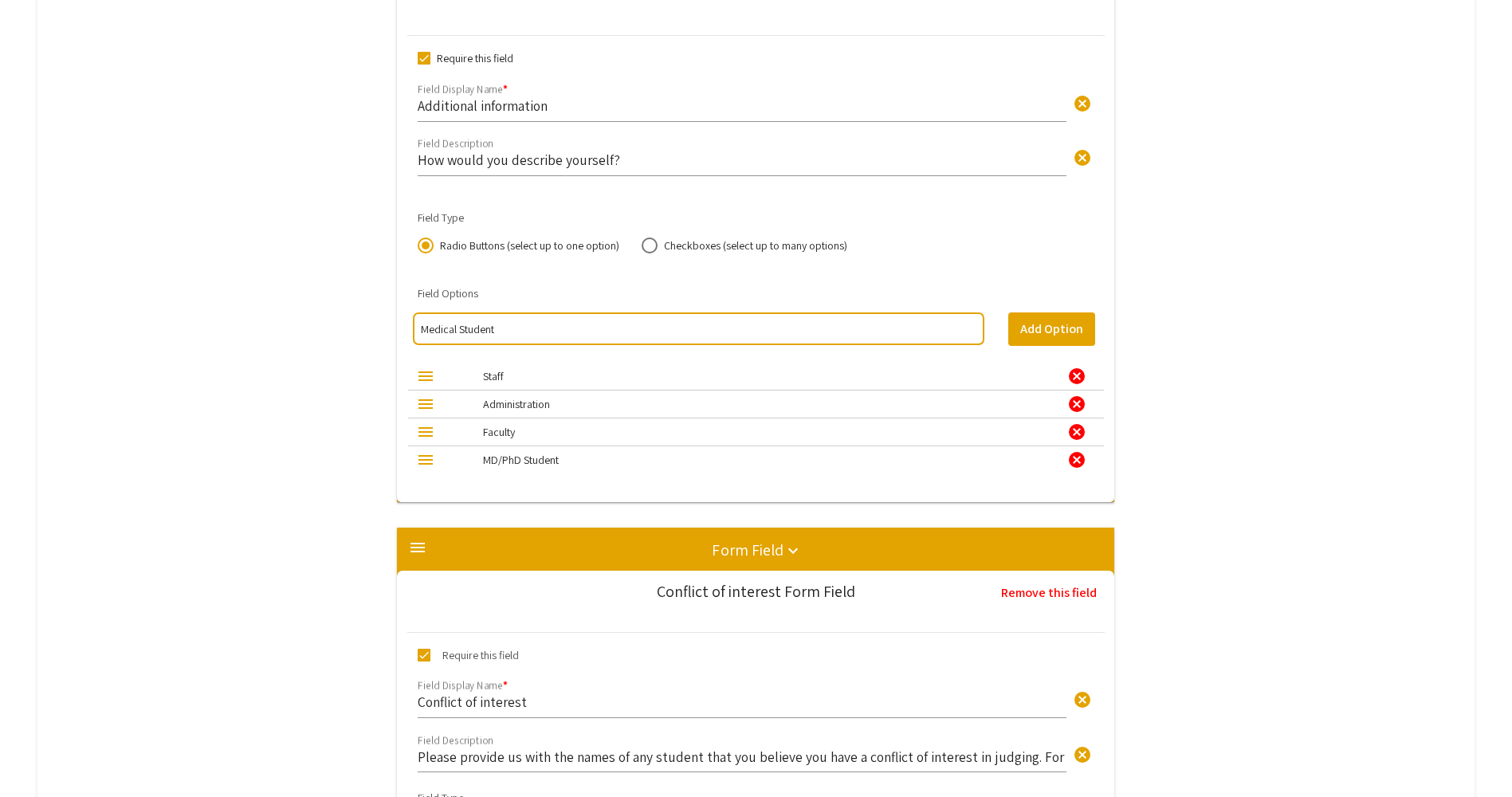
type input "Medical Student"
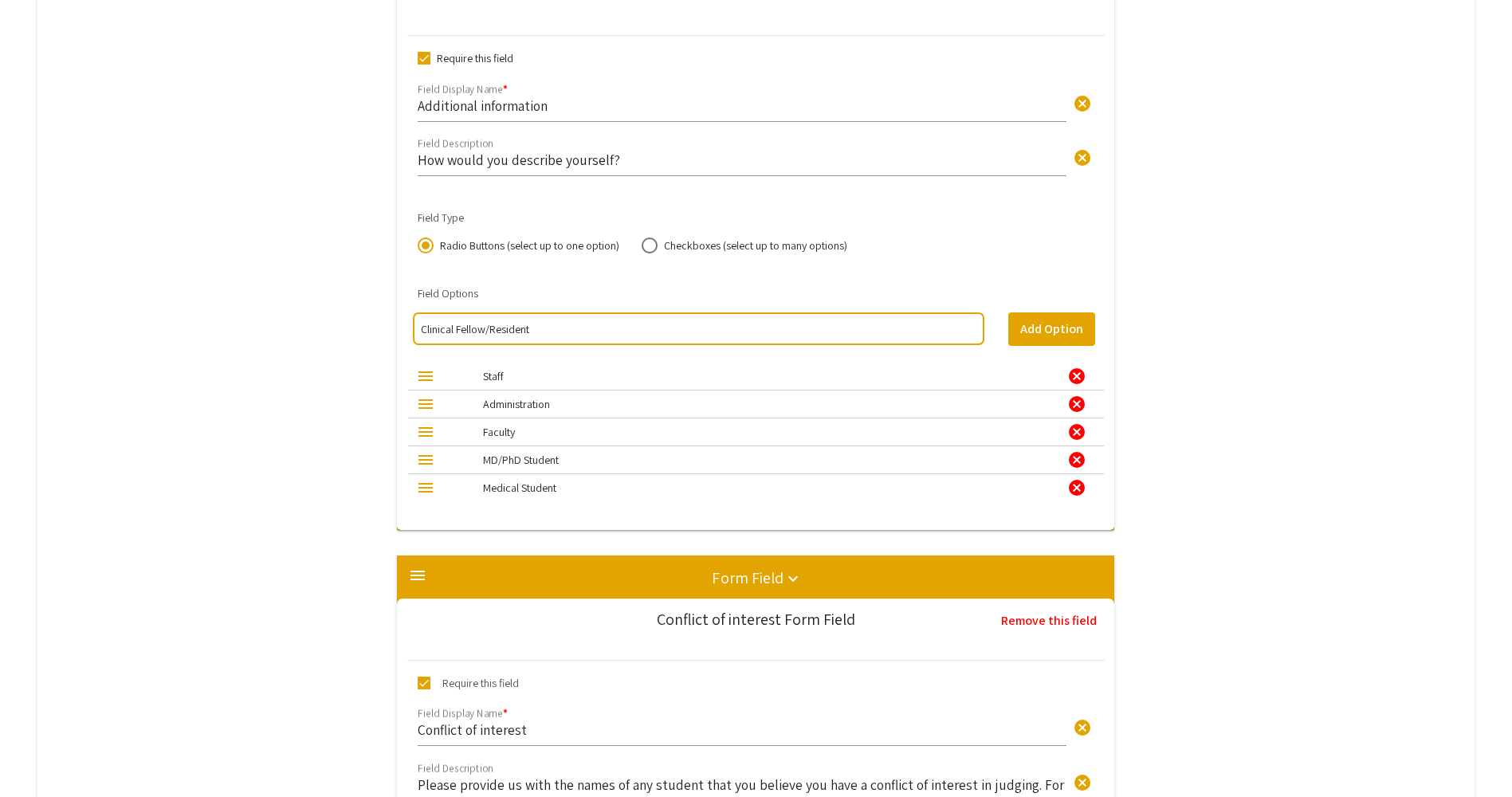
type input "Clinical Fellow/Resident"
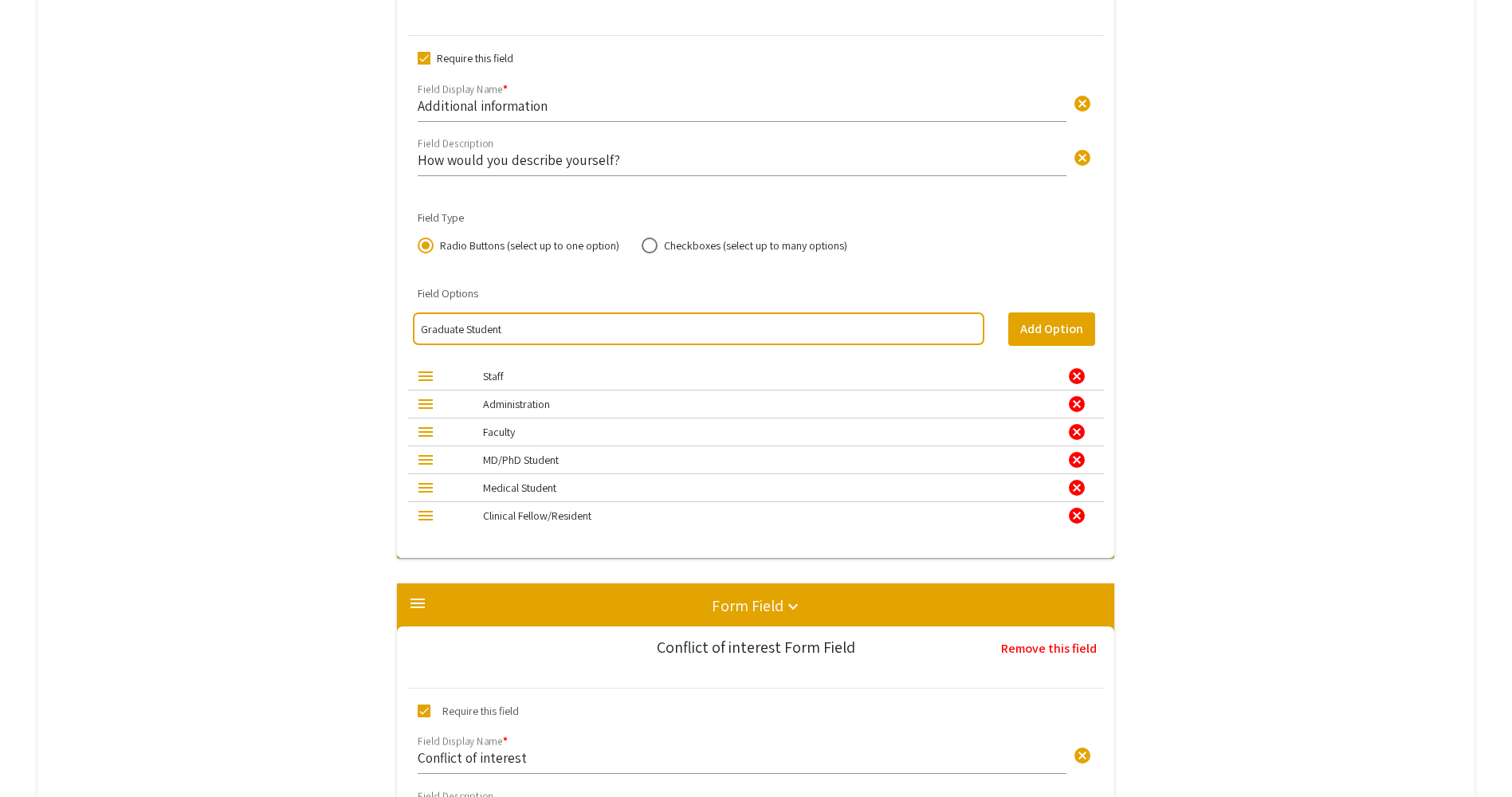
type input "Graduate Student"
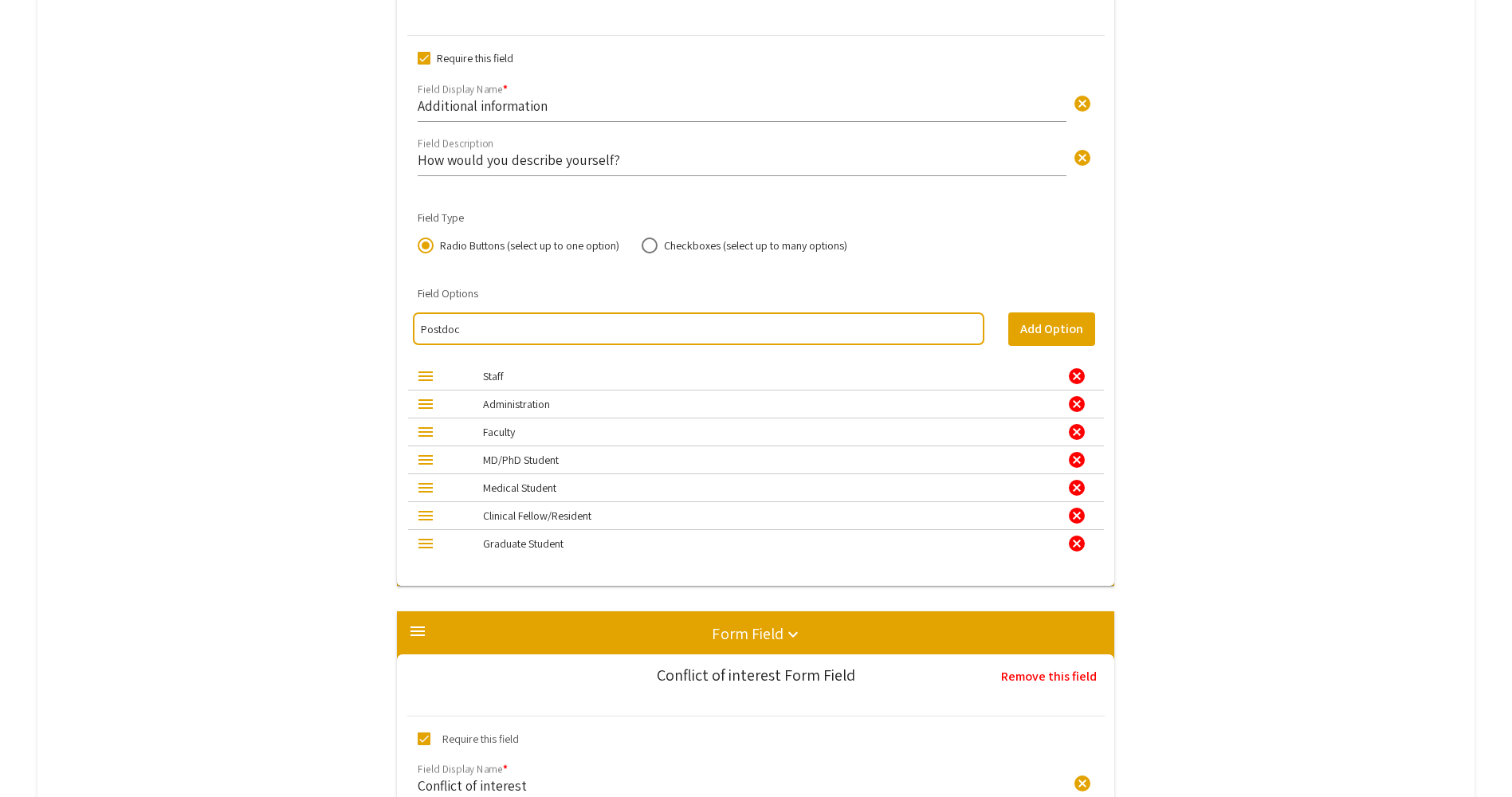
type input "Postdoc"
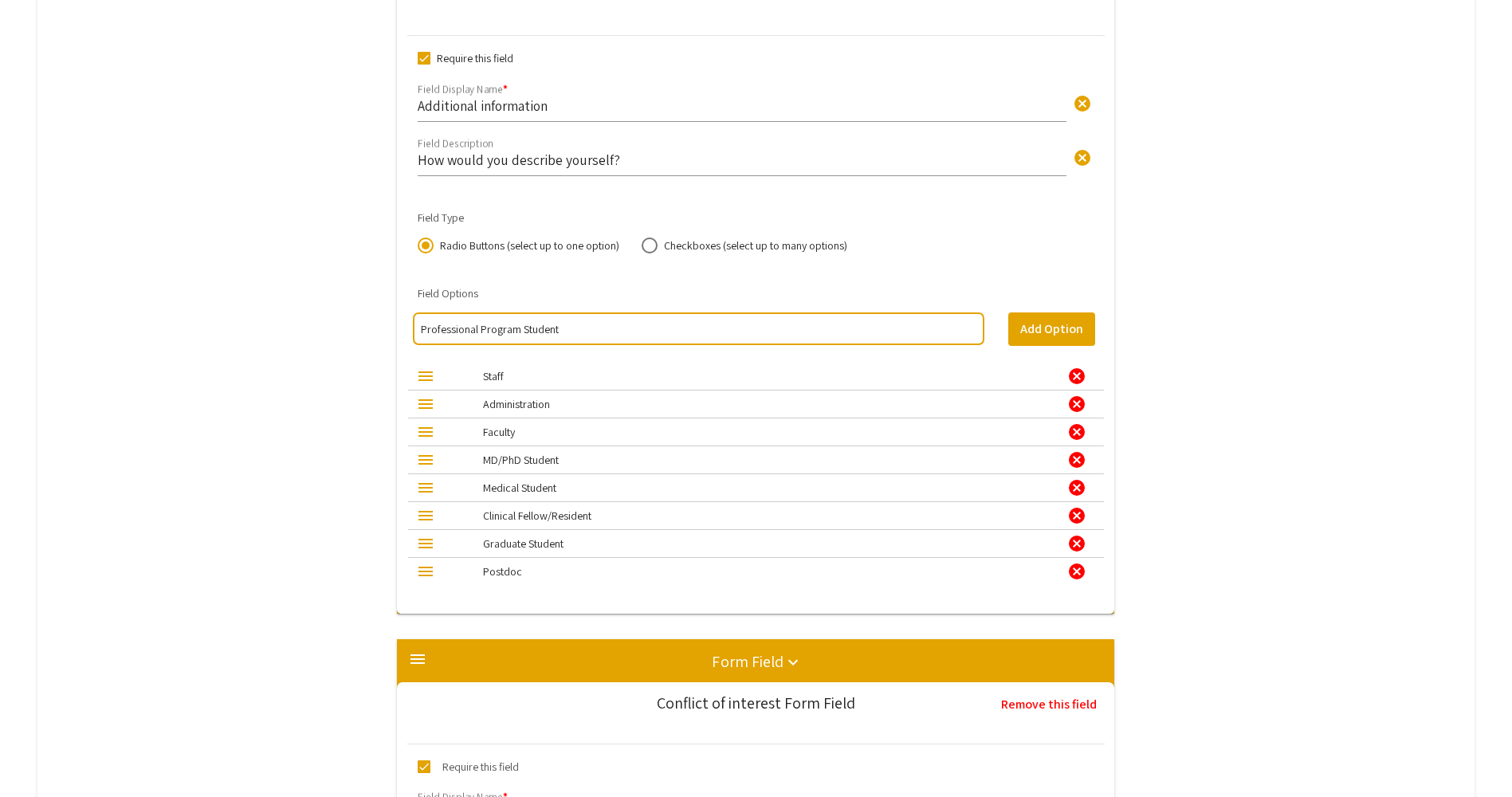
type input "Professional Program Student"
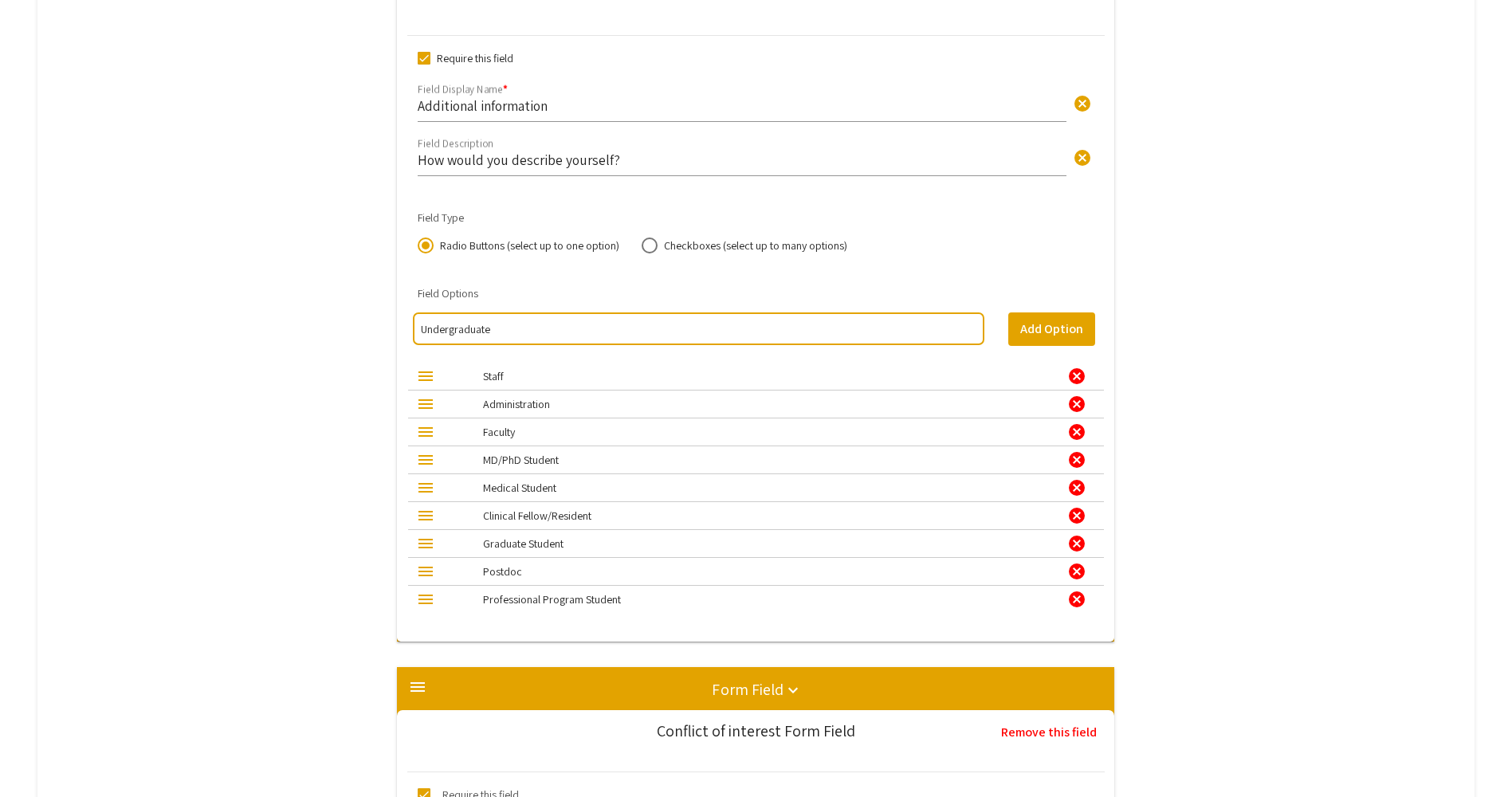
type input "Undergraduate"
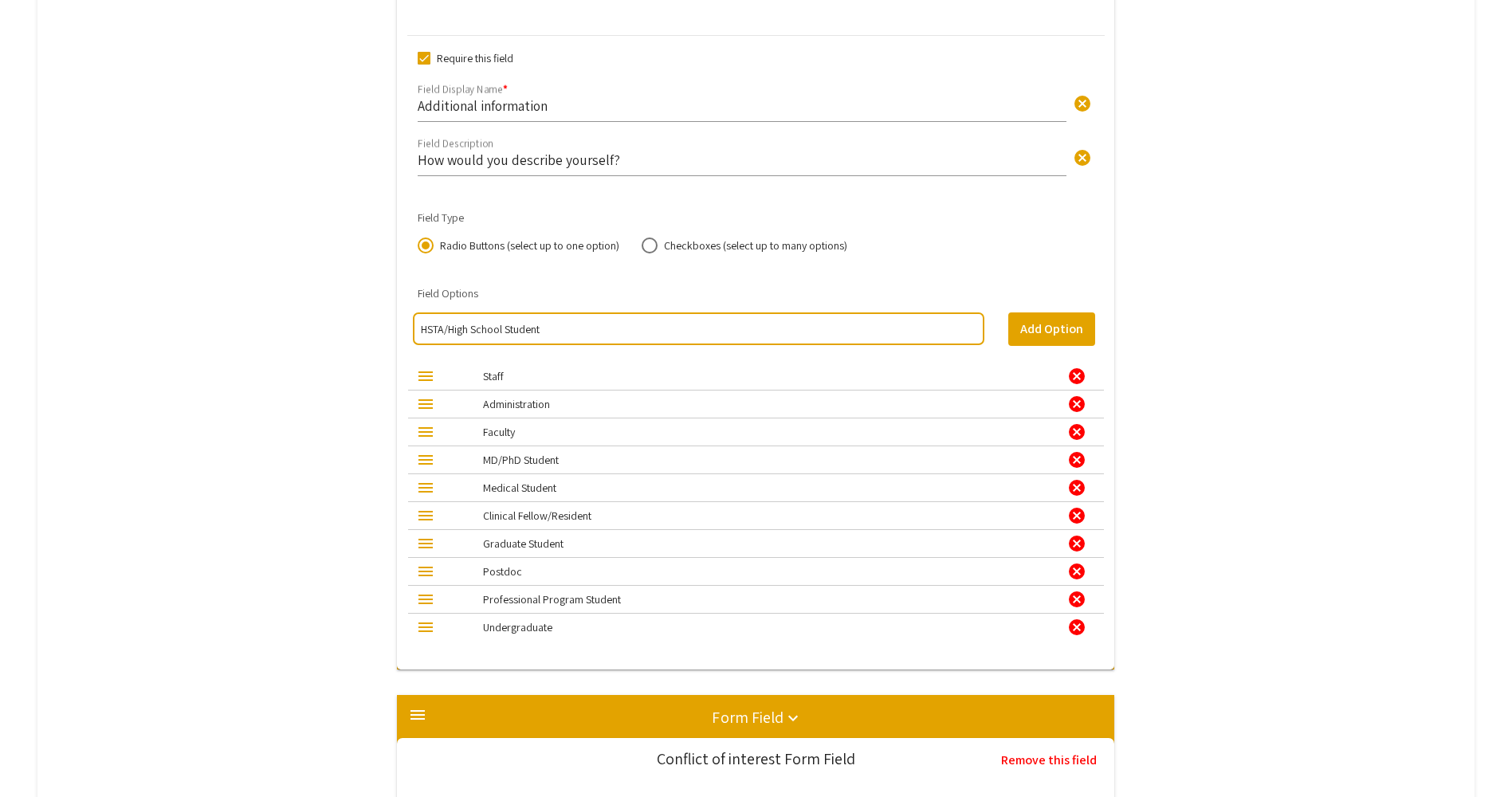
type input "HSTA/High School Student"
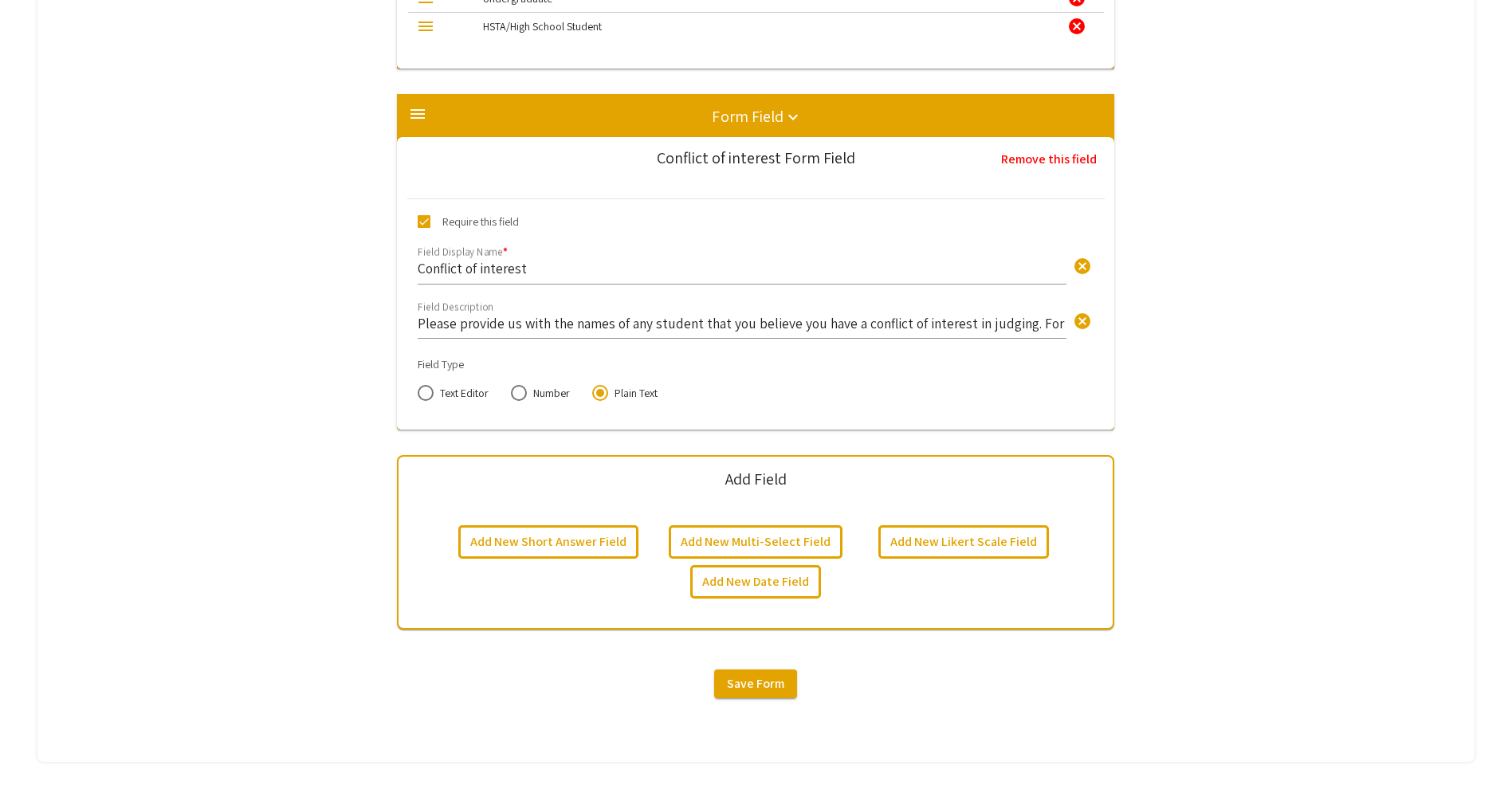
scroll to position [5136, 0]
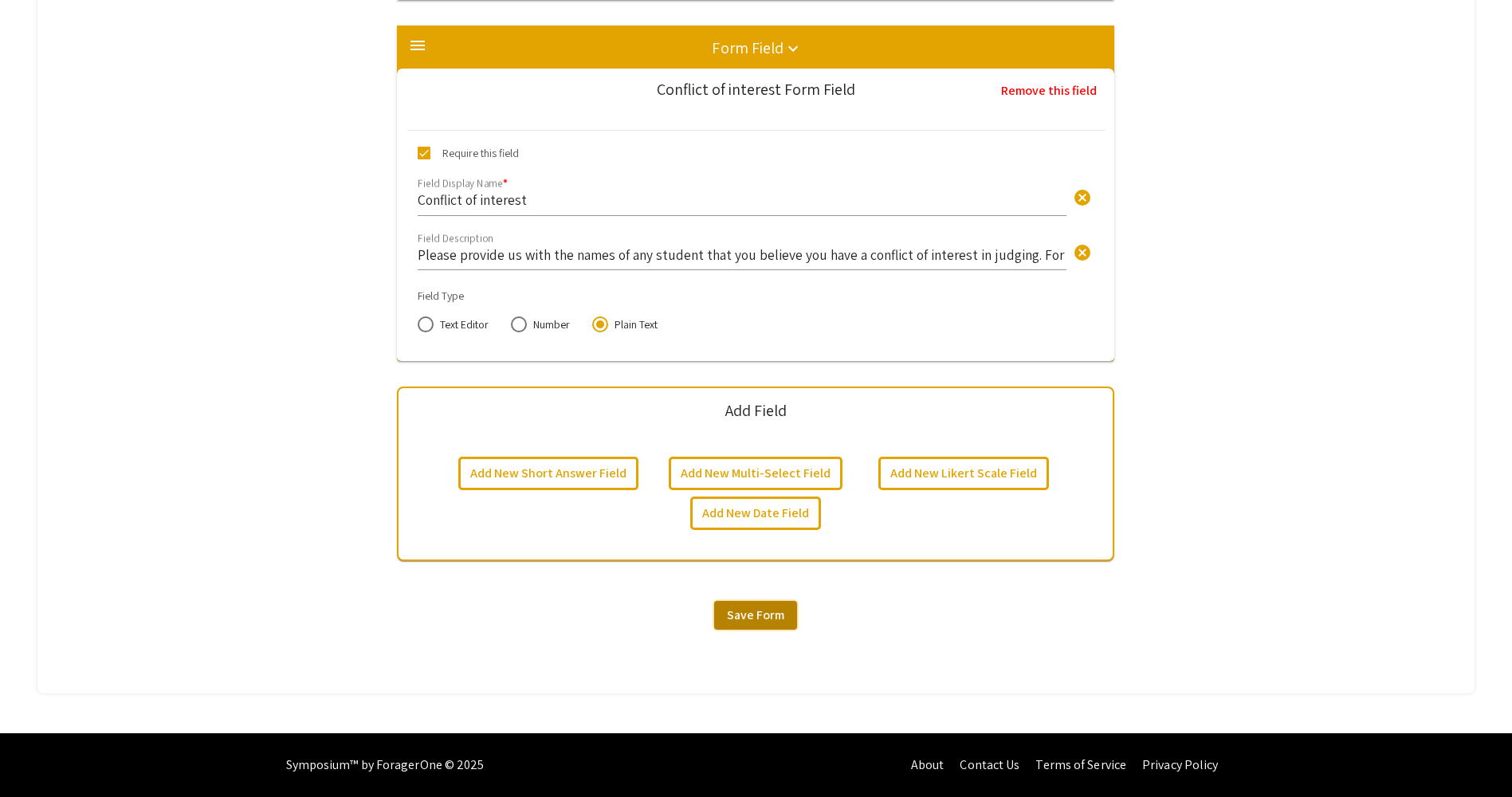
click at [771, 614] on span "Save Form" at bounding box center [755, 614] width 58 height 16
click at [585, 480] on button "Add New Short Answer Field" at bounding box center [548, 473] width 181 height 34
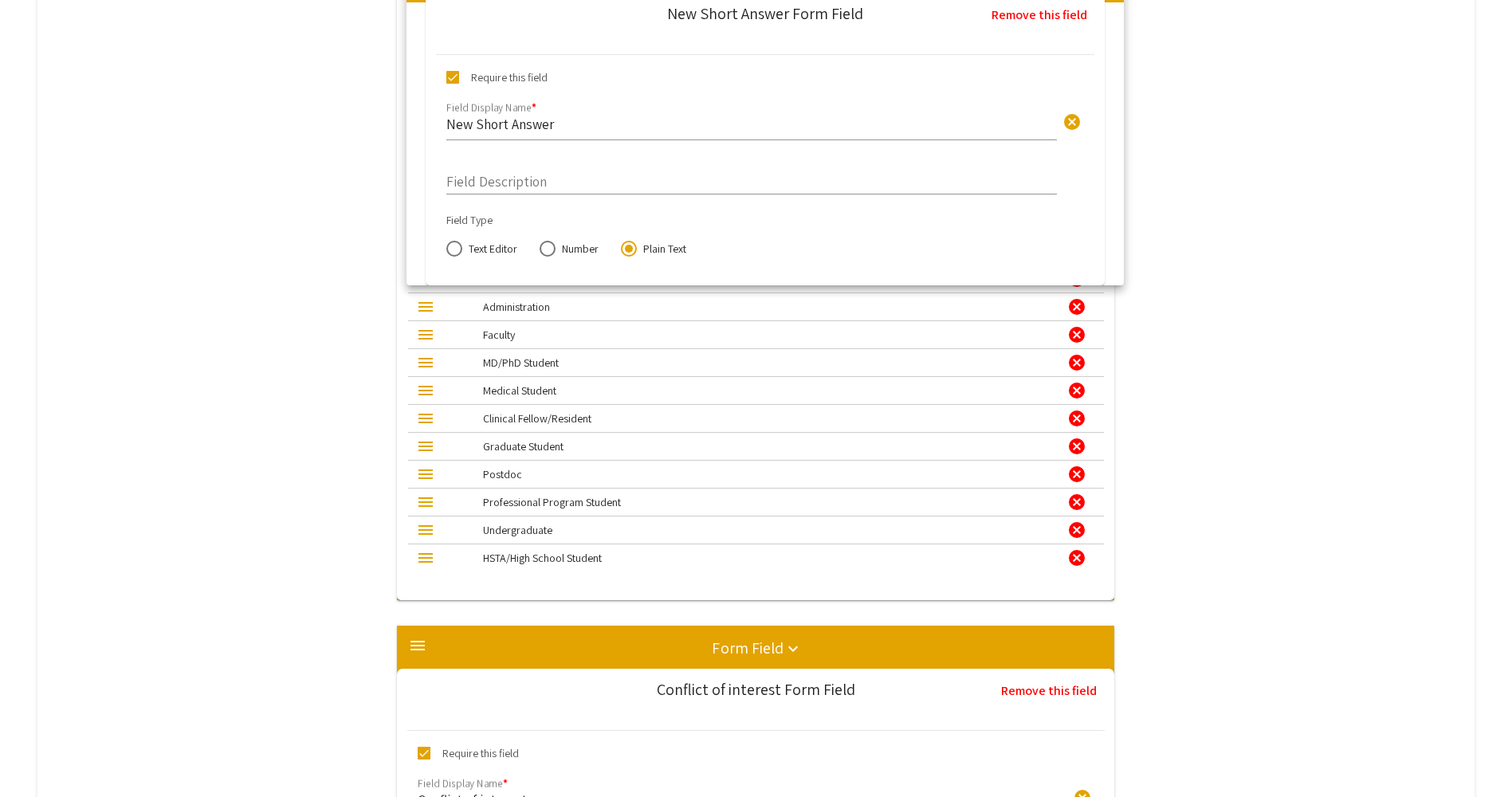
scroll to position [4877, 0]
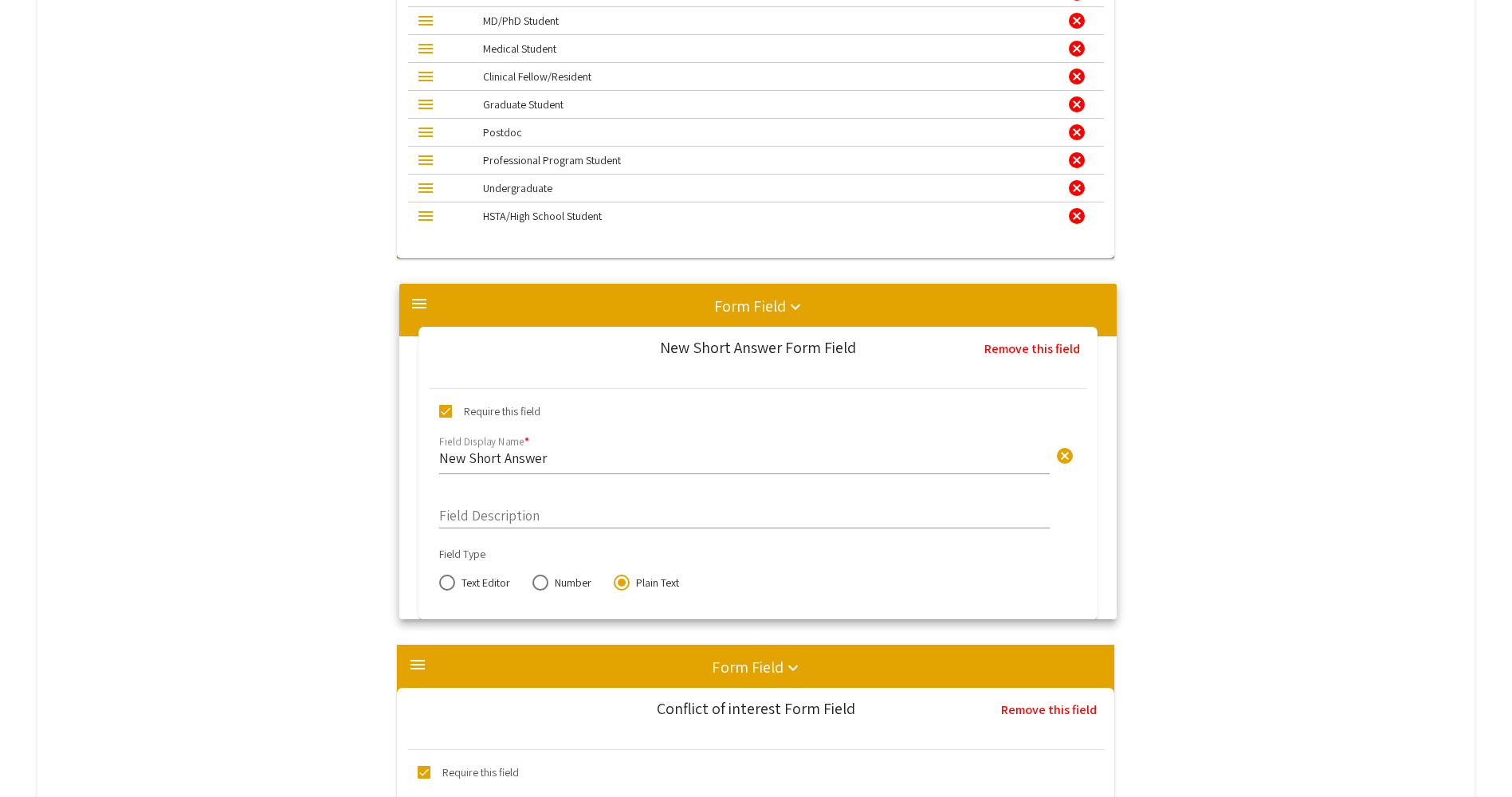
drag, startPoint x: 723, startPoint y: 365, endPoint x: 719, endPoint y: 303, distance: 62.1
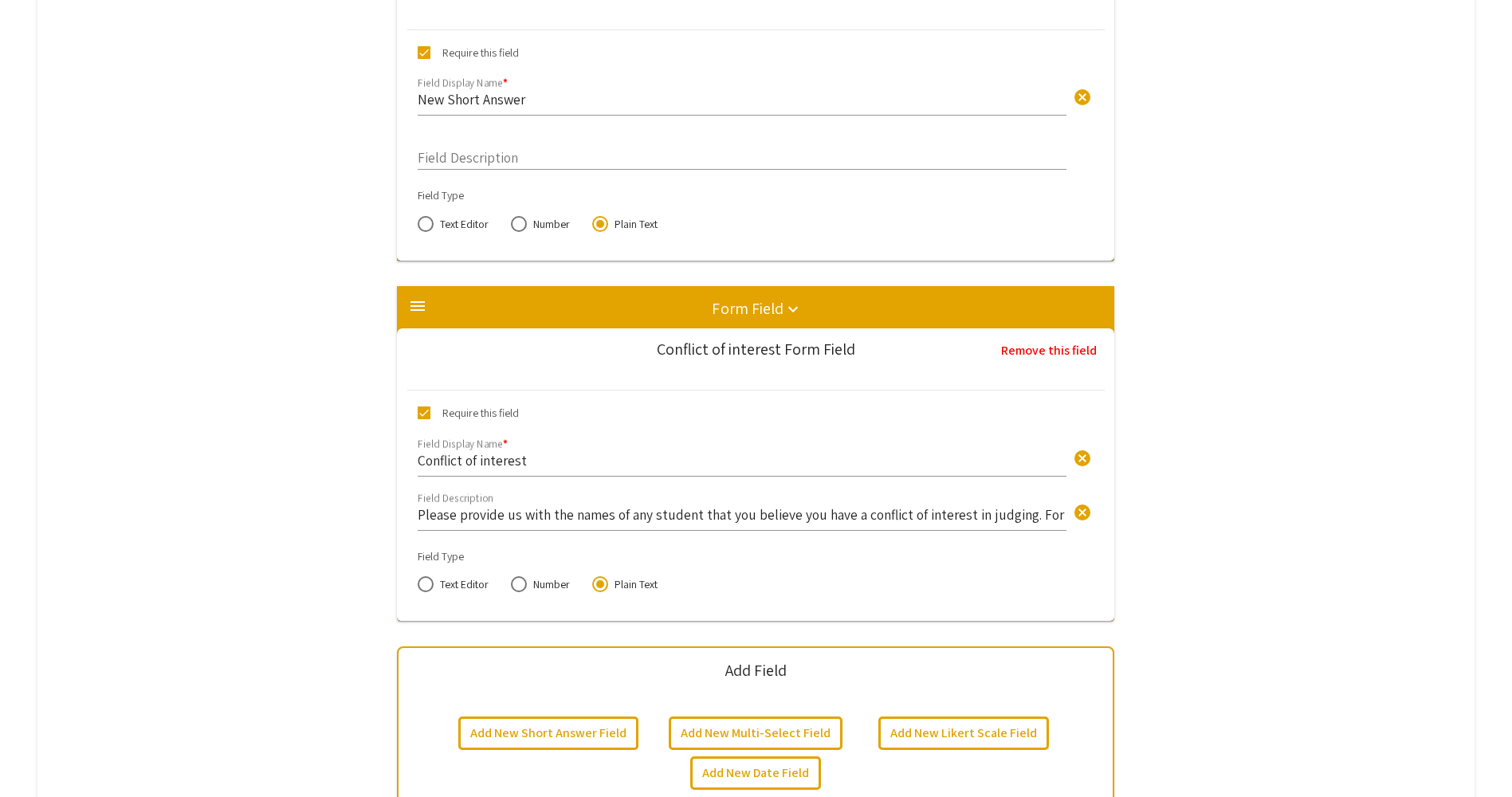
scroll to position [5037, 0]
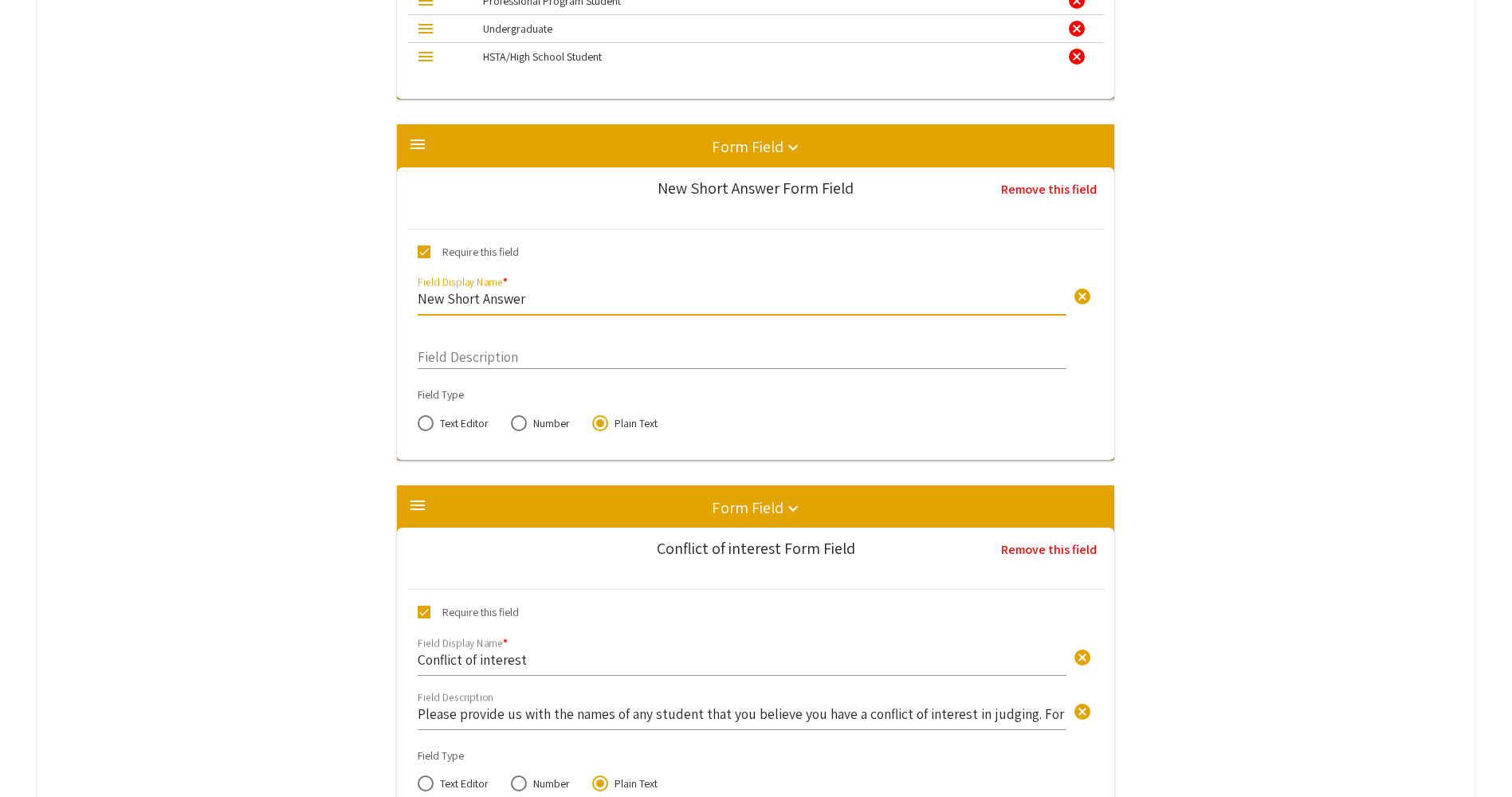
click at [507, 300] on input "New Short Answer" at bounding box center [742, 298] width 649 height 18
click at [426, 252] on span at bounding box center [424, 252] width 13 height 13
click at [424, 258] on input "Require this field" at bounding box center [423, 258] width 1 height 1
checkbox input "false"
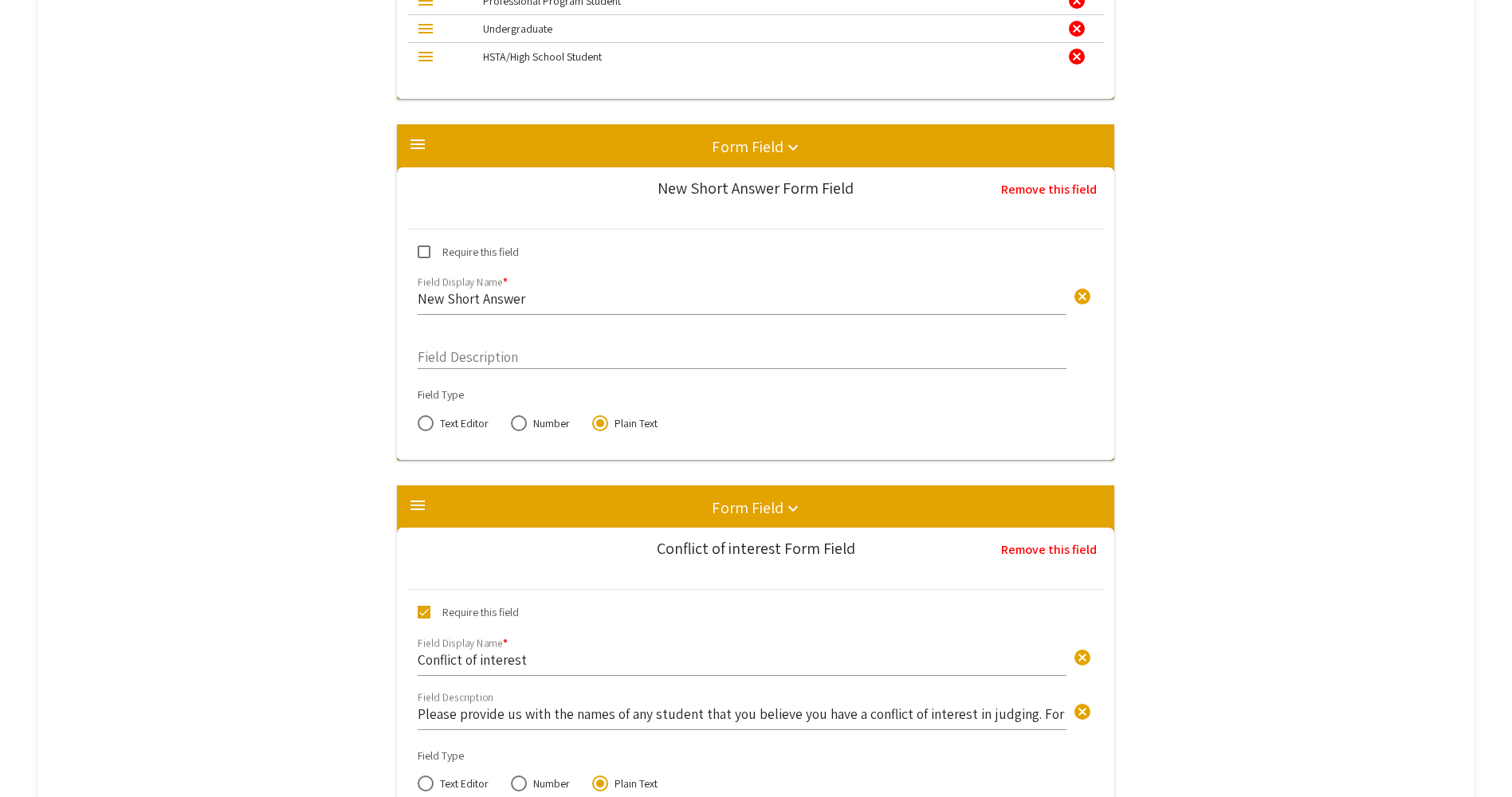
click at [492, 300] on input "New Short Answer" at bounding box center [742, 298] width 649 height 18
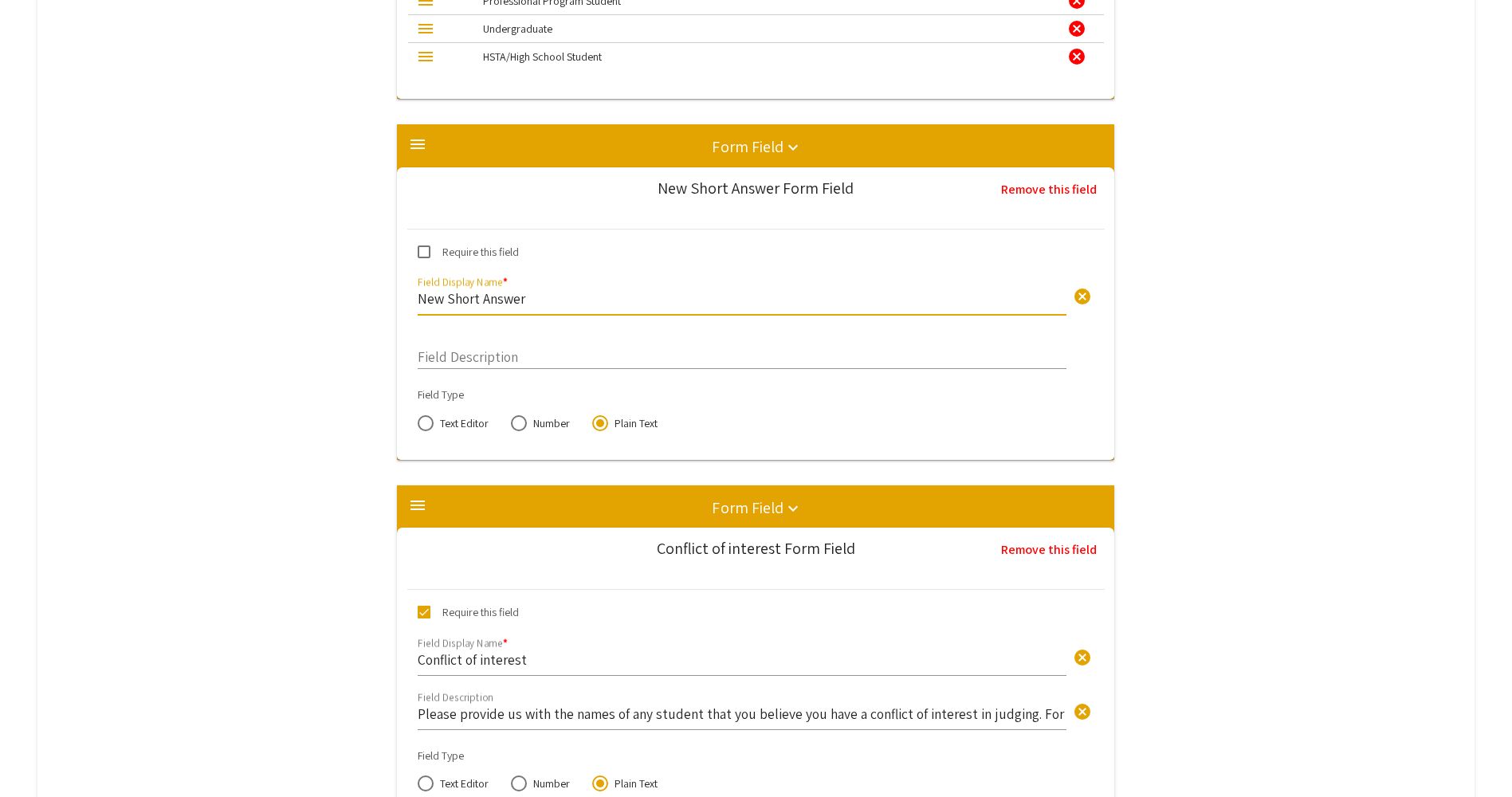
click at [562, 304] on input "New Short Answer" at bounding box center [742, 298] width 649 height 18
type input "N"
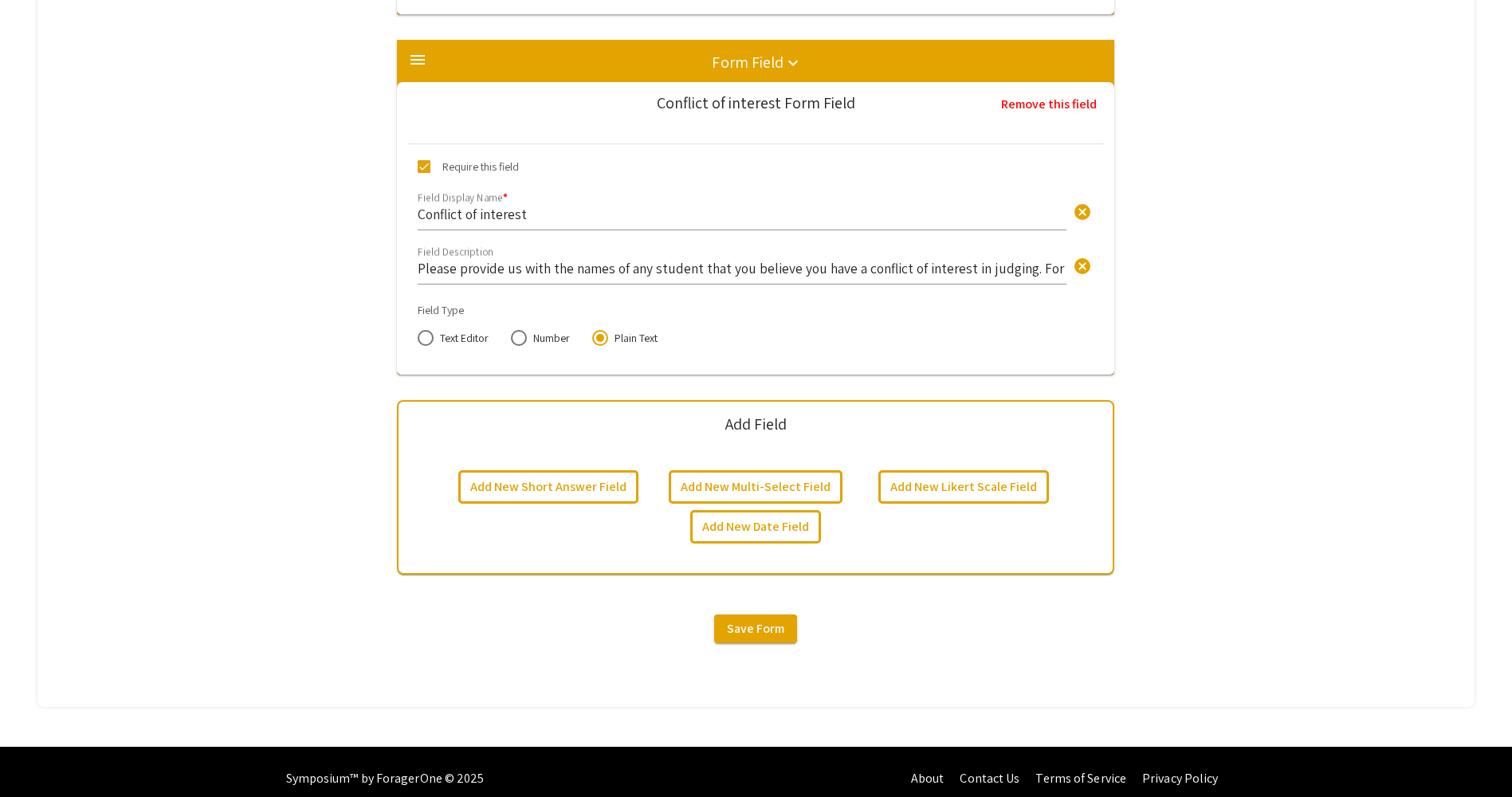
scroll to position [5496, 0]
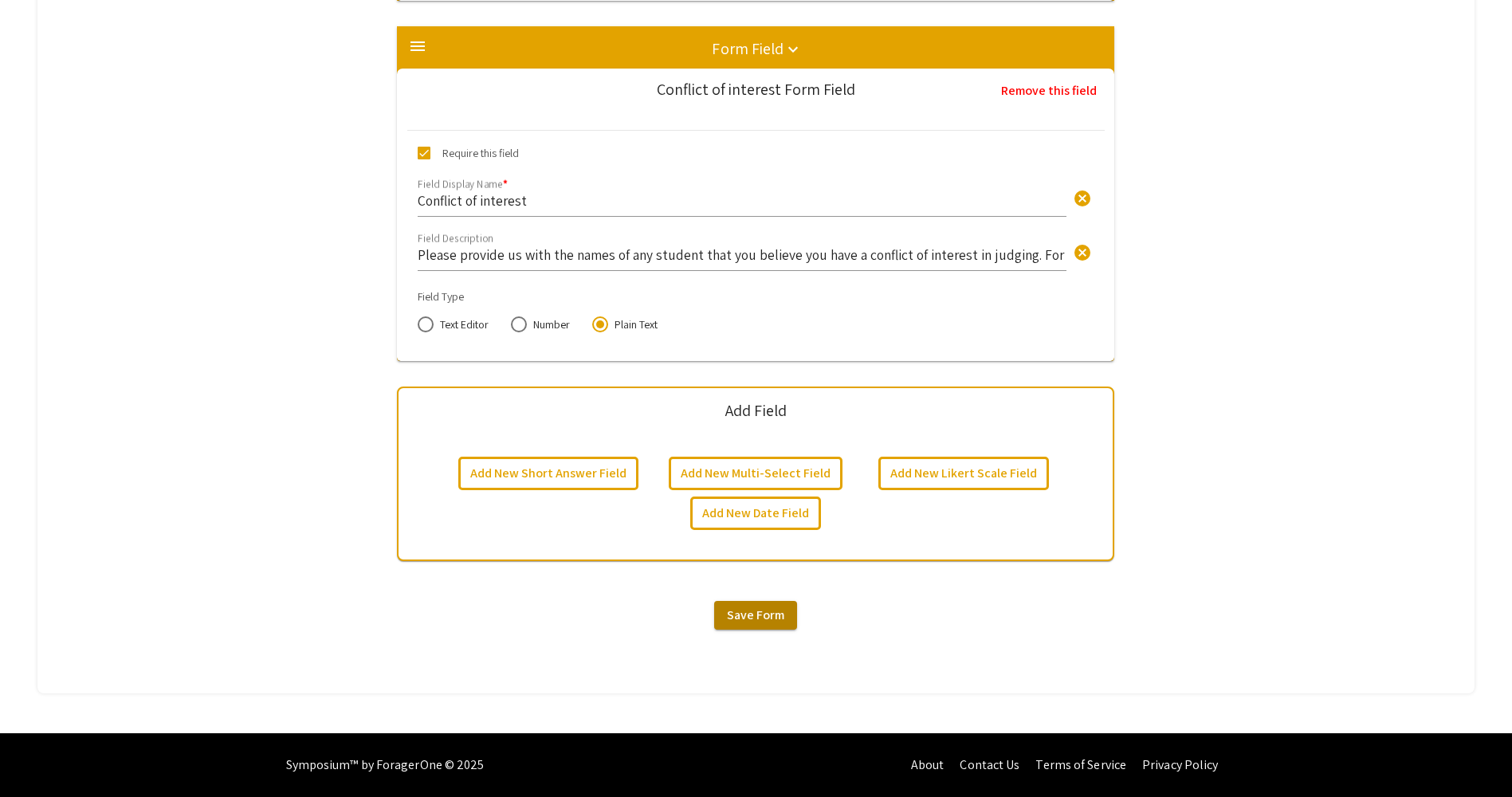
type input "Please list any dietary restrictions or needs for additional accommodations:"
click at [749, 626] on button "Save Form" at bounding box center [756, 615] width 83 height 28
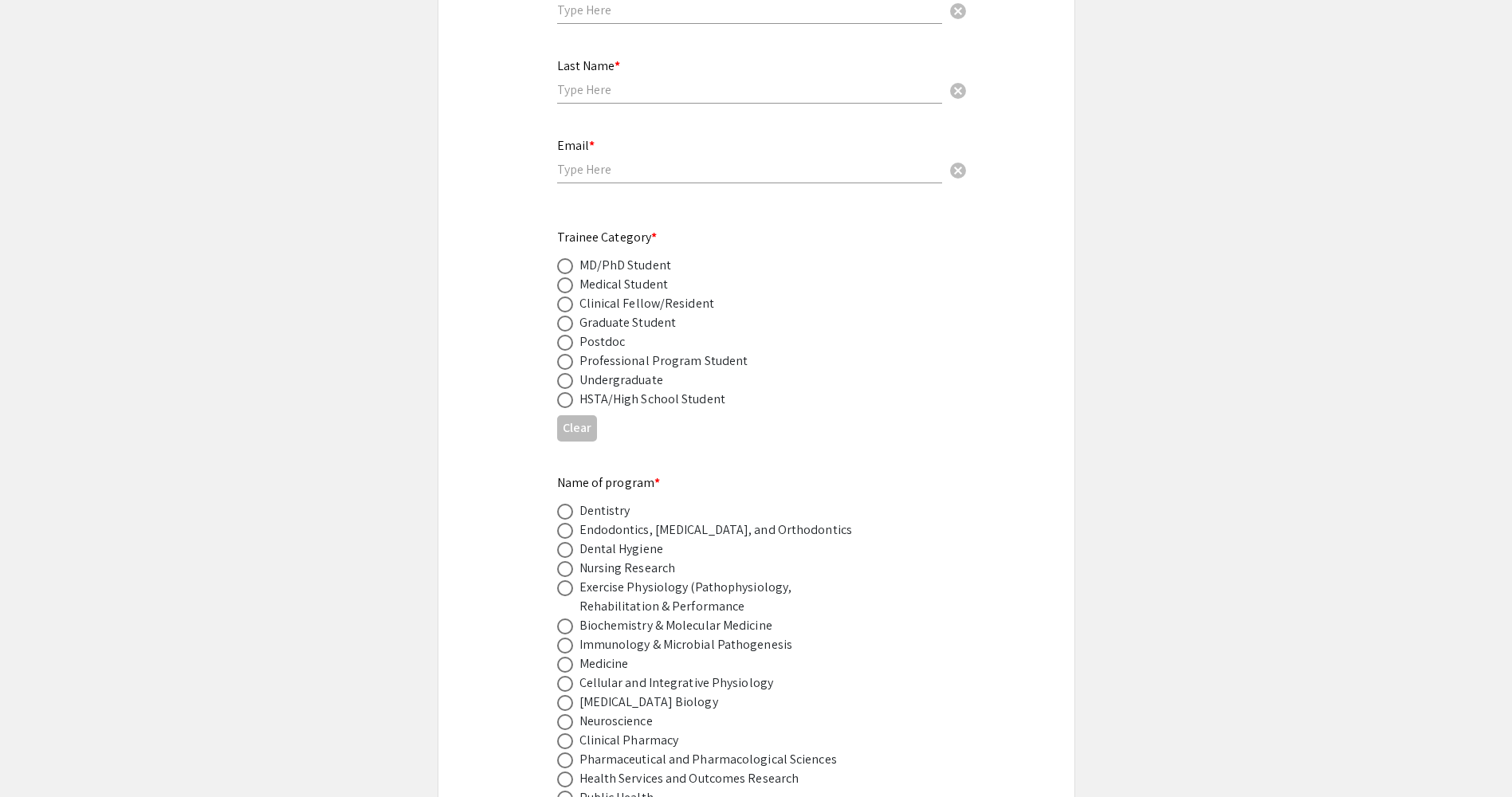
scroll to position [558, 0]
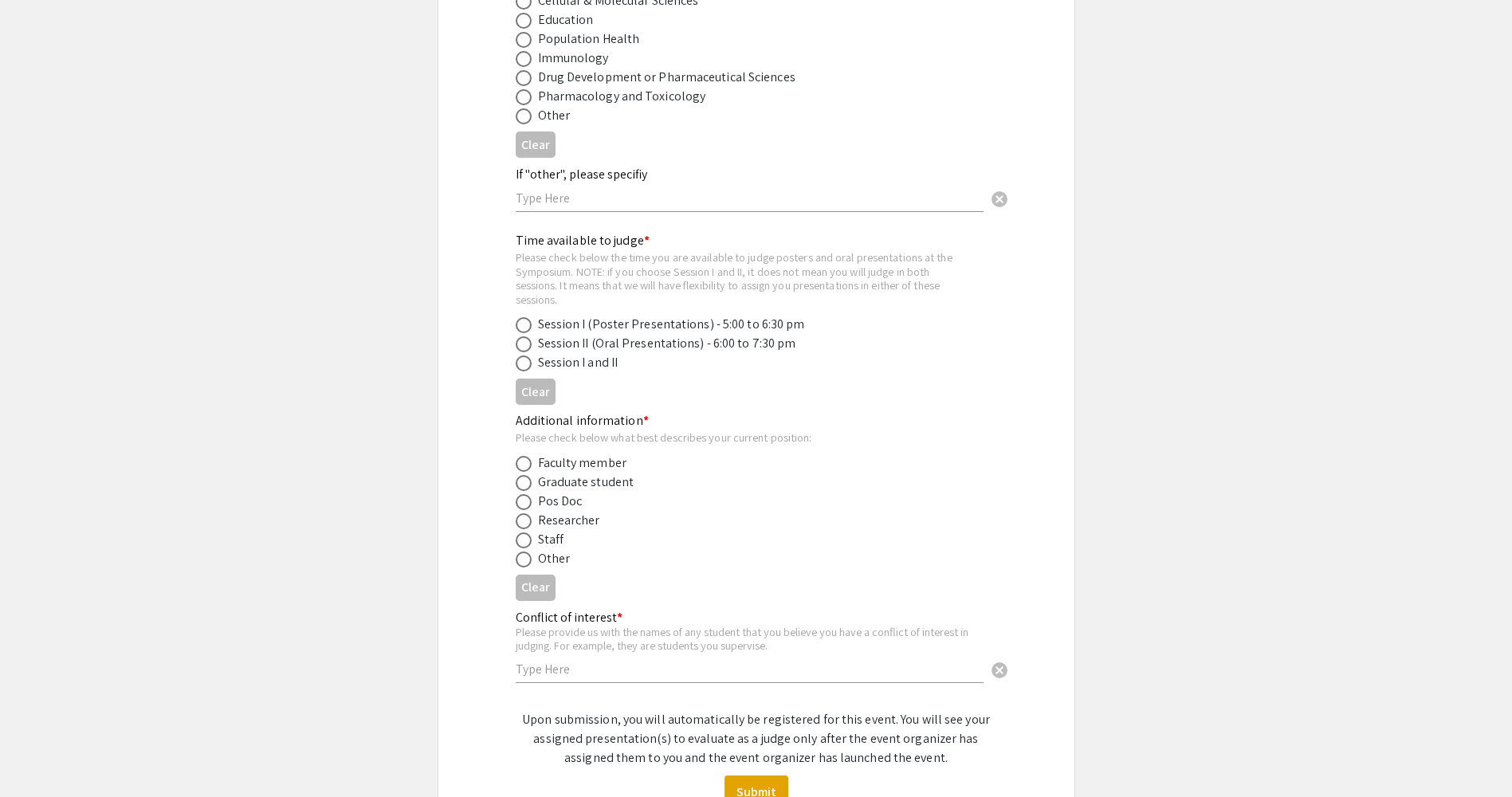
scroll to position [794, 0]
